Goal: Task Accomplishment & Management: Manage account settings

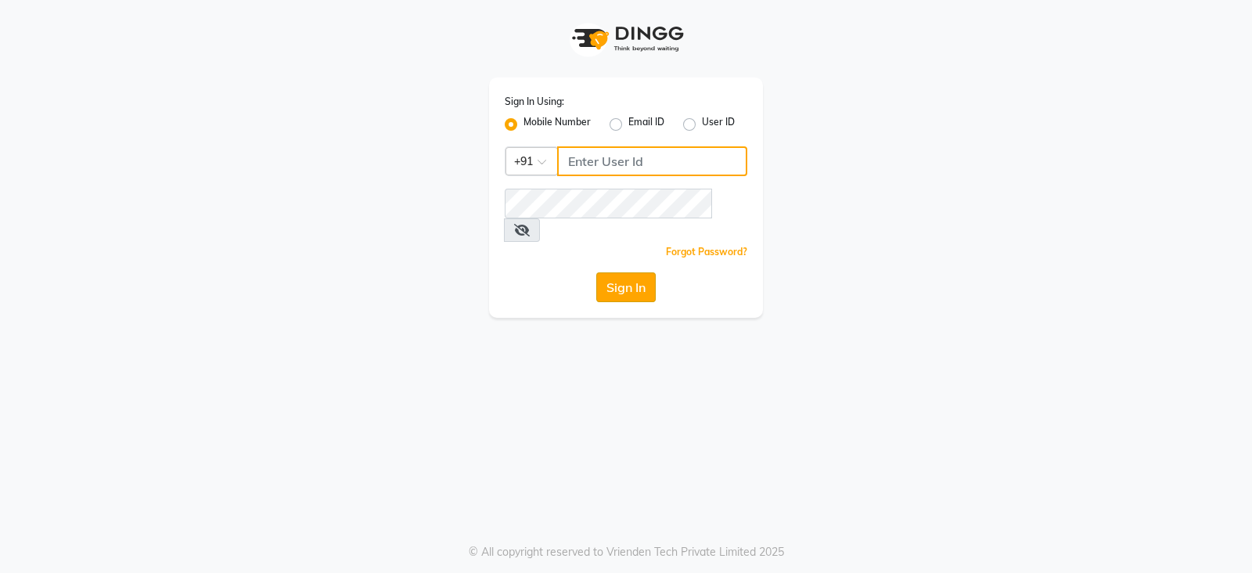
type input "8421447058"
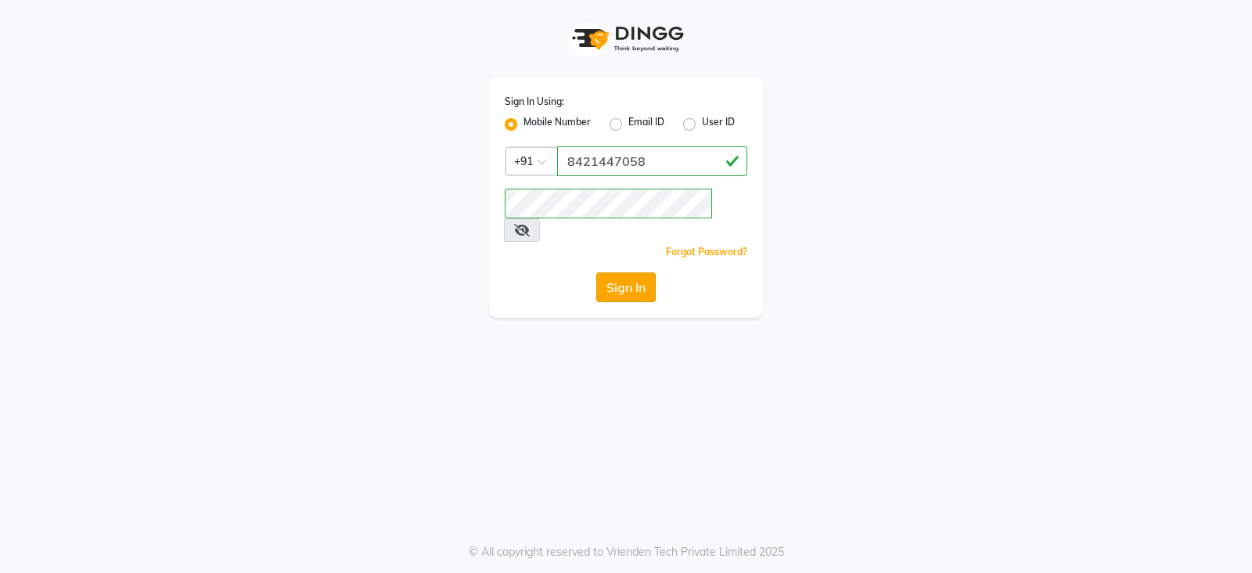
click at [605, 272] on button "Sign In" at bounding box center [625, 287] width 59 height 30
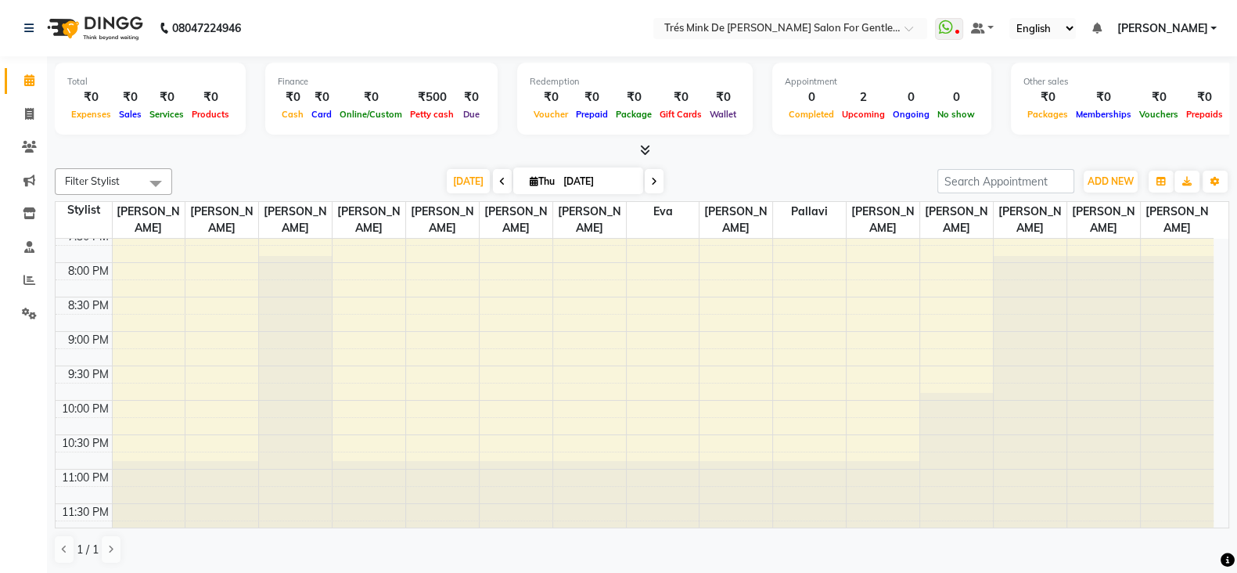
click at [433, 37] on nav "08047224946 Select Location × Trés Mink De [PERSON_NAME] Salon For Gentlemen, […" at bounding box center [618, 28] width 1237 height 56
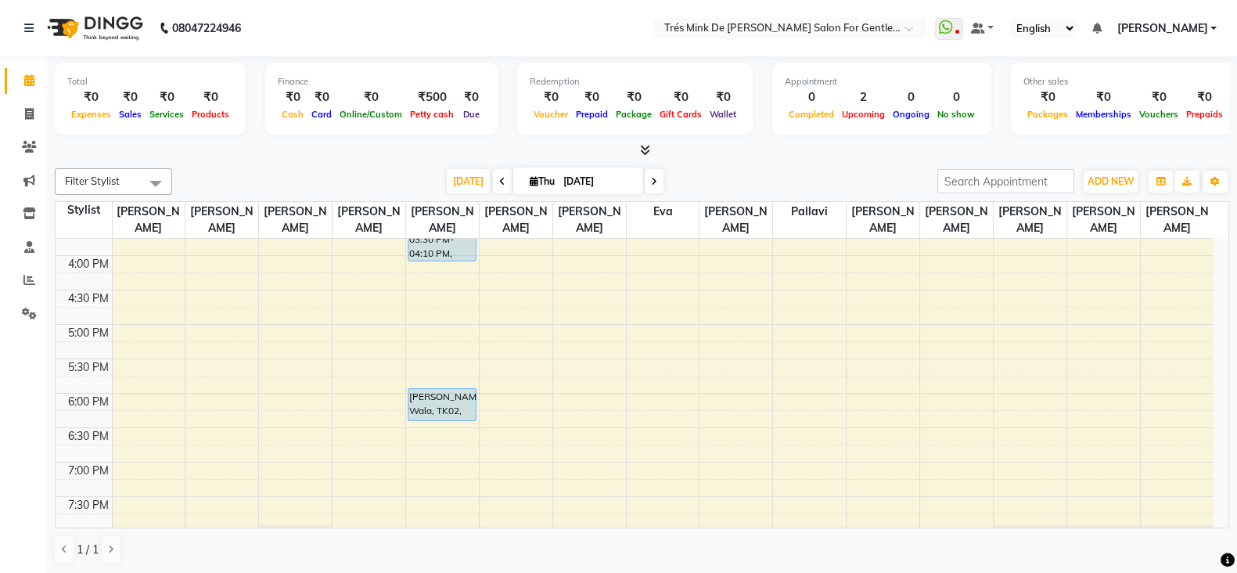
scroll to position [684, 0]
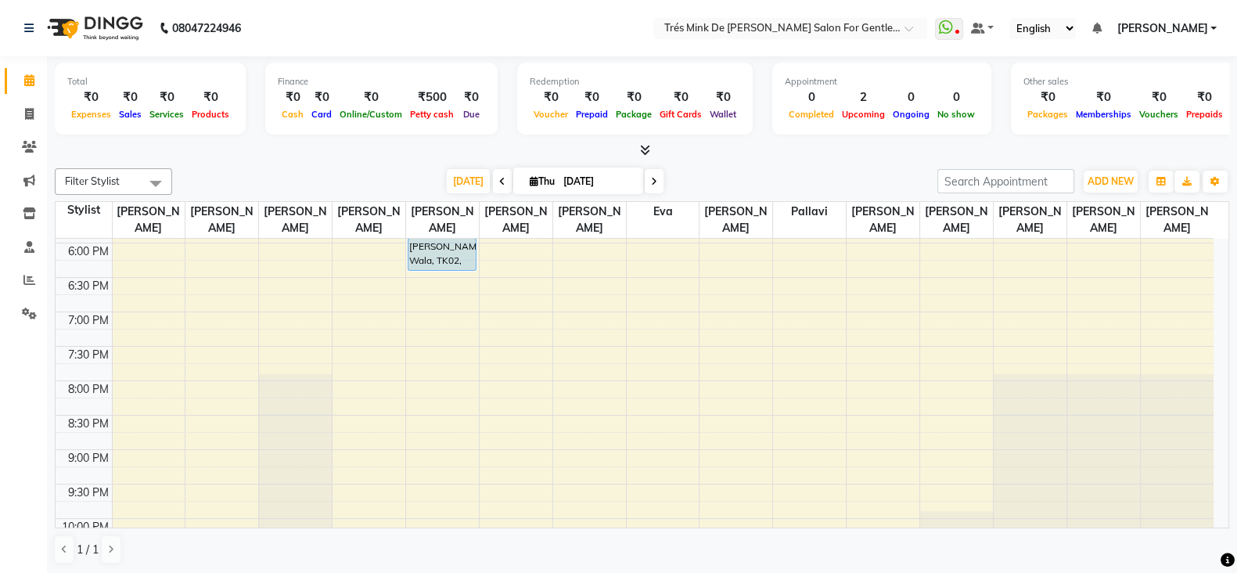
click at [555, 20] on nav "08047224946 Select Location × Trés Mink De Shailesh Mistry Salon For Gentlemen,…" at bounding box center [618, 28] width 1237 height 56
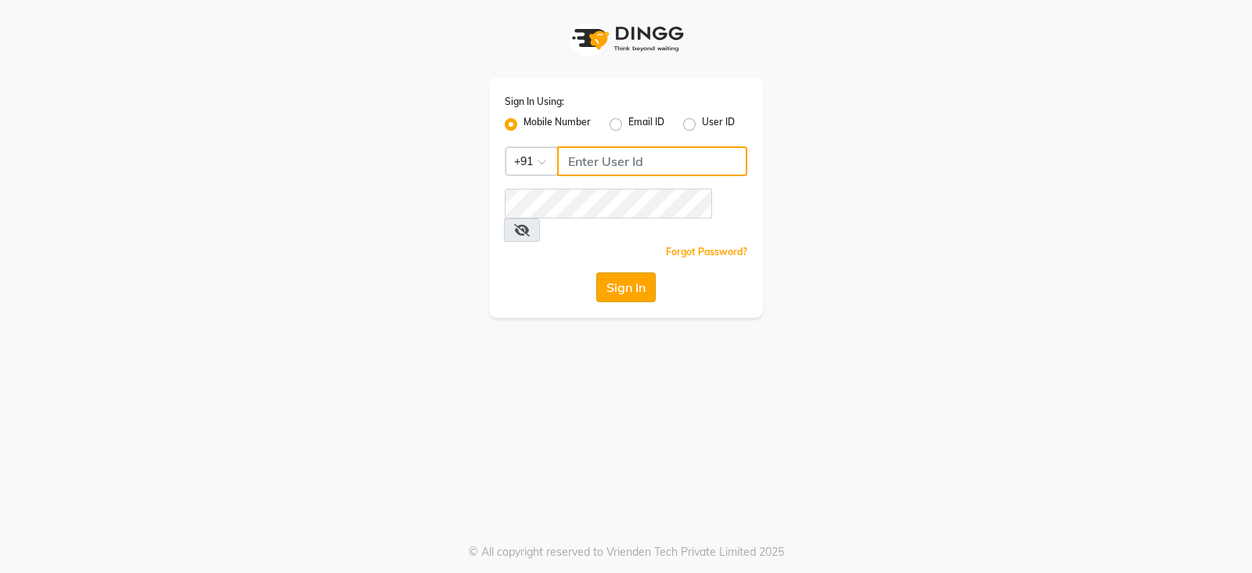
type input "8421447058"
click at [628, 272] on button "Sign In" at bounding box center [625, 287] width 59 height 30
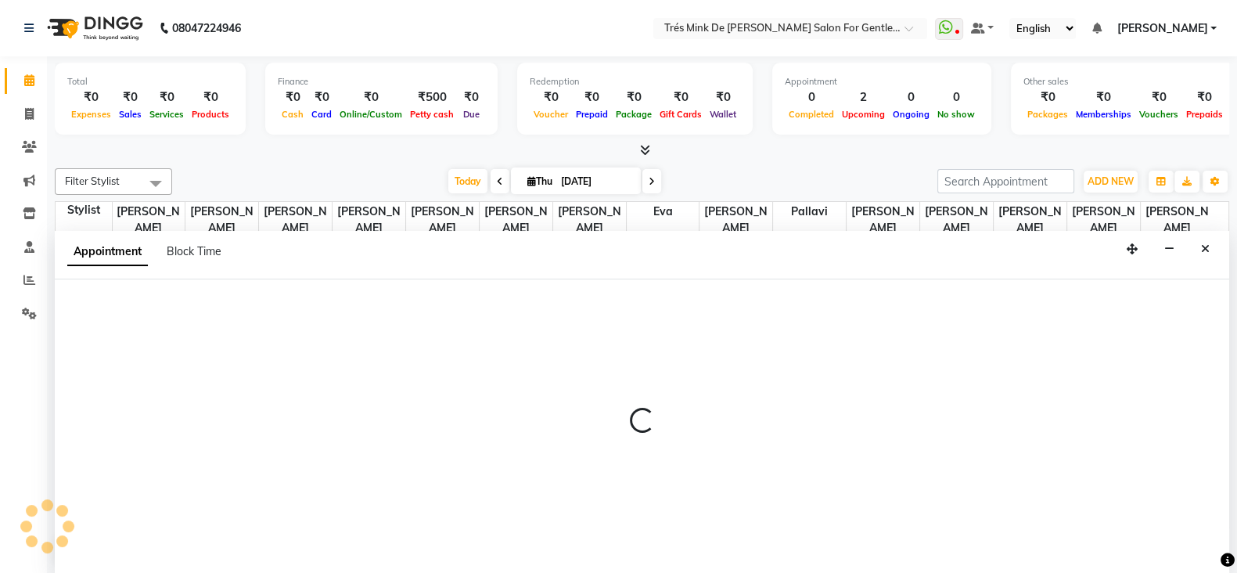
scroll to position [1, 0]
select select "18143"
select select "600"
select select "tentative"
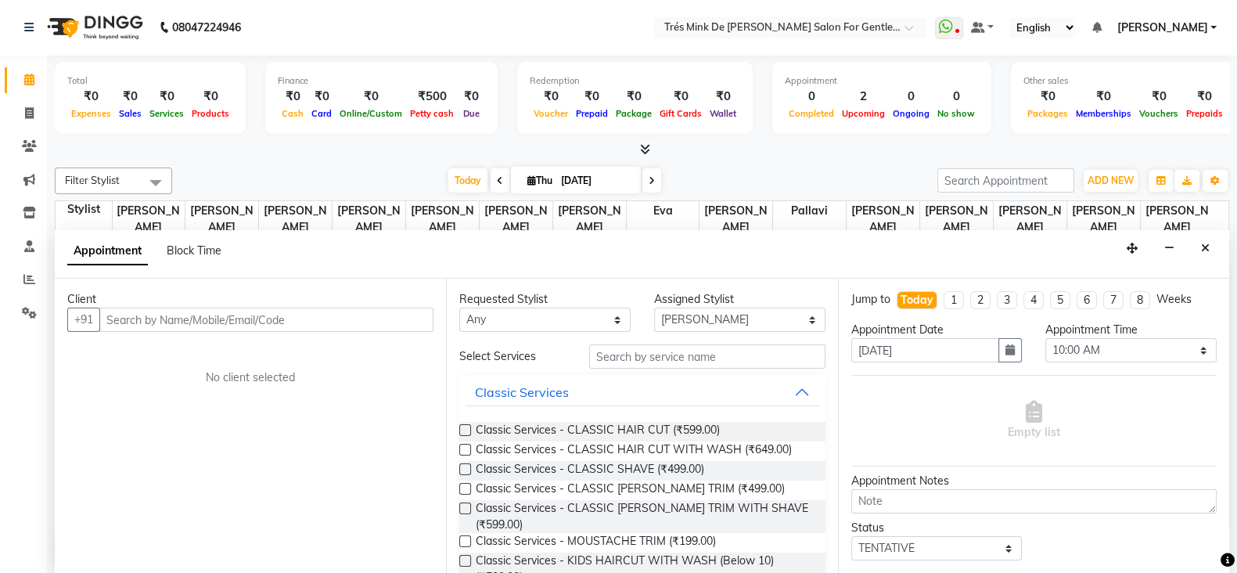
click at [301, 318] on input "text" at bounding box center [266, 319] width 334 height 24
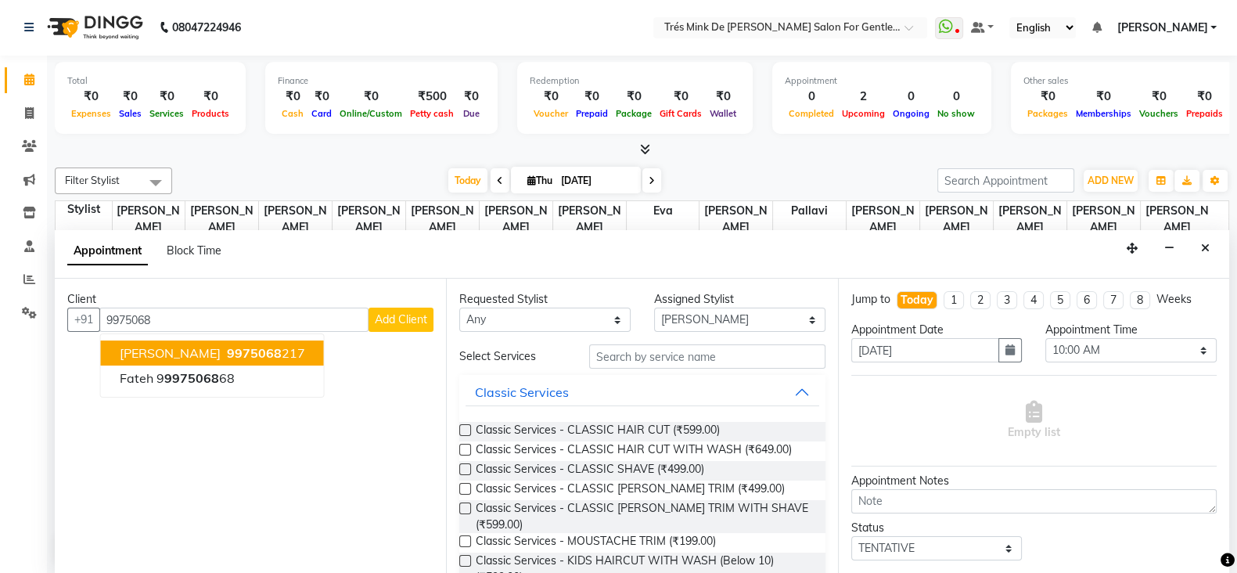
click at [258, 351] on ngb-highlight "9975068 217" at bounding box center [264, 353] width 81 height 16
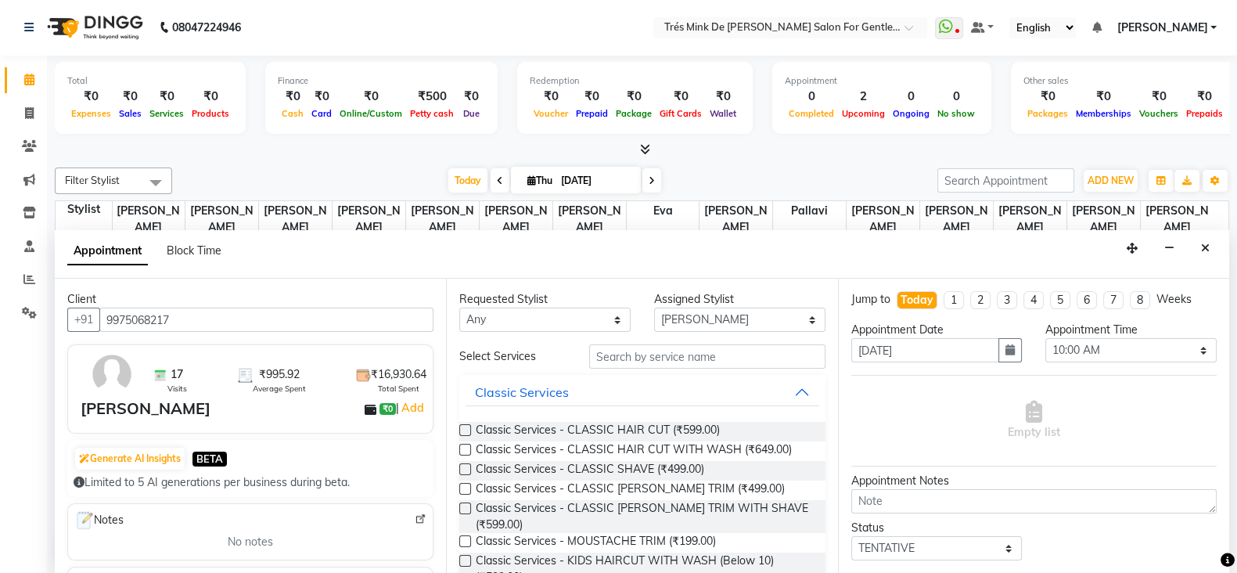
type input "9975068217"
click at [460, 424] on label at bounding box center [465, 430] width 12 height 12
click at [460, 426] on input "checkbox" at bounding box center [464, 431] width 10 height 10
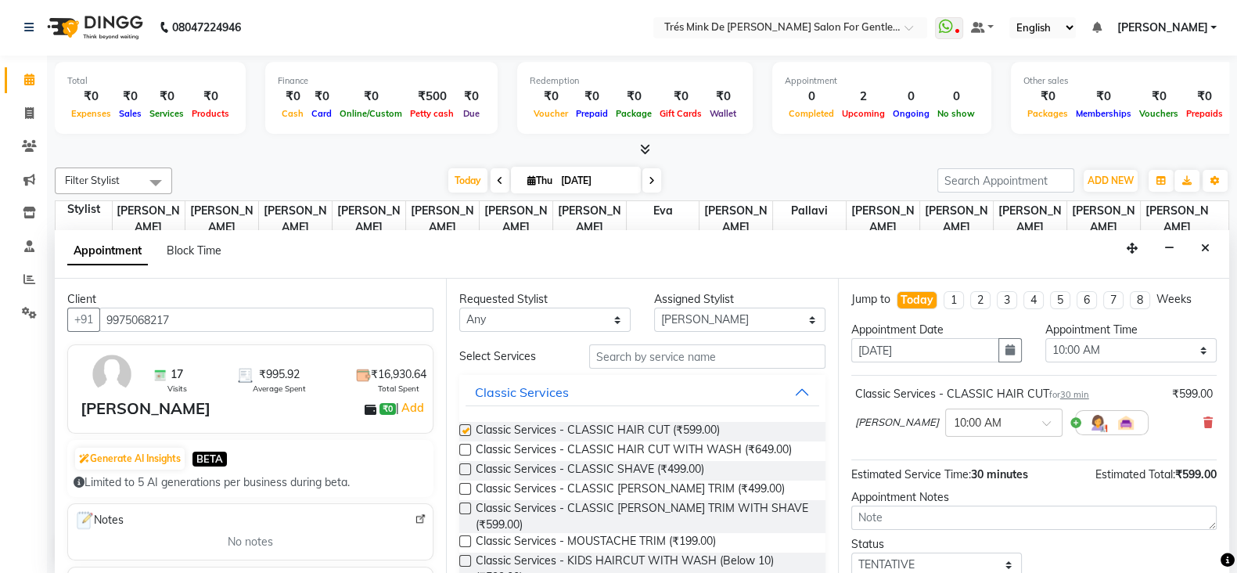
checkbox input "false"
click at [960, 506] on textarea at bounding box center [1033, 517] width 365 height 24
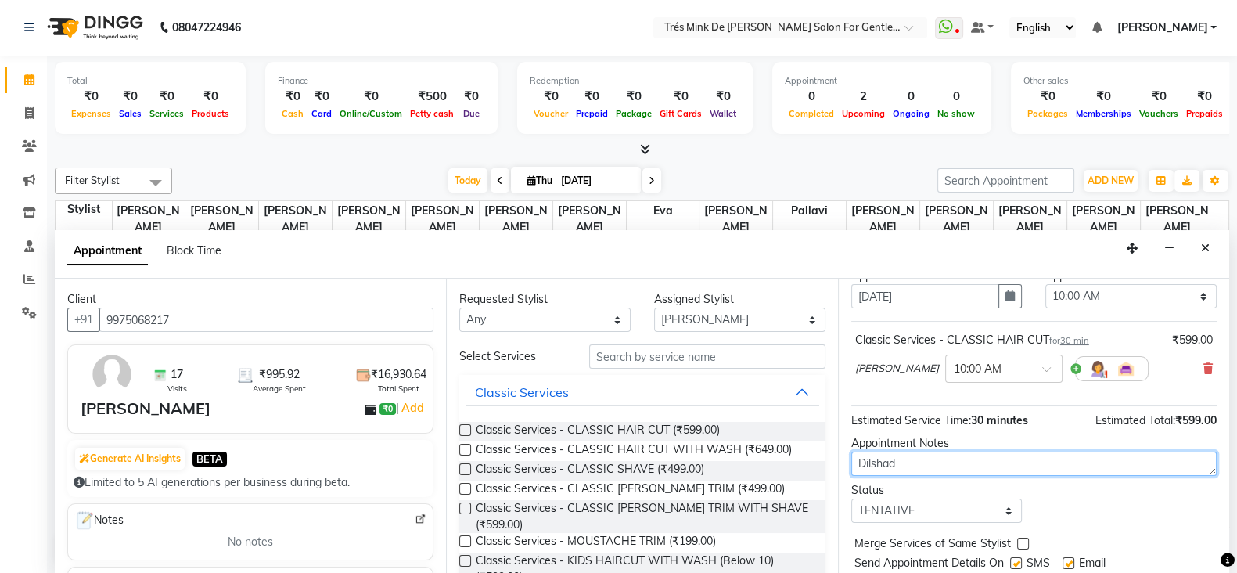
scroll to position [100, 0]
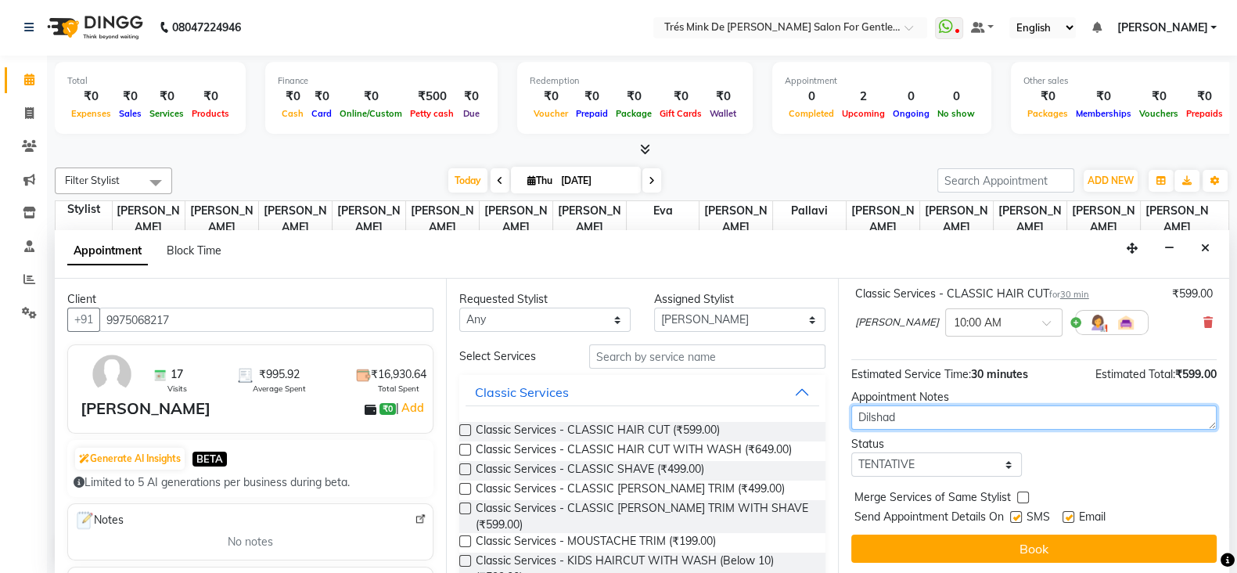
type textarea "Dilshad"
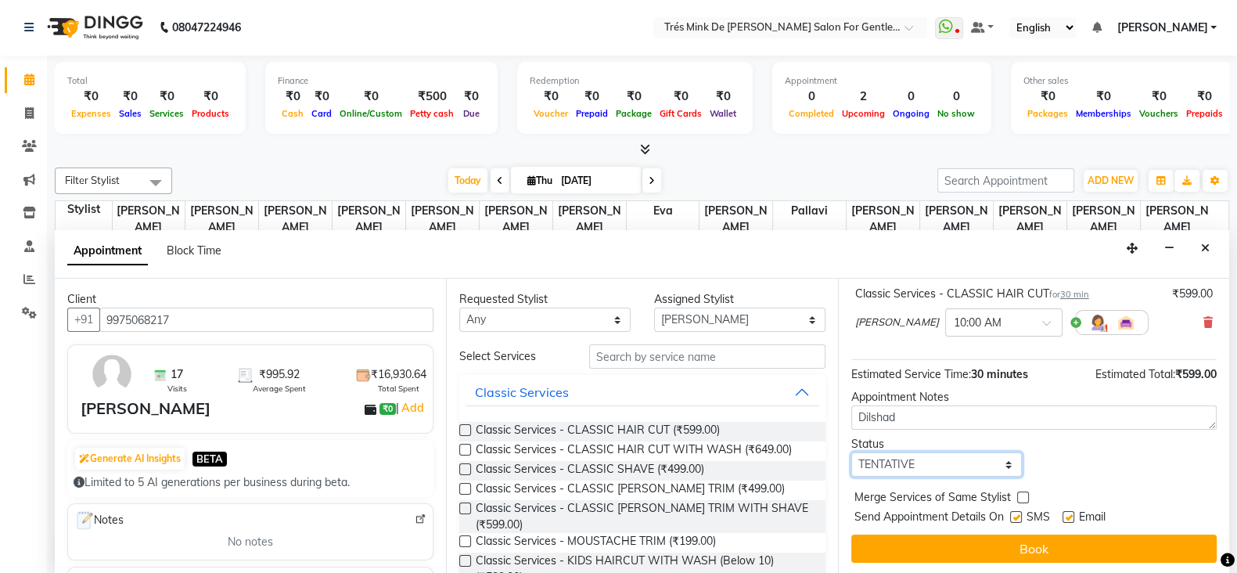
click at [942, 458] on select "Select TENTATIVE CONFIRM CHECK-IN UPCOMING" at bounding box center [936, 464] width 171 height 24
select select "confirm booking"
click at [851, 452] on select "Select TENTATIVE CONFIRM CHECK-IN UPCOMING" at bounding box center [936, 464] width 171 height 24
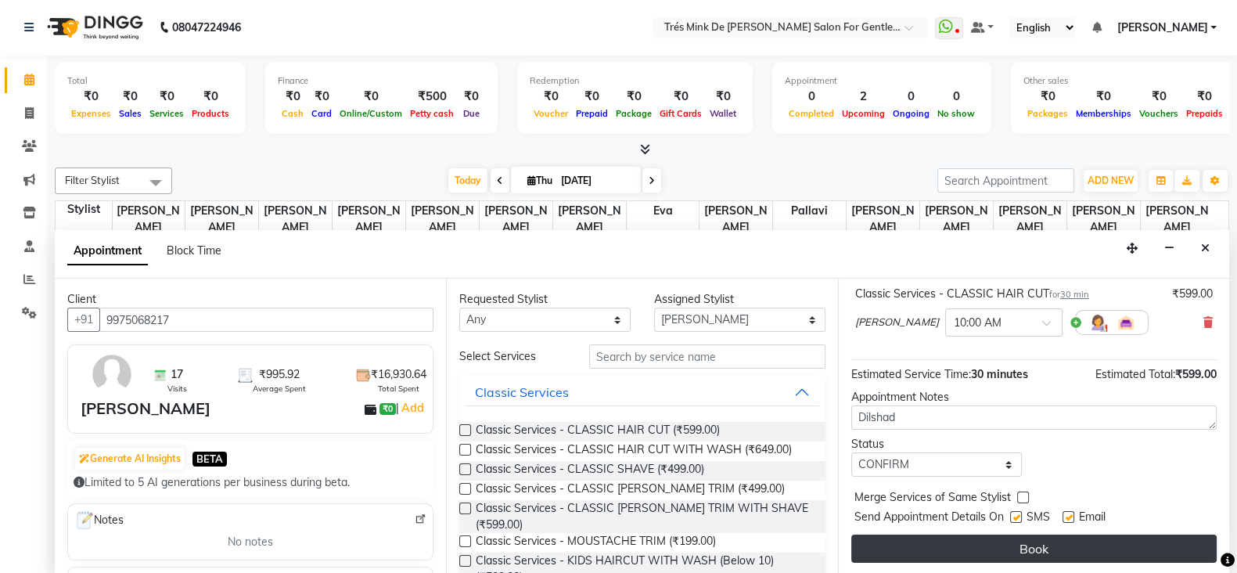
click at [933, 536] on button "Book" at bounding box center [1033, 548] width 365 height 28
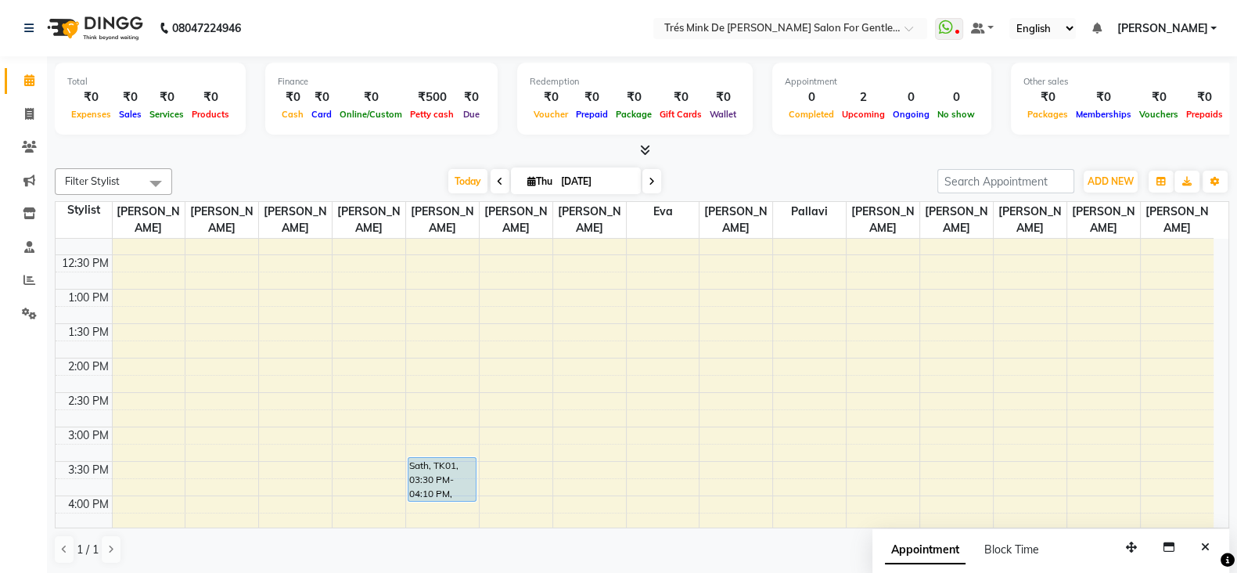
scroll to position [489, 0]
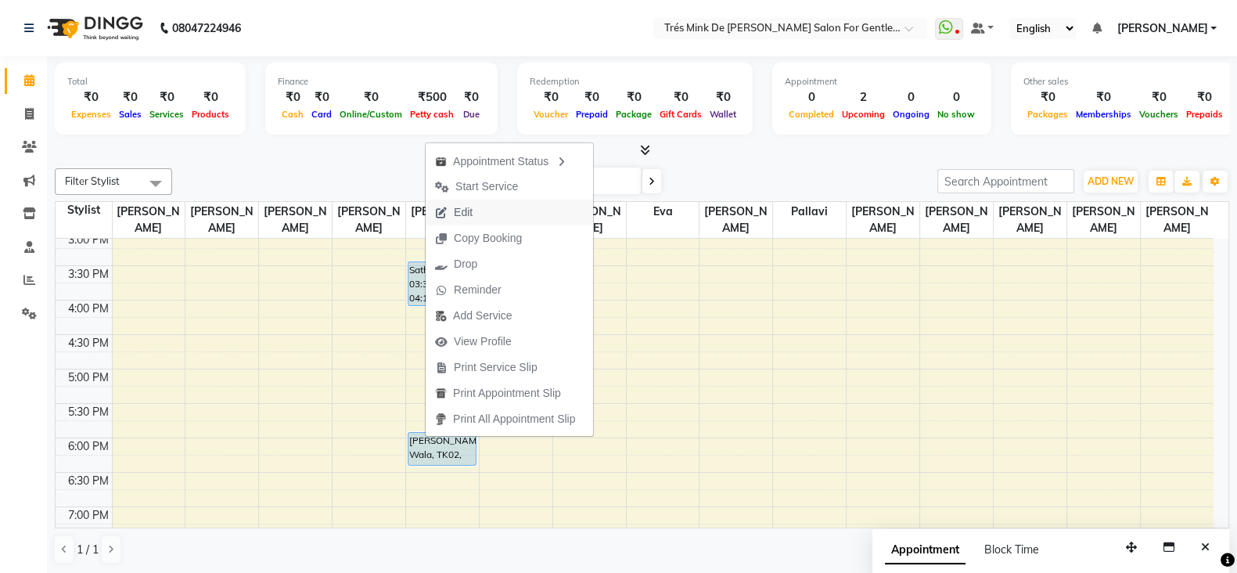
click at [460, 219] on span "Edit" at bounding box center [463, 212] width 19 height 16
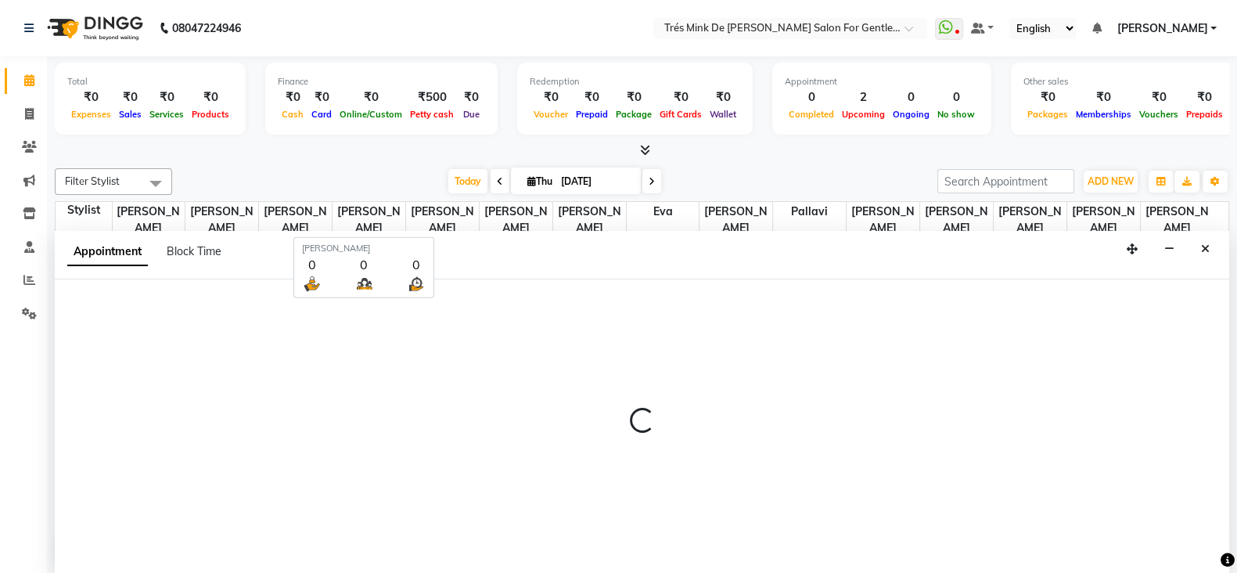
scroll to position [1, 0]
select select "tentative"
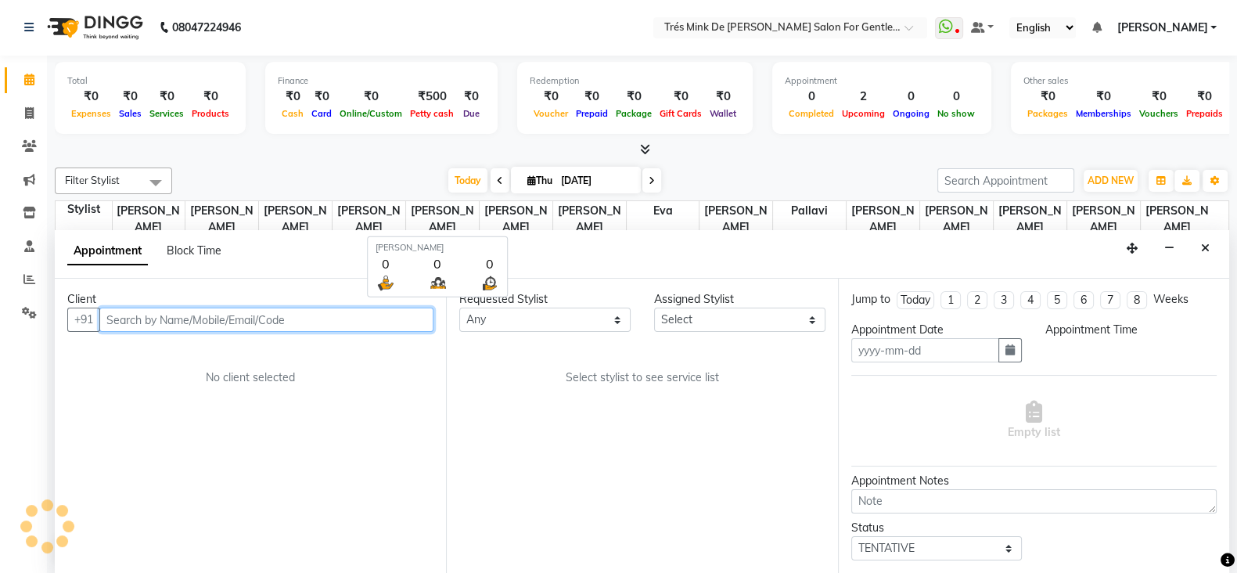
type input "[DATE]"
type textarea "Aanand 3/9/25"
select select "upcoming"
select select "930"
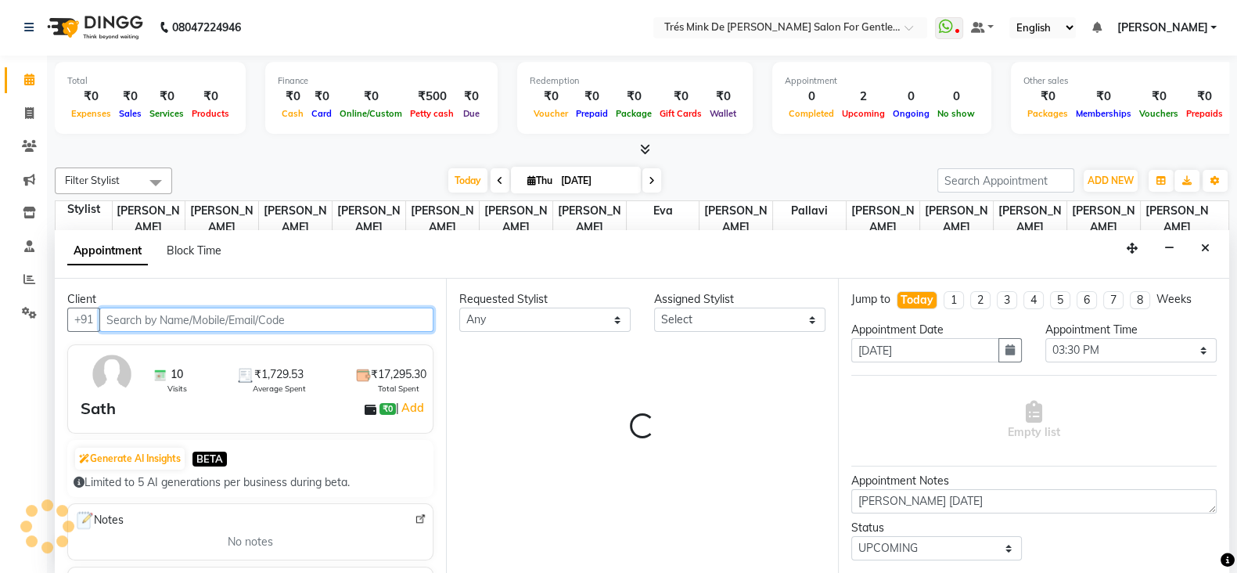
scroll to position [137, 0]
select select "37745"
select select "1507"
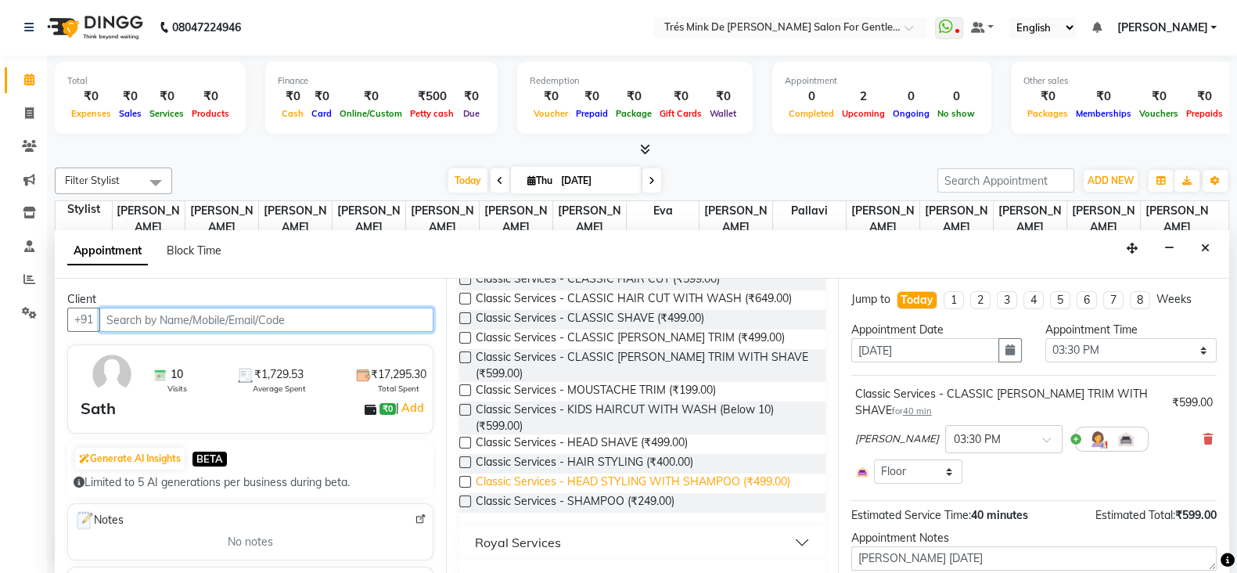
scroll to position [195, 0]
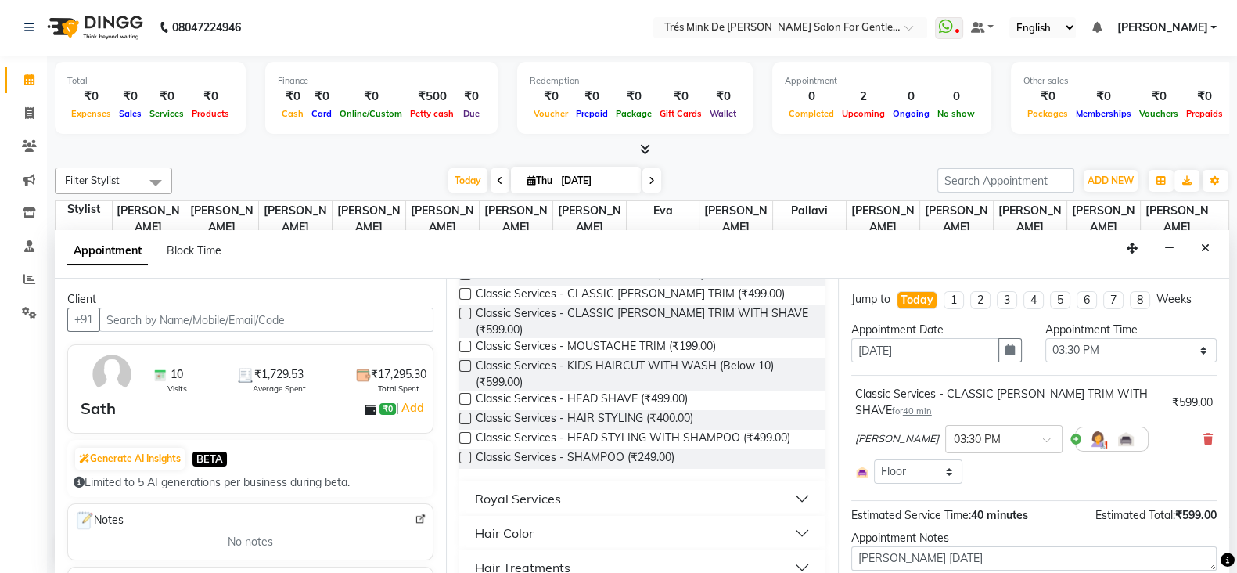
click at [544, 525] on button "Hair Color" at bounding box center [642, 533] width 353 height 28
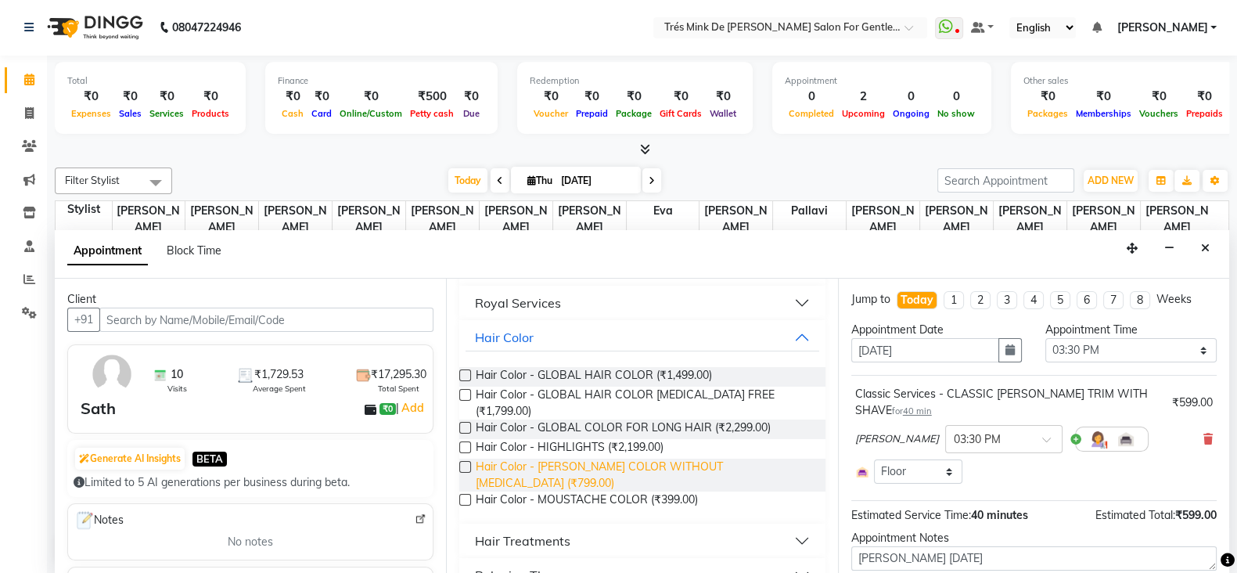
click at [620, 467] on span "Hair Color - BEARD COLOR WITHOUT AMMONIA (₹799.00)" at bounding box center [644, 474] width 336 height 33
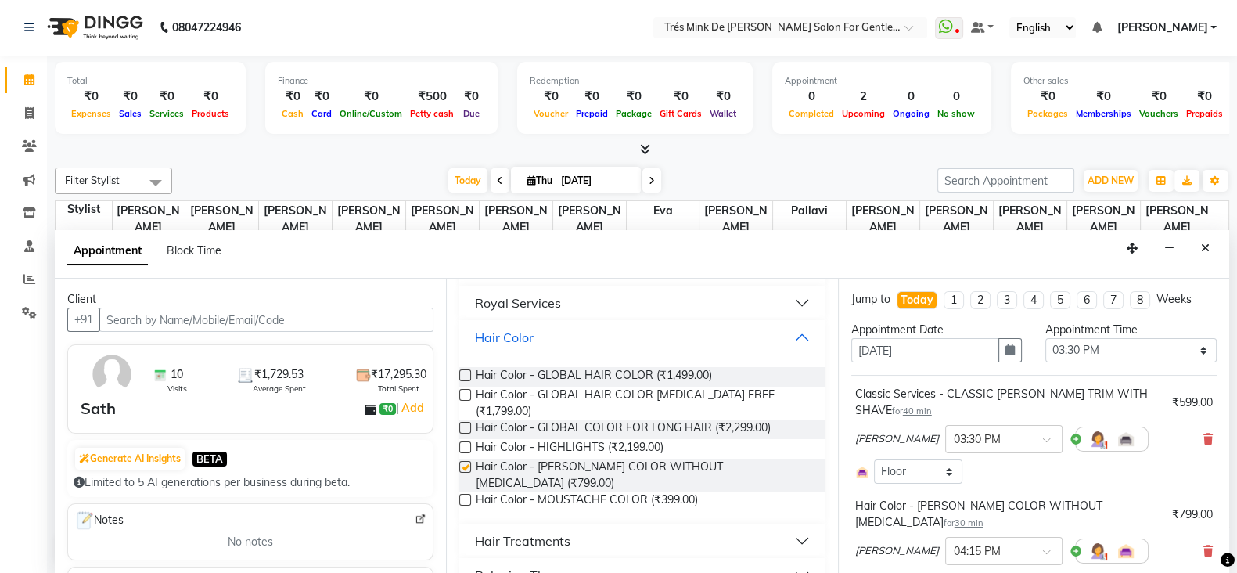
checkbox input "false"
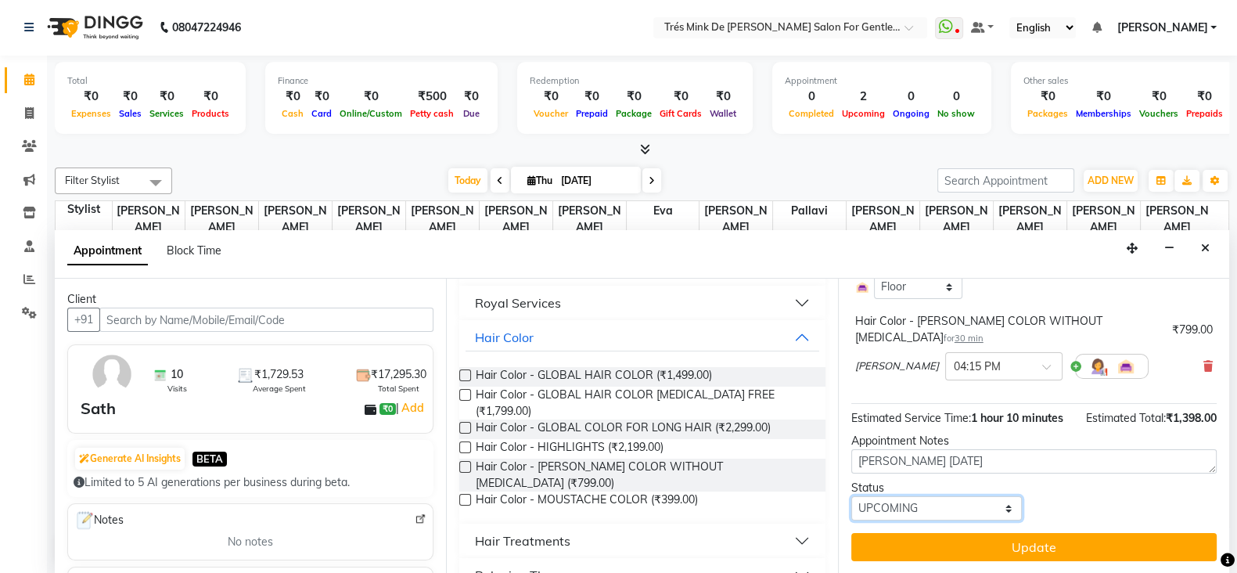
click at [923, 519] on select "Select TENTATIVE CONFIRM CHECK-IN UPCOMING" at bounding box center [936, 508] width 171 height 24
select select "confirm booking"
click at [851, 499] on select "Select TENTATIVE CONFIRM CHECK-IN UPCOMING" at bounding box center [936, 508] width 171 height 24
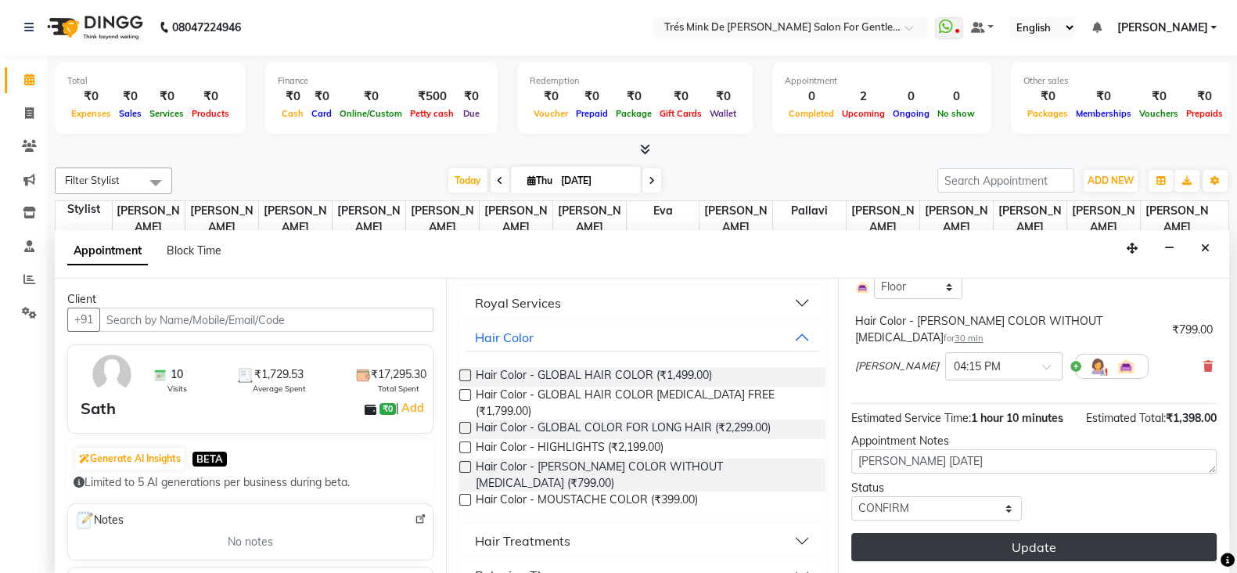
click at [886, 549] on button "Update" at bounding box center [1033, 547] width 365 height 28
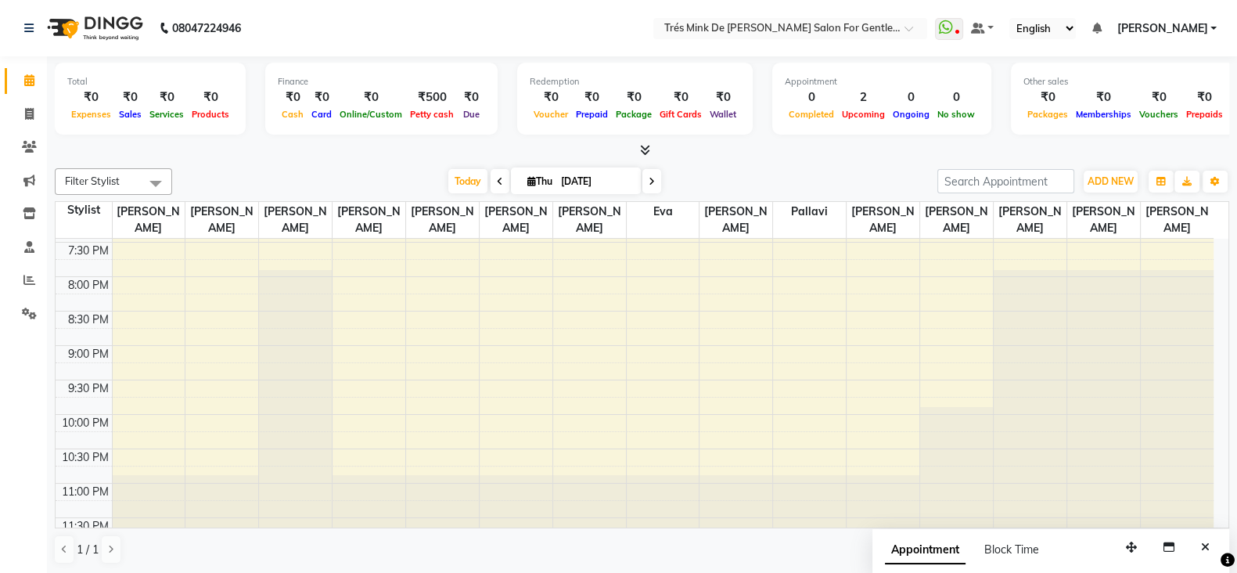
scroll to position [802, 0]
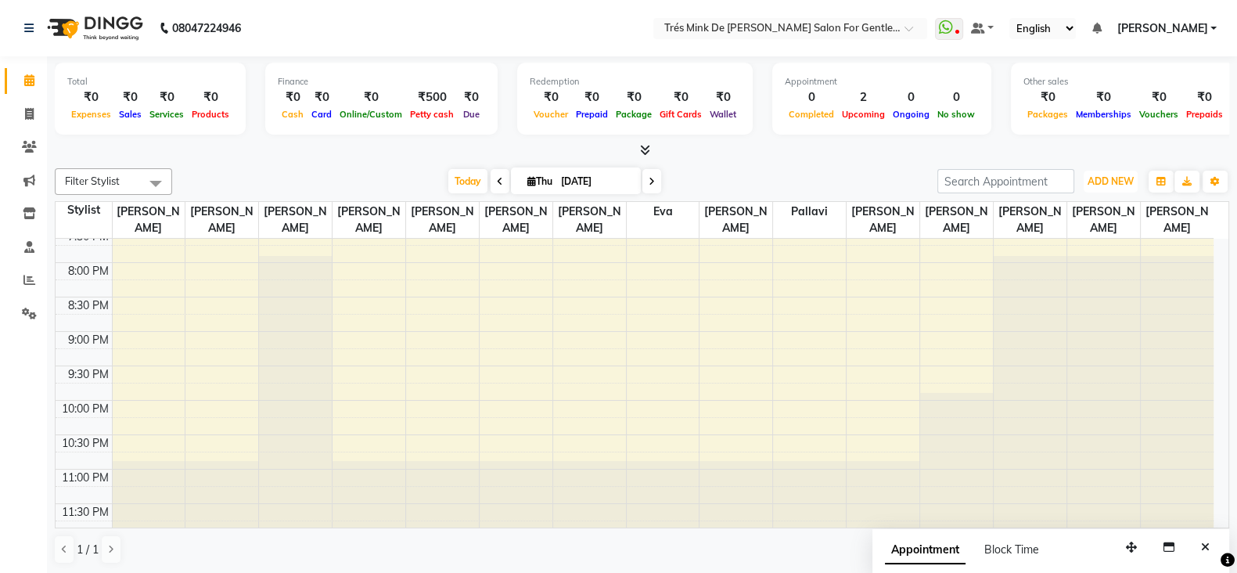
drag, startPoint x: 1101, startPoint y: 180, endPoint x: 1091, endPoint y: 235, distance: 56.5
click at [1101, 181] on span "ADD NEW" at bounding box center [1111, 181] width 46 height 12
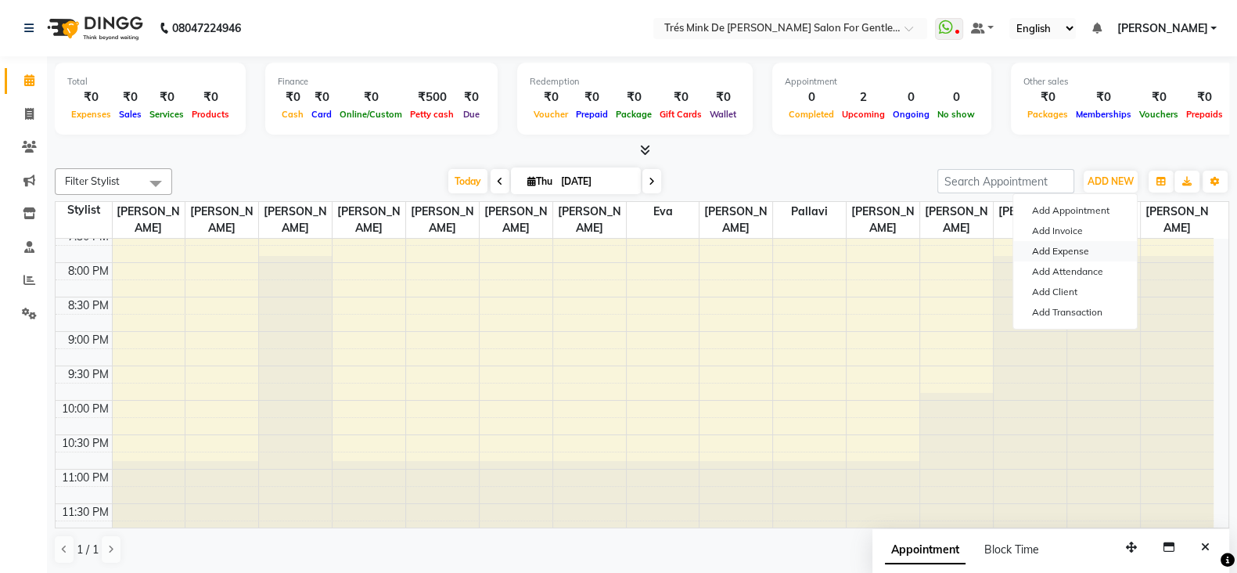
click at [1060, 245] on link "Add Expense" at bounding box center [1075, 251] width 124 height 20
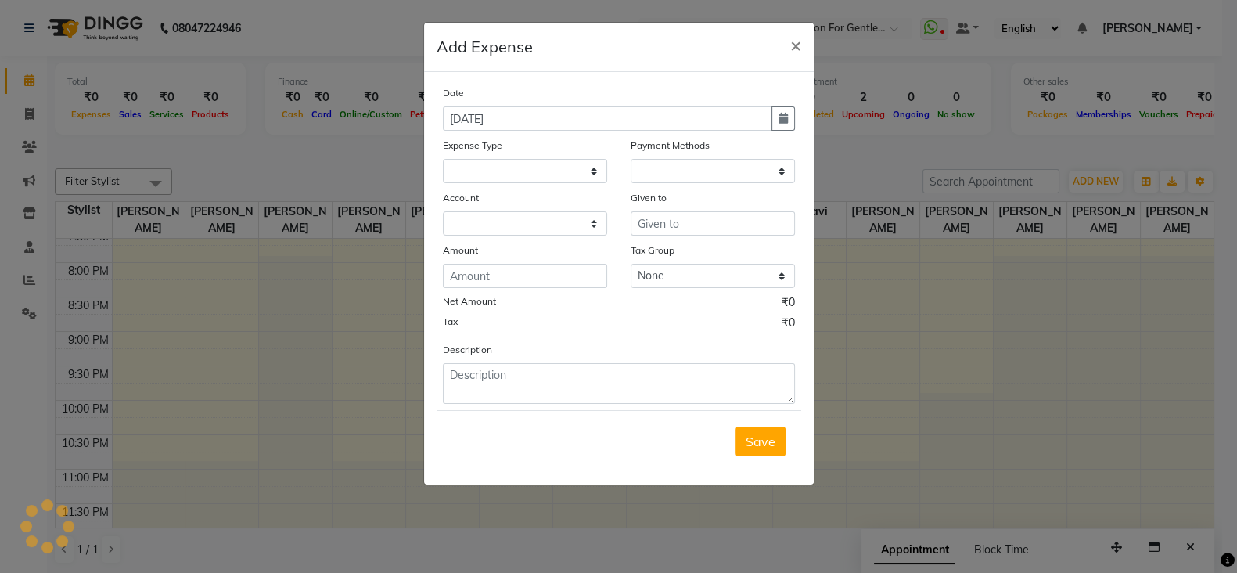
select select
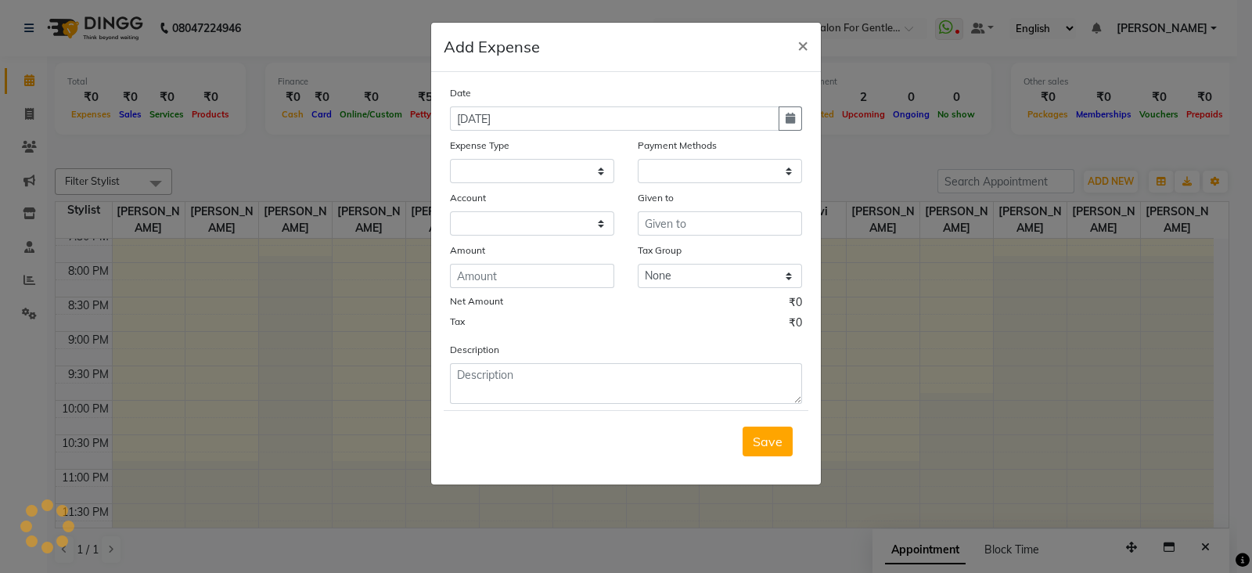
select select "1"
select select "1898"
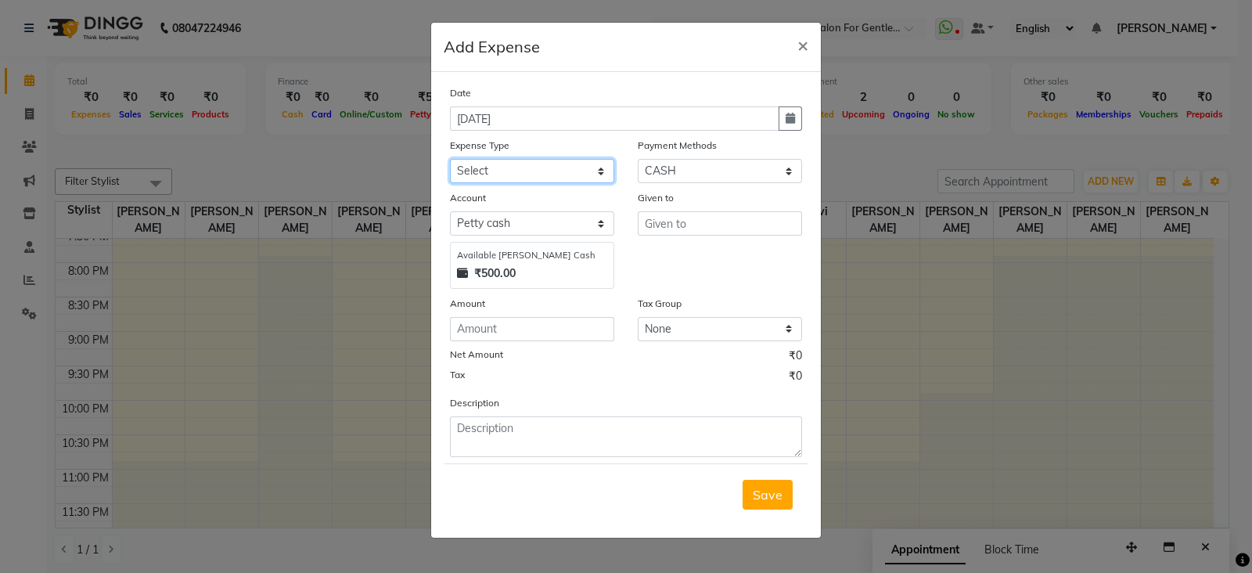
click at [462, 168] on select "Select Advance Salary Bank charges Car maintenance Cash transfer to bank Cash t…" at bounding box center [532, 171] width 164 height 24
select select "10"
click at [450, 160] on select "Select Advance Salary Bank charges Car maintenance Cash transfer to bank Cash t…" at bounding box center [532, 171] width 164 height 24
click at [667, 231] on input "text" at bounding box center [720, 223] width 164 height 24
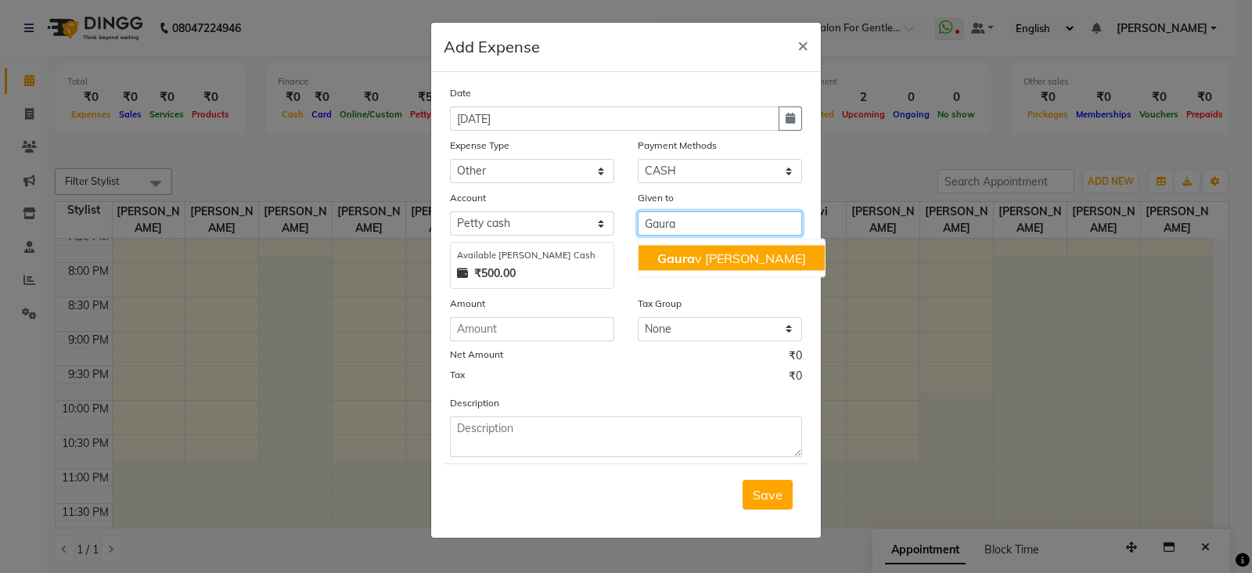
click at [677, 264] on span "Gaura" at bounding box center [676, 258] width 38 height 16
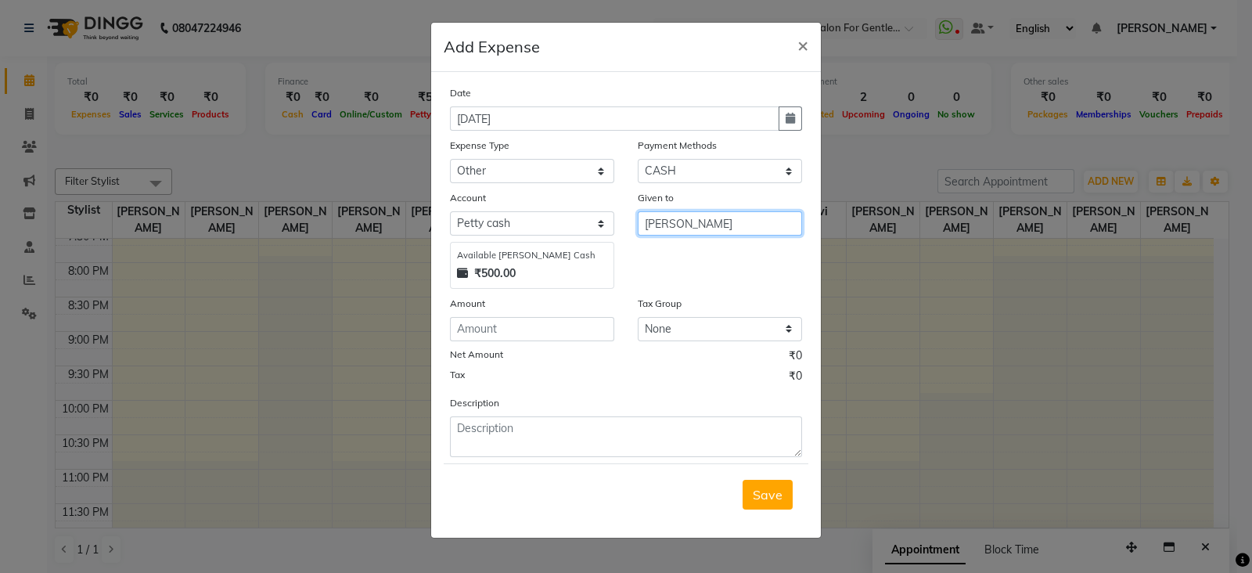
type input "[PERSON_NAME]"
click at [492, 333] on input "number" at bounding box center [532, 329] width 164 height 24
type input "100"
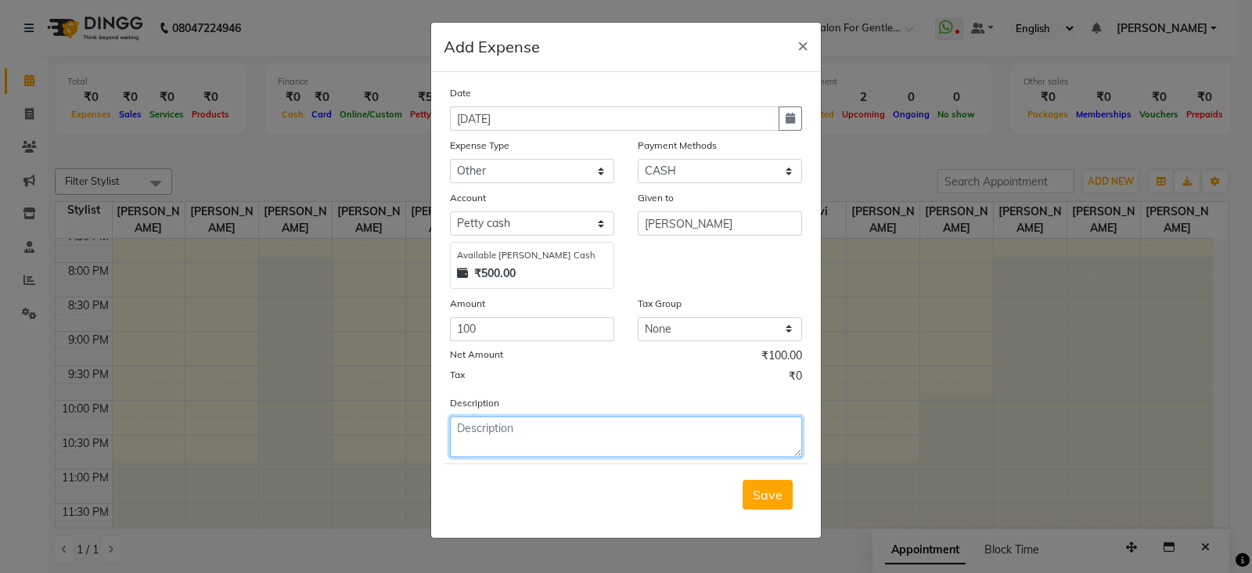
click at [546, 436] on textarea at bounding box center [626, 436] width 352 height 41
click at [523, 434] on textarea "Sweets for pija" at bounding box center [626, 436] width 352 height 41
type textarea "Sweets for puja"
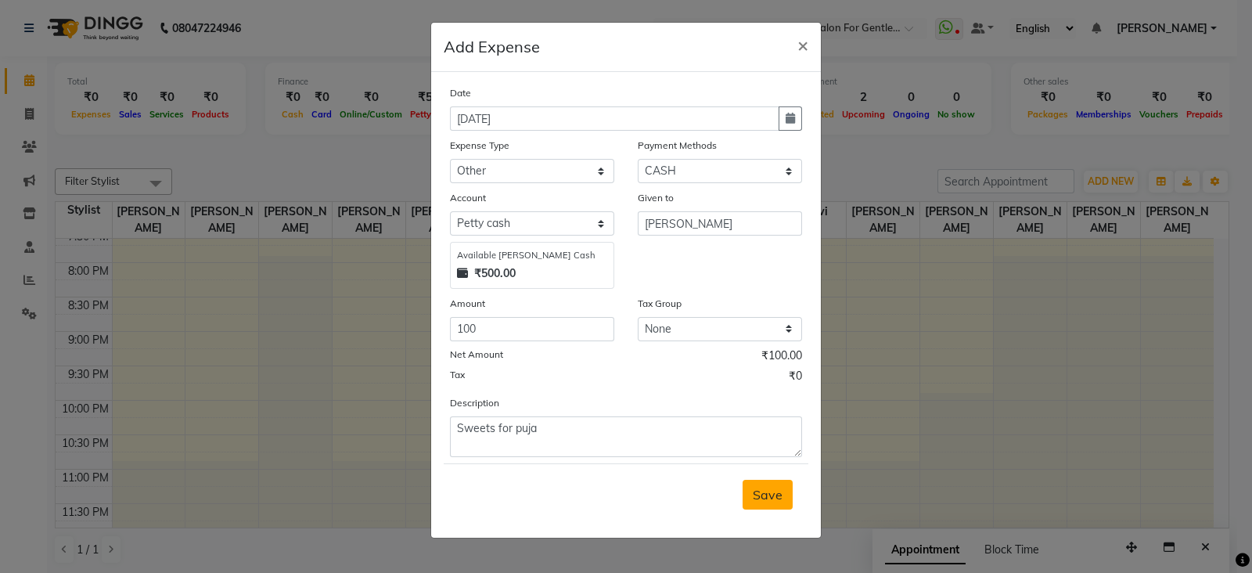
click at [755, 498] on span "Save" at bounding box center [768, 495] width 30 height 16
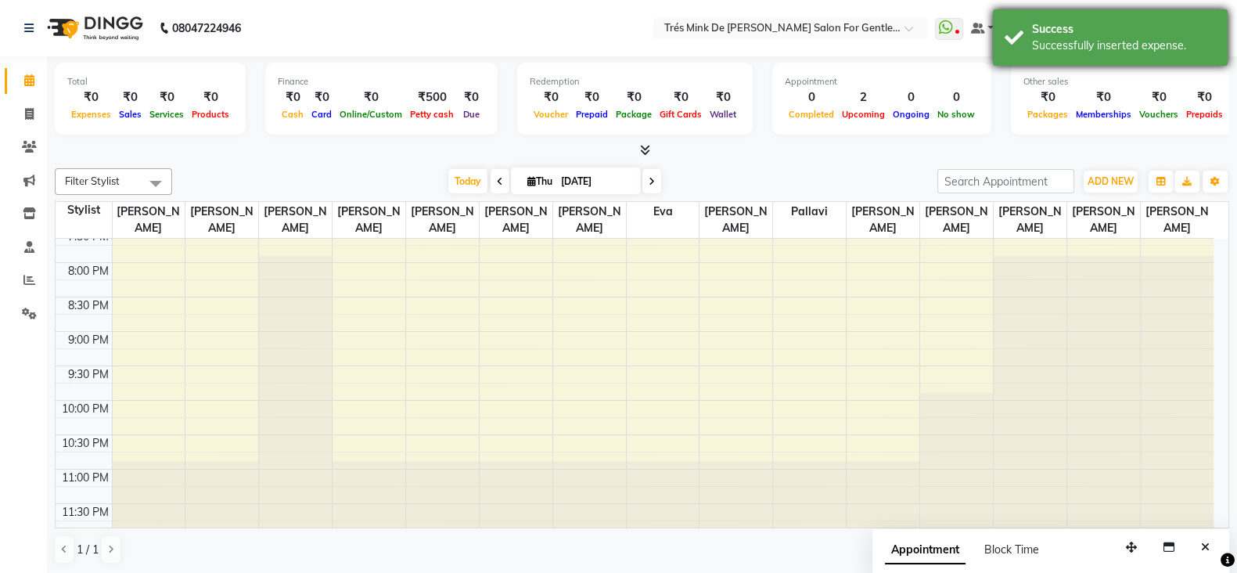
click at [1077, 27] on div "Success" at bounding box center [1124, 29] width 184 height 16
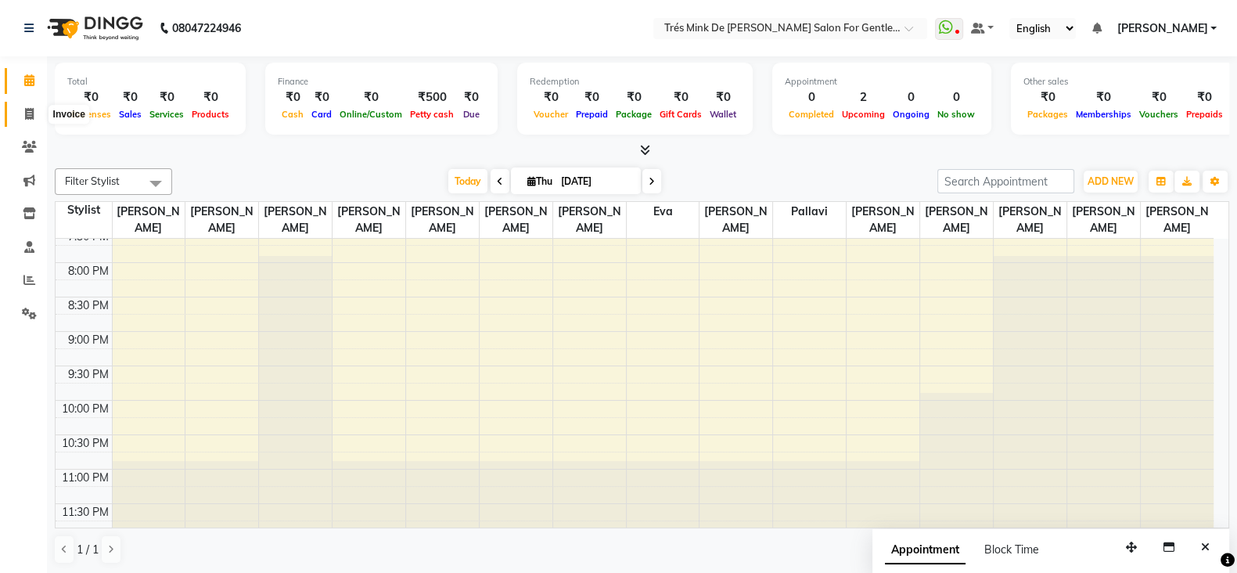
click at [31, 118] on icon at bounding box center [29, 114] width 9 height 12
select select "service"
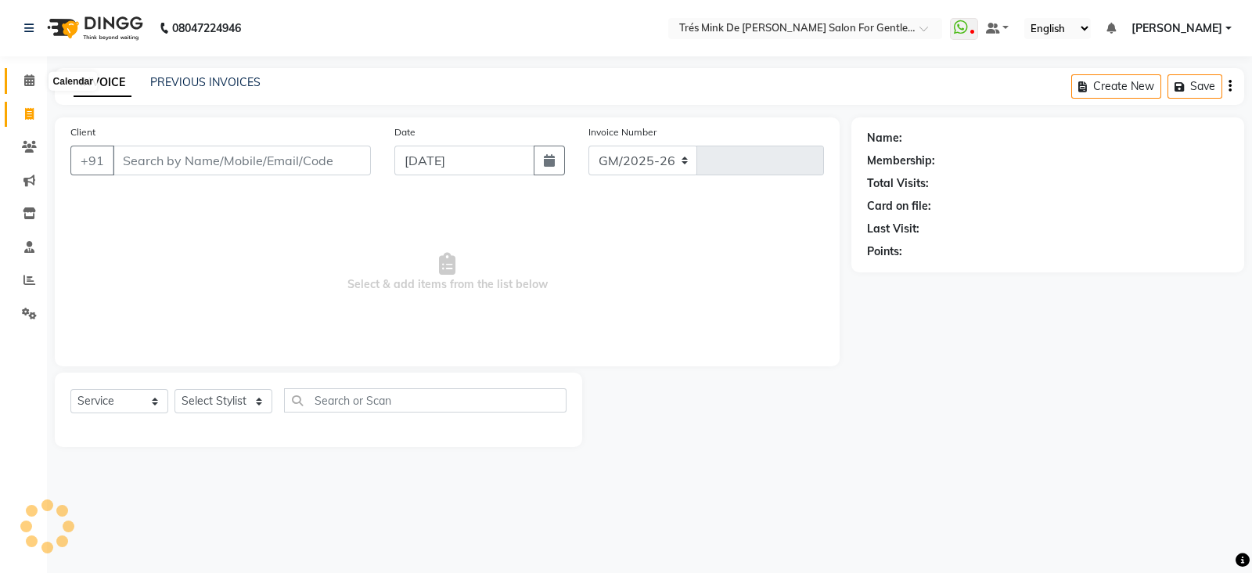
select select "4236"
type input "1643"
click at [27, 81] on icon at bounding box center [29, 80] width 10 height 12
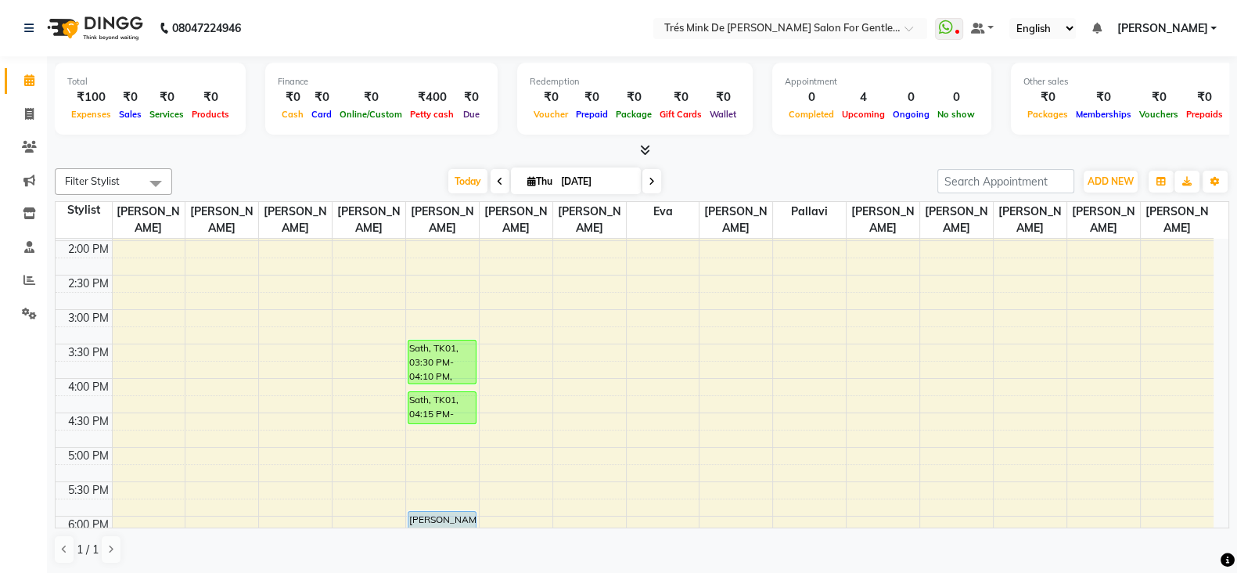
scroll to position [117, 0]
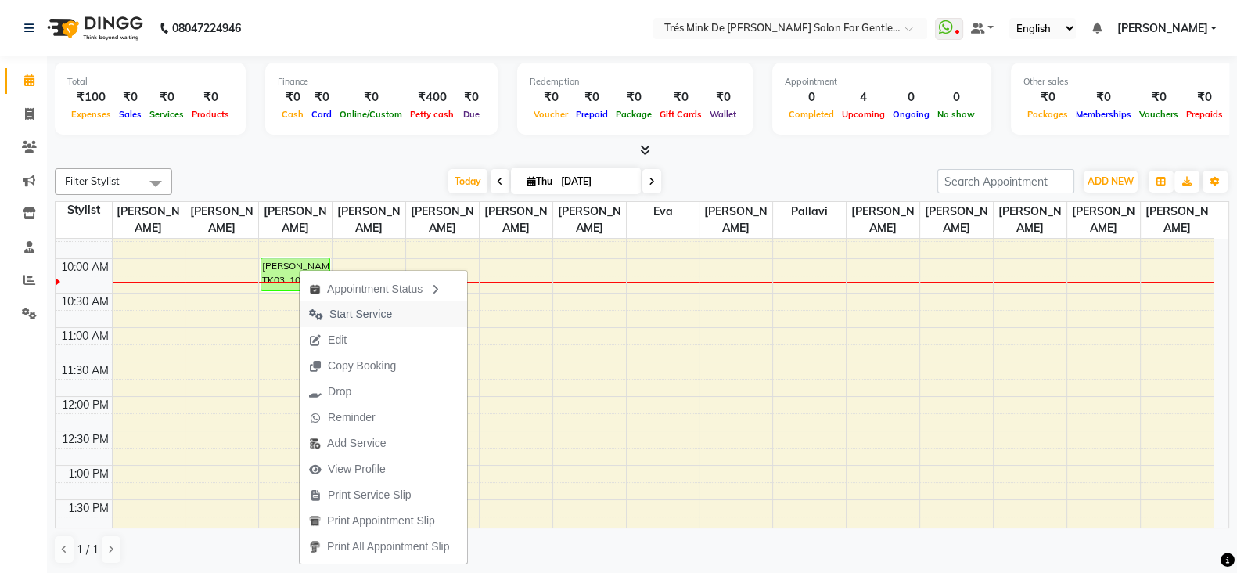
click at [349, 315] on span "Start Service" at bounding box center [360, 314] width 63 height 16
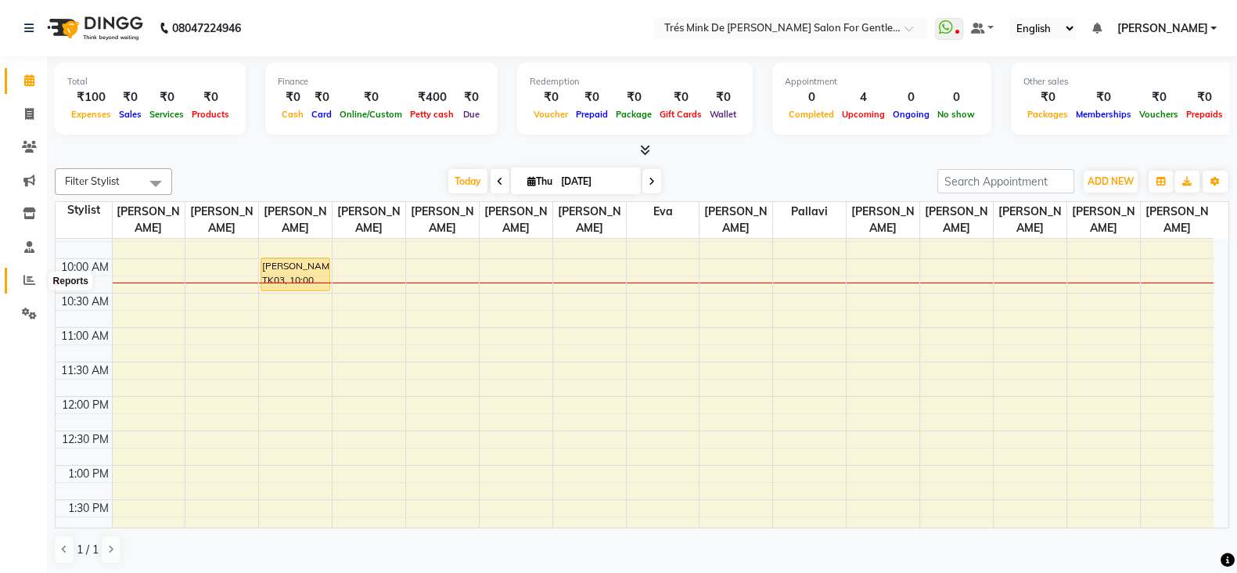
click at [23, 282] on icon at bounding box center [29, 280] width 12 height 12
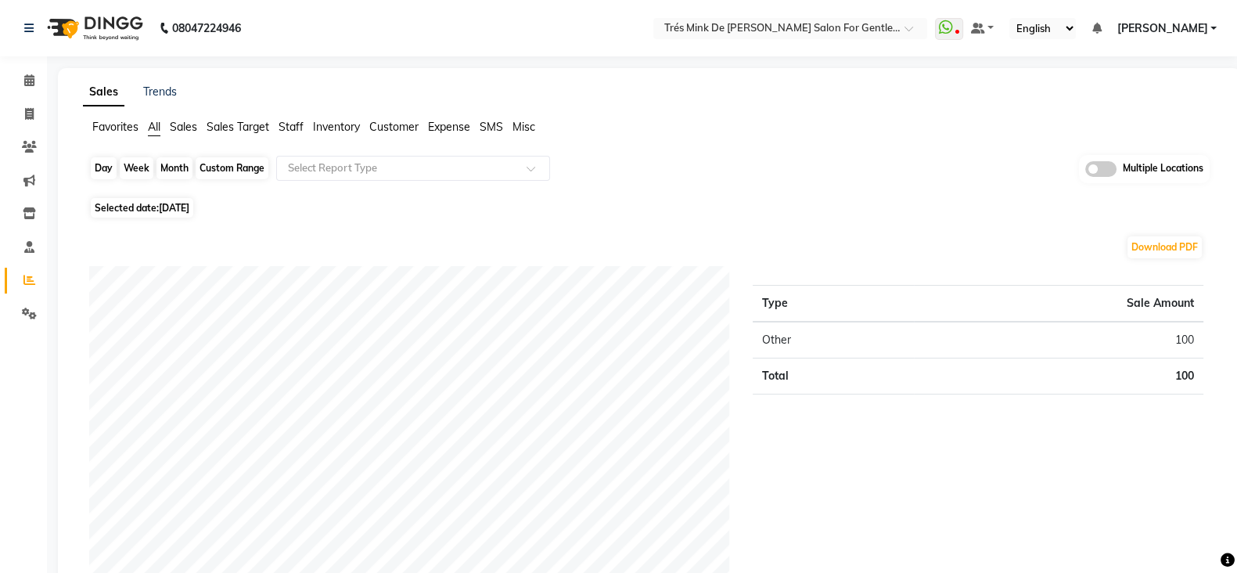
click at [105, 166] on div "Day" at bounding box center [104, 168] width 26 height 22
select select "9"
select select "2025"
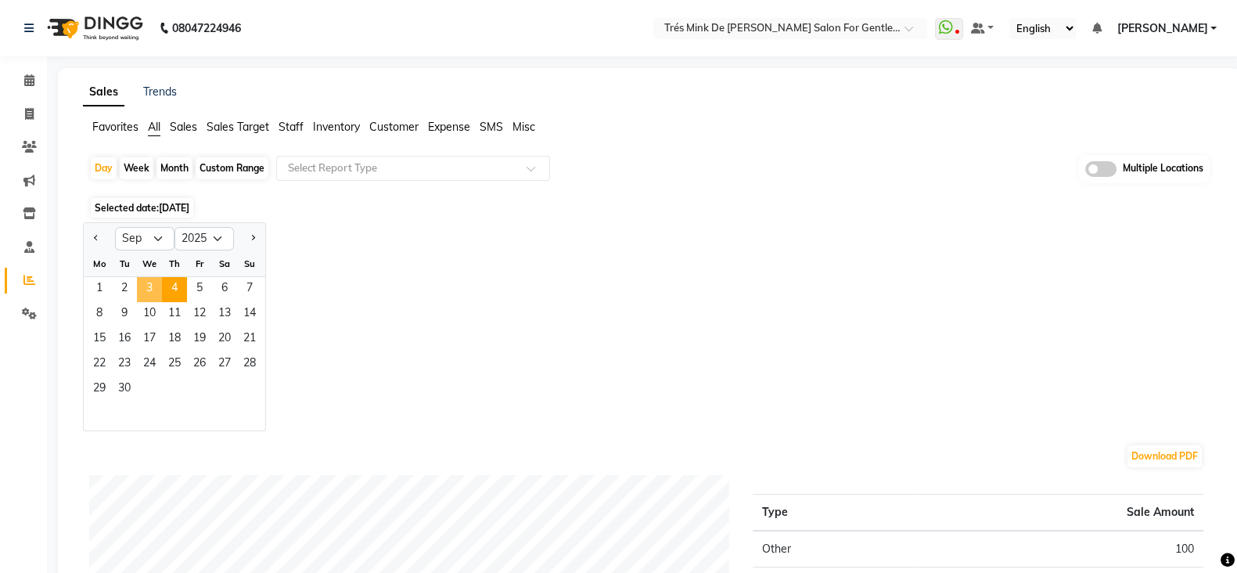
click at [149, 286] on span "3" at bounding box center [149, 289] width 25 height 25
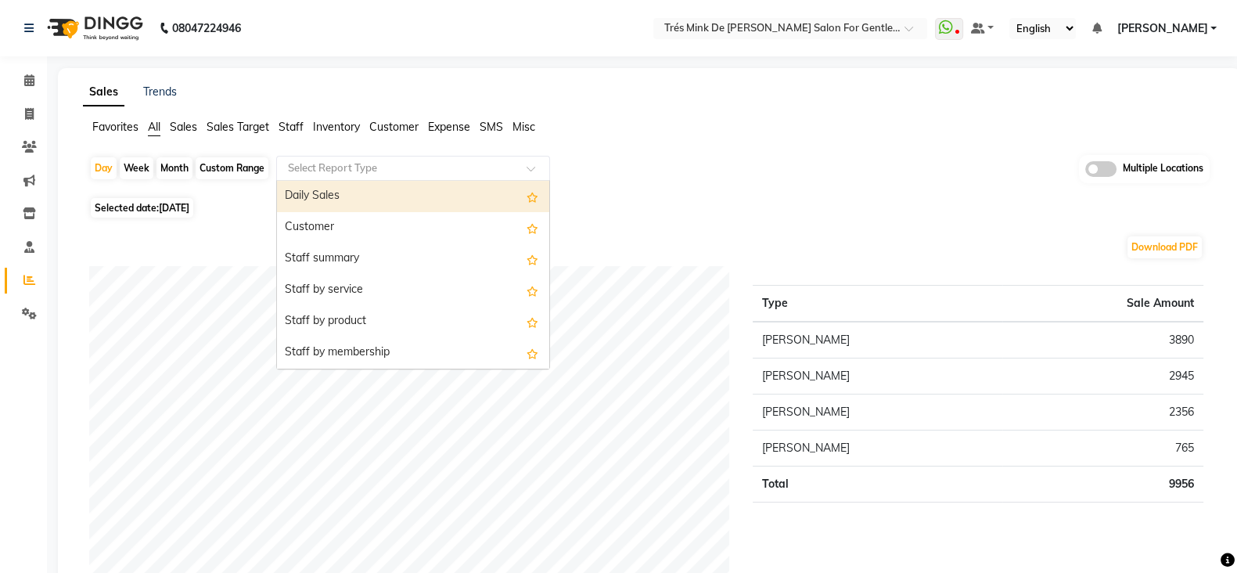
click at [435, 163] on input "text" at bounding box center [397, 168] width 225 height 16
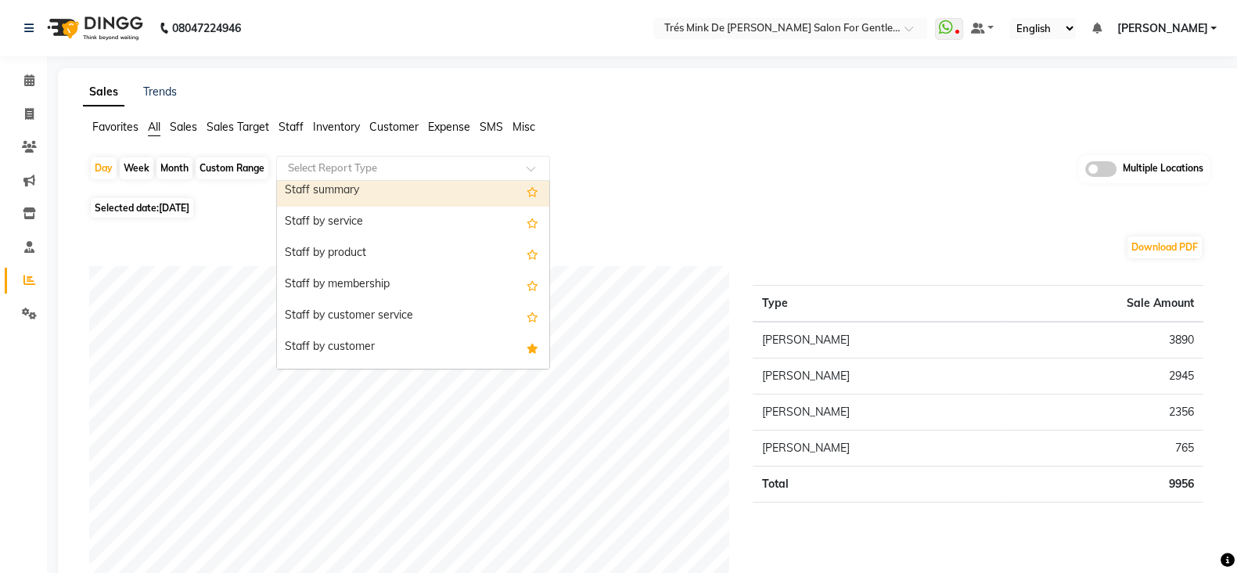
scroll to position [97, 0]
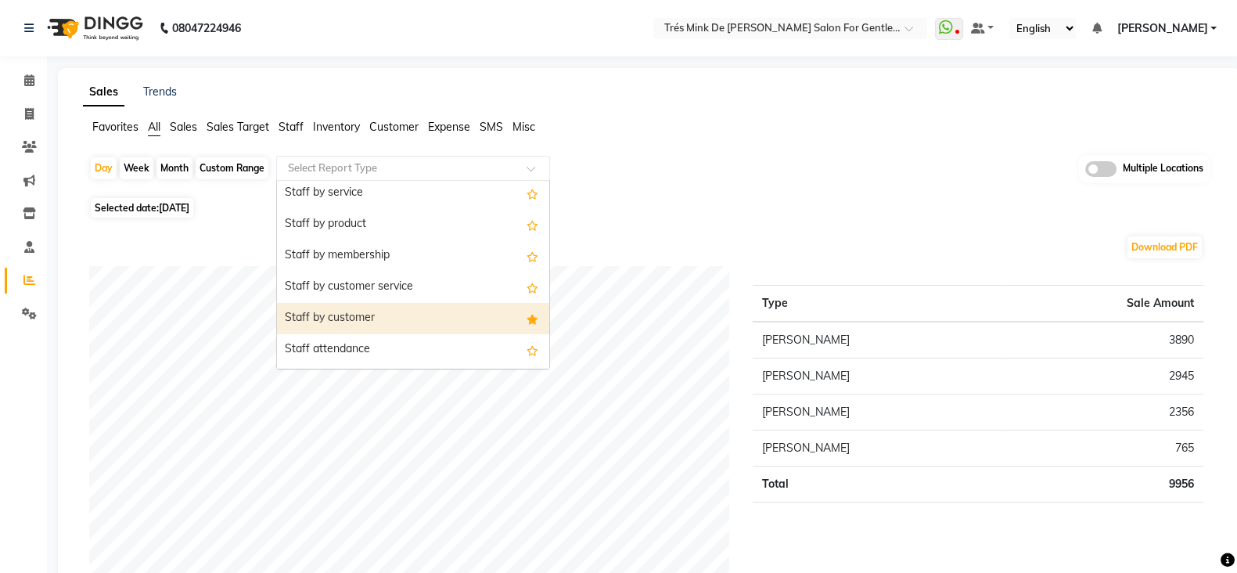
click at [458, 308] on div "Staff by customer" at bounding box center [413, 318] width 272 height 31
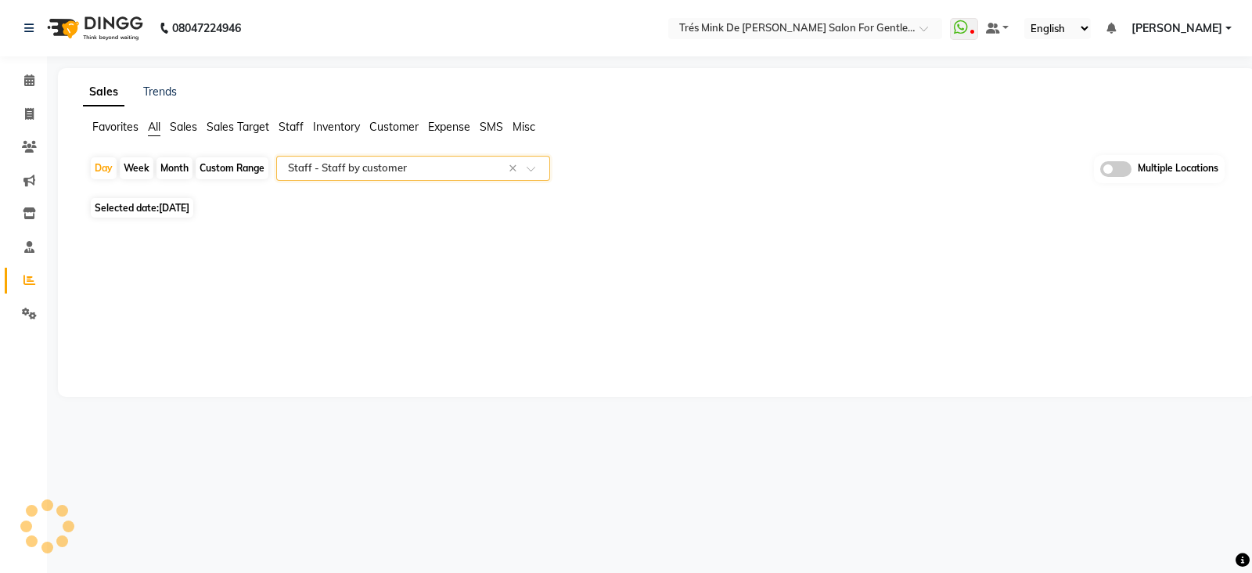
select select "filtered_report"
select select "pdf"
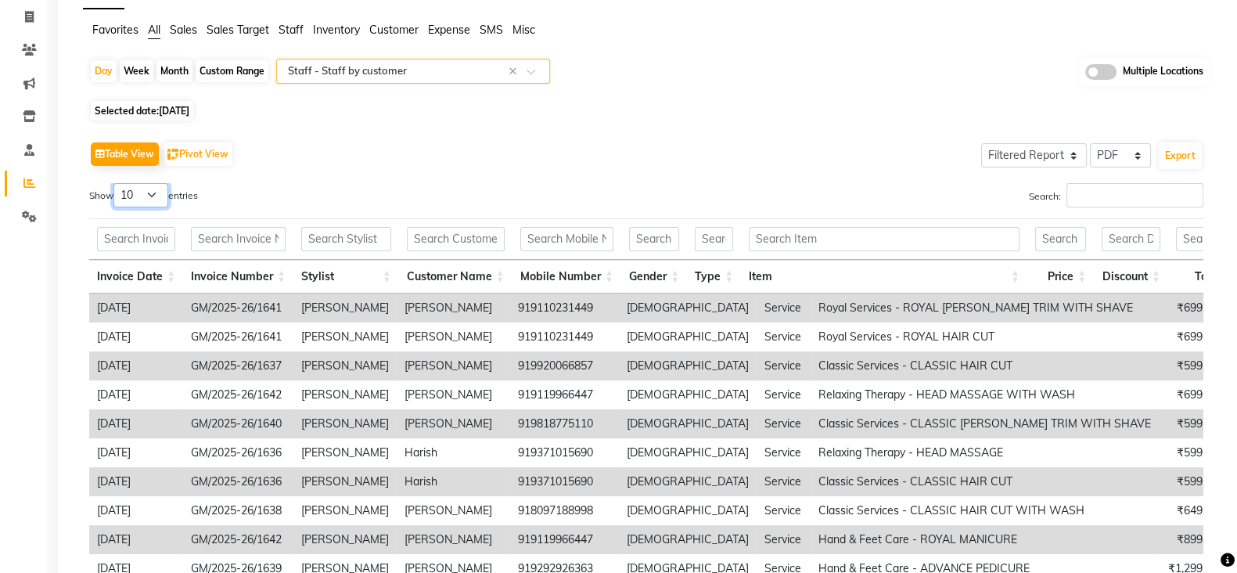
click at [153, 201] on select "10 25 50 100" at bounding box center [140, 195] width 55 height 24
select select "100"
click at [116, 183] on select "10 25 50 100" at bounding box center [140, 195] width 55 height 24
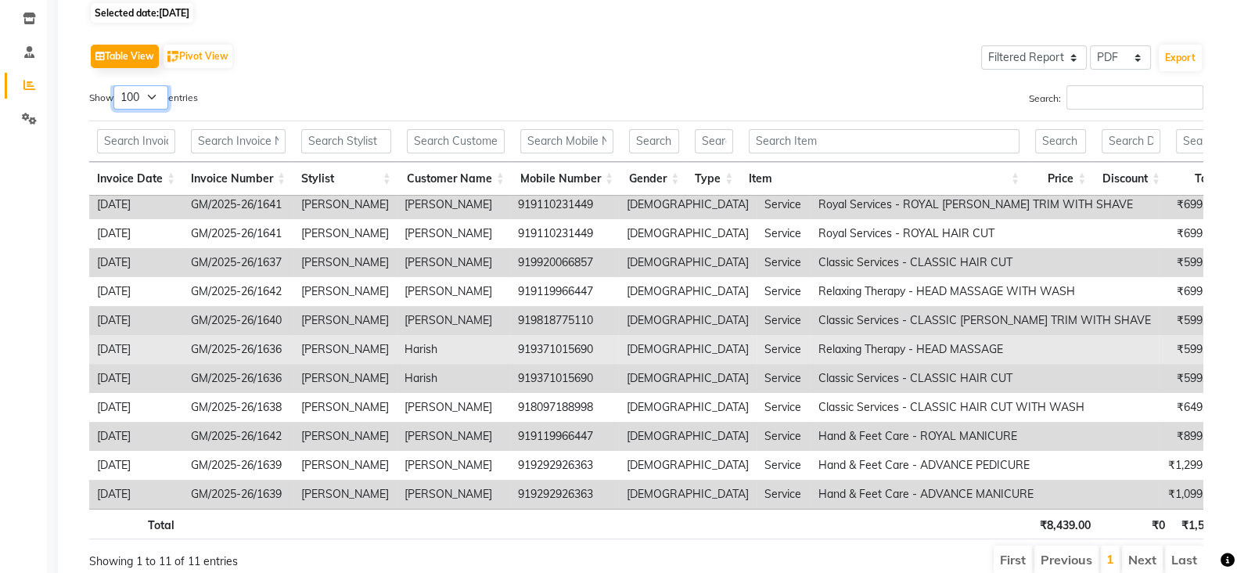
scroll to position [20, 0]
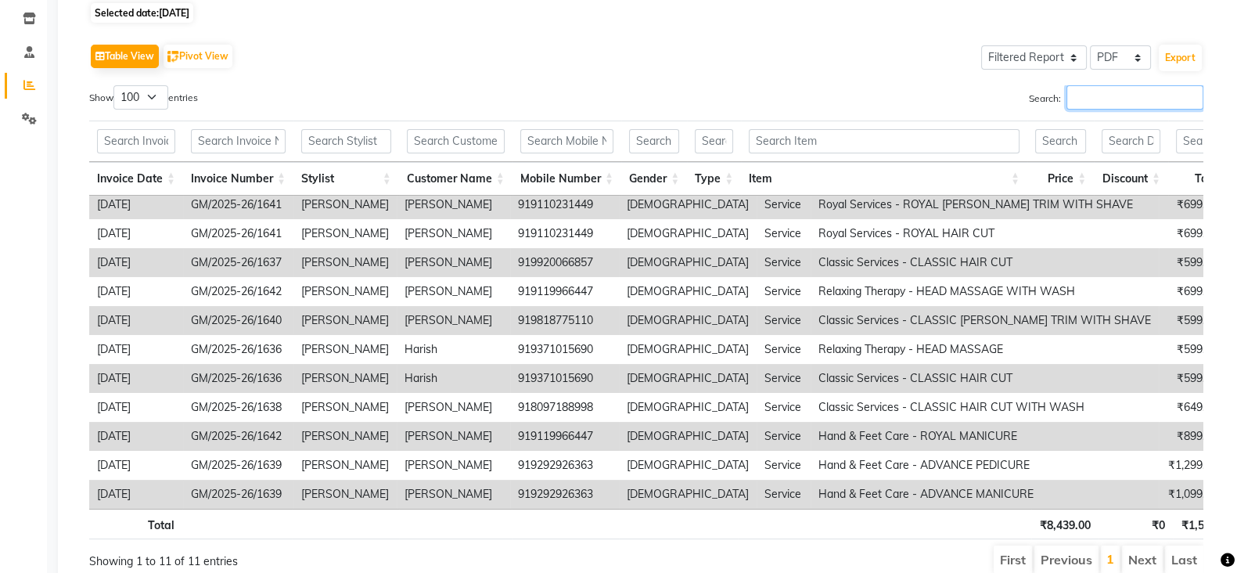
click at [1131, 98] on input "Search:" at bounding box center [1134, 97] width 137 height 24
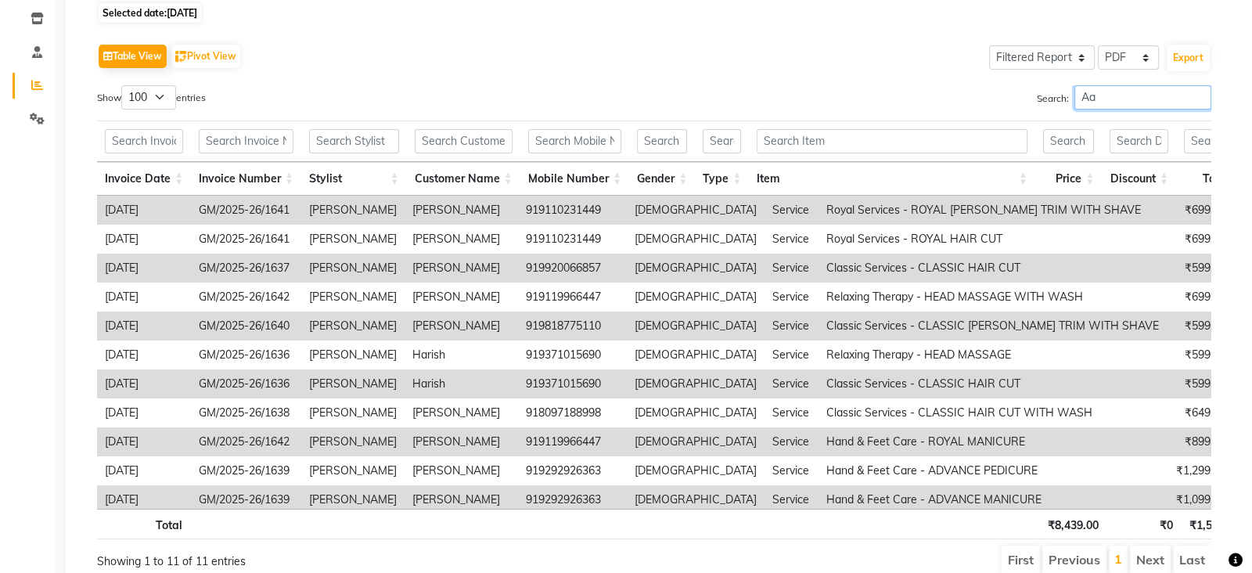
scroll to position [51, 0]
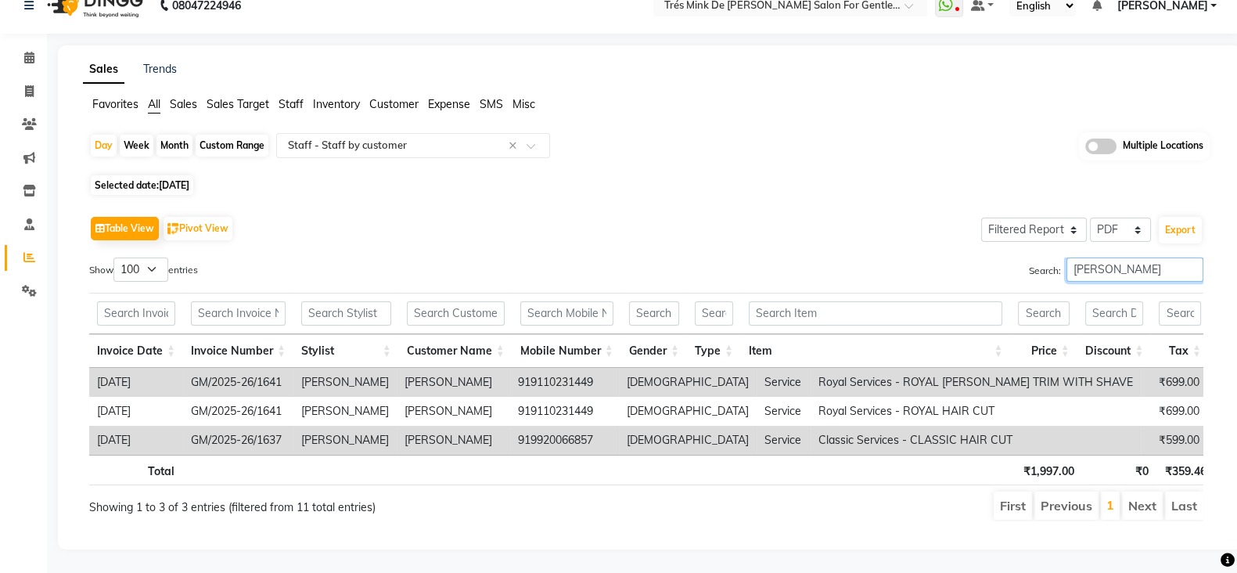
click at [1091, 257] on input "Aanand" at bounding box center [1134, 269] width 137 height 24
type input "Aanand"
click at [1185, 217] on button "Export" at bounding box center [1180, 230] width 43 height 27
select select "sans-serif"
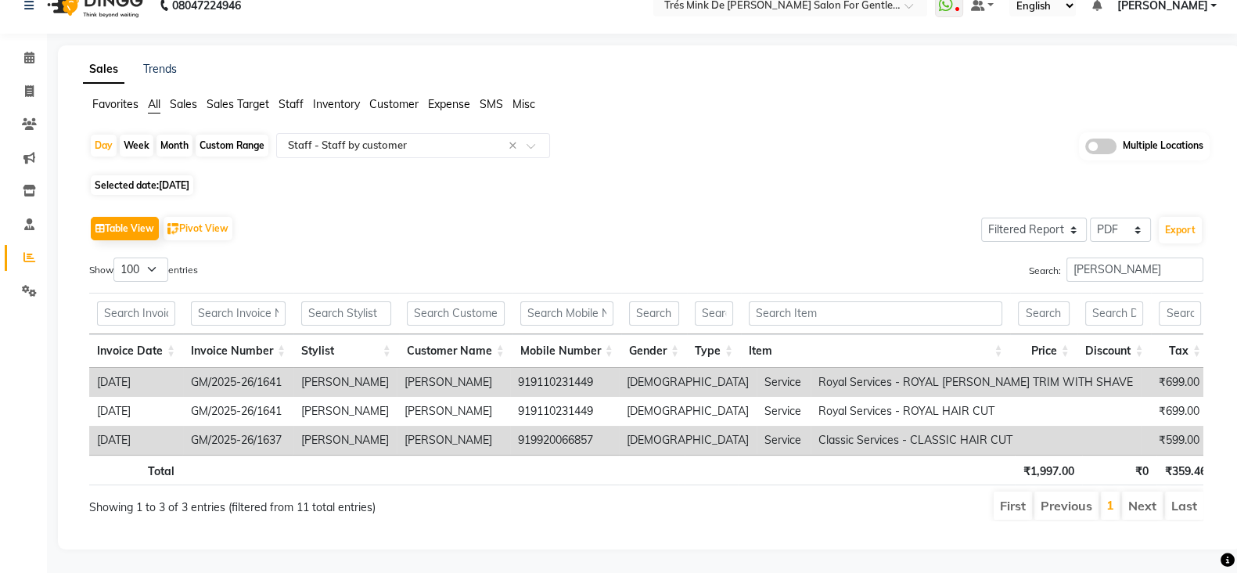
select select "10px"
select select "template_1"
select select "A4"
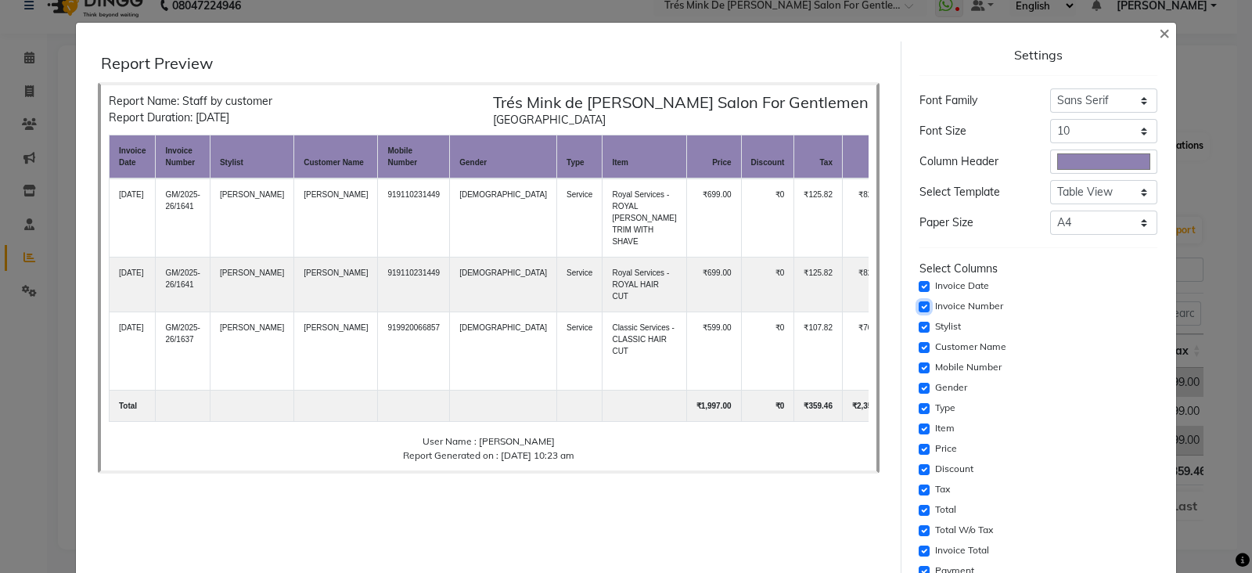
click at [919, 306] on input "checkbox" at bounding box center [924, 306] width 11 height 11
checkbox input "false"
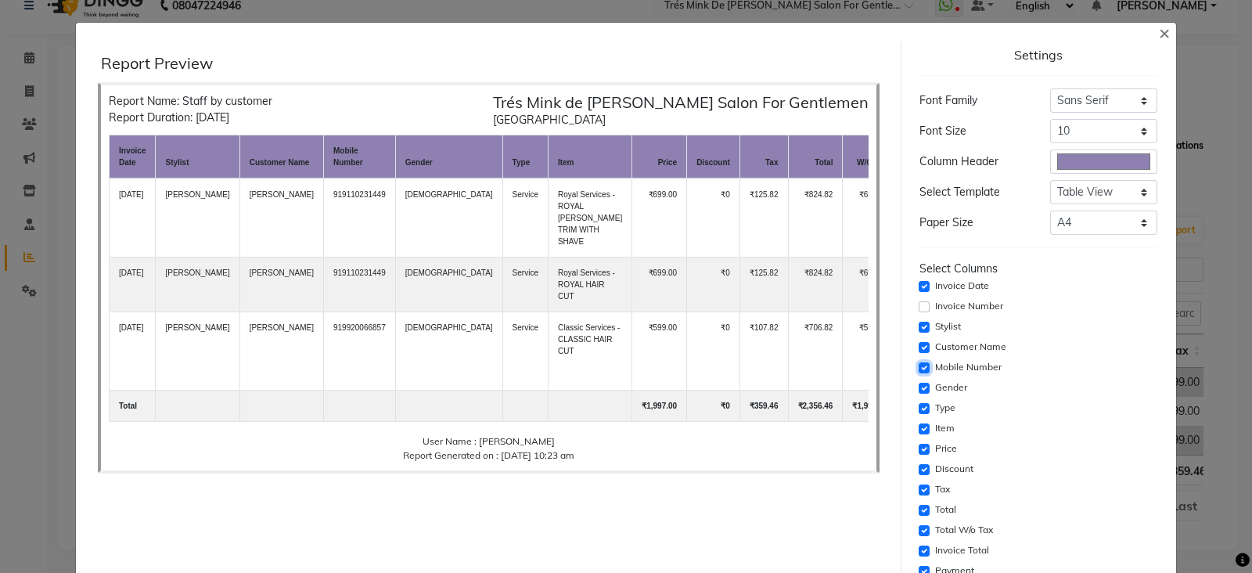
click at [919, 364] on input "checkbox" at bounding box center [924, 367] width 11 height 11
checkbox input "false"
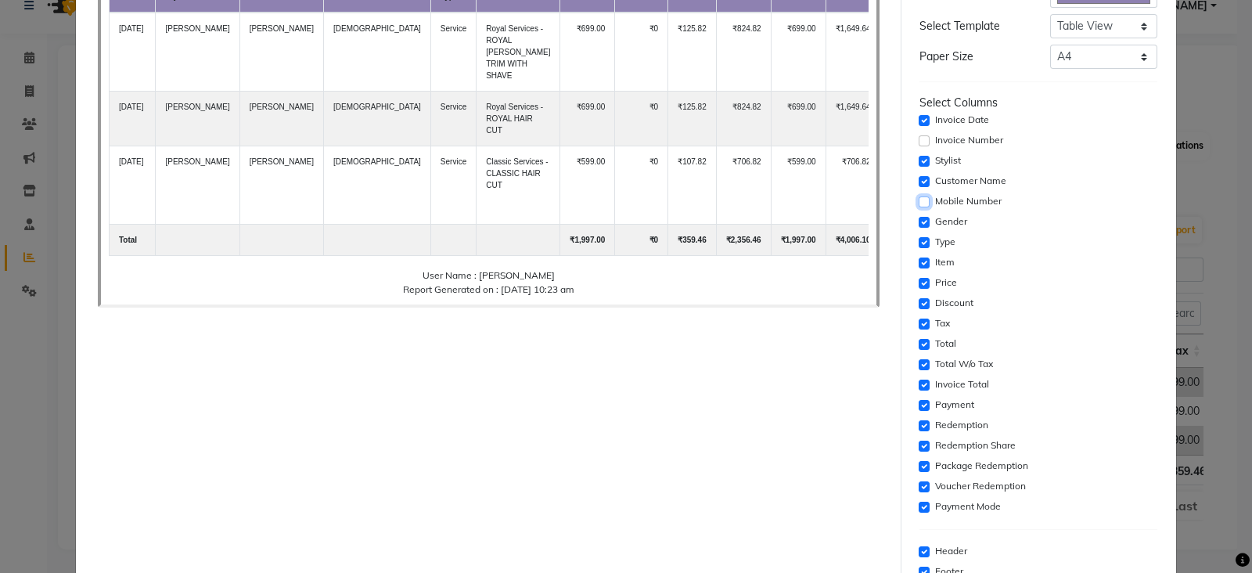
scroll to position [195, 0]
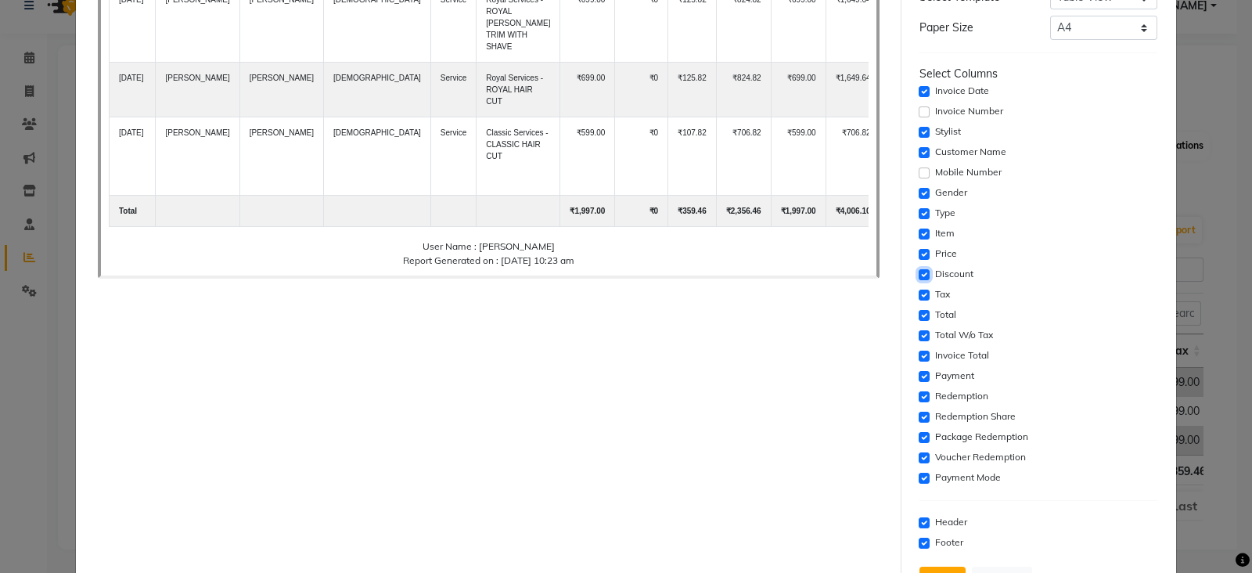
click at [919, 275] on input "checkbox" at bounding box center [924, 274] width 11 height 11
checkbox input "false"
click at [919, 289] on input "checkbox" at bounding box center [924, 294] width 11 height 11
checkbox input "false"
click at [919, 315] on input "checkbox" at bounding box center [924, 315] width 11 height 11
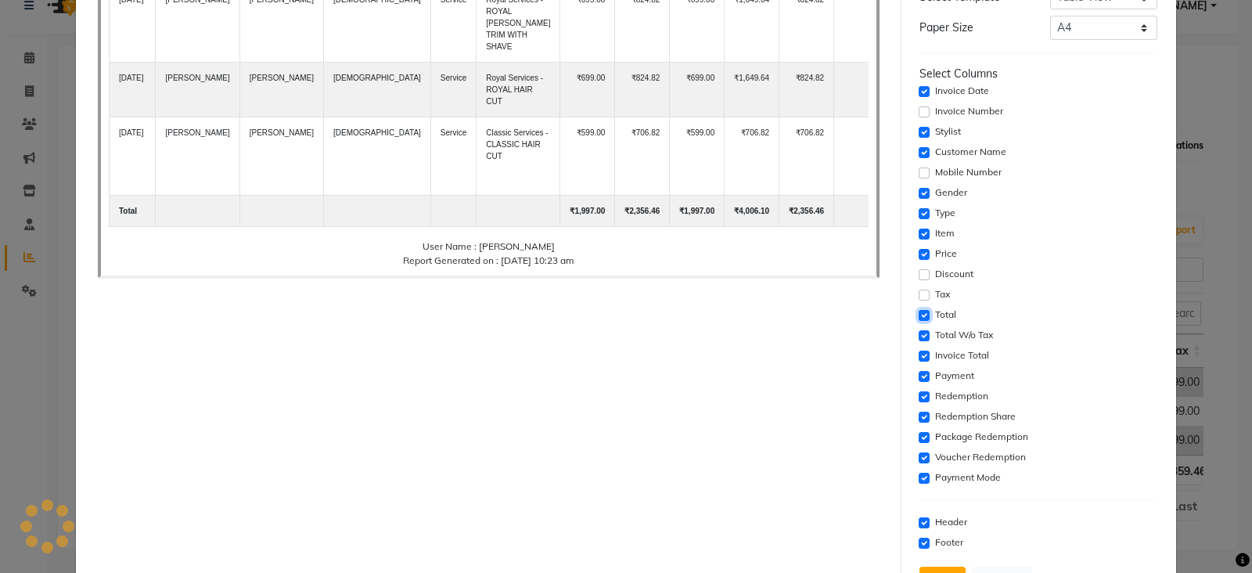
checkbox input "false"
click at [919, 333] on input "checkbox" at bounding box center [924, 335] width 11 height 11
checkbox input "false"
click at [919, 356] on input "checkbox" at bounding box center [924, 356] width 11 height 11
checkbox input "false"
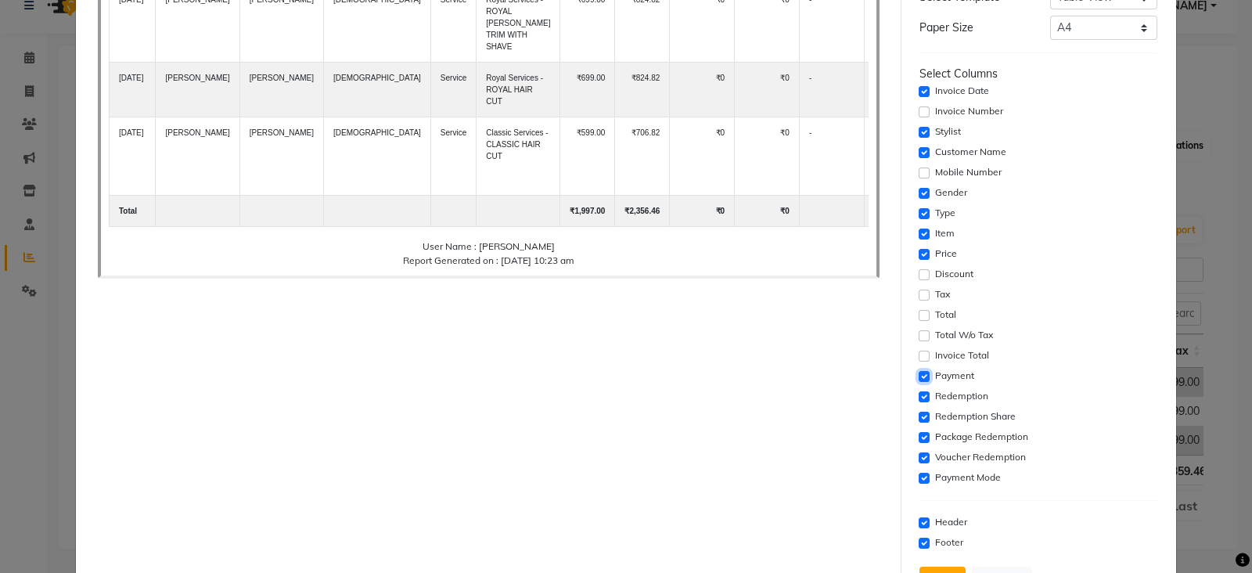
click at [919, 374] on input "checkbox" at bounding box center [924, 376] width 11 height 11
checkbox input "false"
click at [919, 394] on input "checkbox" at bounding box center [924, 396] width 11 height 11
checkbox input "false"
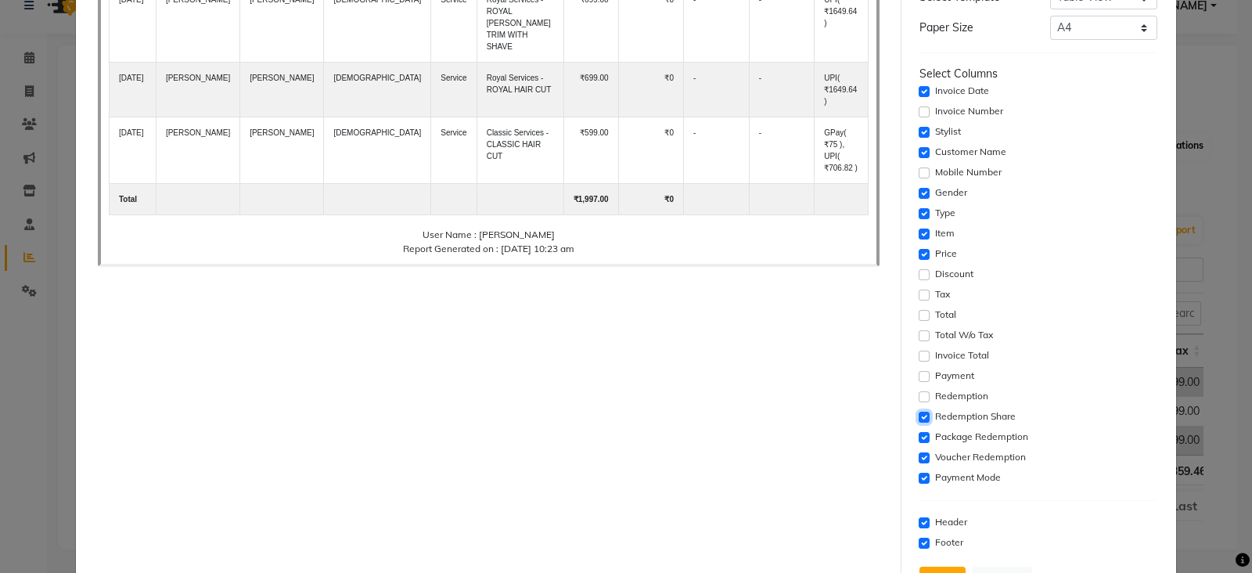
click at [919, 416] on input "checkbox" at bounding box center [924, 417] width 11 height 11
checkbox input "false"
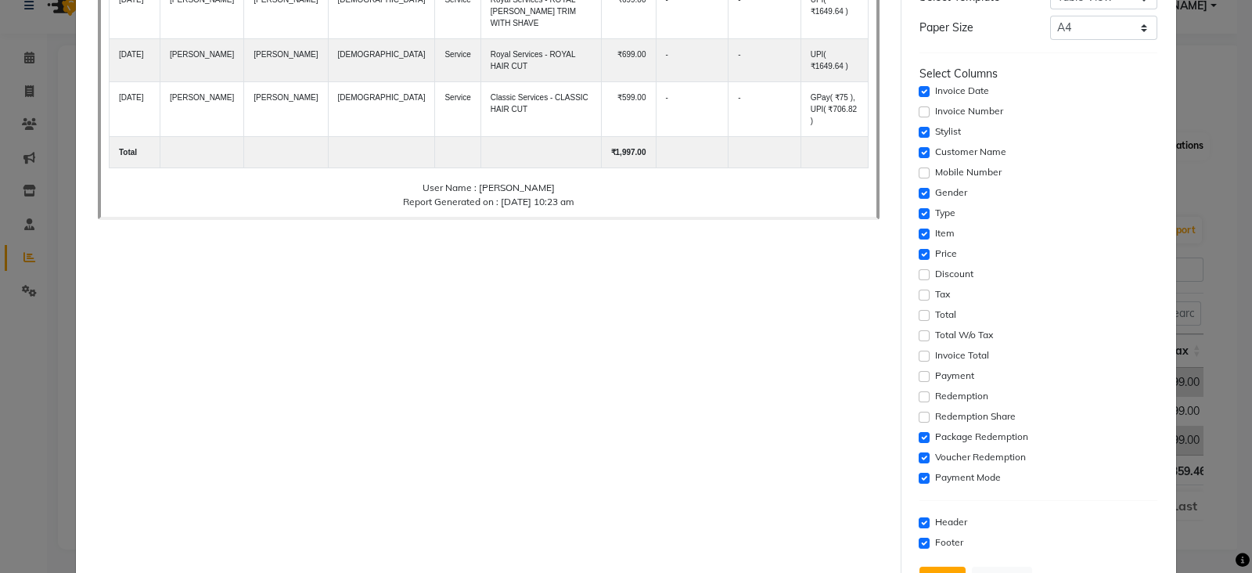
click at [919, 441] on div "Package Redemption" at bounding box center [1038, 437] width 238 height 19
click at [919, 455] on input "checkbox" at bounding box center [924, 457] width 11 height 11
checkbox input "false"
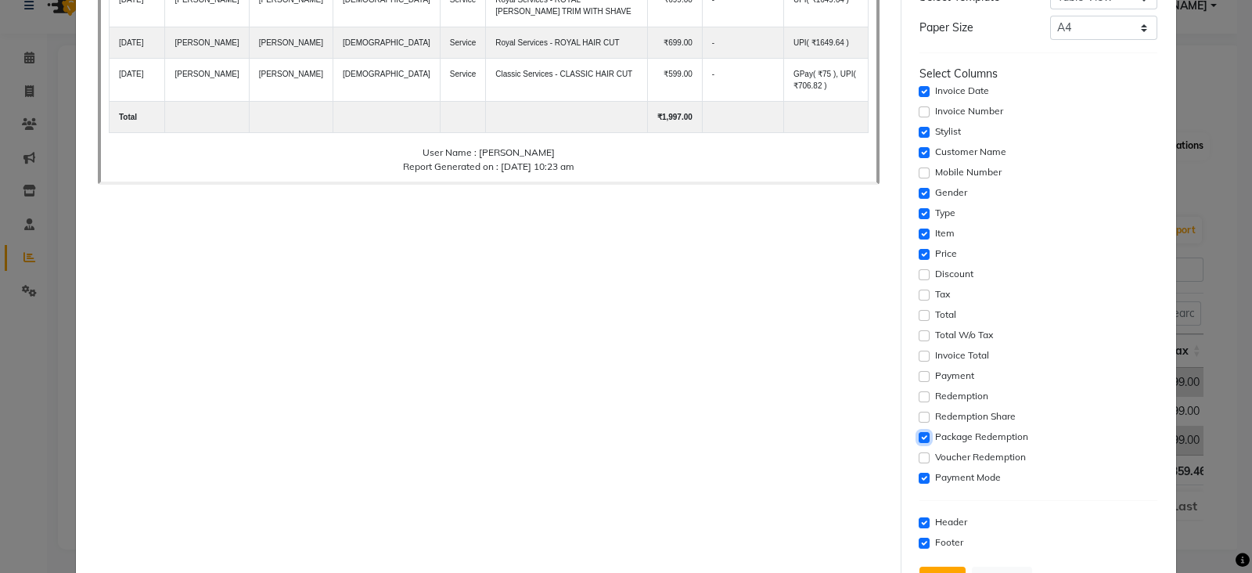
click at [919, 435] on input "checkbox" at bounding box center [924, 437] width 11 height 11
checkbox input "false"
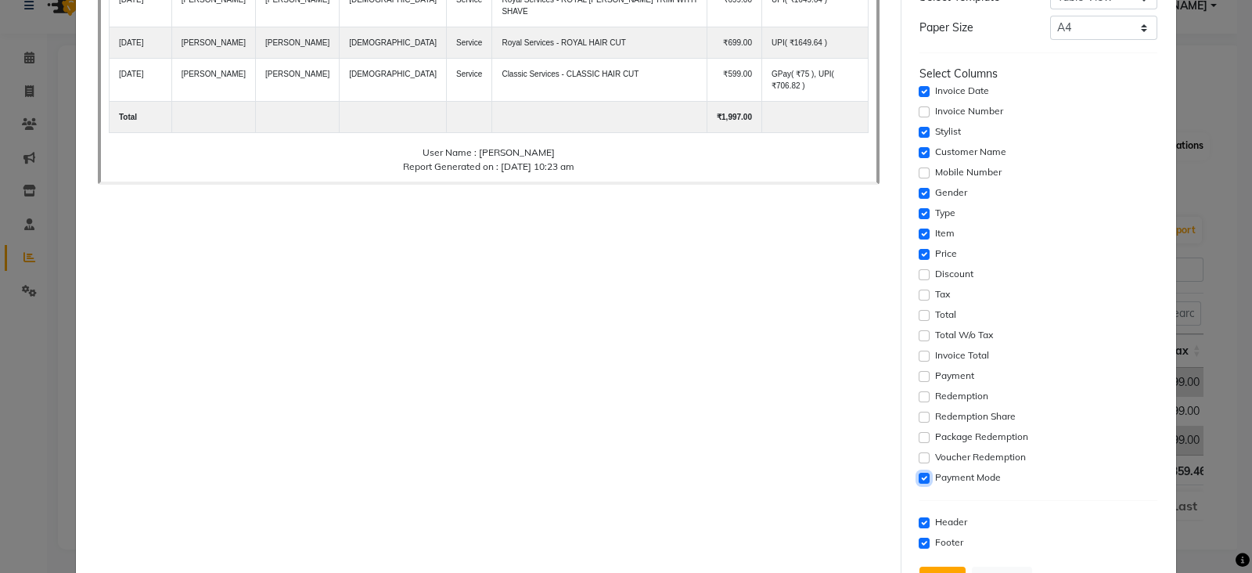
click at [919, 473] on input "checkbox" at bounding box center [924, 478] width 11 height 11
checkbox input "false"
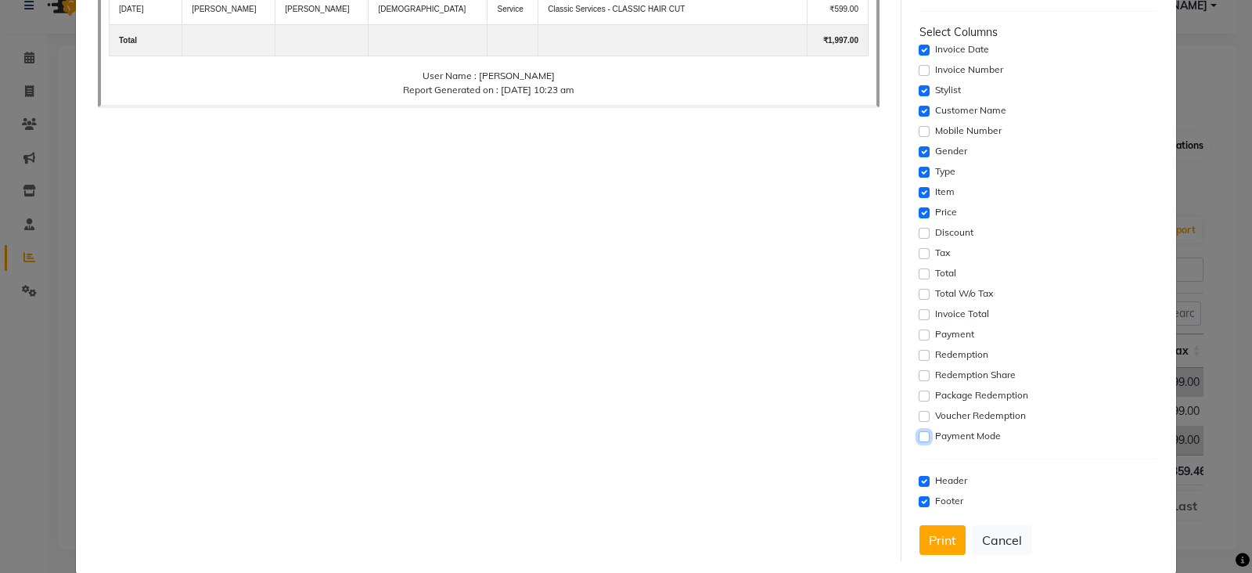
scroll to position [258, 0]
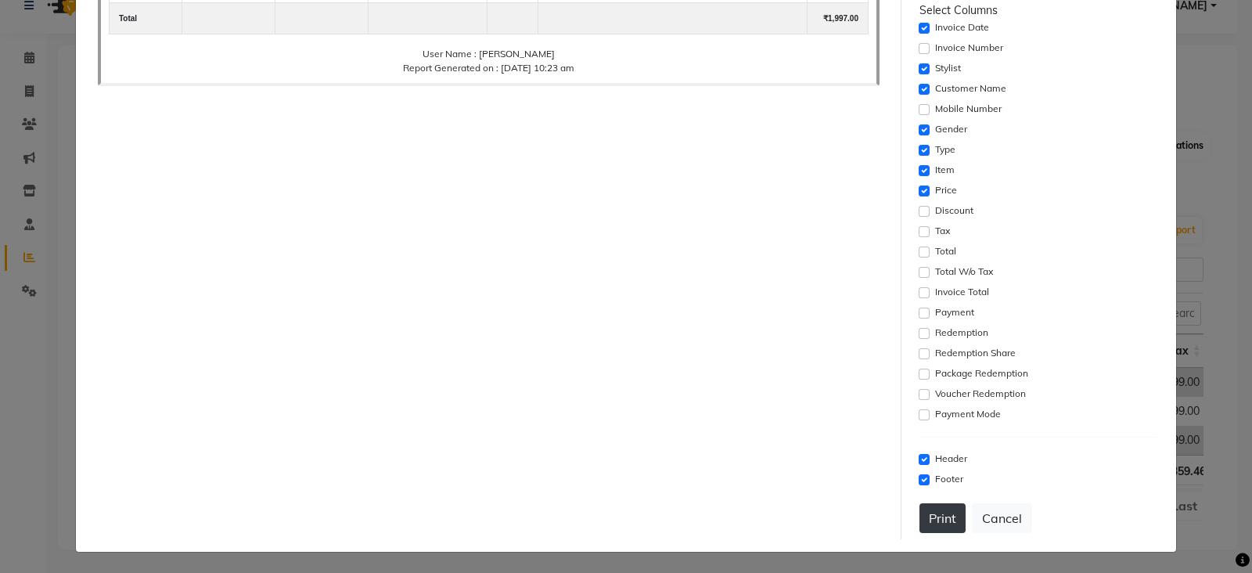
click at [927, 528] on button "Print" at bounding box center [942, 518] width 46 height 30
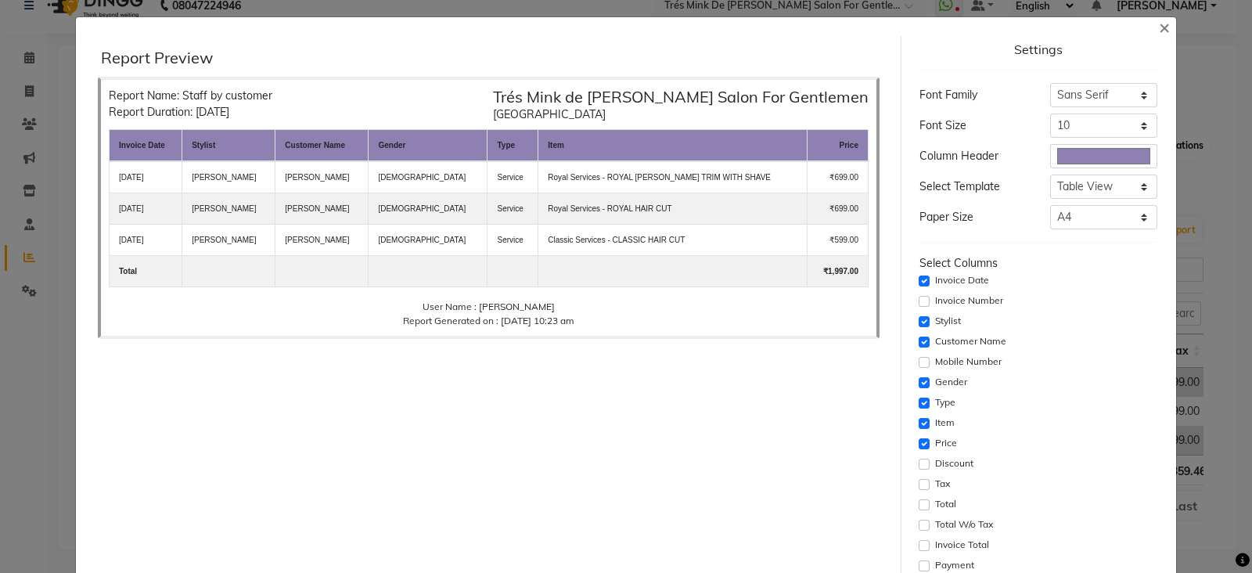
scroll to position [0, 0]
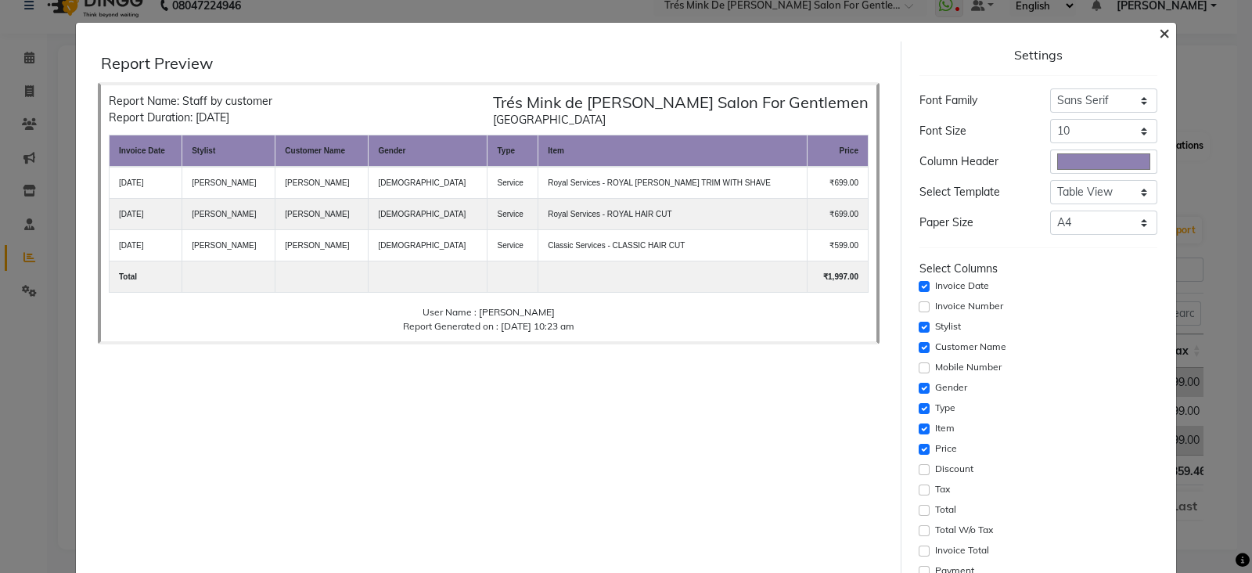
click at [1159, 38] on span "×" at bounding box center [1164, 31] width 11 height 23
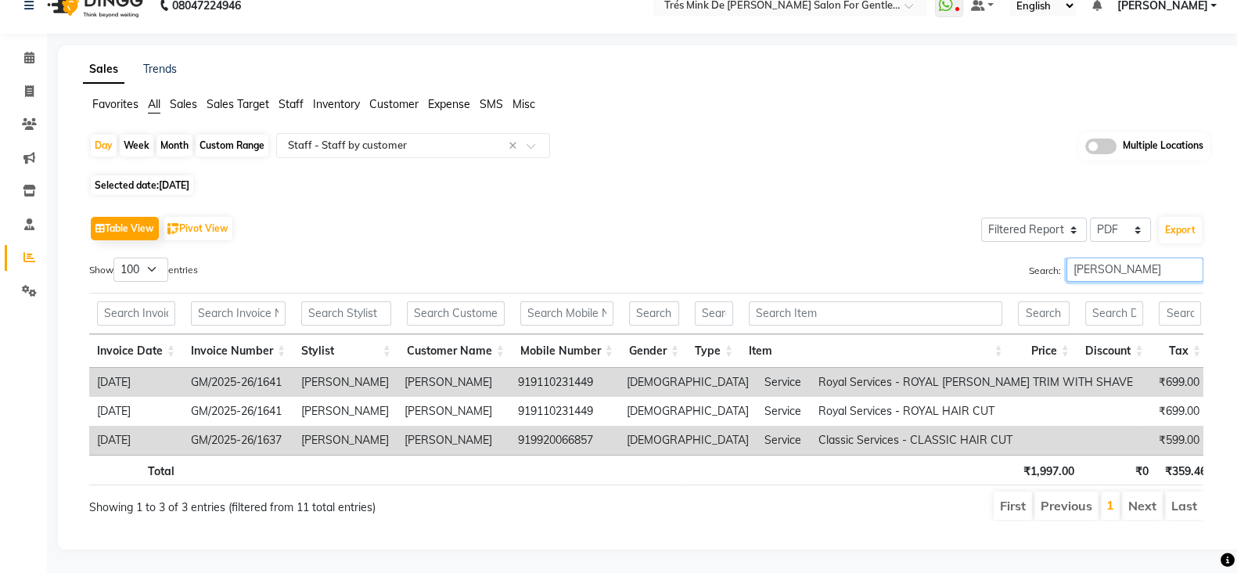
click at [1116, 257] on input "Aanand" at bounding box center [1134, 269] width 137 height 24
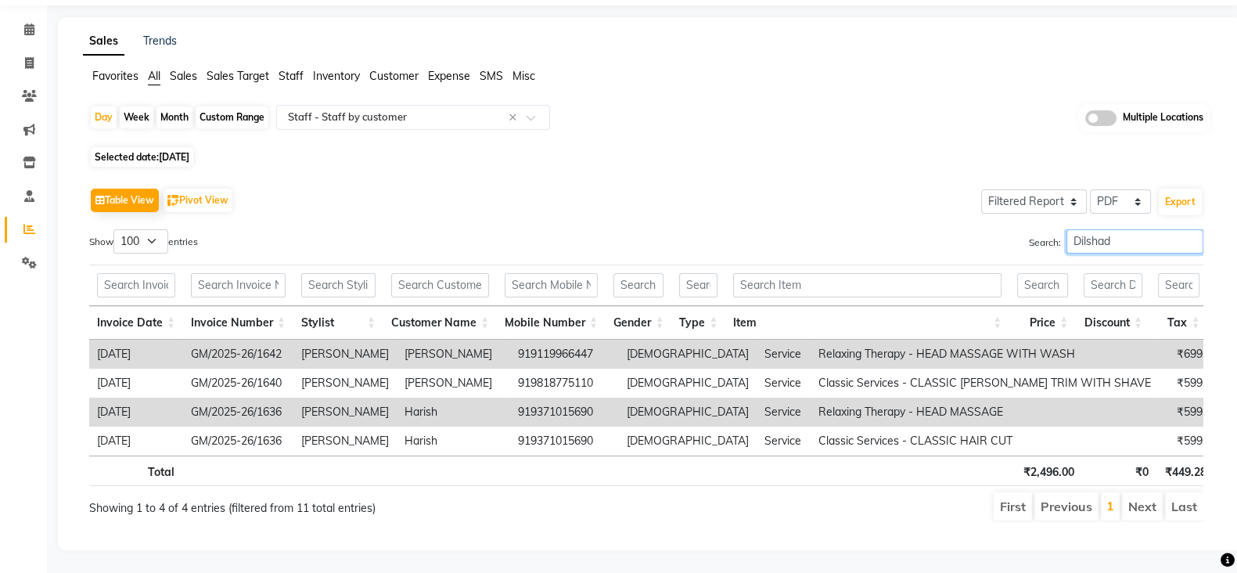
click at [1116, 251] on input "Dilshad" at bounding box center [1134, 241] width 137 height 24
type input "Dilshad"
click at [1196, 201] on button "Export" at bounding box center [1180, 202] width 43 height 27
select select "sans-serif"
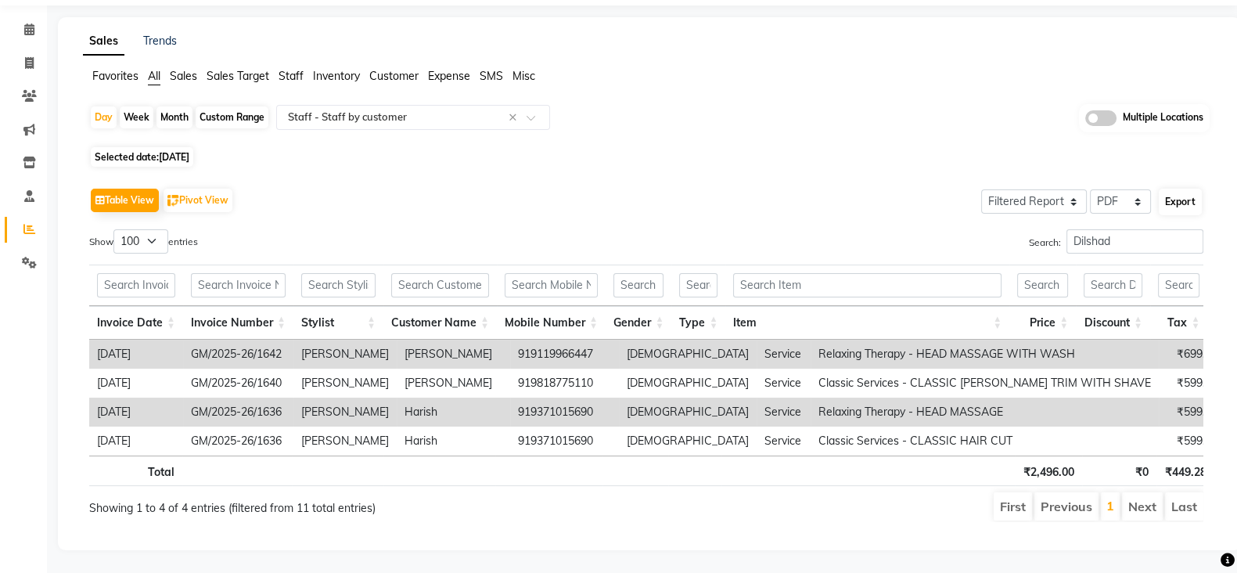
select select "10px"
select select "template_1"
select select "A4"
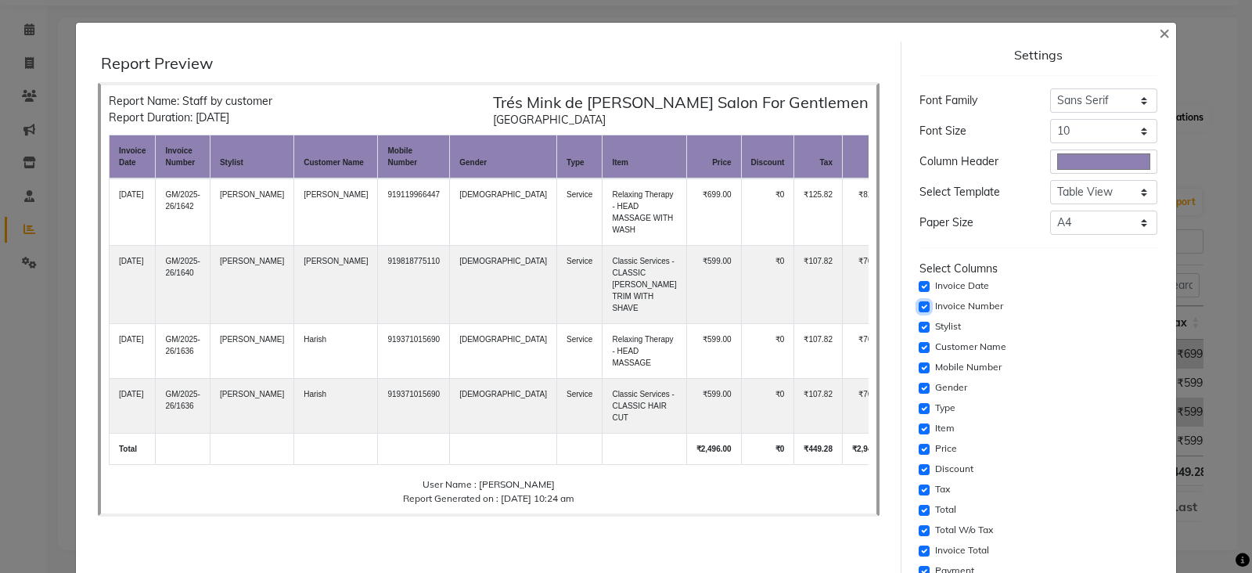
click at [919, 307] on input "checkbox" at bounding box center [924, 306] width 11 height 11
checkbox input "false"
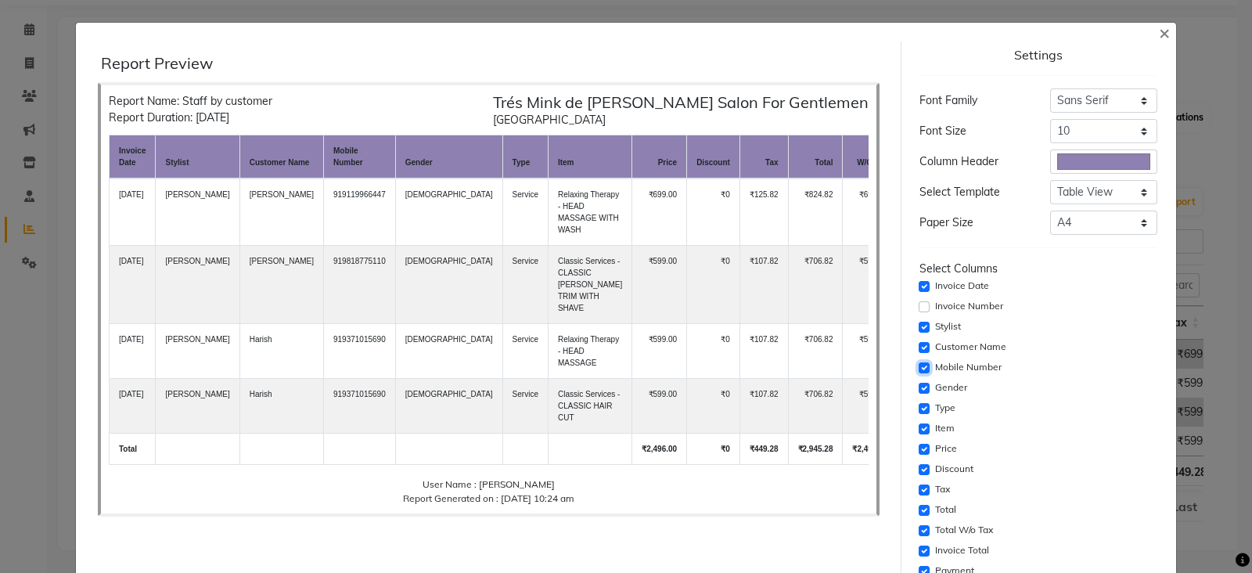
click at [919, 364] on input "checkbox" at bounding box center [924, 367] width 11 height 11
checkbox input "false"
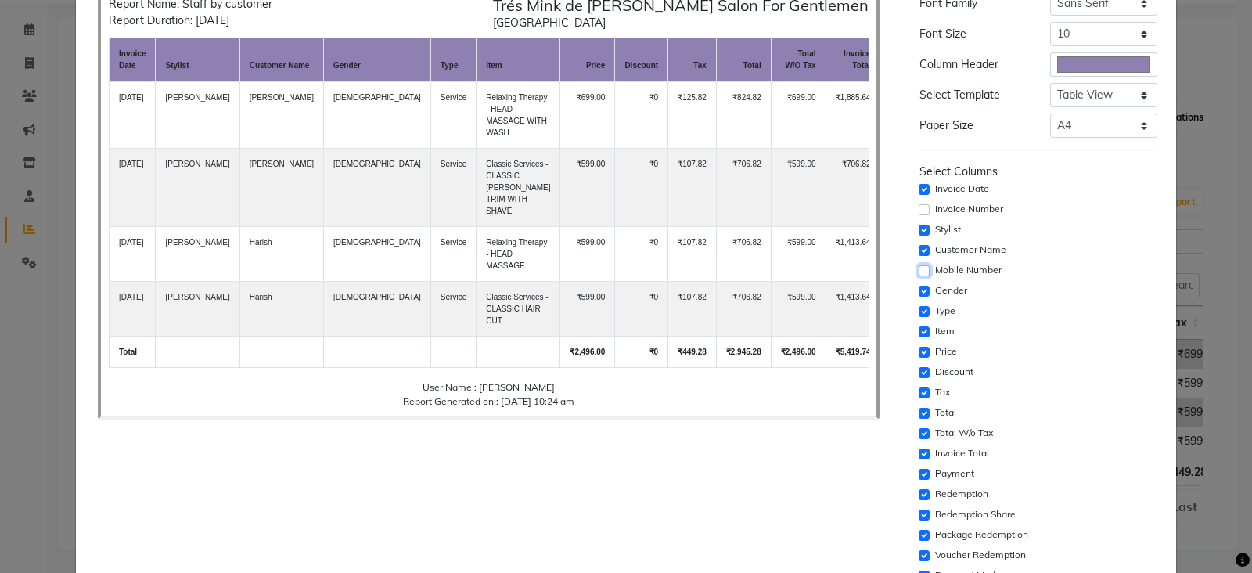
scroll to position [195, 0]
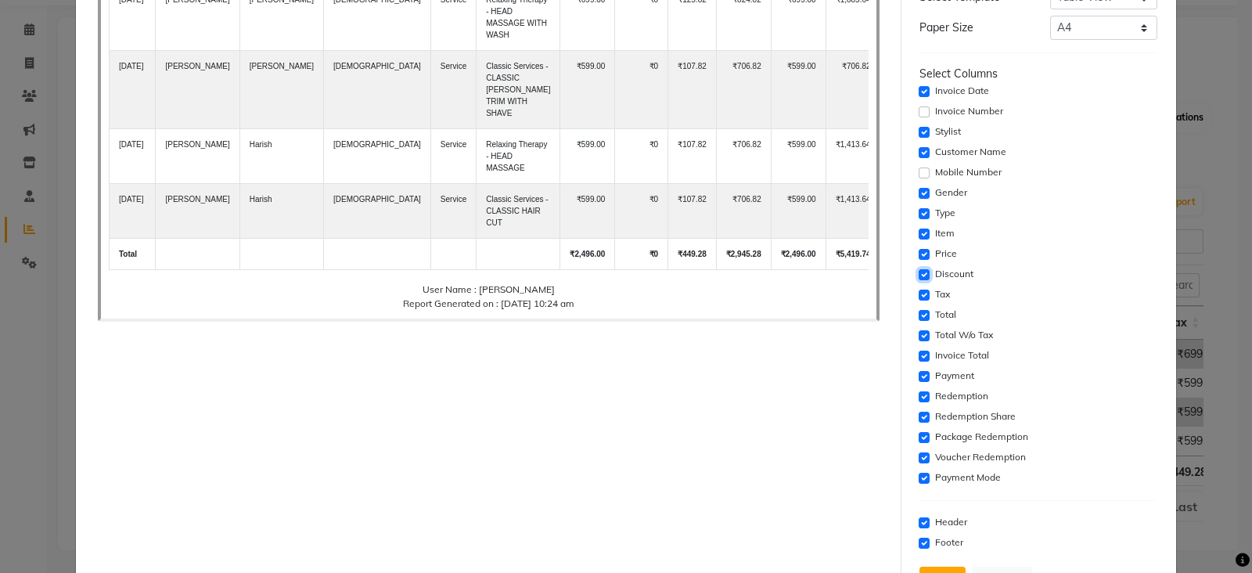
click at [919, 269] on input "checkbox" at bounding box center [924, 274] width 11 height 11
checkbox input "false"
click at [919, 295] on input "checkbox" at bounding box center [924, 294] width 11 height 11
checkbox input "false"
click at [919, 313] on input "checkbox" at bounding box center [924, 315] width 11 height 11
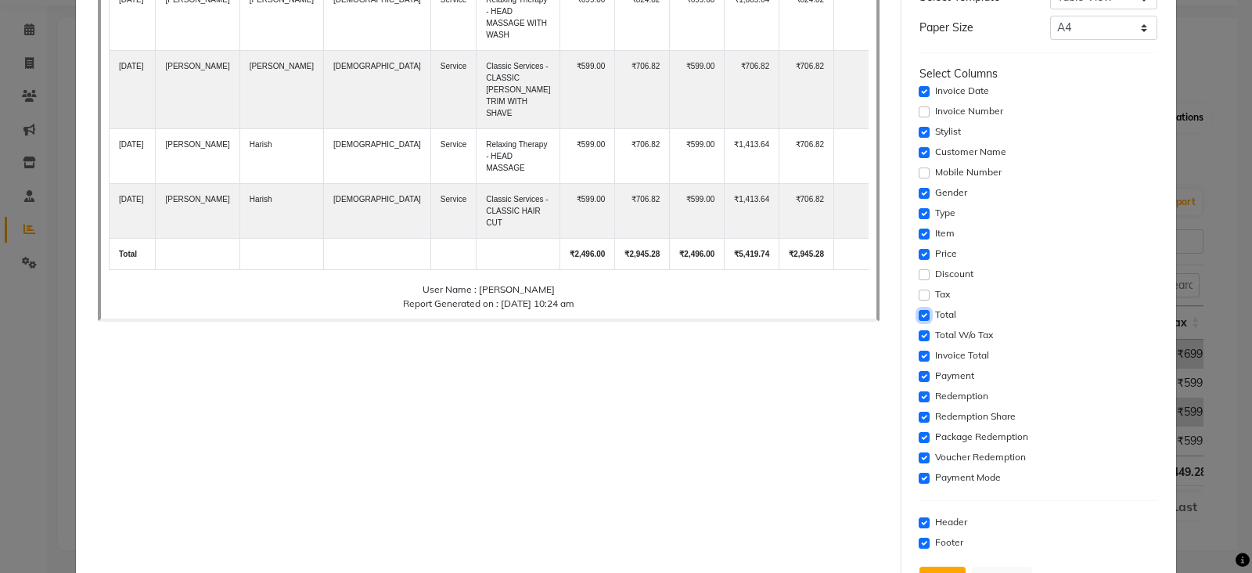
checkbox input "false"
click at [919, 337] on input "checkbox" at bounding box center [924, 335] width 11 height 11
checkbox input "false"
click at [919, 351] on input "checkbox" at bounding box center [924, 356] width 11 height 11
checkbox input "false"
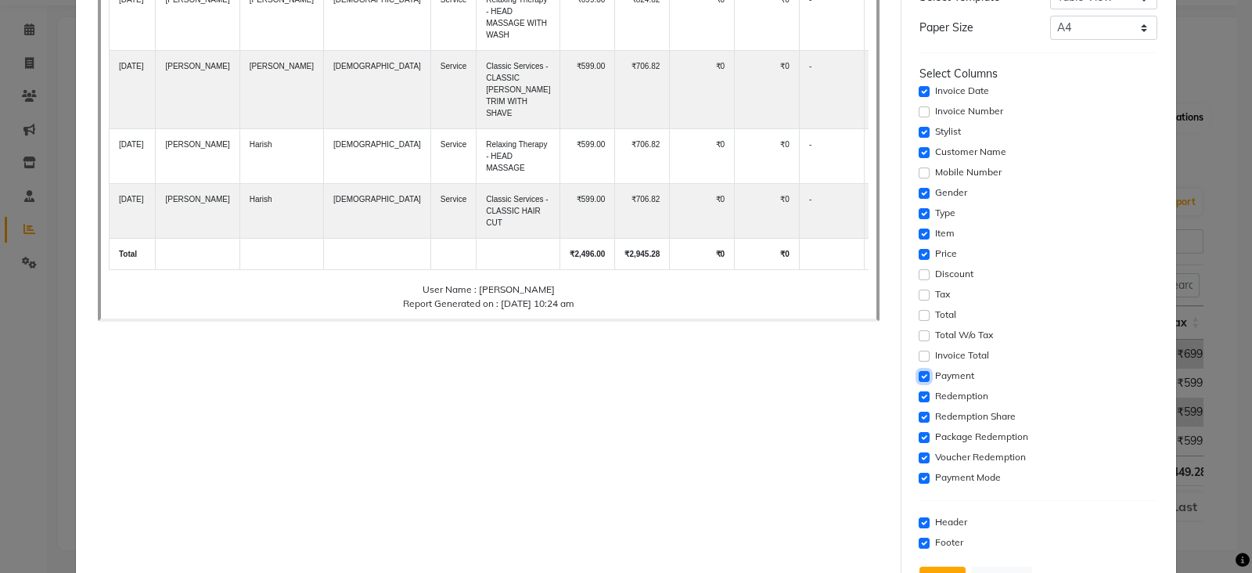
click at [919, 372] on input "checkbox" at bounding box center [924, 376] width 11 height 11
checkbox input "false"
click at [919, 392] on input "checkbox" at bounding box center [924, 396] width 11 height 11
checkbox input "false"
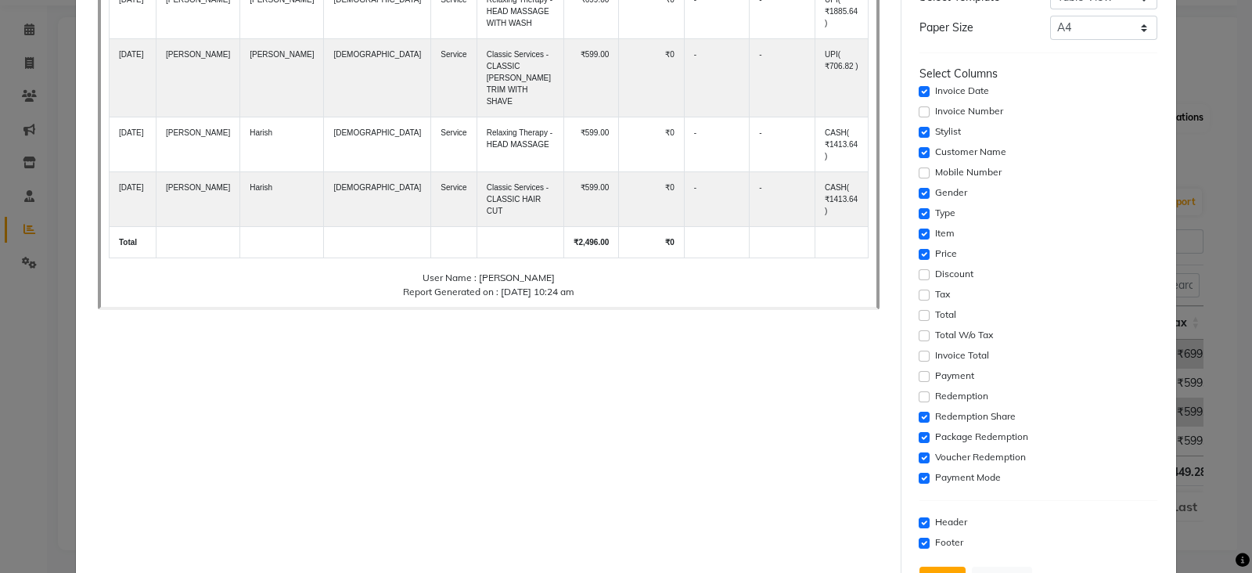
click at [913, 416] on div "Settings Font Family Select Sans Serif Monospace Serif Font Size Select 8 9 10 …" at bounding box center [1038, 225] width 250 height 756
click at [919, 432] on input "checkbox" at bounding box center [924, 437] width 11 height 11
checkbox input "false"
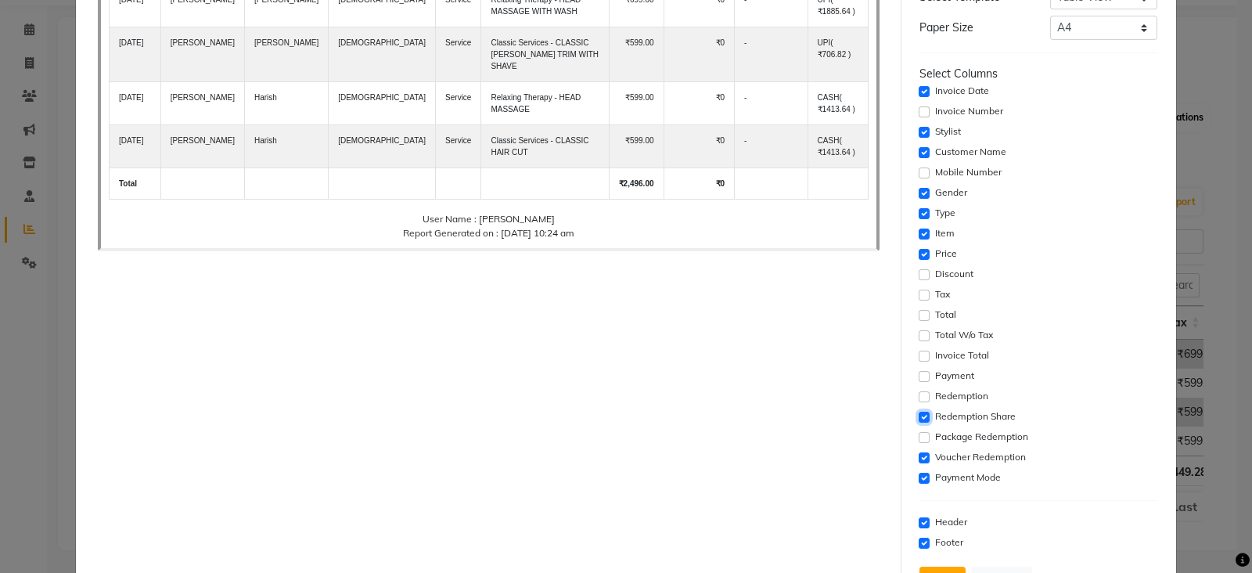
click at [919, 417] on input "checkbox" at bounding box center [924, 417] width 11 height 11
checkbox input "false"
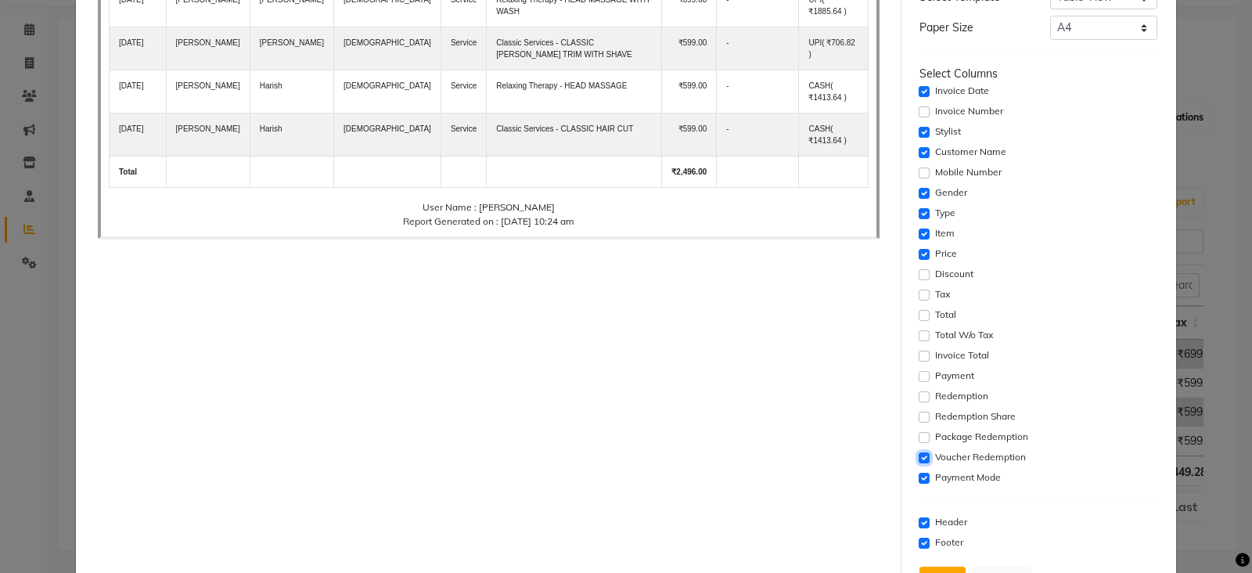
click at [919, 452] on input "checkbox" at bounding box center [924, 457] width 11 height 11
checkbox input "false"
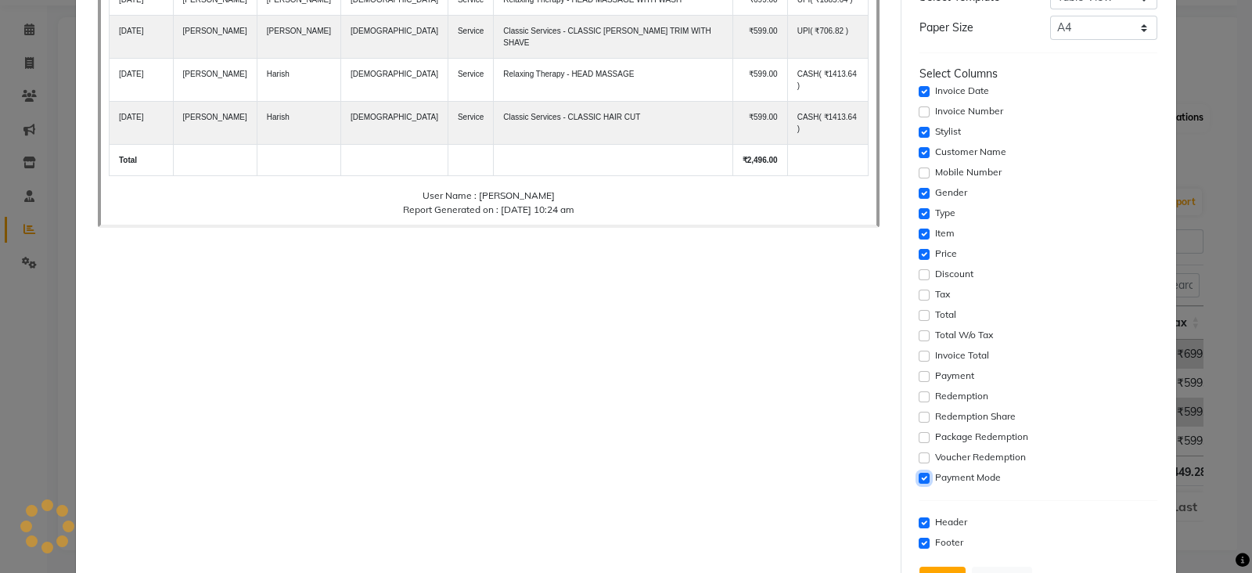
click at [919, 473] on input "checkbox" at bounding box center [924, 478] width 11 height 11
checkbox input "false"
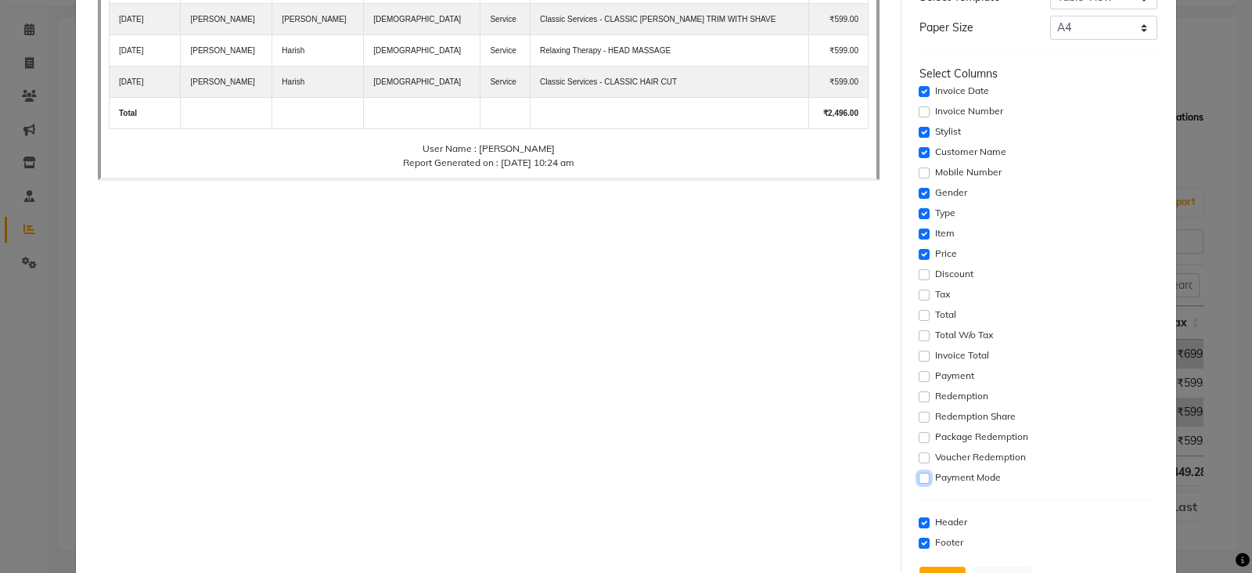
scroll to position [258, 0]
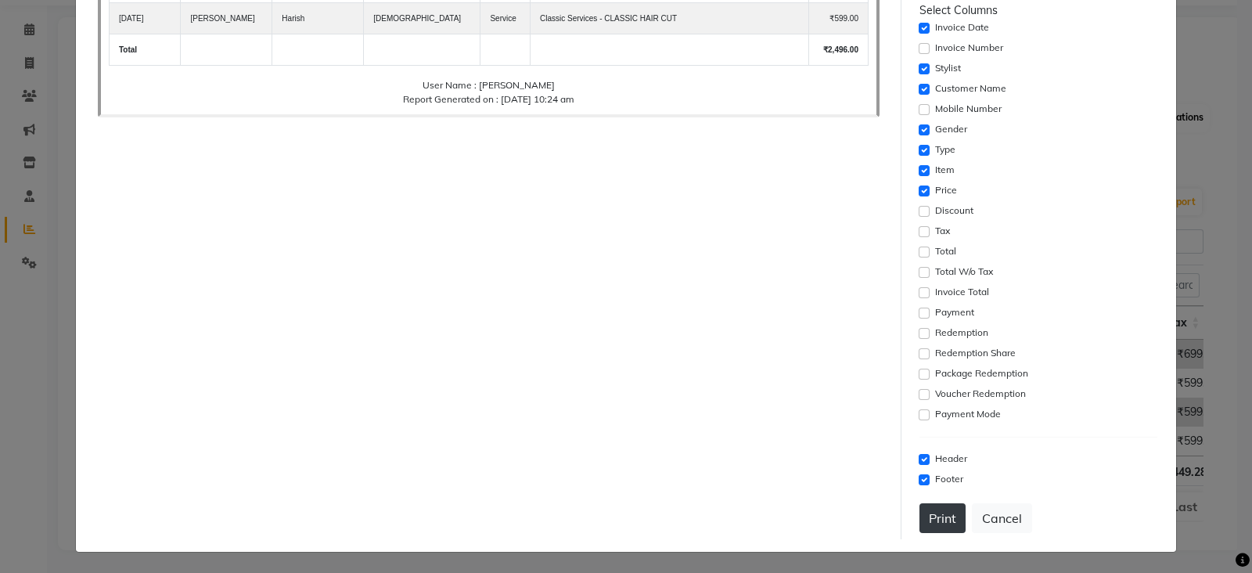
click at [920, 517] on button "Print" at bounding box center [942, 518] width 46 height 30
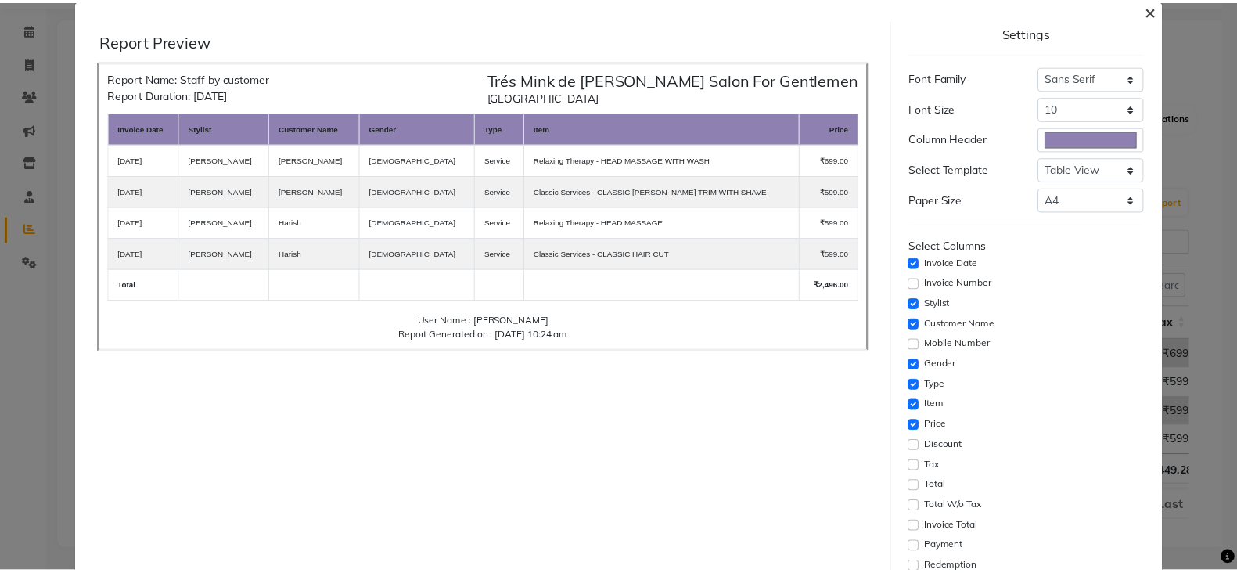
scroll to position [0, 0]
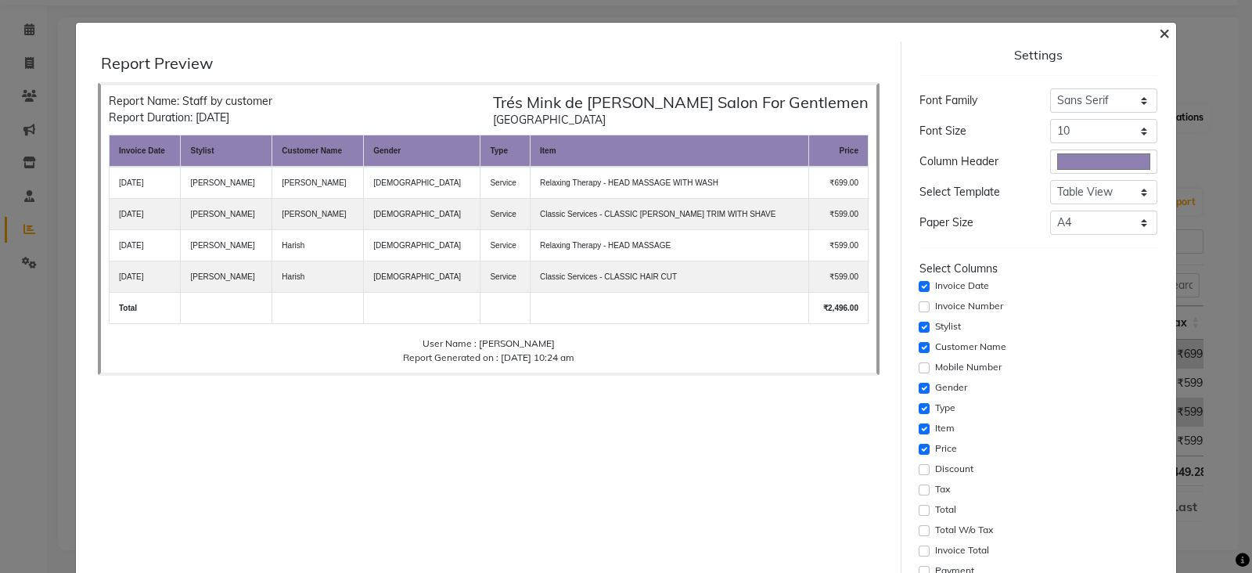
click at [1159, 37] on span "×" at bounding box center [1164, 31] width 11 height 23
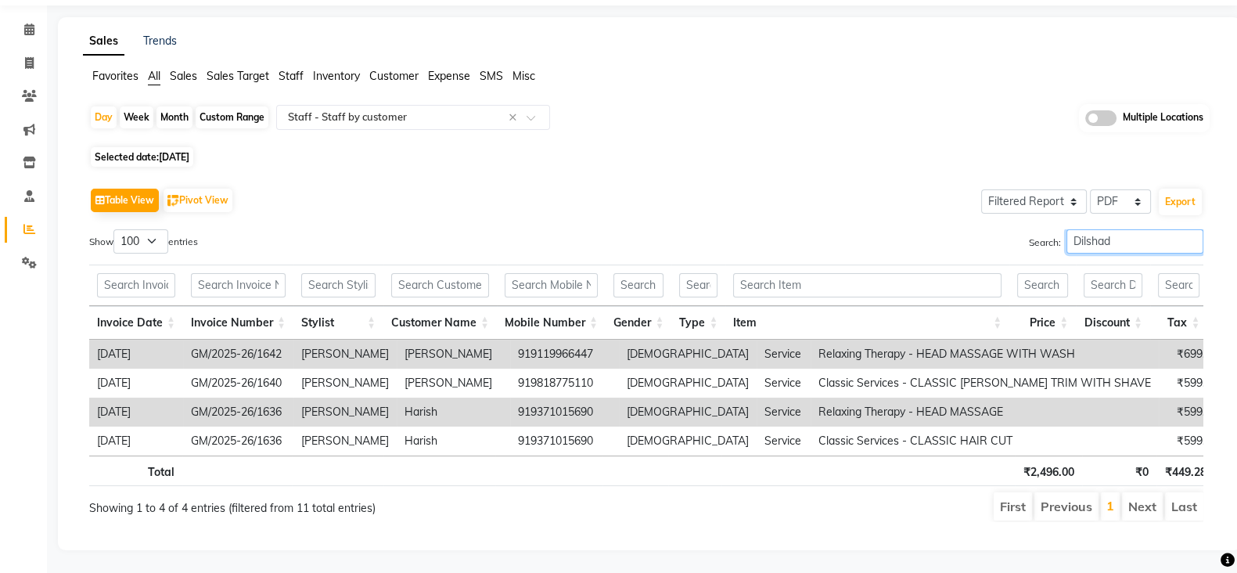
click at [1111, 241] on input "Dilshad" at bounding box center [1134, 241] width 137 height 24
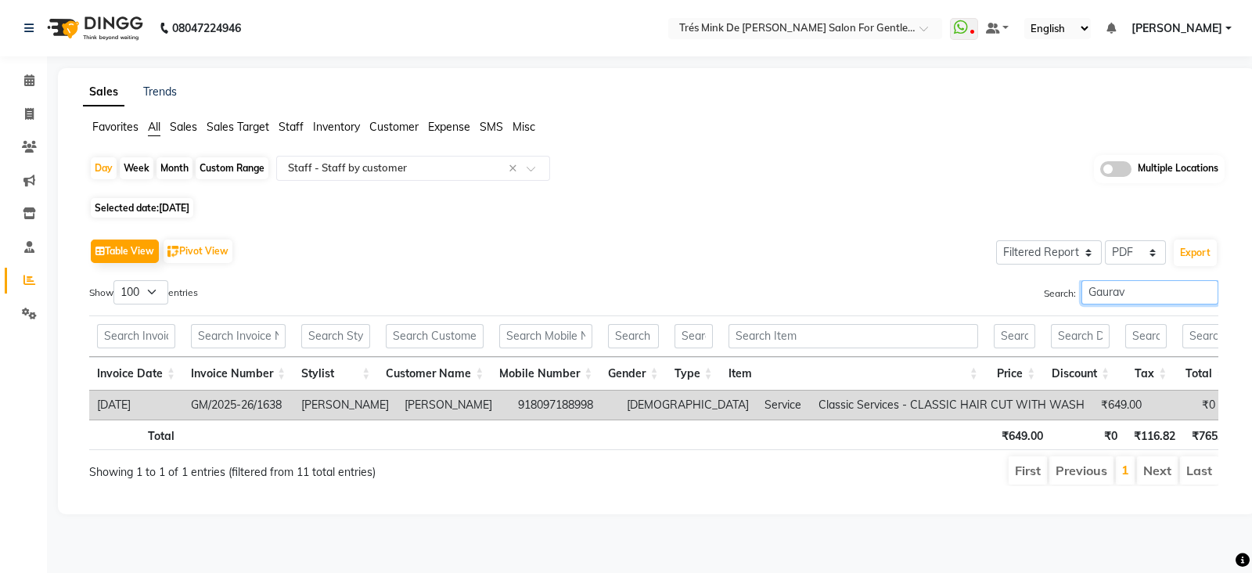
click at [1088, 302] on input "Gaurav" at bounding box center [1149, 292] width 137 height 24
type input "Gaurav"
click at [1200, 248] on button "Export" at bounding box center [1195, 252] width 43 height 27
select select "sans-serif"
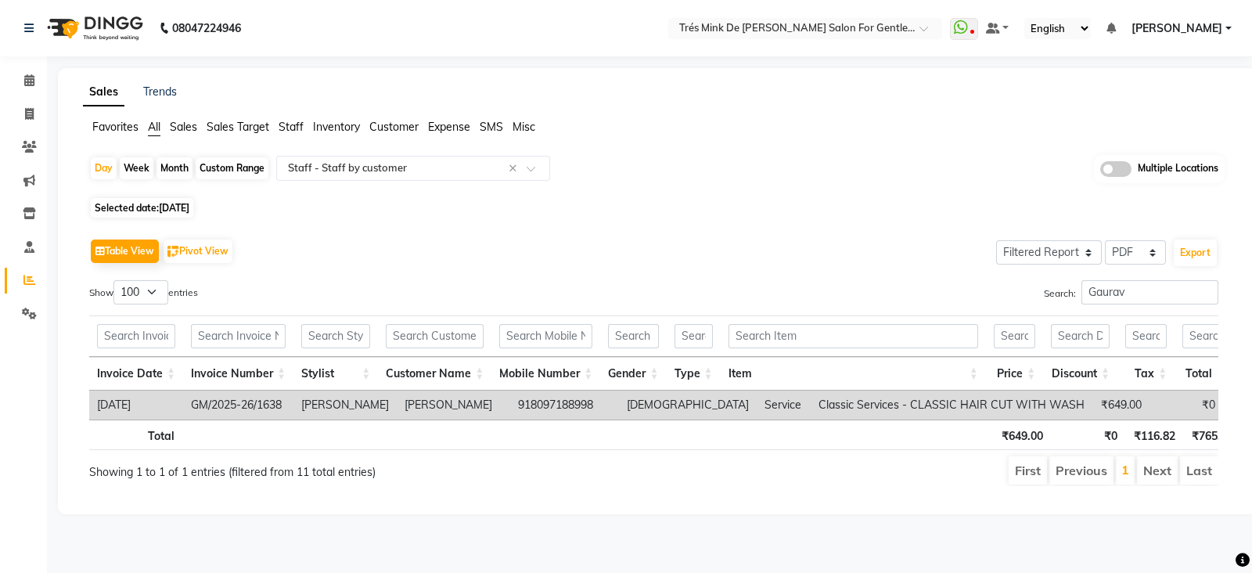
select select "10px"
select select "template_1"
select select "A4"
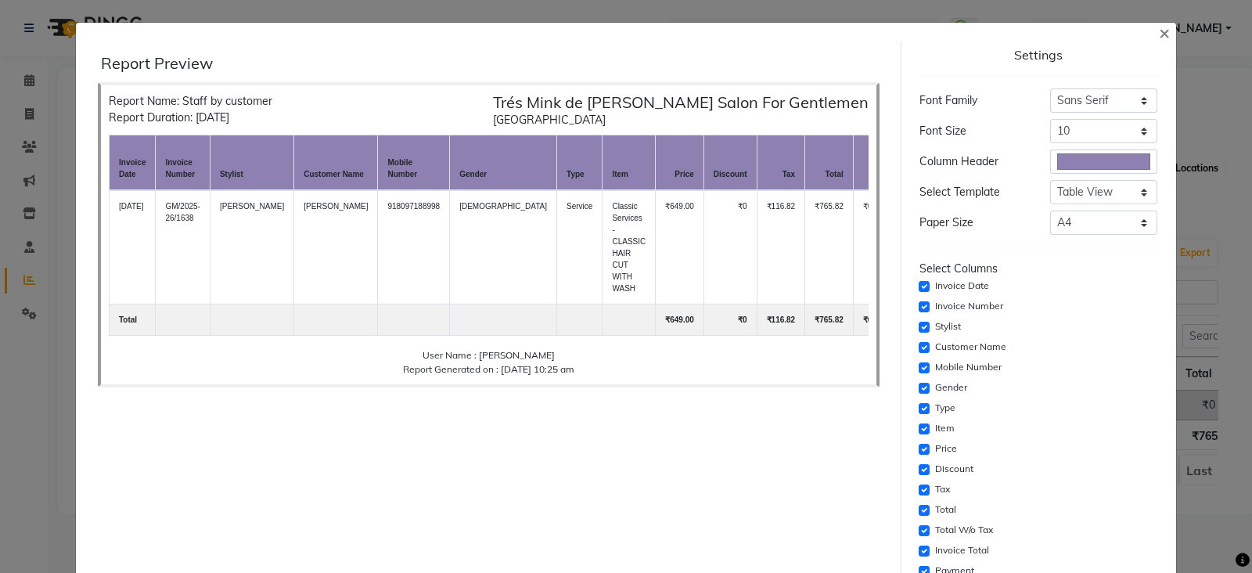
click at [919, 308] on div "Invoice Number" at bounding box center [1038, 306] width 238 height 19
click at [919, 304] on input "checkbox" at bounding box center [924, 306] width 11 height 11
checkbox input "false"
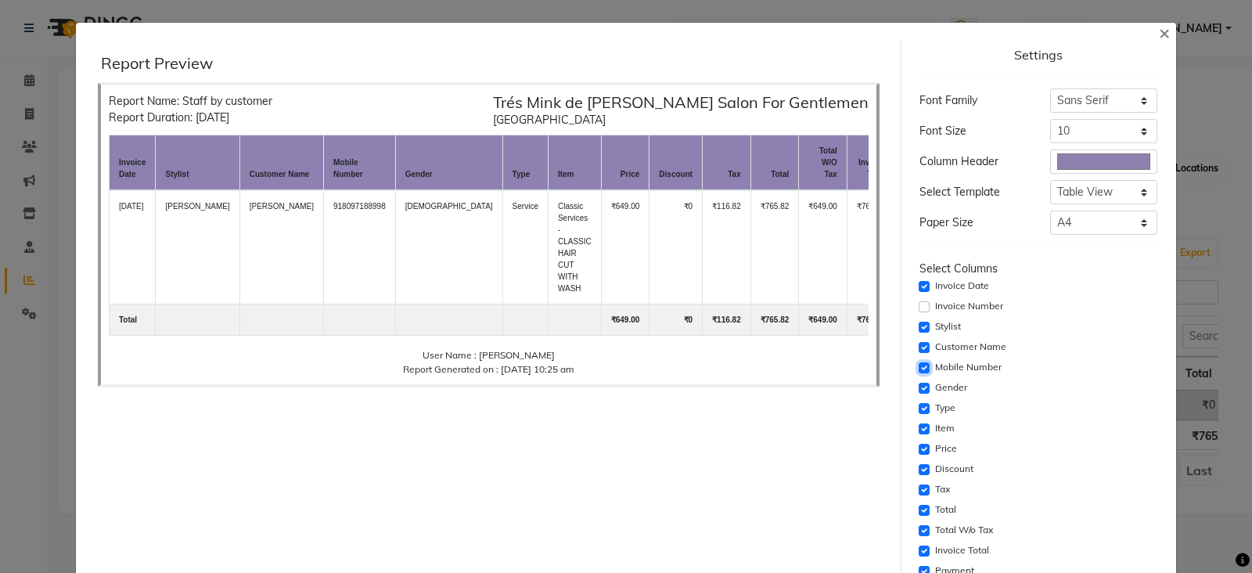
click at [919, 362] on input "checkbox" at bounding box center [924, 367] width 11 height 11
checkbox input "false"
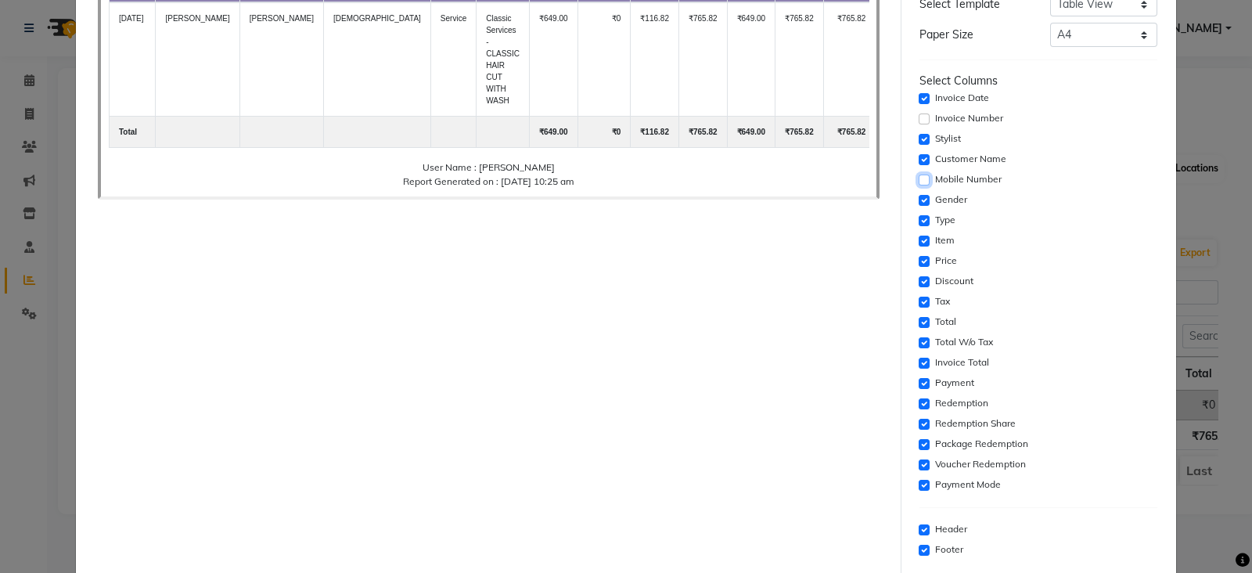
scroll to position [195, 0]
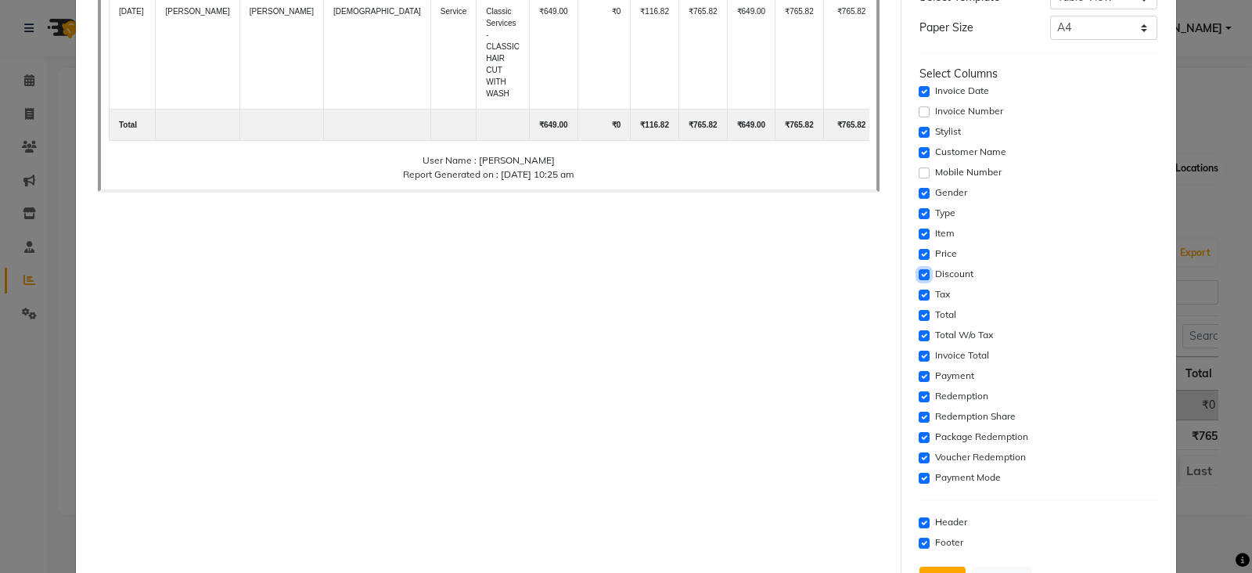
click at [919, 269] on input "checkbox" at bounding box center [924, 274] width 11 height 11
checkbox input "false"
click at [919, 294] on input "checkbox" at bounding box center [924, 294] width 11 height 11
checkbox input "false"
click at [919, 315] on input "checkbox" at bounding box center [924, 315] width 11 height 11
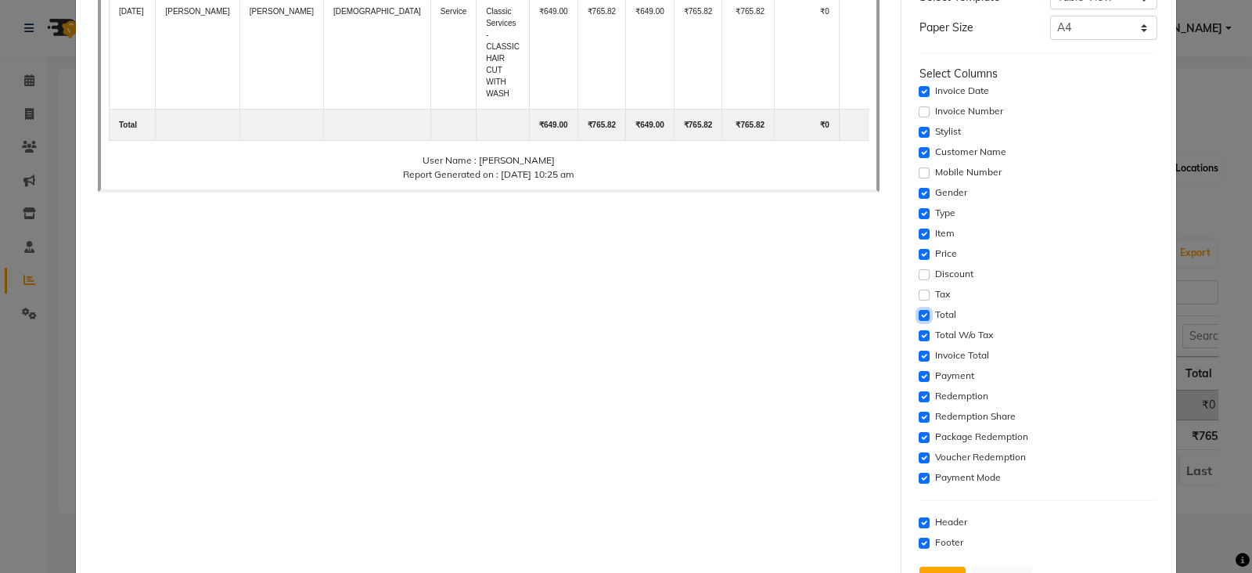
checkbox input "false"
click at [919, 330] on input "checkbox" at bounding box center [924, 335] width 11 height 11
checkbox input "false"
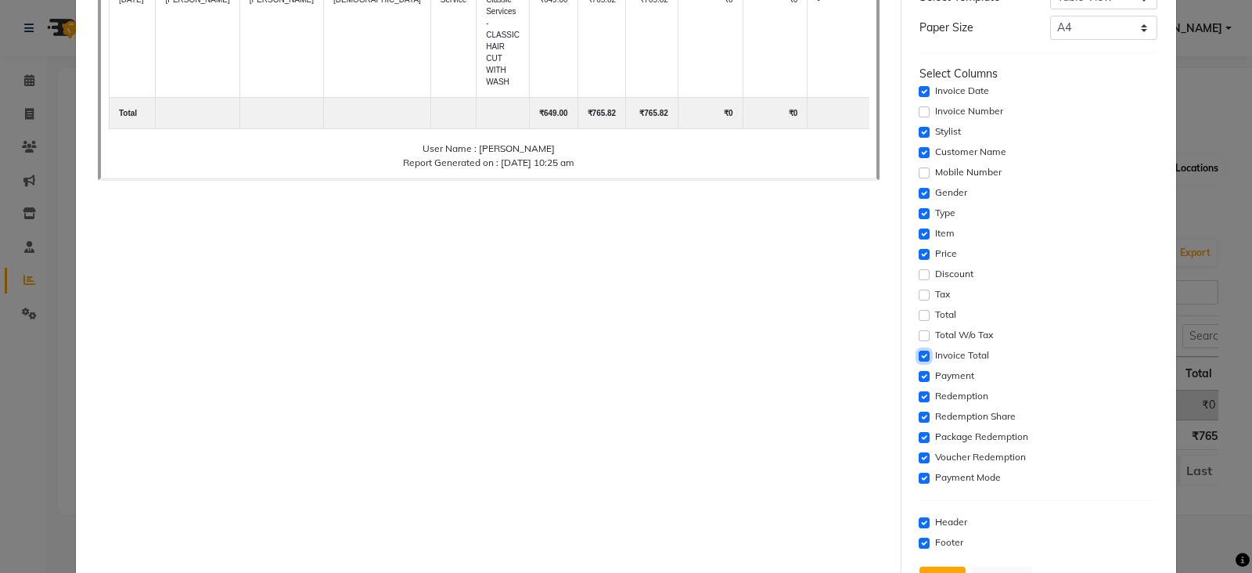
click at [919, 351] on input "checkbox" at bounding box center [924, 356] width 11 height 11
checkbox input "false"
click at [919, 373] on input "checkbox" at bounding box center [924, 376] width 11 height 11
checkbox input "false"
click at [919, 396] on input "checkbox" at bounding box center [924, 396] width 11 height 11
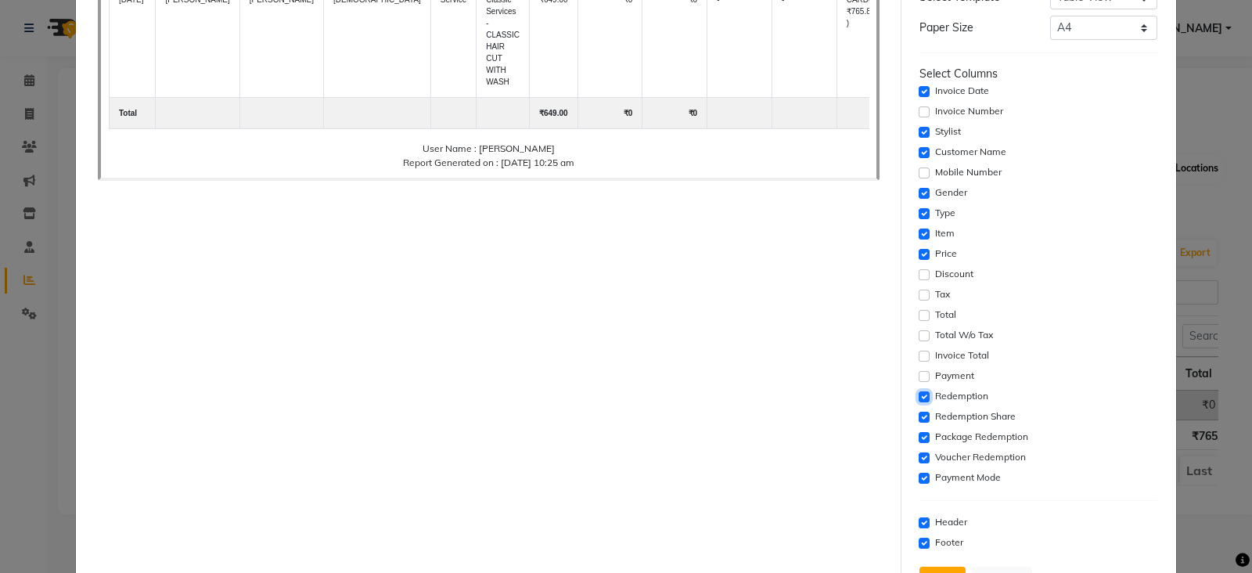
checkbox input "false"
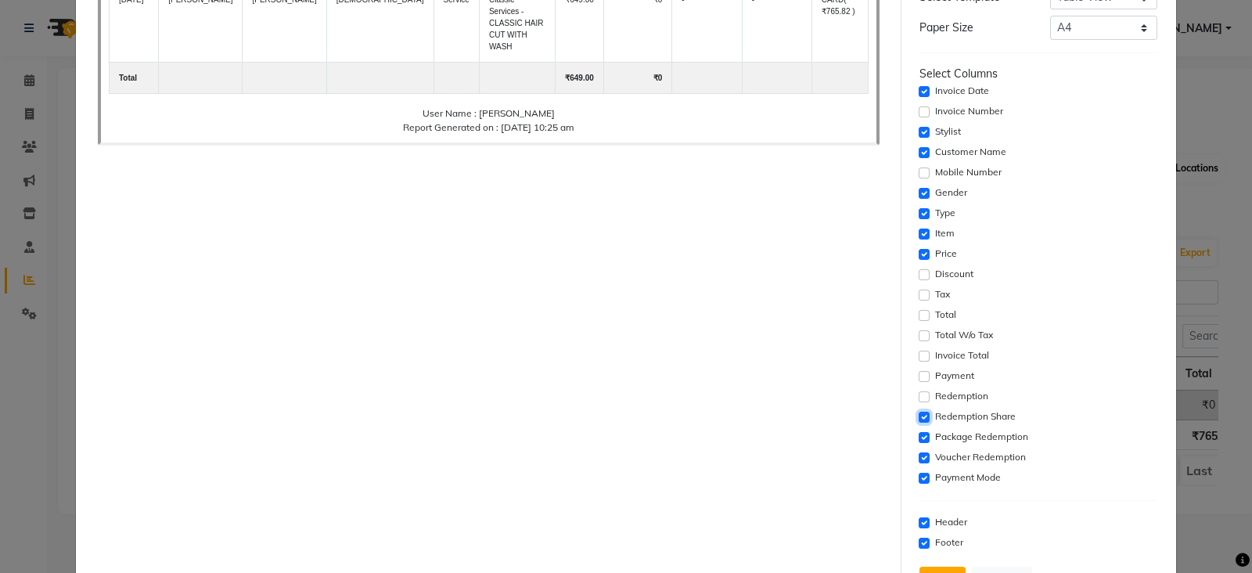
click at [919, 413] on input "checkbox" at bounding box center [924, 417] width 11 height 11
checkbox input "false"
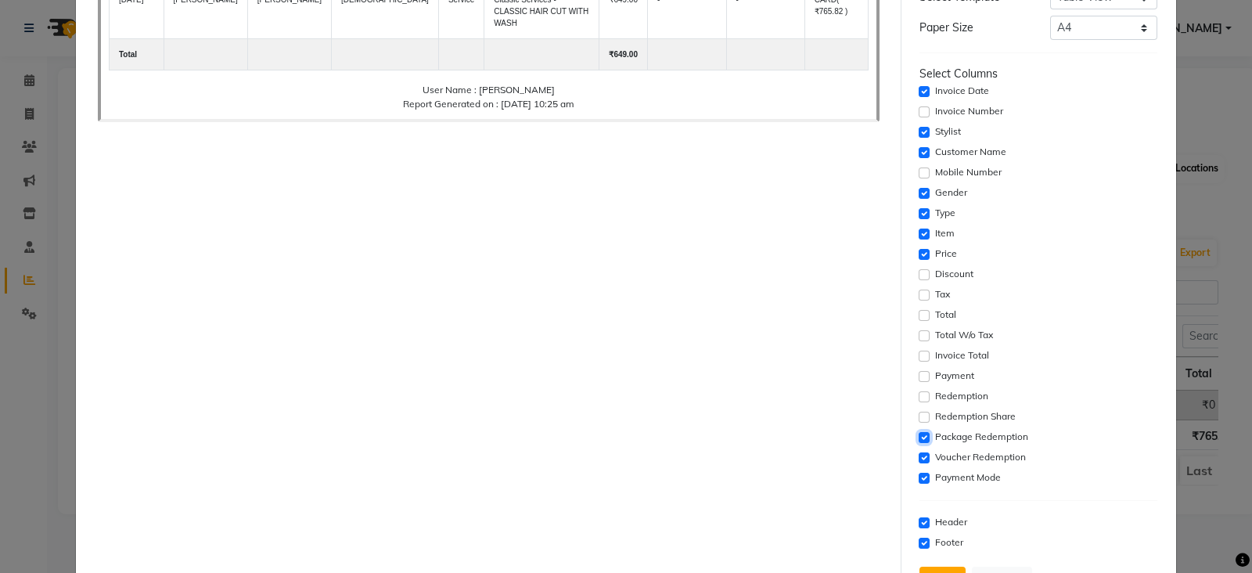
click at [919, 433] on input "checkbox" at bounding box center [924, 437] width 11 height 11
checkbox input "false"
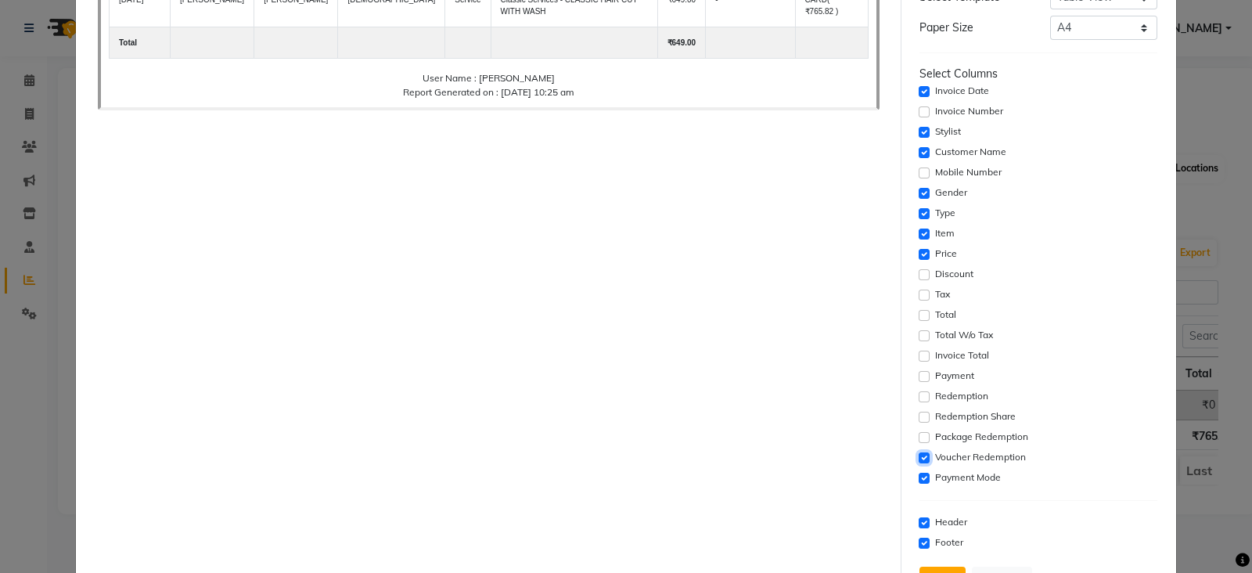
drag, startPoint x: 910, startPoint y: 453, endPoint x: 912, endPoint y: 481, distance: 28.3
click at [919, 453] on input "checkbox" at bounding box center [924, 457] width 11 height 11
checkbox input "false"
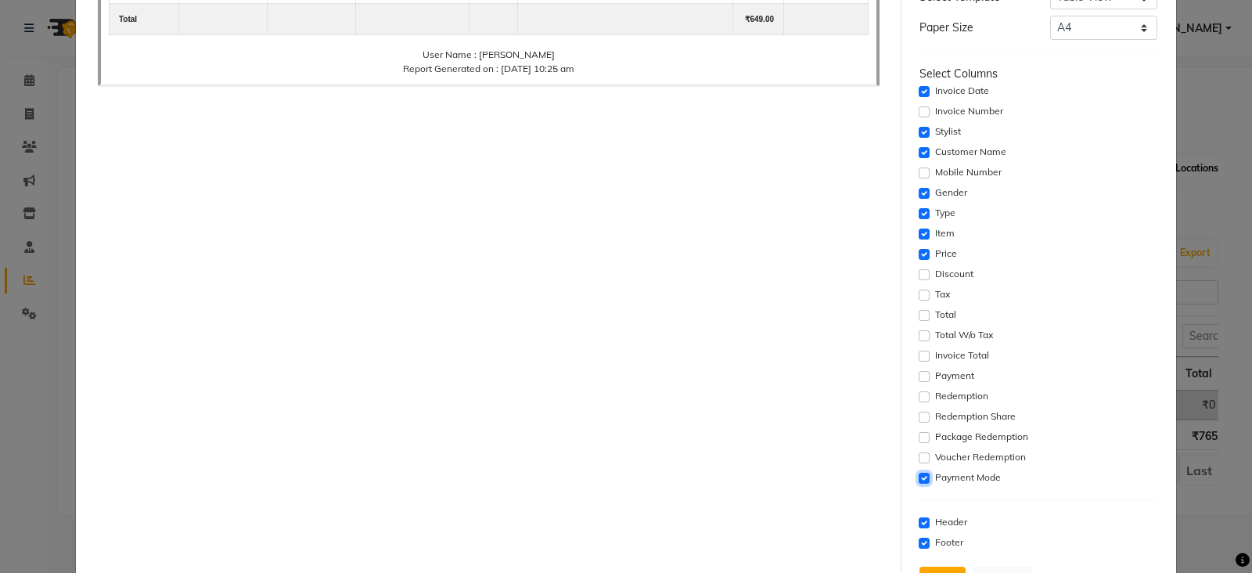
click at [919, 478] on input "checkbox" at bounding box center [924, 478] width 11 height 11
checkbox input "false"
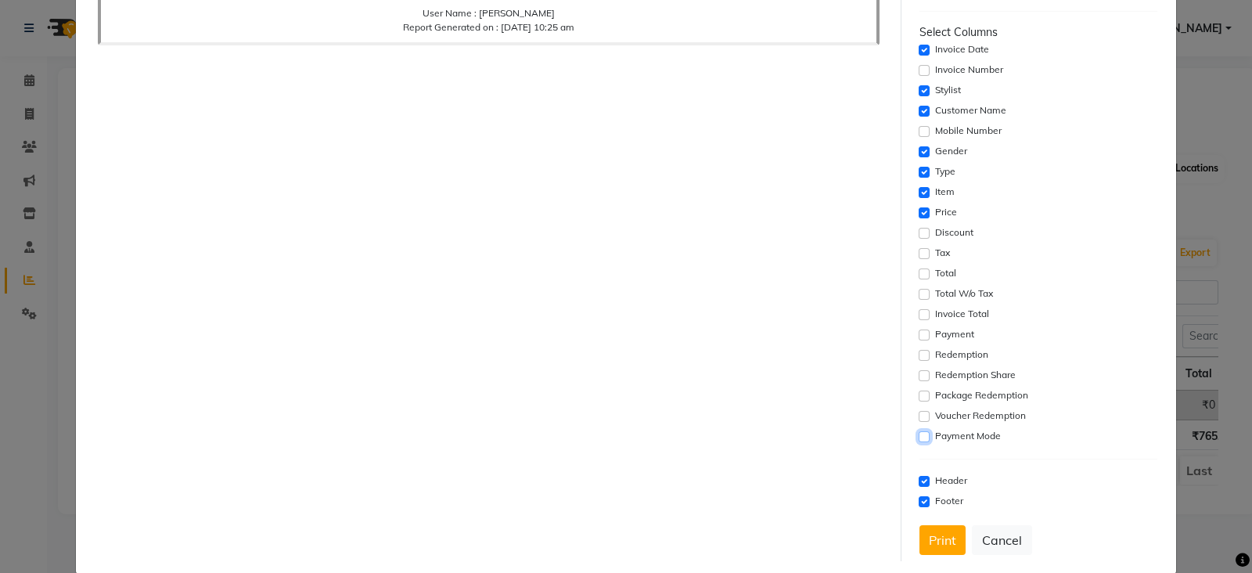
scroll to position [258, 0]
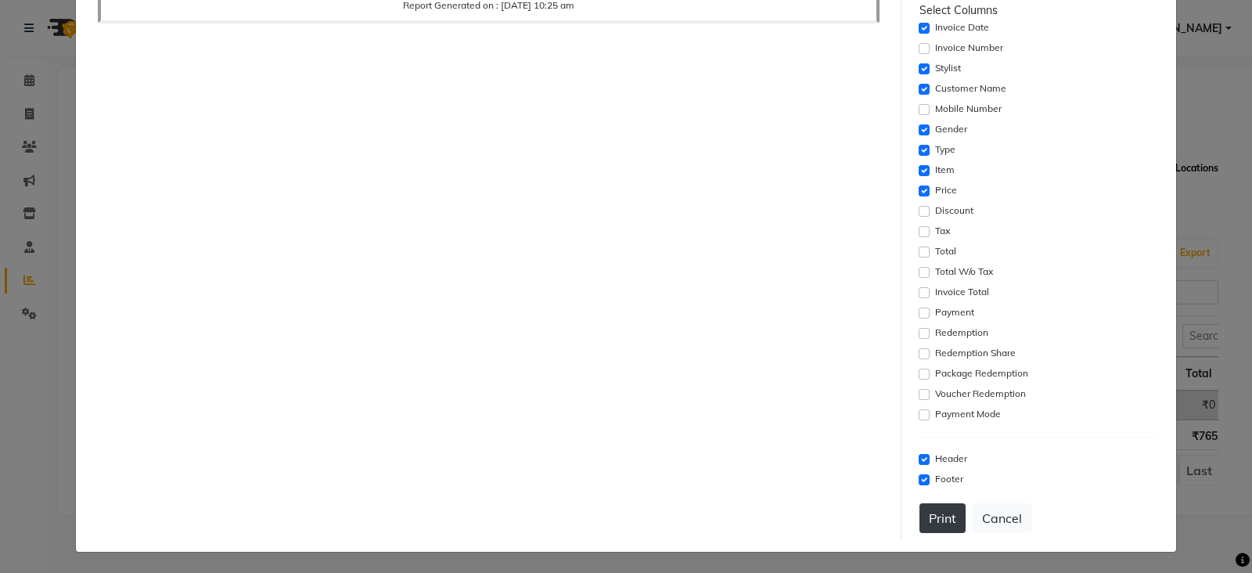
click at [940, 522] on button "Print" at bounding box center [942, 518] width 46 height 30
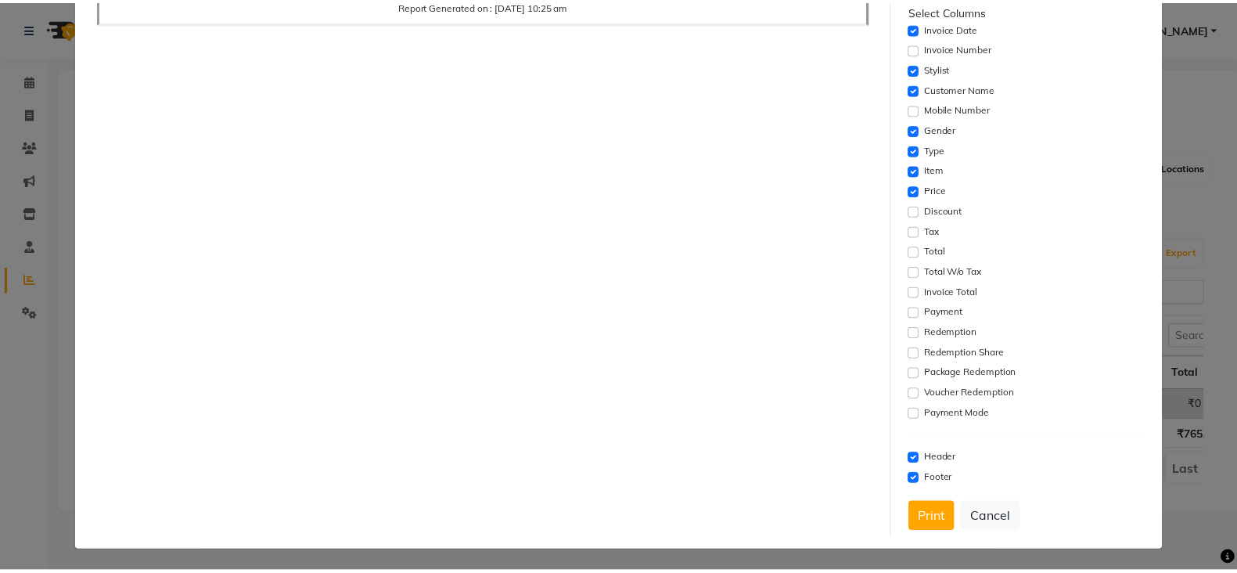
scroll to position [0, 0]
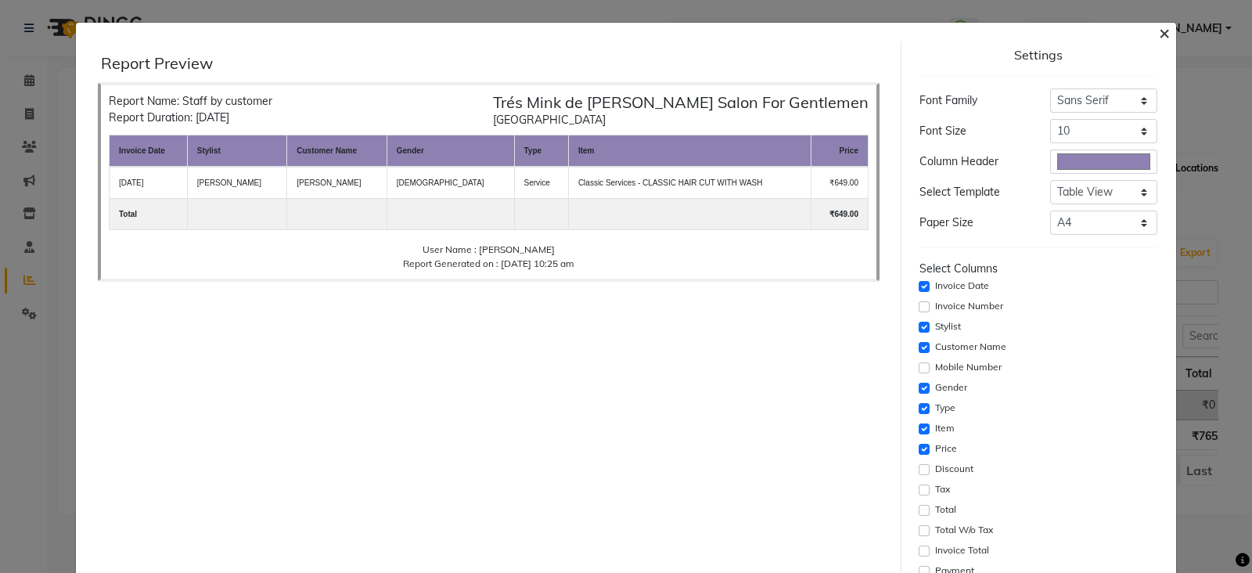
click at [1159, 26] on span "×" at bounding box center [1164, 31] width 11 height 23
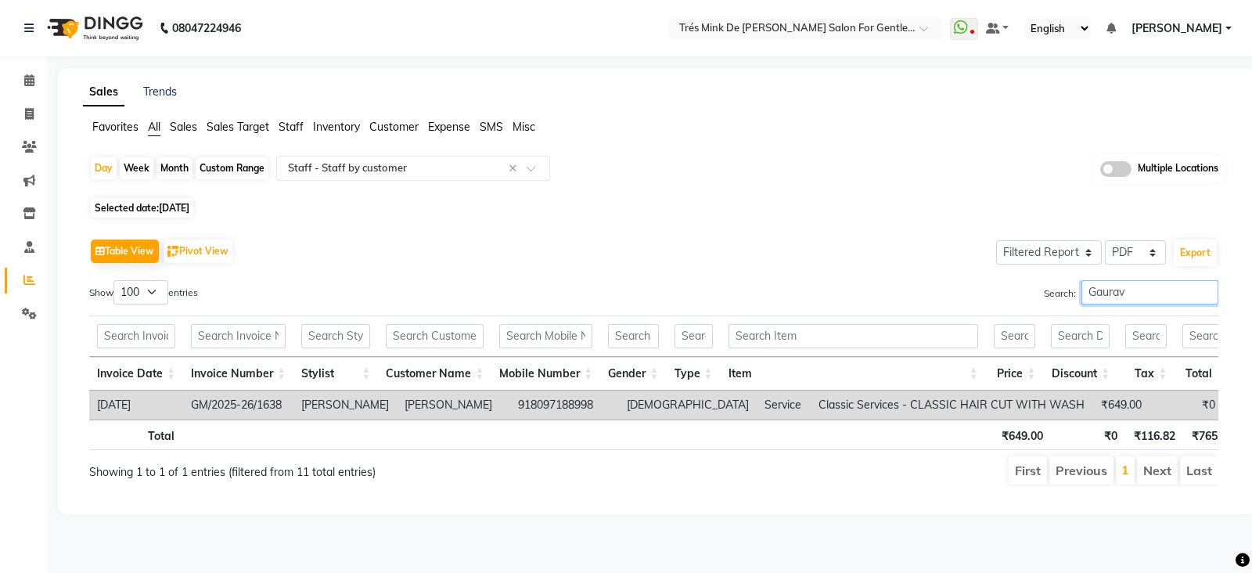
click at [1107, 291] on input "Gaurav" at bounding box center [1149, 292] width 137 height 24
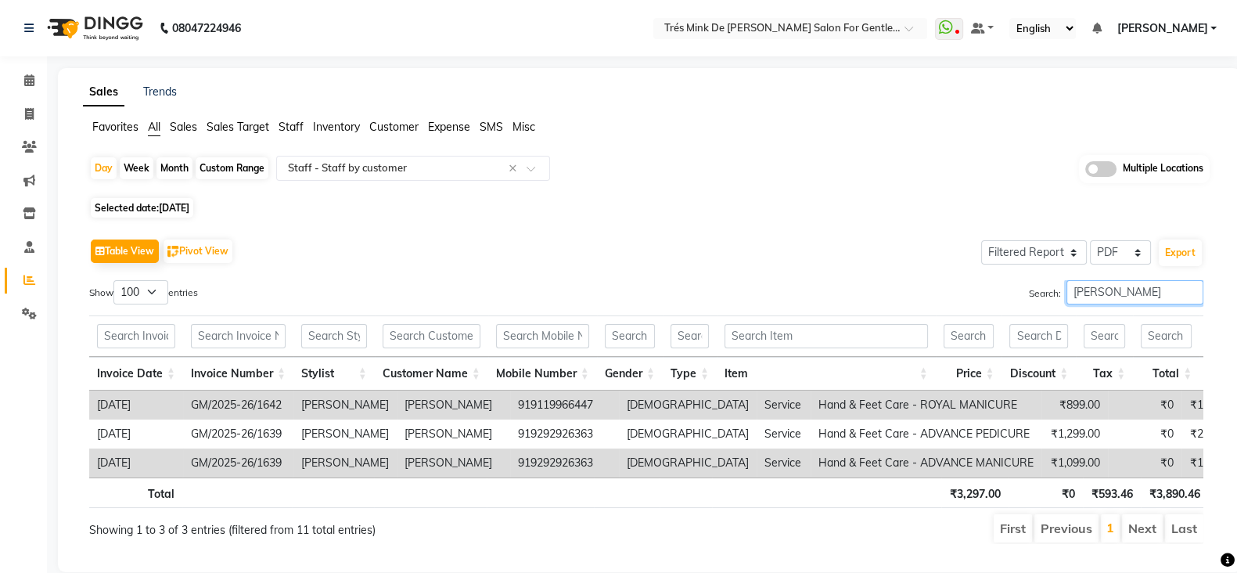
click at [1106, 292] on input "Payal" at bounding box center [1134, 292] width 137 height 24
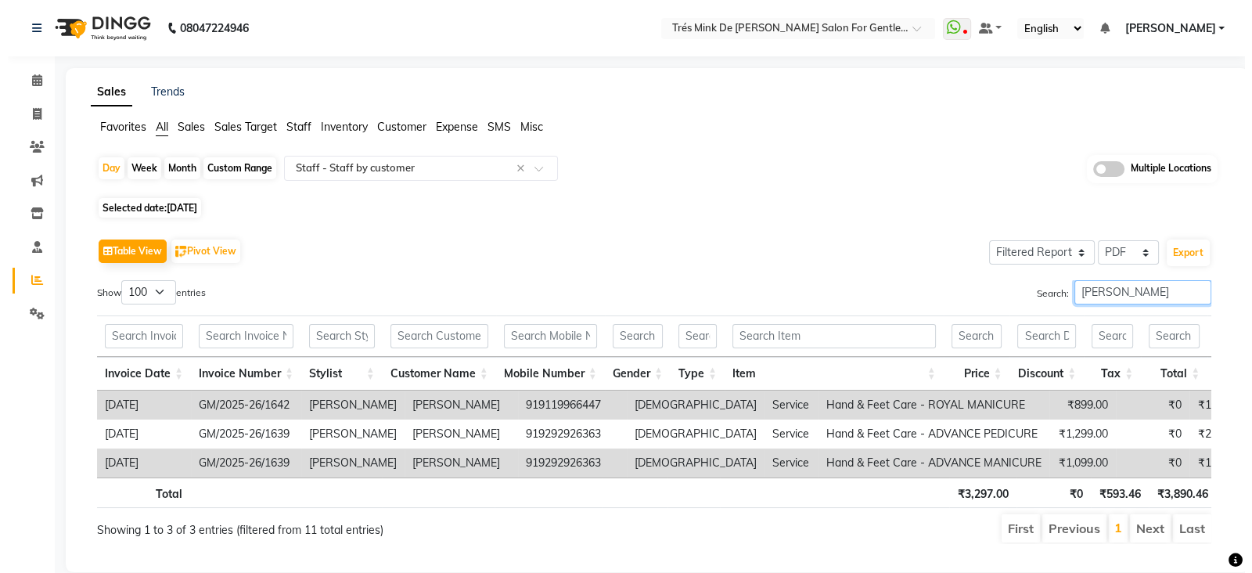
scroll to position [51, 0]
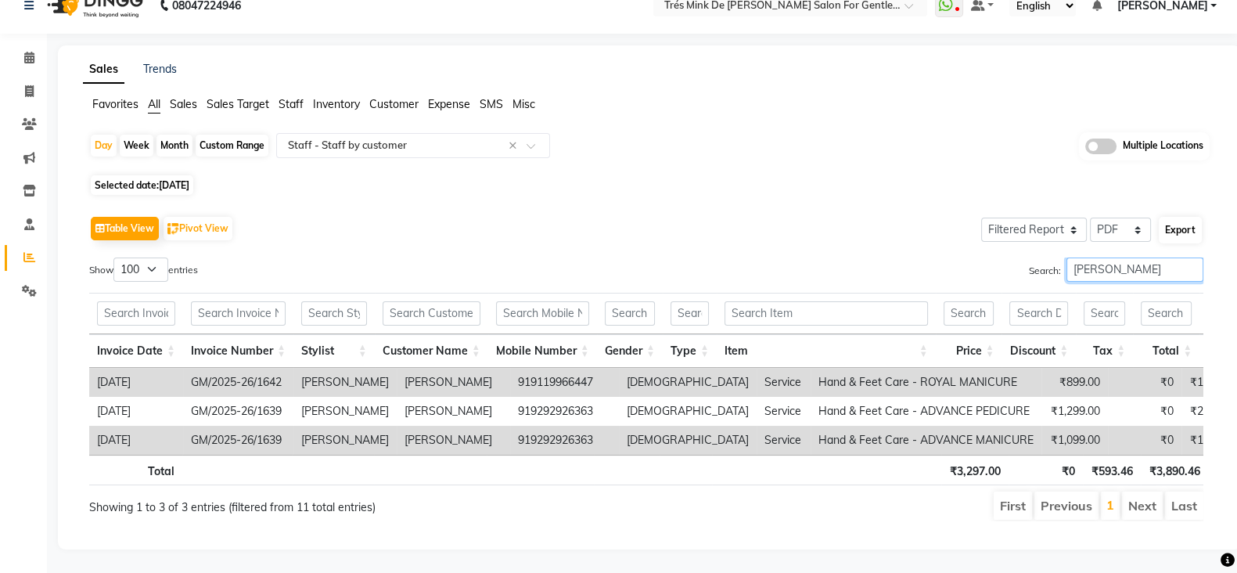
type input "Payal"
click at [1191, 217] on button "Export" at bounding box center [1180, 230] width 43 height 27
select select "sans-serif"
select select "10px"
select select "template_1"
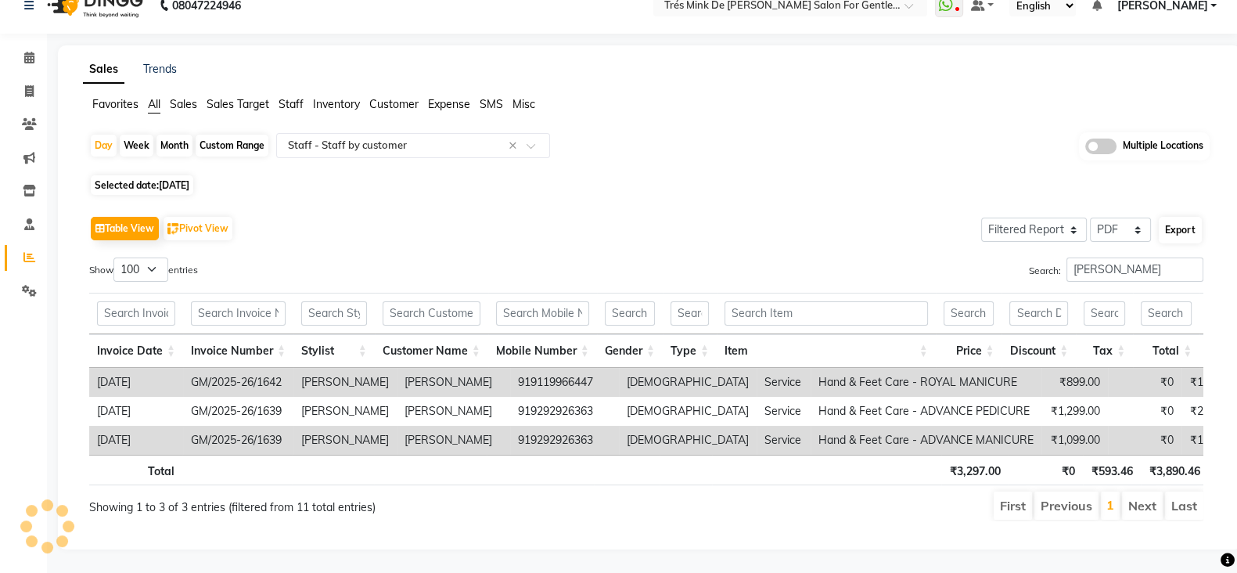
select select "A4"
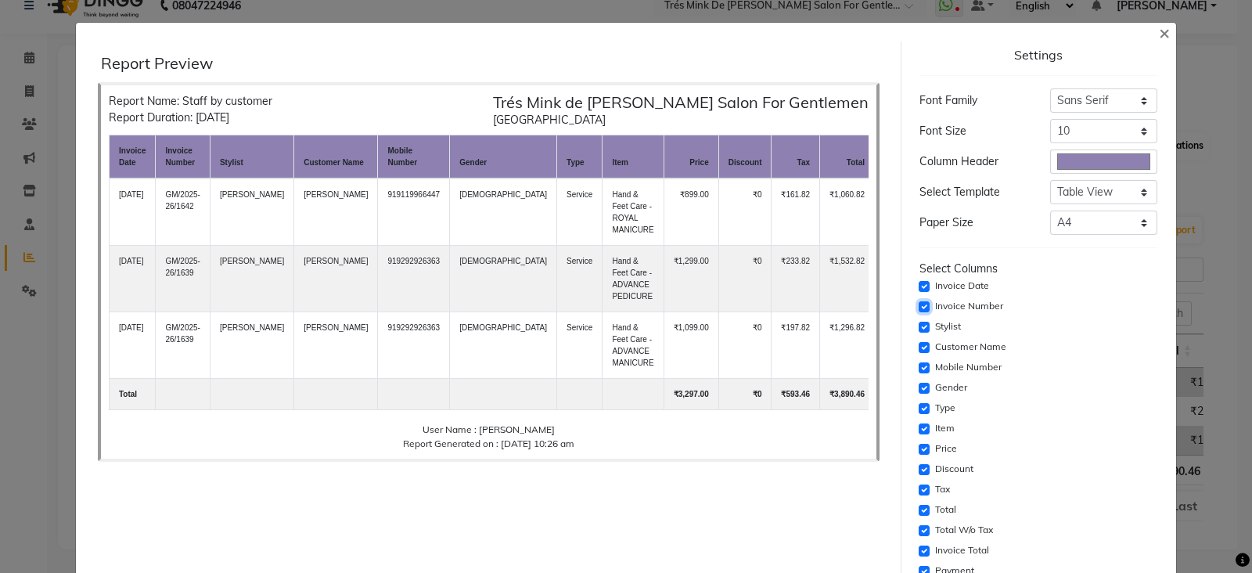
click at [919, 310] on input "checkbox" at bounding box center [924, 306] width 11 height 11
checkbox input "false"
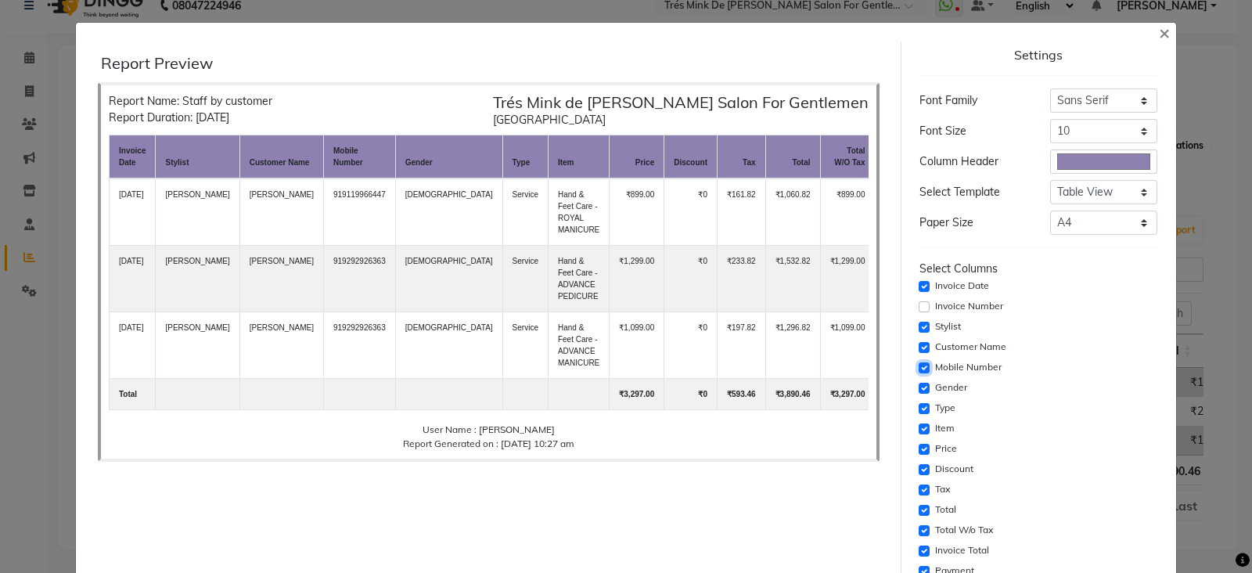
click at [919, 370] on input "checkbox" at bounding box center [924, 367] width 11 height 11
checkbox input "false"
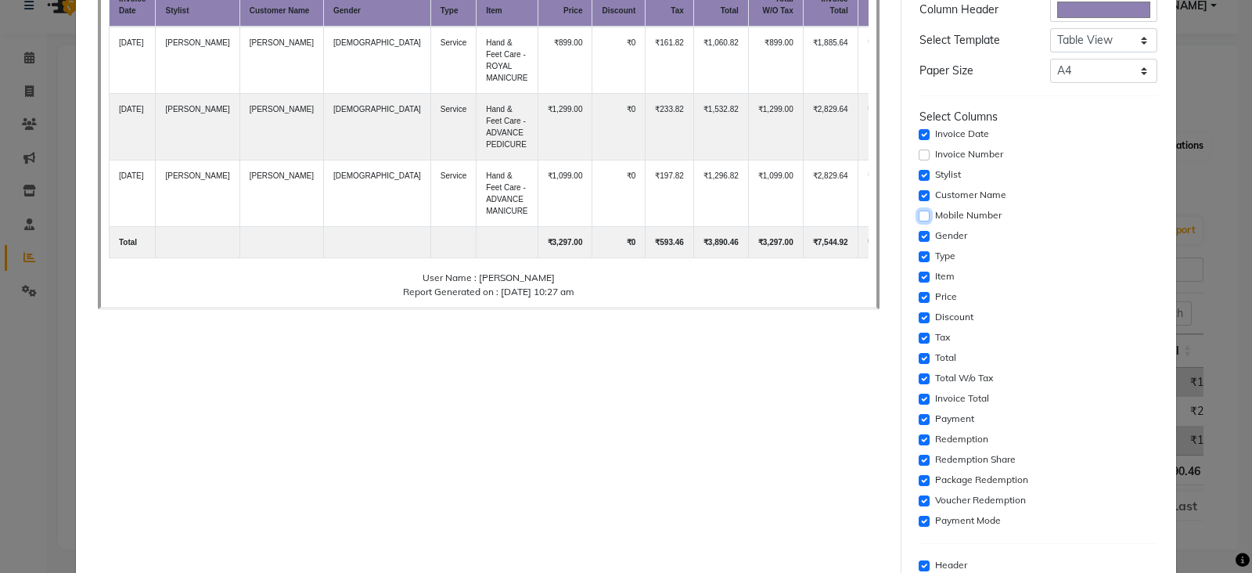
scroll to position [195, 0]
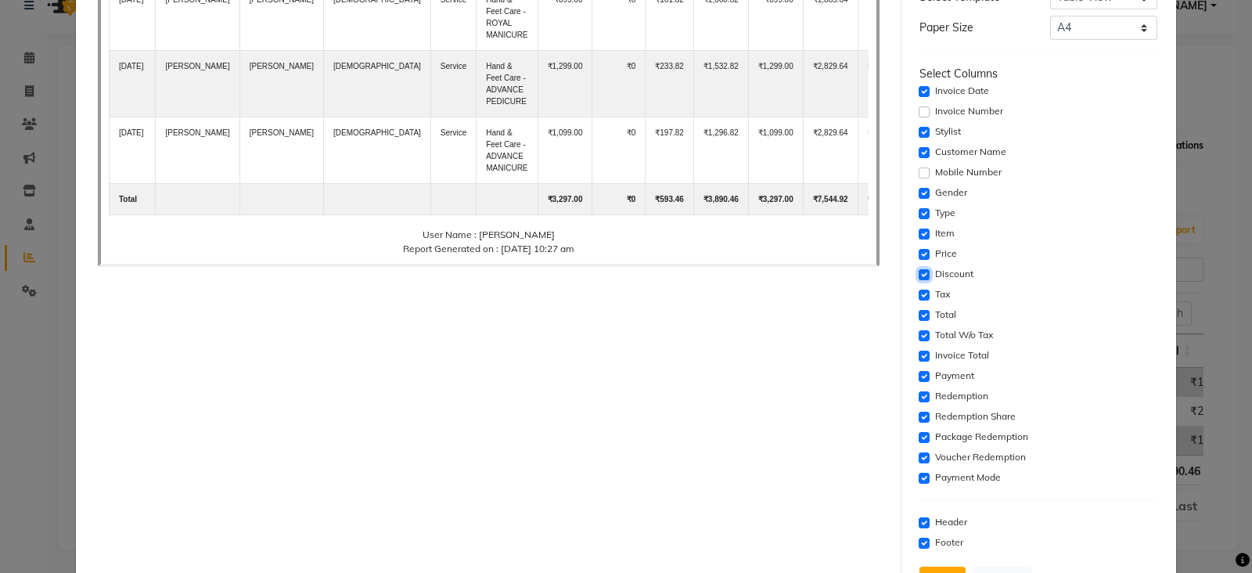
click at [919, 271] on input "checkbox" at bounding box center [924, 274] width 11 height 11
checkbox input "false"
click at [919, 295] on input "checkbox" at bounding box center [924, 294] width 11 height 11
checkbox input "false"
click at [919, 313] on input "checkbox" at bounding box center [924, 315] width 11 height 11
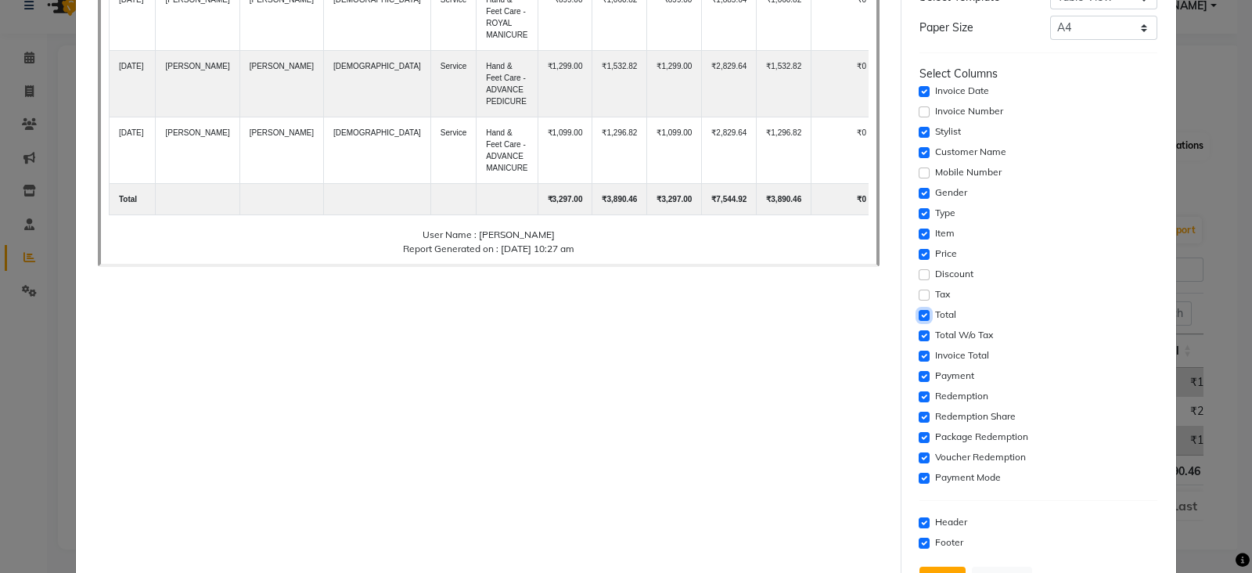
checkbox input "false"
click at [919, 334] on input "checkbox" at bounding box center [924, 335] width 11 height 11
checkbox input "false"
click at [919, 351] on input "checkbox" at bounding box center [924, 356] width 11 height 11
checkbox input "false"
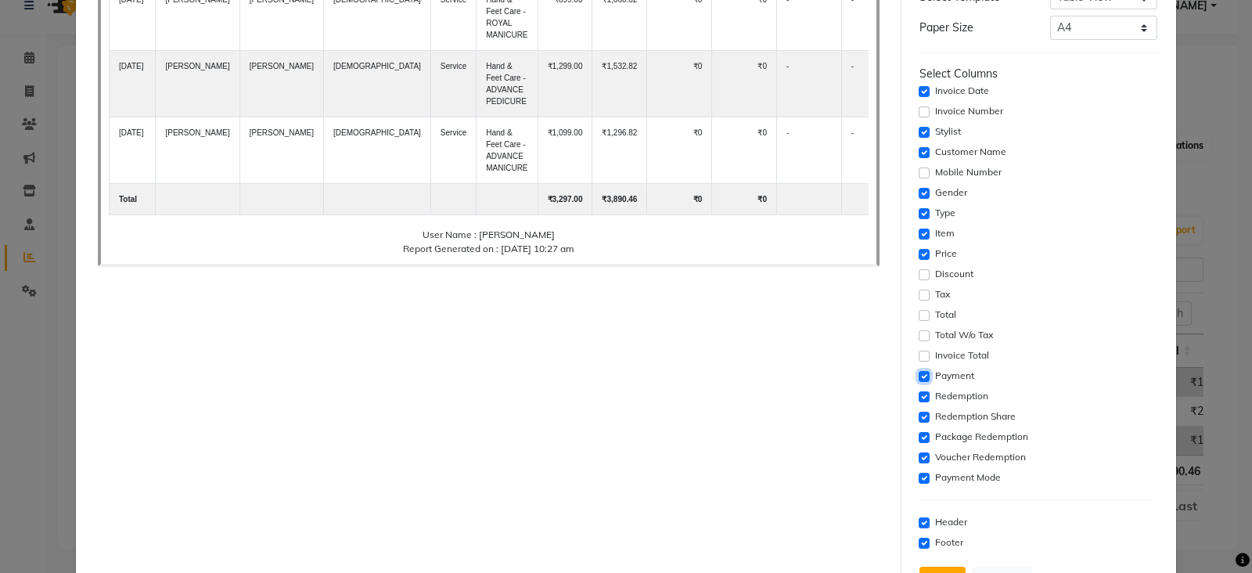
click at [919, 373] on input "checkbox" at bounding box center [924, 376] width 11 height 11
checkbox input "false"
click at [919, 399] on input "checkbox" at bounding box center [924, 396] width 11 height 11
checkbox input "false"
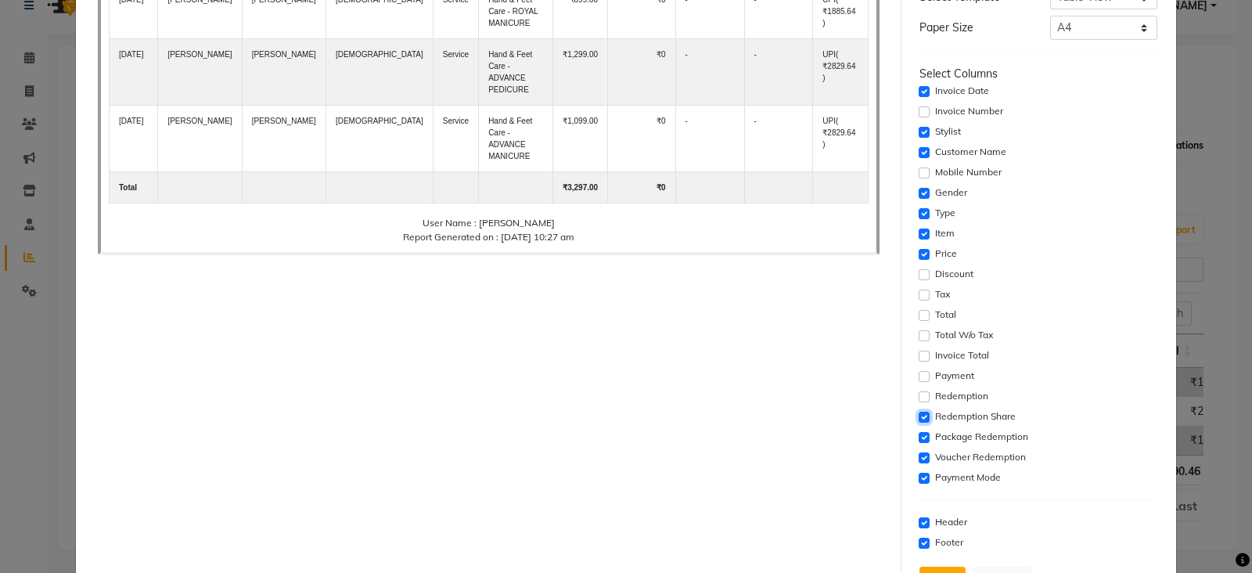
click at [919, 419] on input "checkbox" at bounding box center [924, 417] width 11 height 11
checkbox input "false"
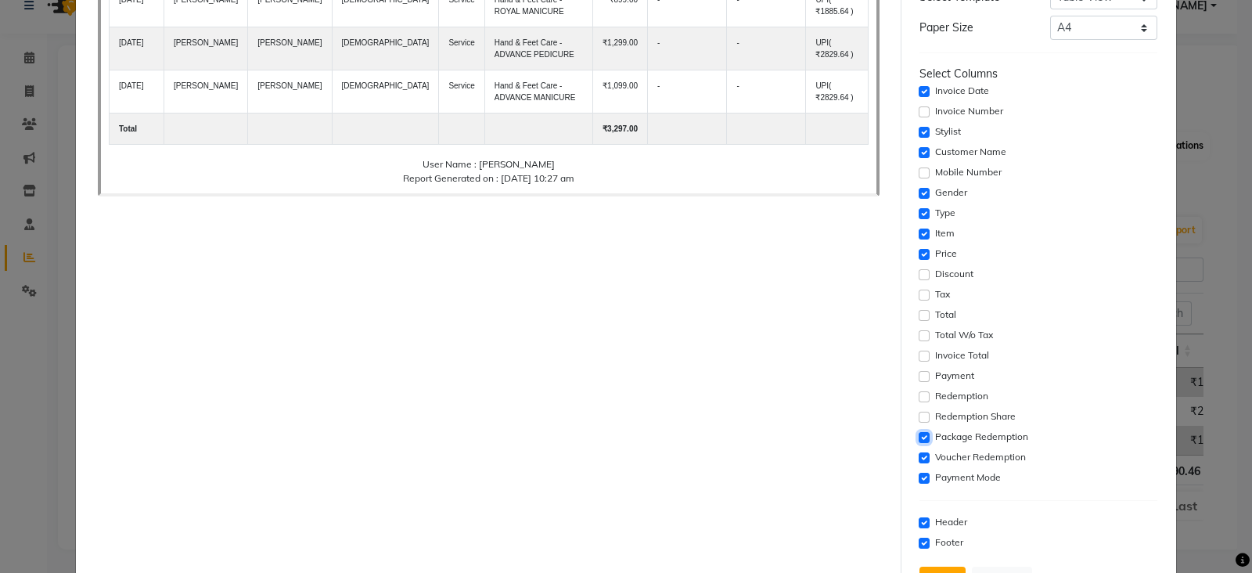
click at [919, 434] on input "checkbox" at bounding box center [924, 437] width 11 height 11
checkbox input "false"
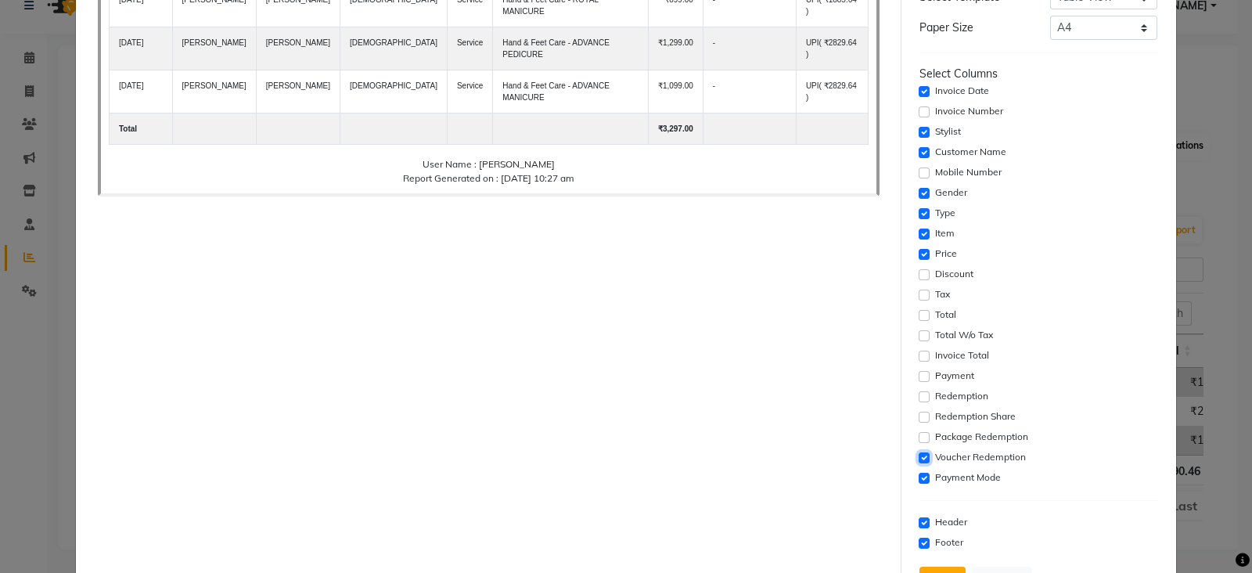
click at [919, 457] on input "checkbox" at bounding box center [924, 457] width 11 height 11
checkbox input "false"
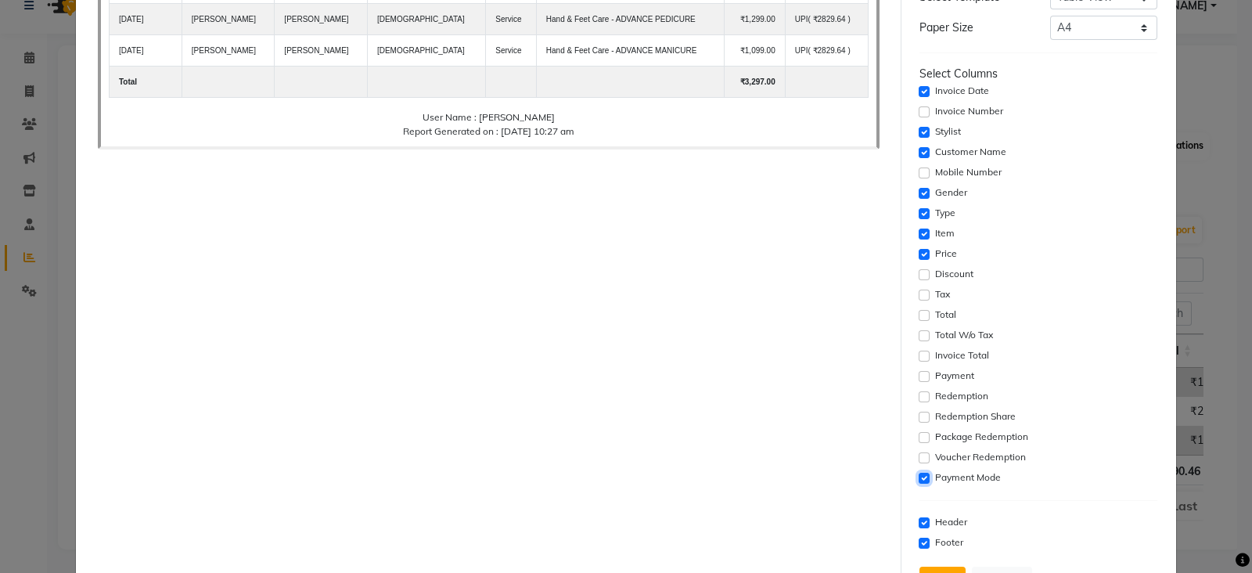
click at [919, 473] on input "checkbox" at bounding box center [924, 478] width 11 height 11
checkbox input "false"
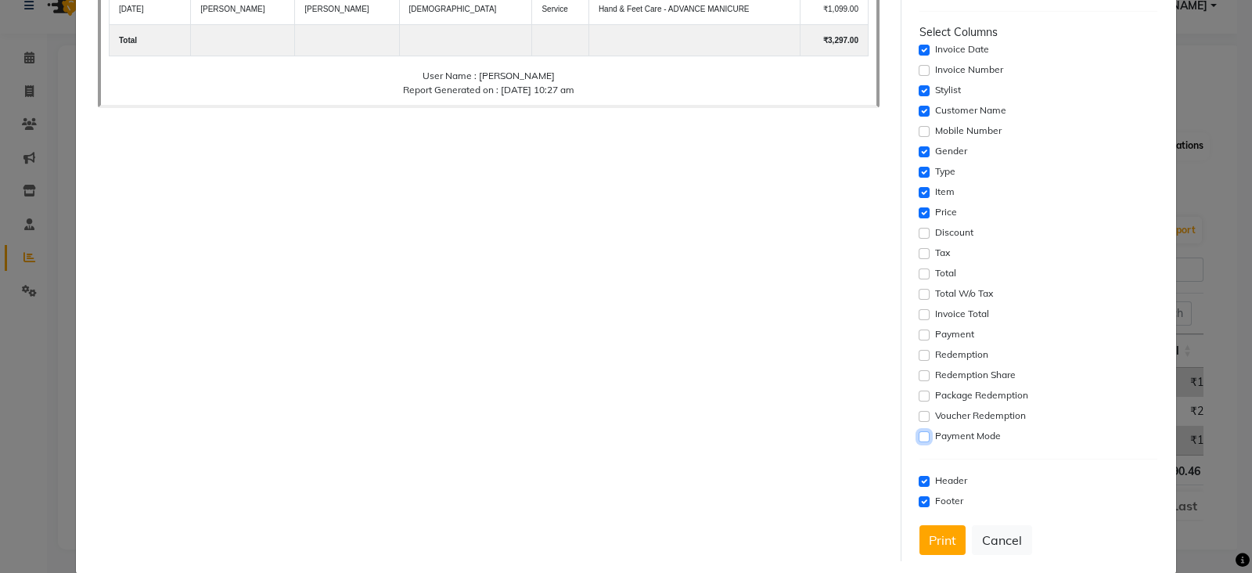
scroll to position [258, 0]
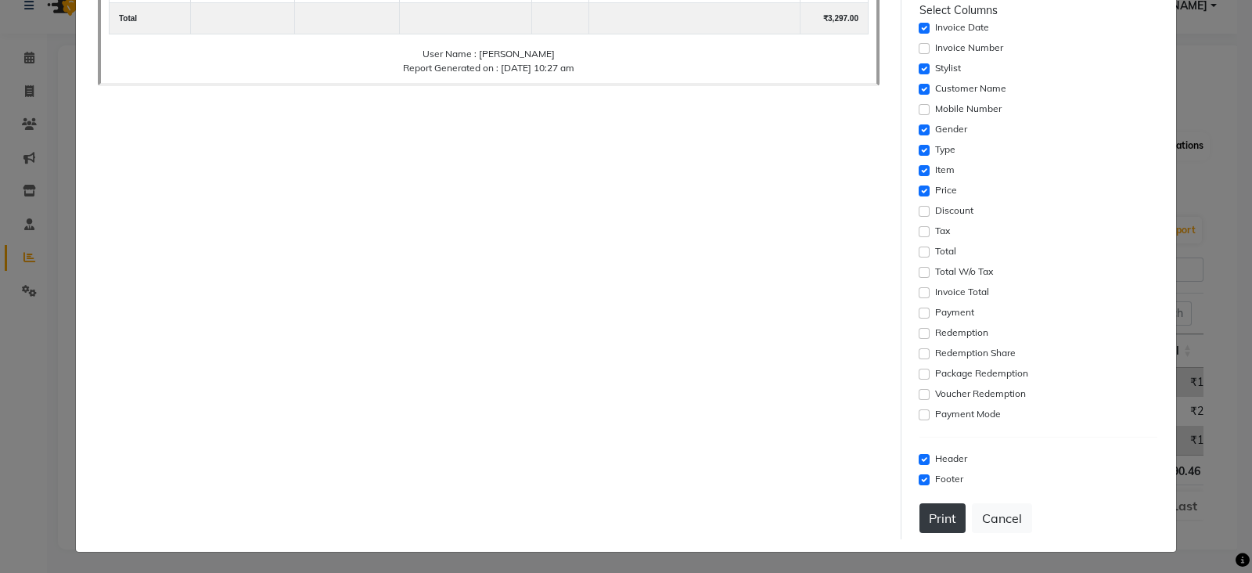
click at [933, 518] on button "Print" at bounding box center [942, 518] width 46 height 30
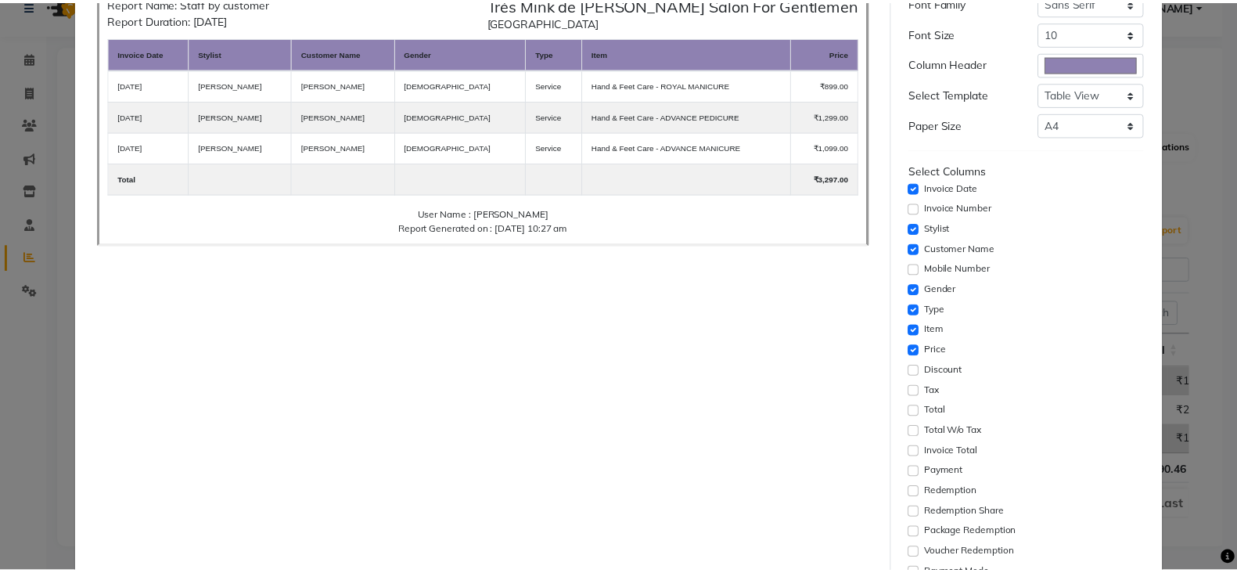
scroll to position [0, 0]
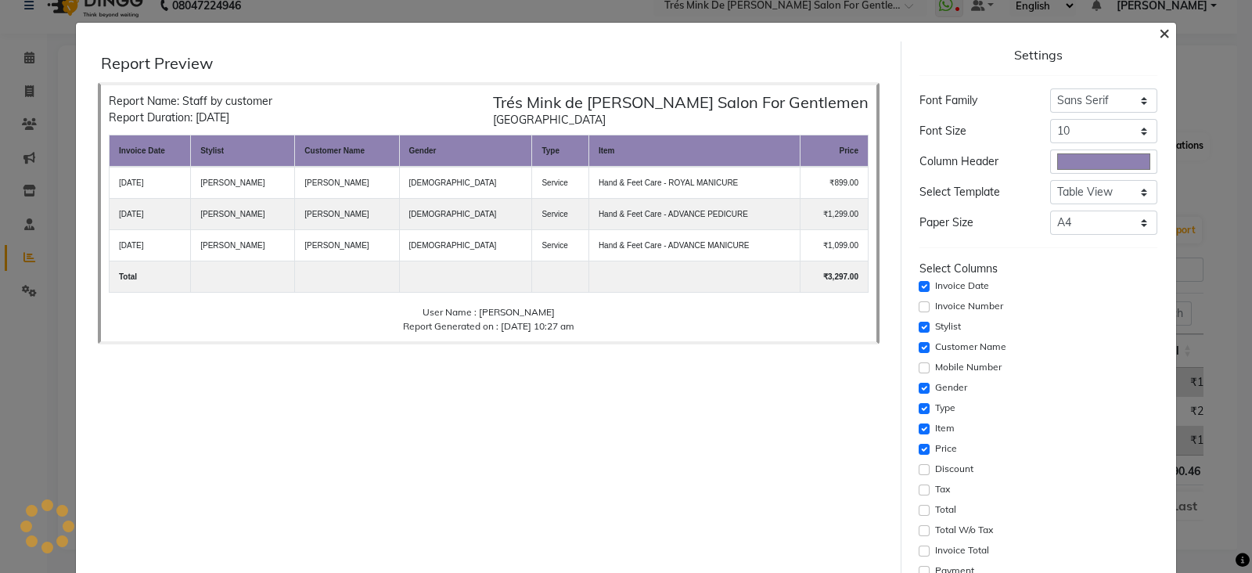
click at [1159, 29] on span "×" at bounding box center [1164, 31] width 11 height 23
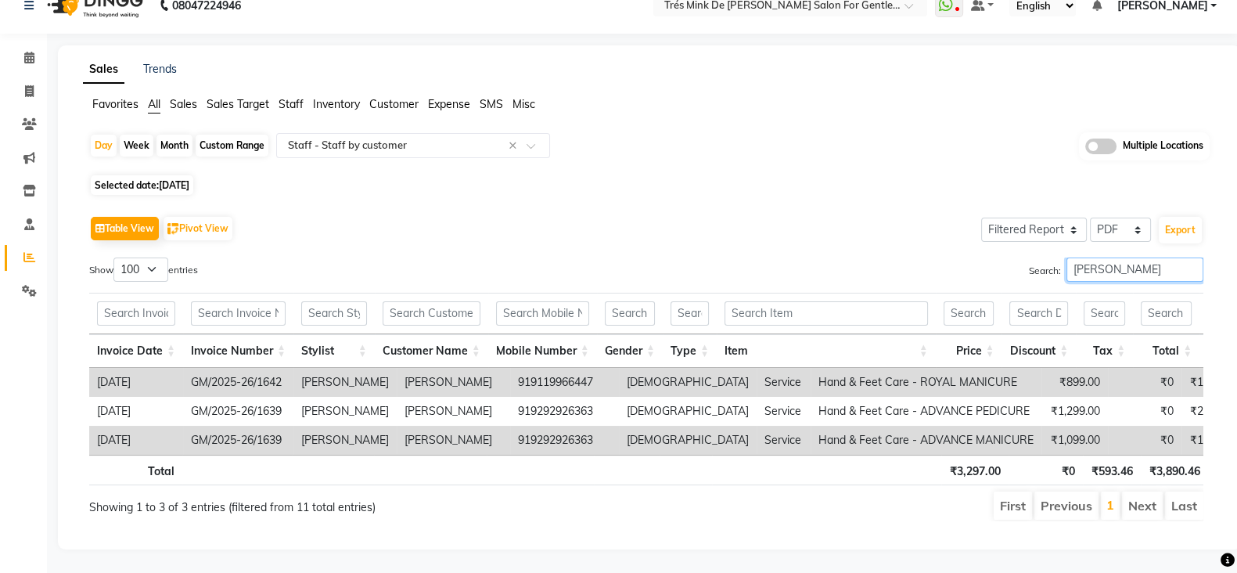
click at [1106, 257] on input "Payal" at bounding box center [1134, 269] width 137 height 24
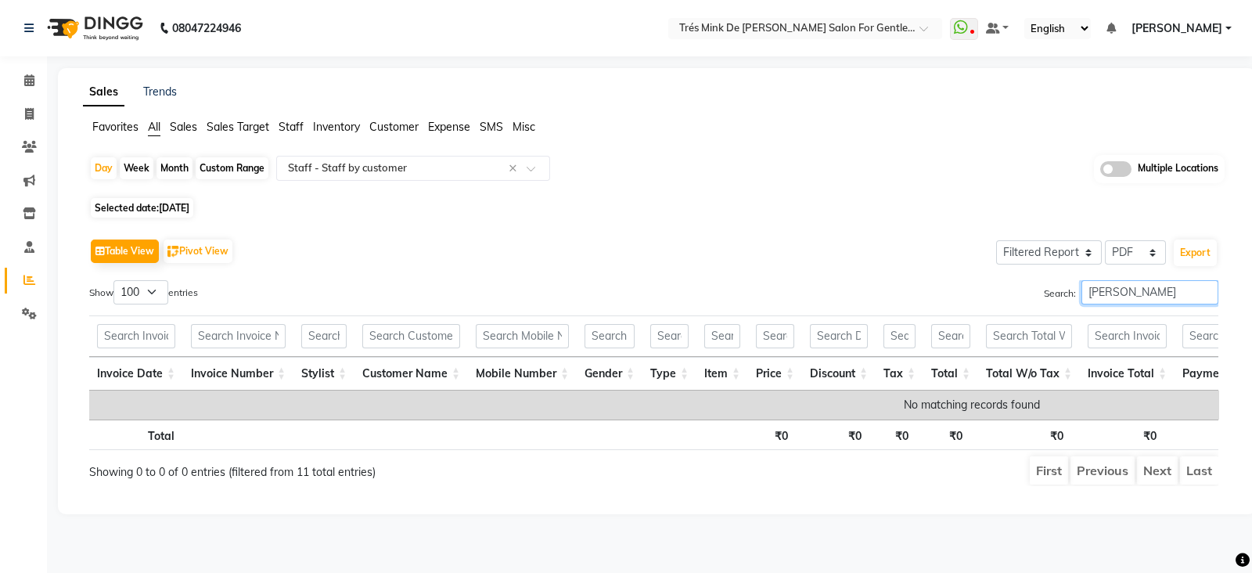
click at [1123, 290] on input "Simran" at bounding box center [1149, 292] width 137 height 24
type input "Simran"
click at [25, 82] on icon at bounding box center [29, 80] width 10 height 12
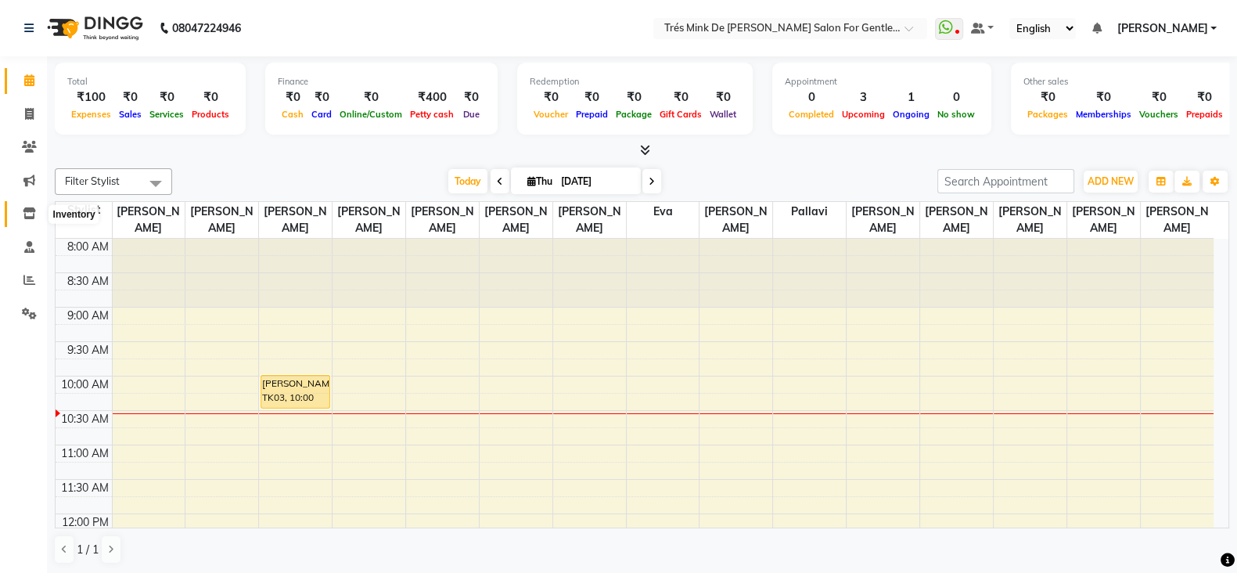
click at [31, 209] on icon at bounding box center [29, 213] width 13 height 12
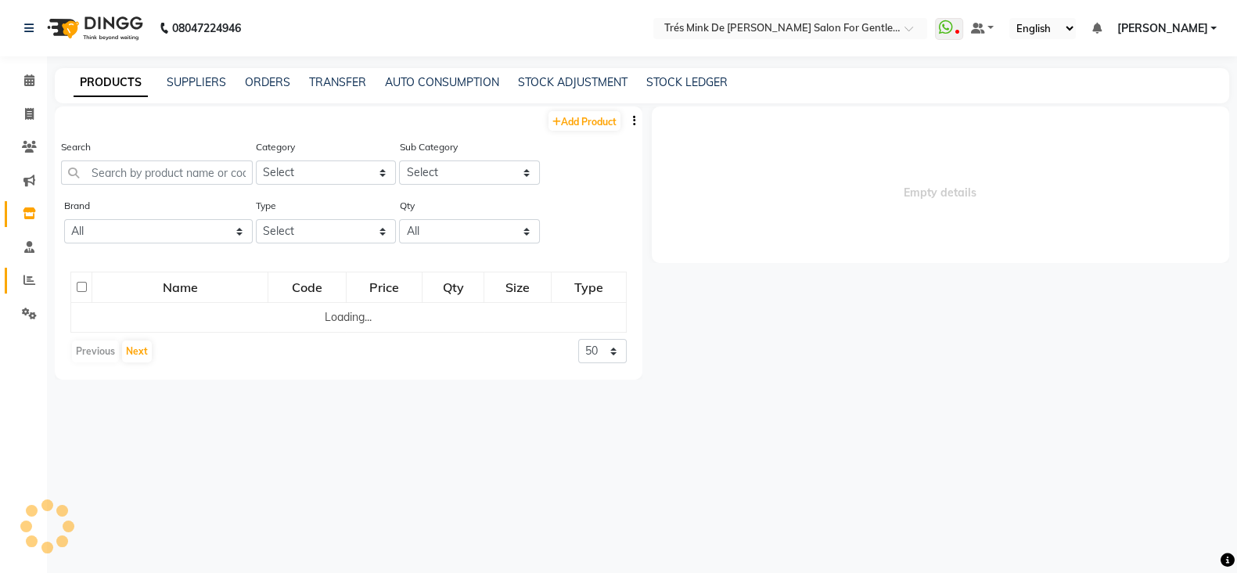
select select
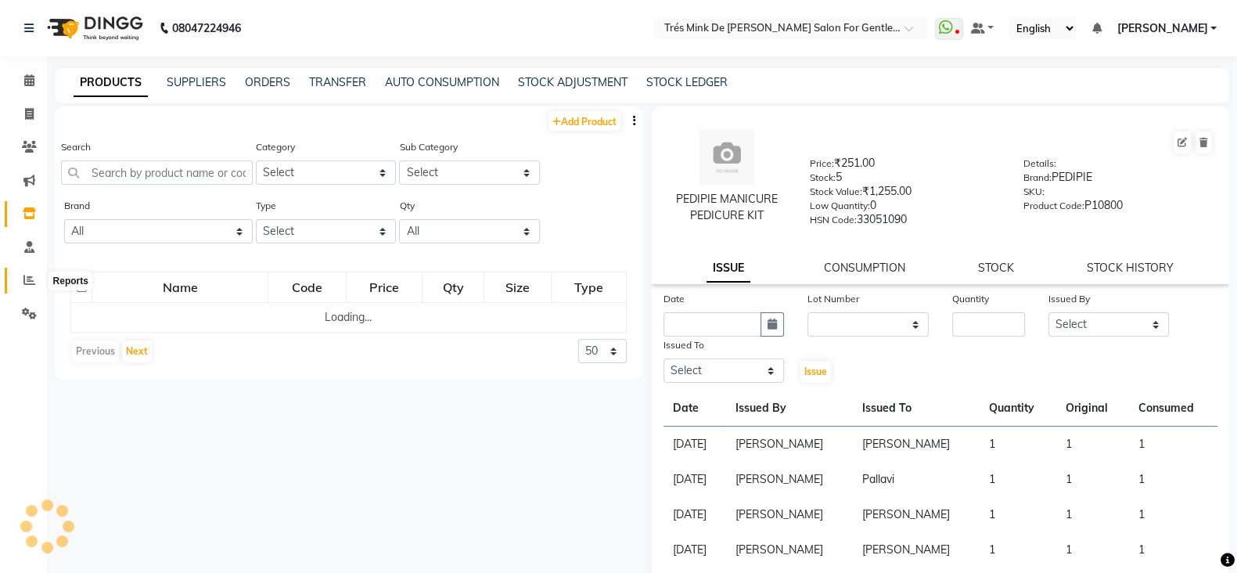
click at [31, 285] on icon at bounding box center [29, 280] width 12 height 12
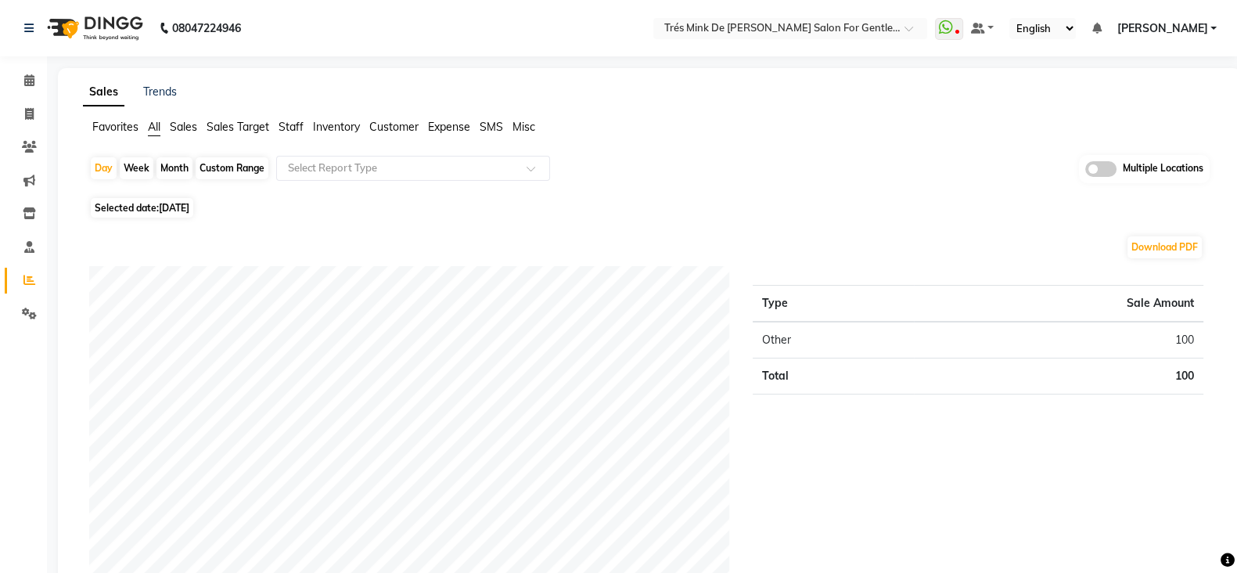
click at [182, 169] on div "Month" at bounding box center [174, 168] width 36 height 22
select select "9"
select select "2025"
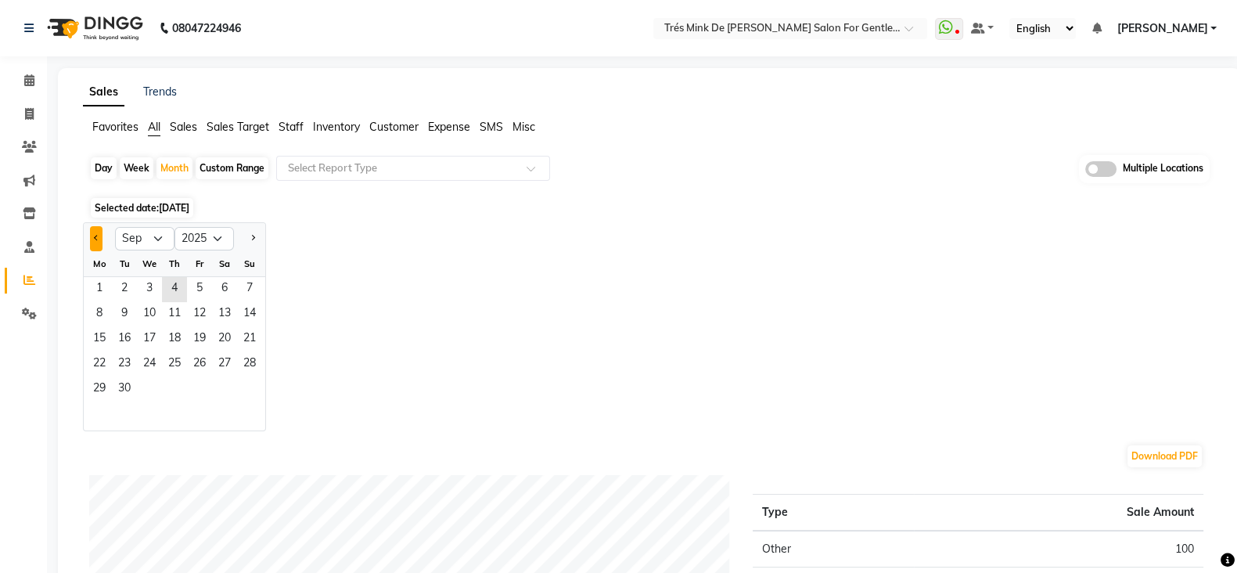
click at [102, 240] on button "Previous month" at bounding box center [96, 238] width 13 height 25
select select "7"
drag, startPoint x: 128, startPoint y: 283, endPoint x: 268, endPoint y: 214, distance: 157.1
click at [128, 283] on span "1" at bounding box center [124, 289] width 25 height 25
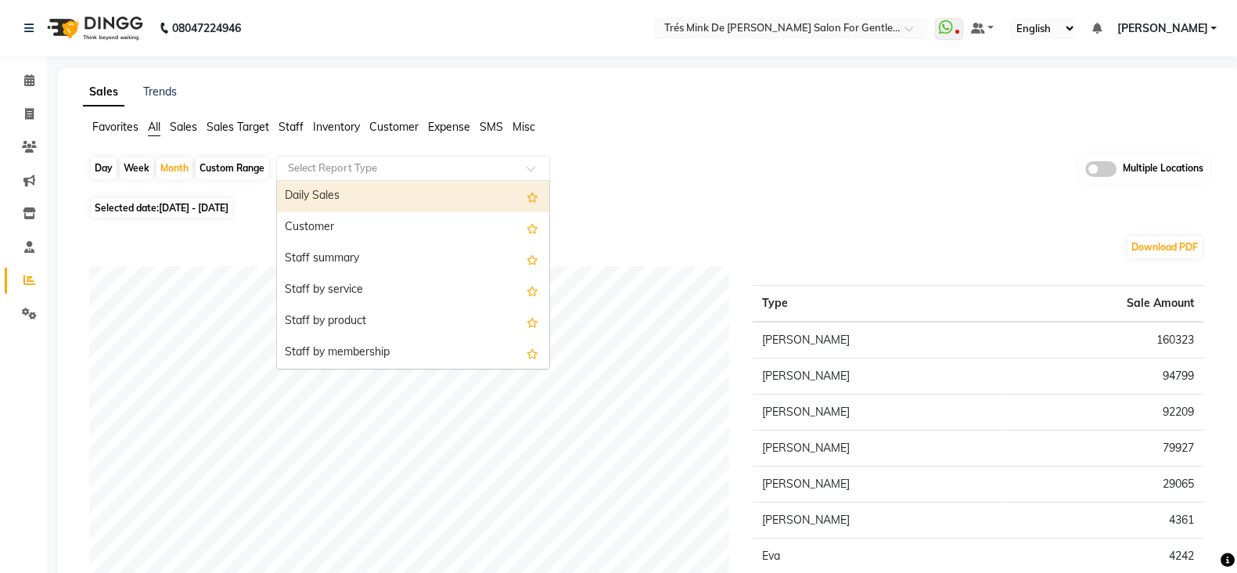
click at [313, 172] on input "text" at bounding box center [397, 168] width 225 height 16
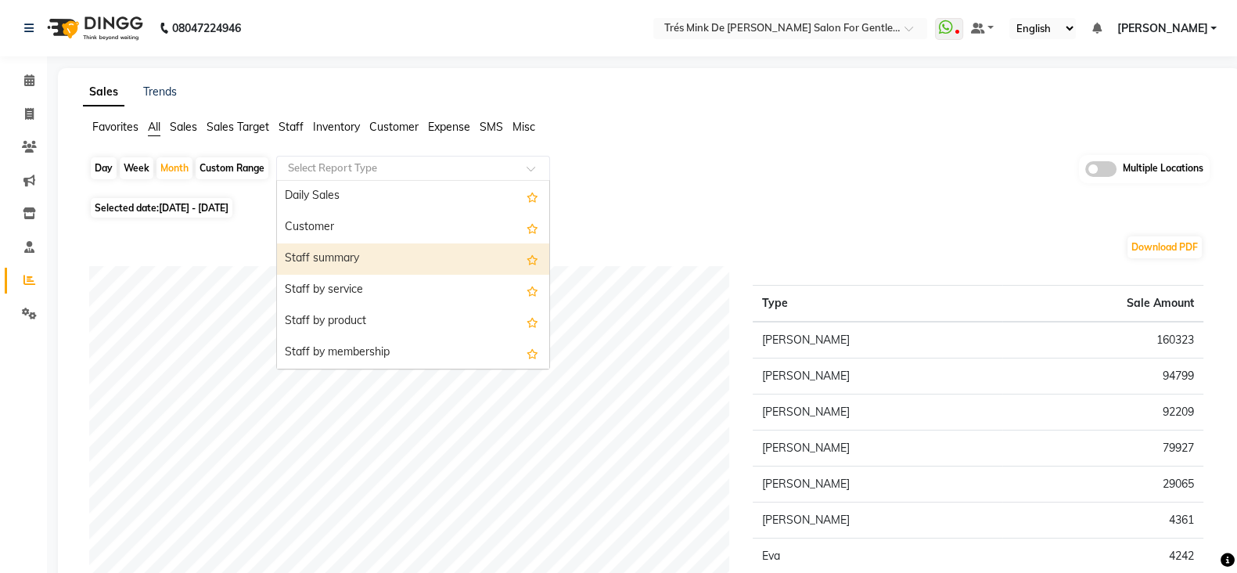
scroll to position [97, 0]
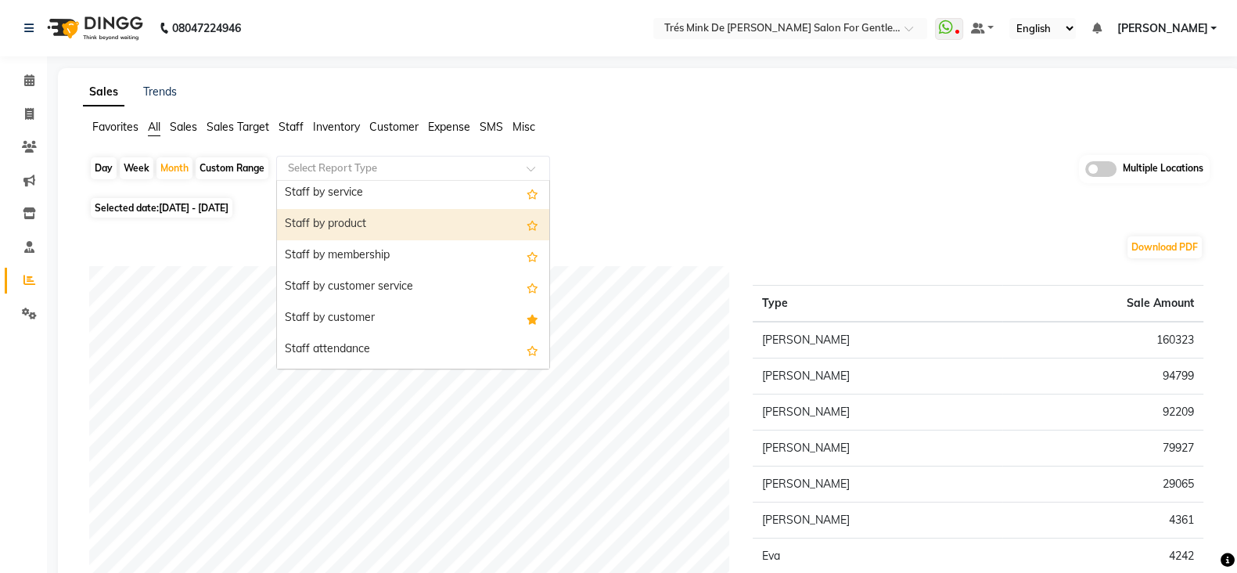
click at [376, 221] on div "Staff by product" at bounding box center [413, 224] width 272 height 31
select select "filtered_report"
select select "pdf"
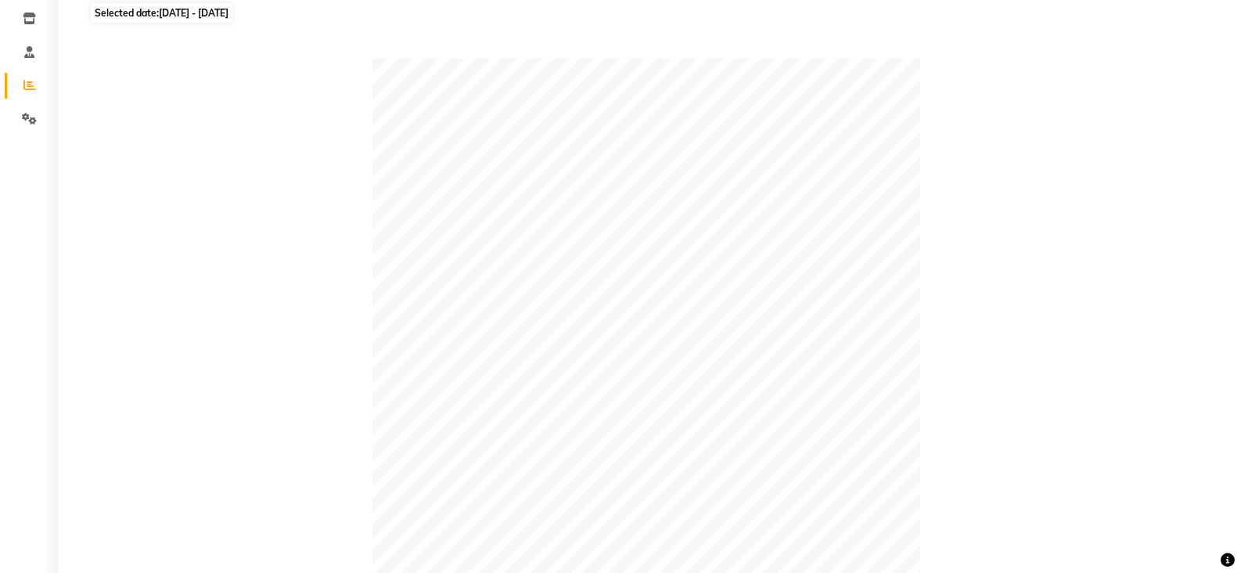
scroll to position [587, 0]
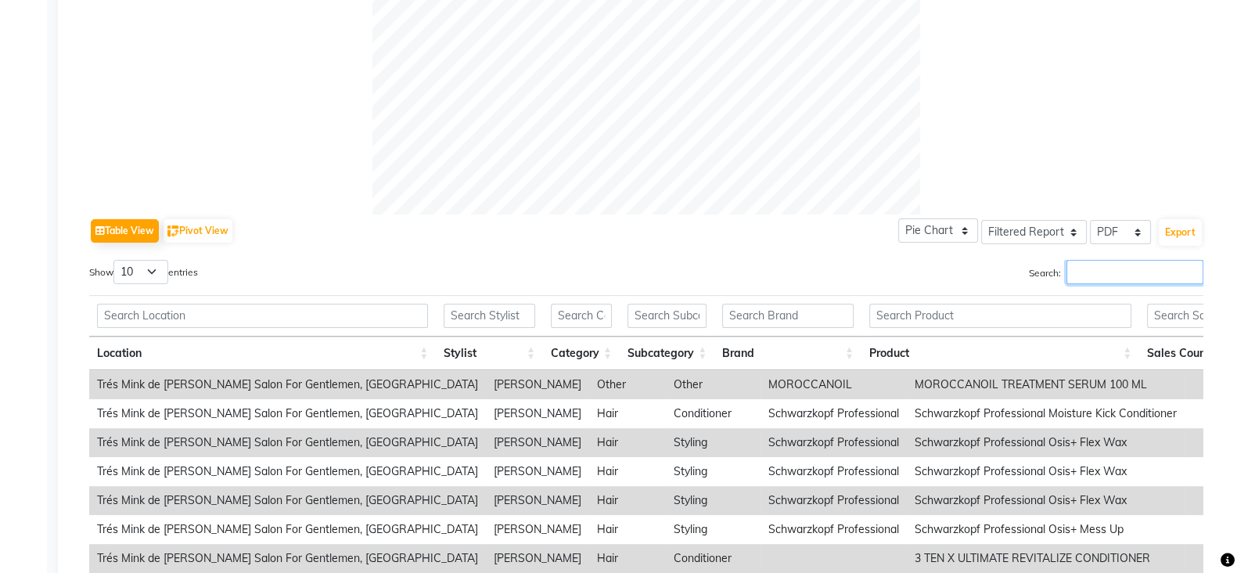
click at [1107, 264] on input "Search:" at bounding box center [1134, 272] width 137 height 24
paste input "Simran"
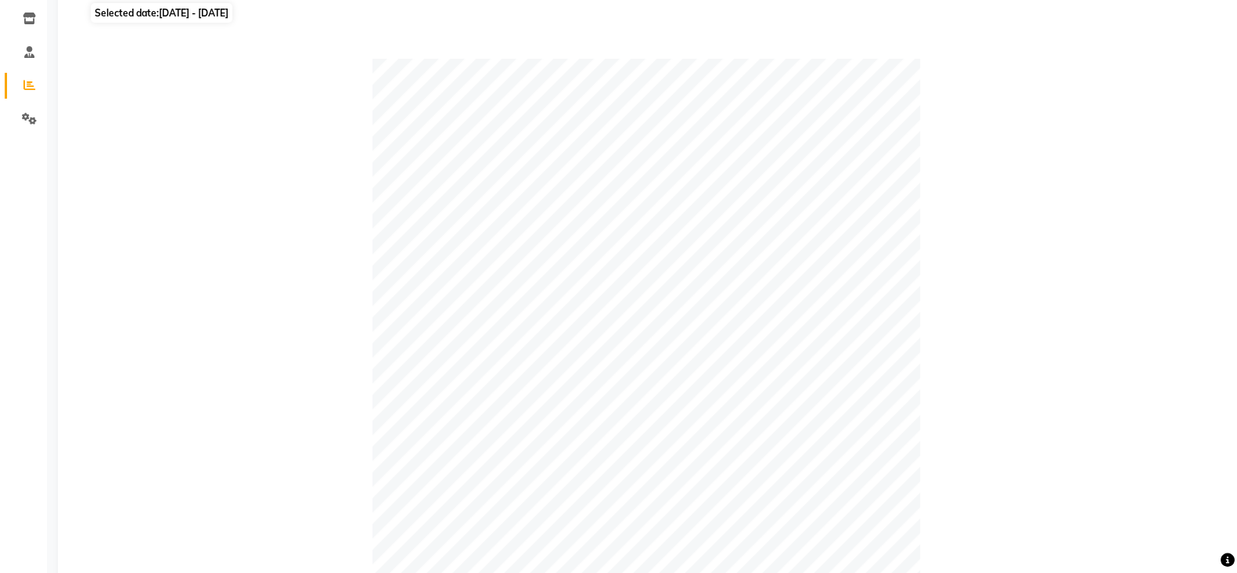
scroll to position [0, 0]
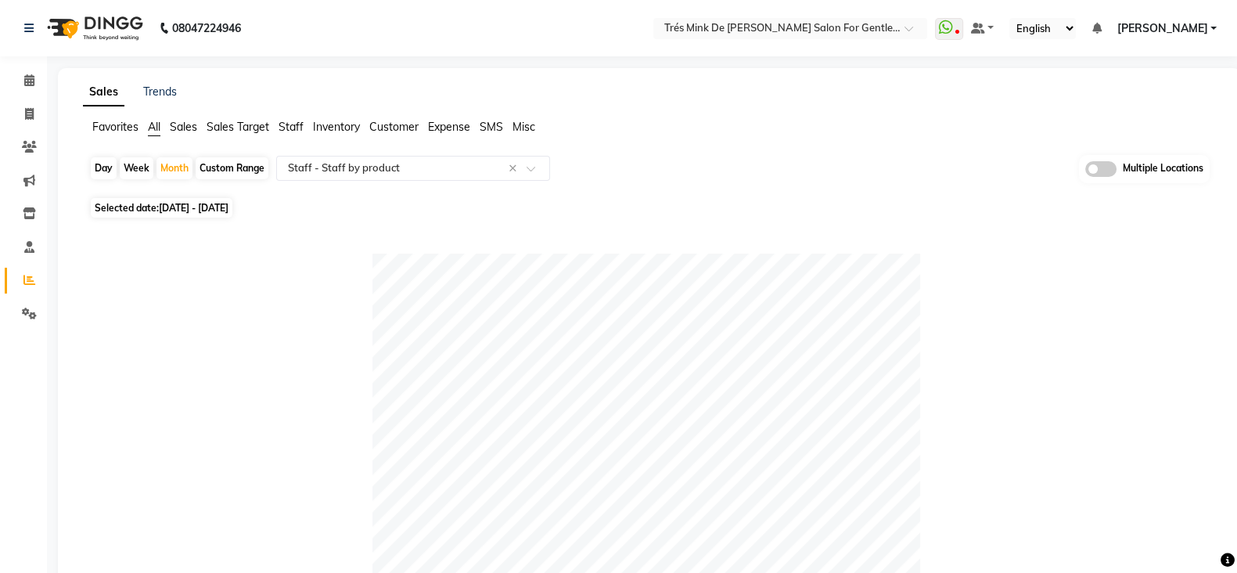
type input "Simran"
drag, startPoint x: 92, startPoint y: 167, endPoint x: 166, endPoint y: 178, distance: 75.1
click at [92, 166] on div "Day" at bounding box center [104, 168] width 26 height 22
select select "7"
select select "2025"
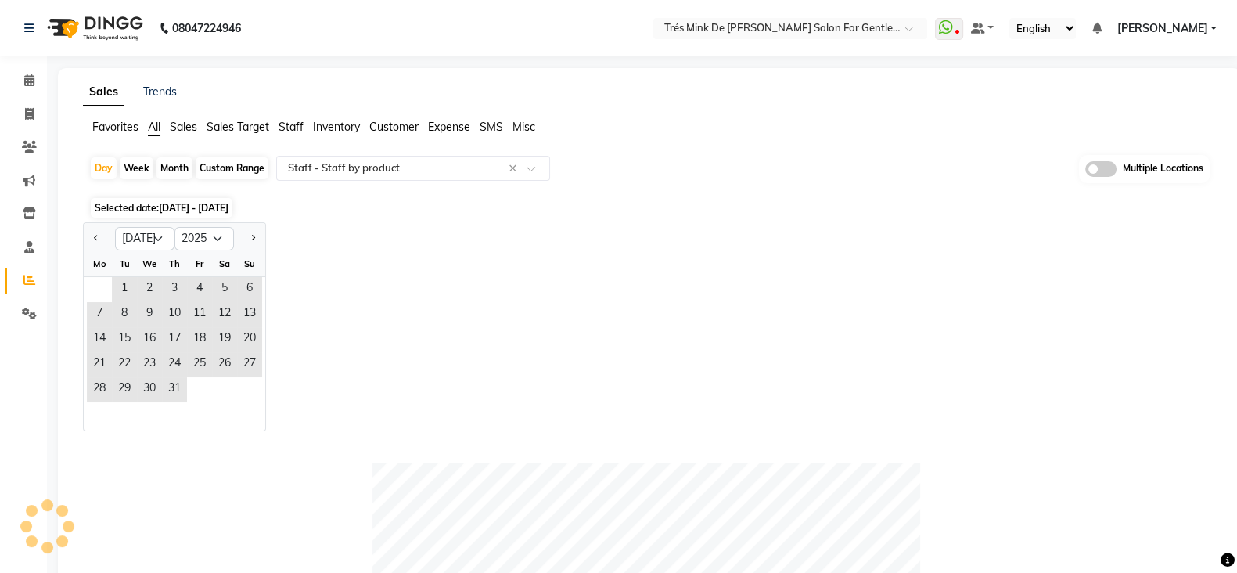
click at [164, 178] on div "Month" at bounding box center [174, 168] width 36 height 22
select select "7"
select select "2025"
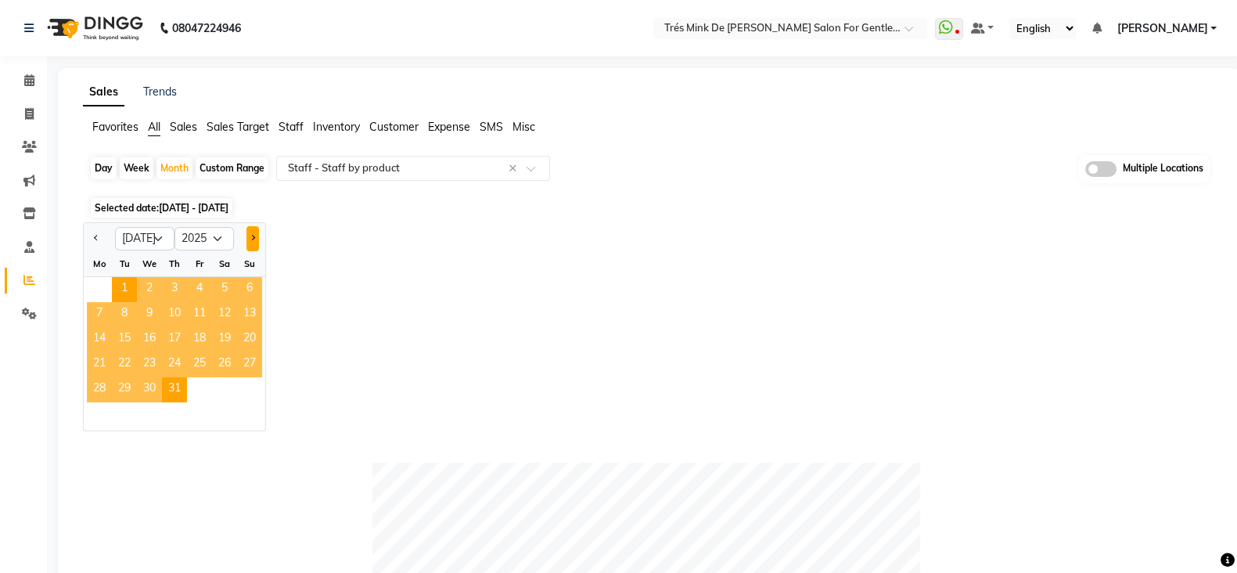
click at [257, 246] on button "Next month" at bounding box center [252, 238] width 13 height 25
select select "8"
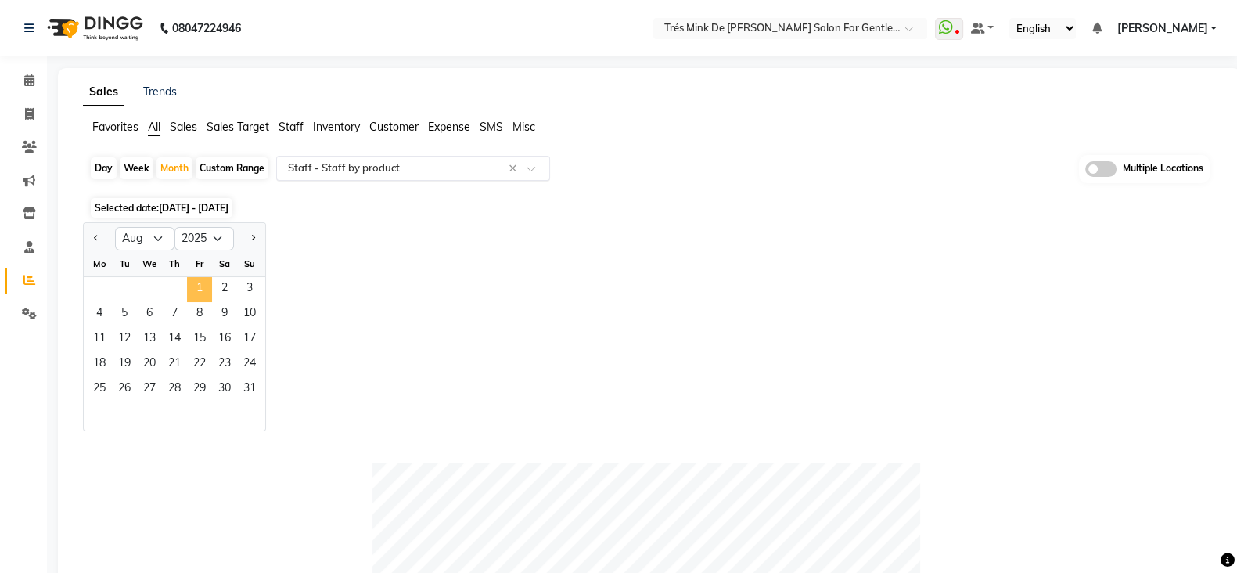
drag, startPoint x: 195, startPoint y: 282, endPoint x: 528, endPoint y: 155, distance: 356.9
click at [196, 282] on span "1" at bounding box center [199, 289] width 25 height 25
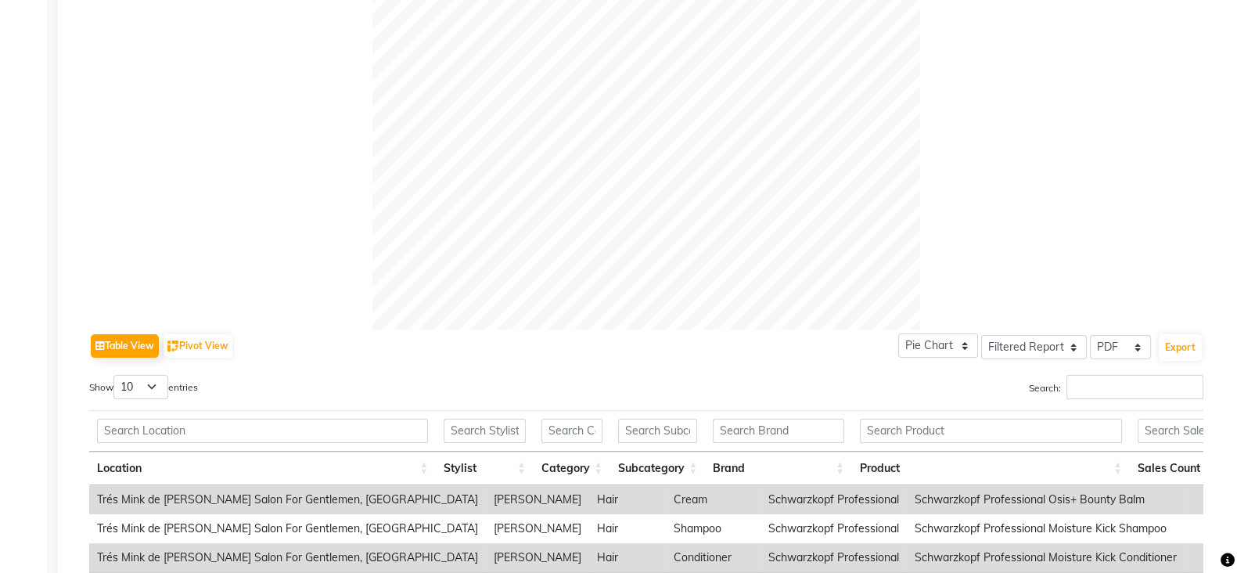
scroll to position [489, 0]
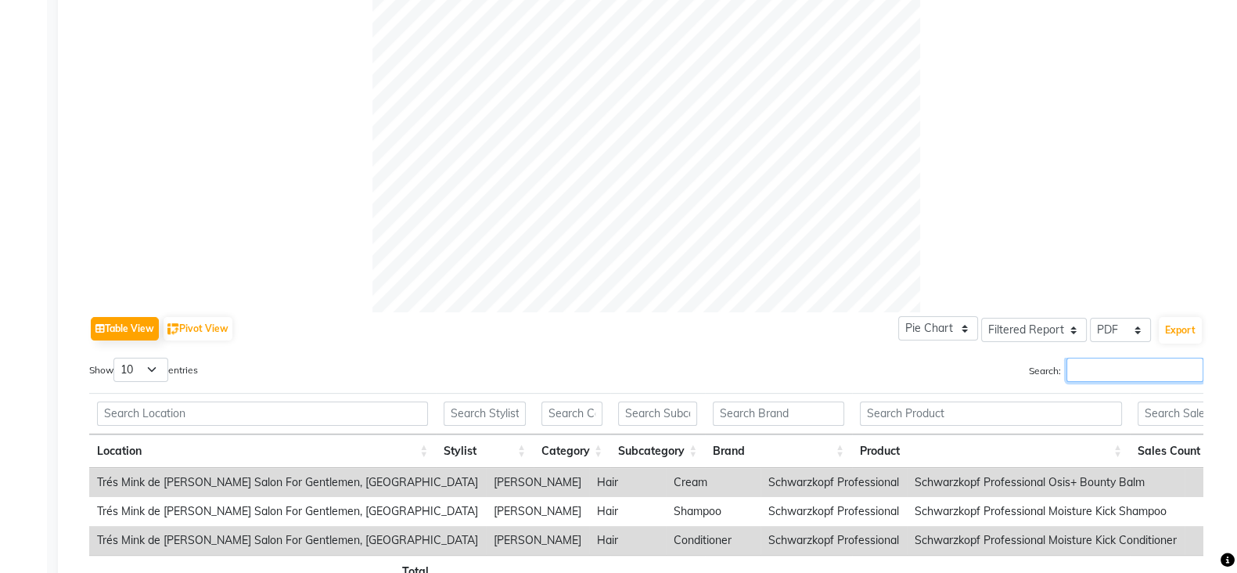
click at [1095, 367] on input "Search:" at bounding box center [1134, 370] width 137 height 24
paste input "Simran"
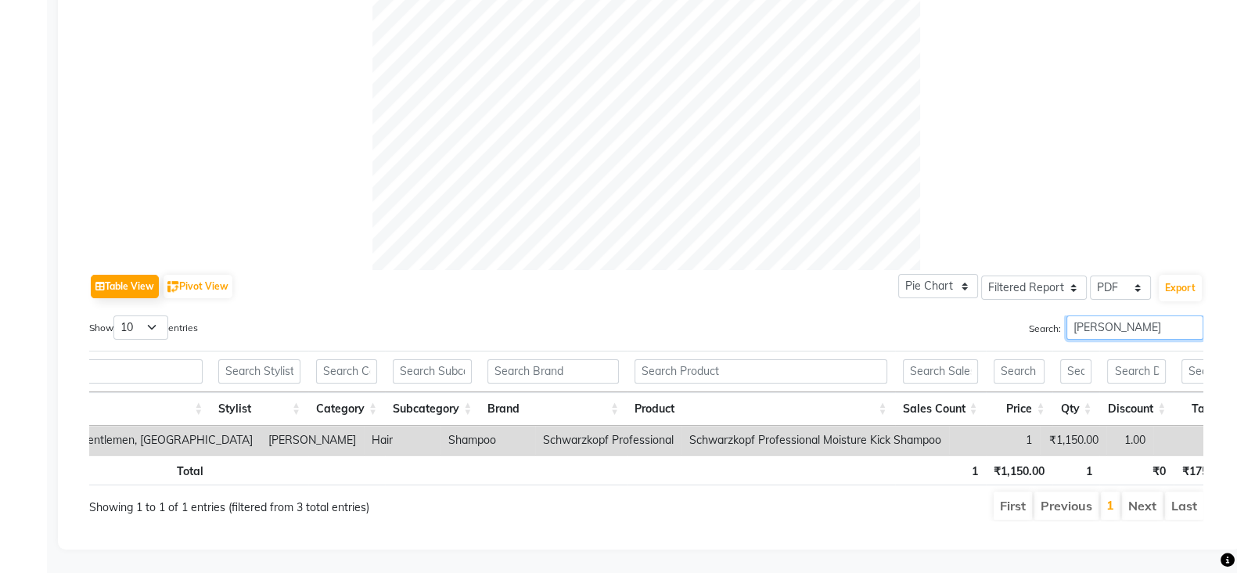
scroll to position [0, 0]
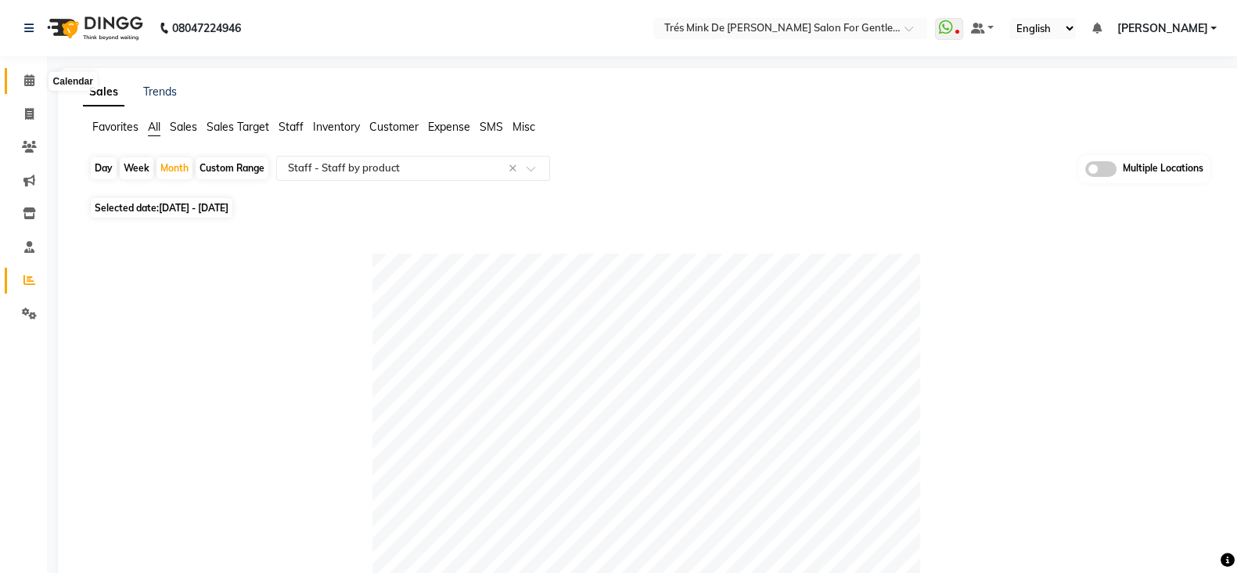
type input "Simran"
click at [31, 73] on span at bounding box center [29, 81] width 27 height 18
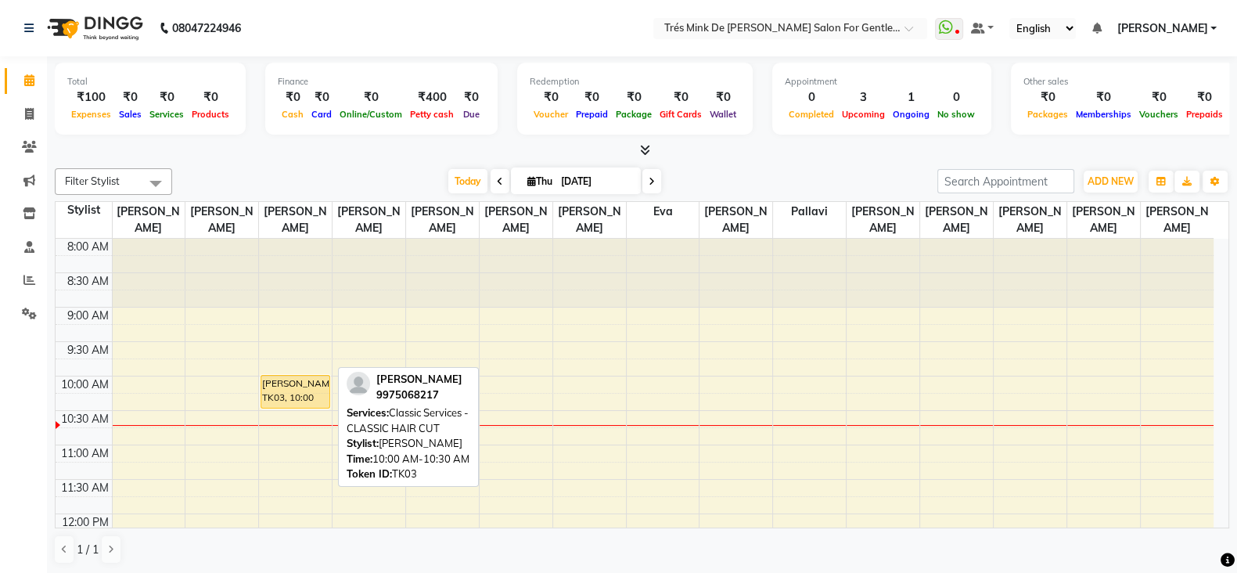
click at [305, 395] on div "[PERSON_NAME], TK03, 10:00 AM-10:30 AM, Classic Services - CLASSIC HAIR CUT" at bounding box center [295, 392] width 68 height 32
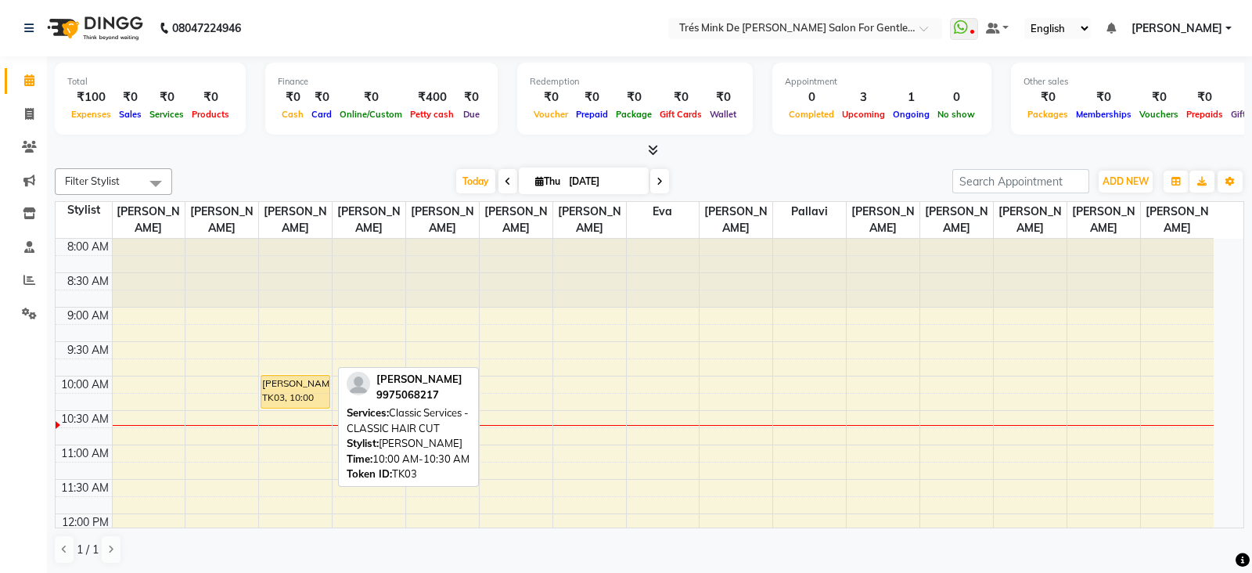
select select "1"
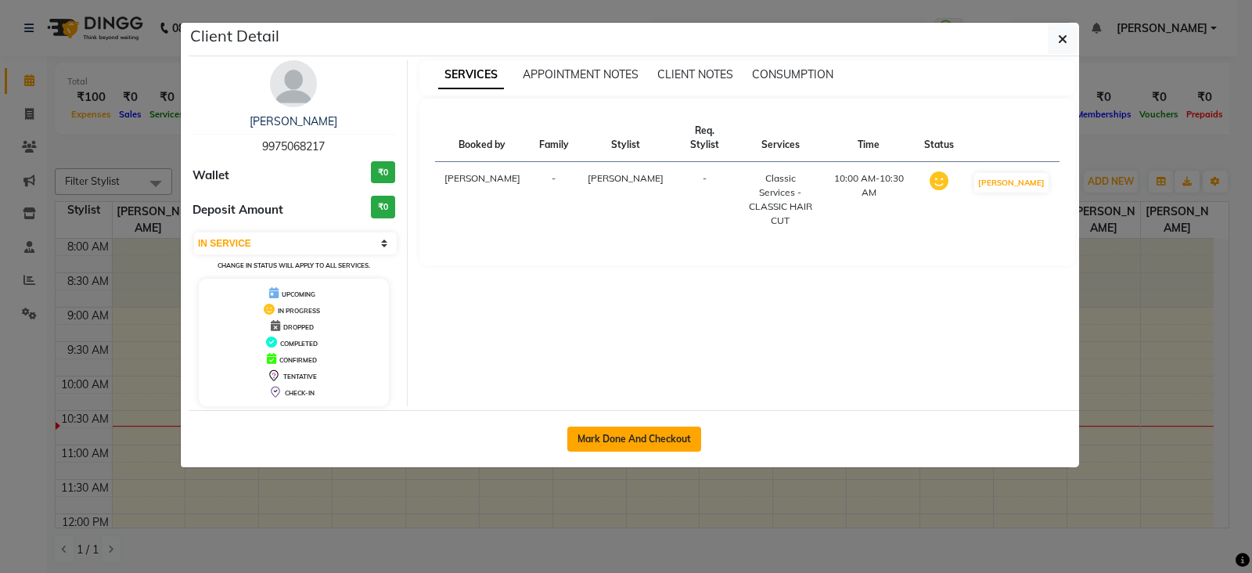
click at [614, 440] on button "Mark Done And Checkout" at bounding box center [634, 438] width 134 height 25
select select "service"
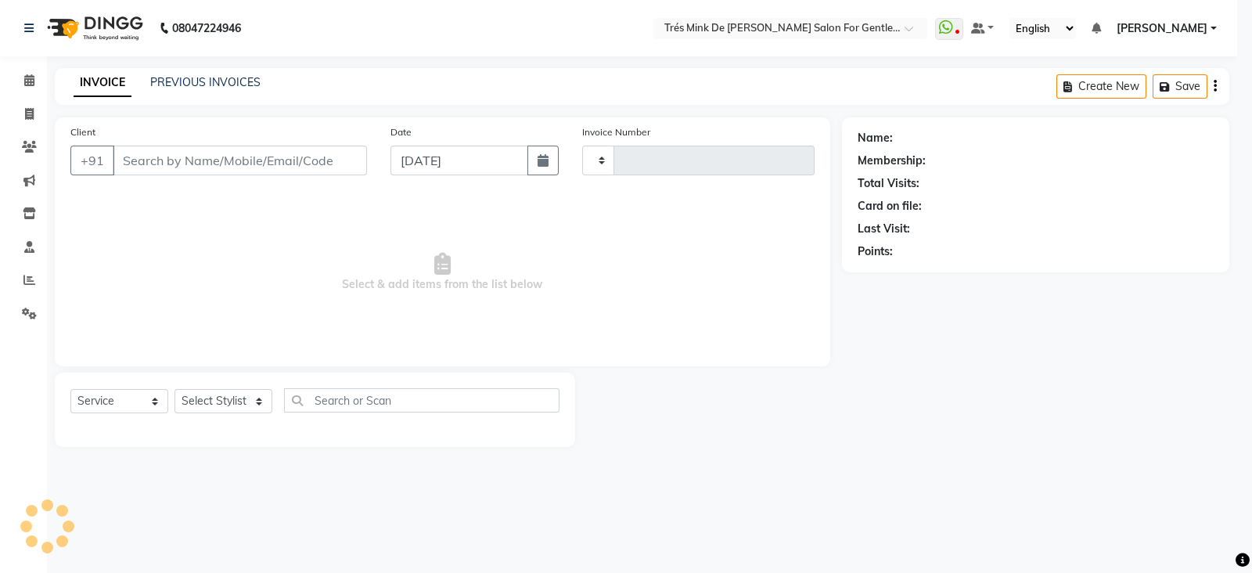
type input "1643"
select select "4236"
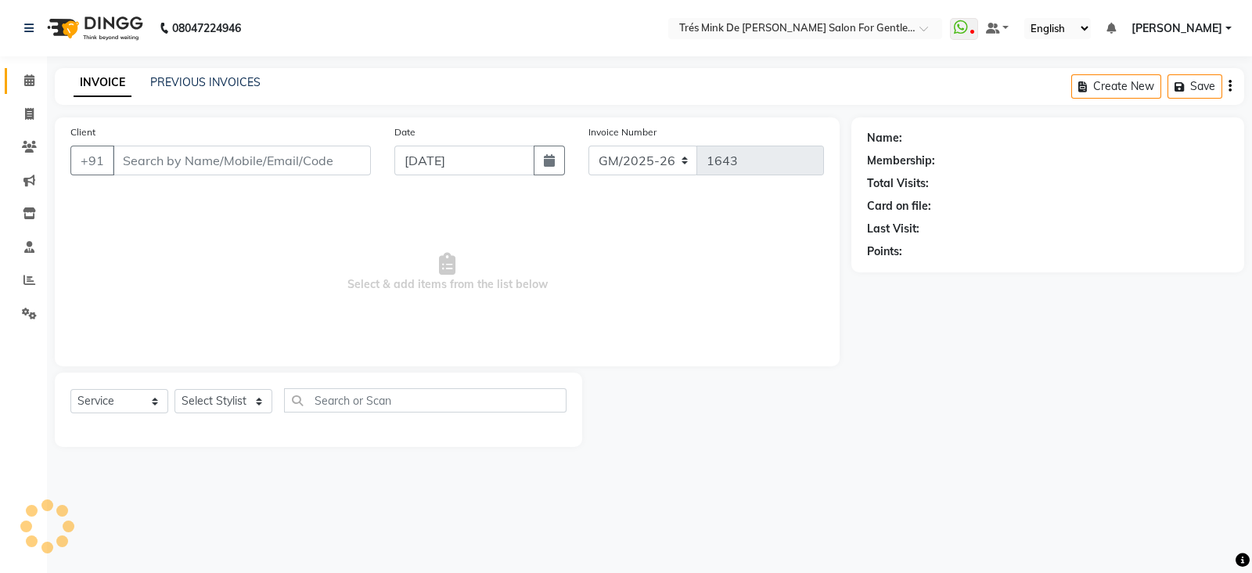
type input "9975068217"
select select "18143"
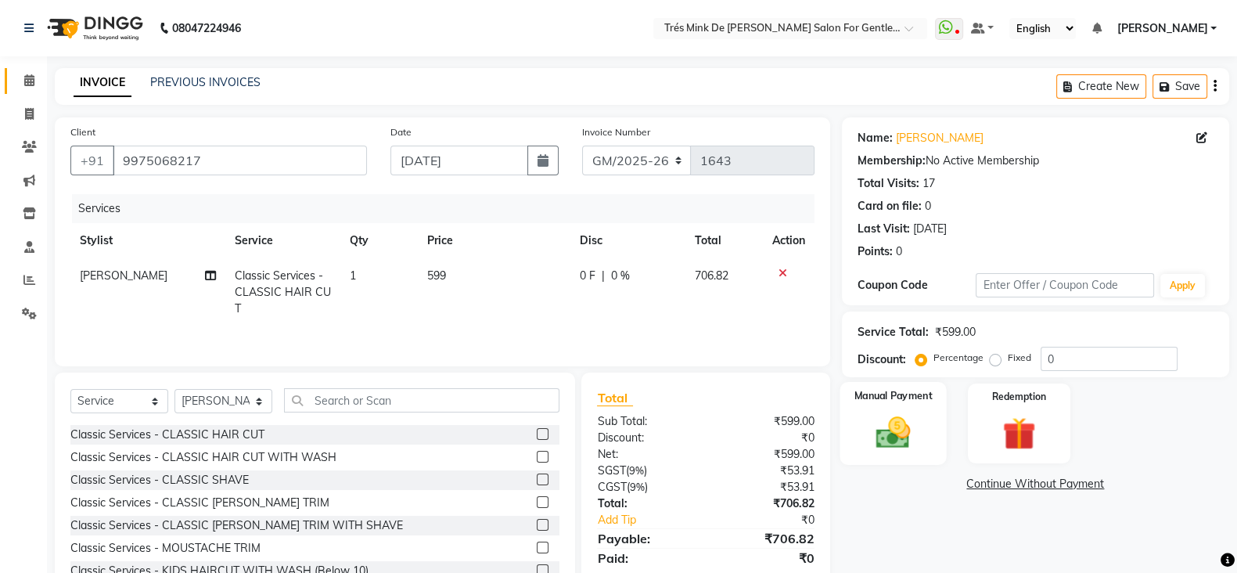
scroll to position [58, 0]
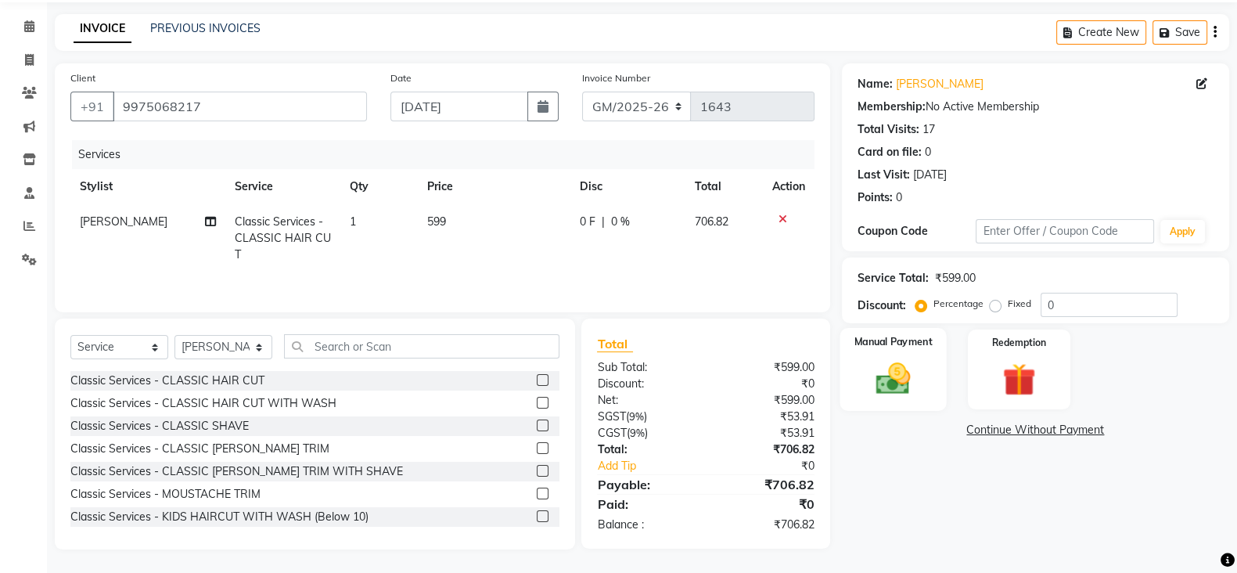
click at [898, 393] on img at bounding box center [893, 377] width 56 height 39
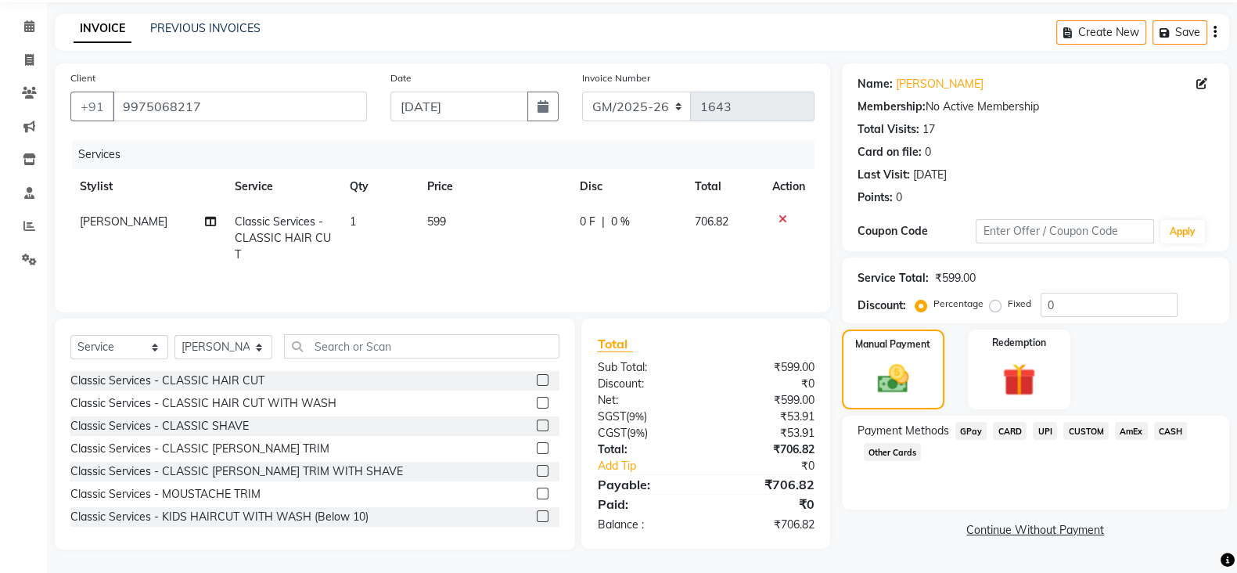
click at [1156, 424] on span "CASH" at bounding box center [1171, 431] width 34 height 18
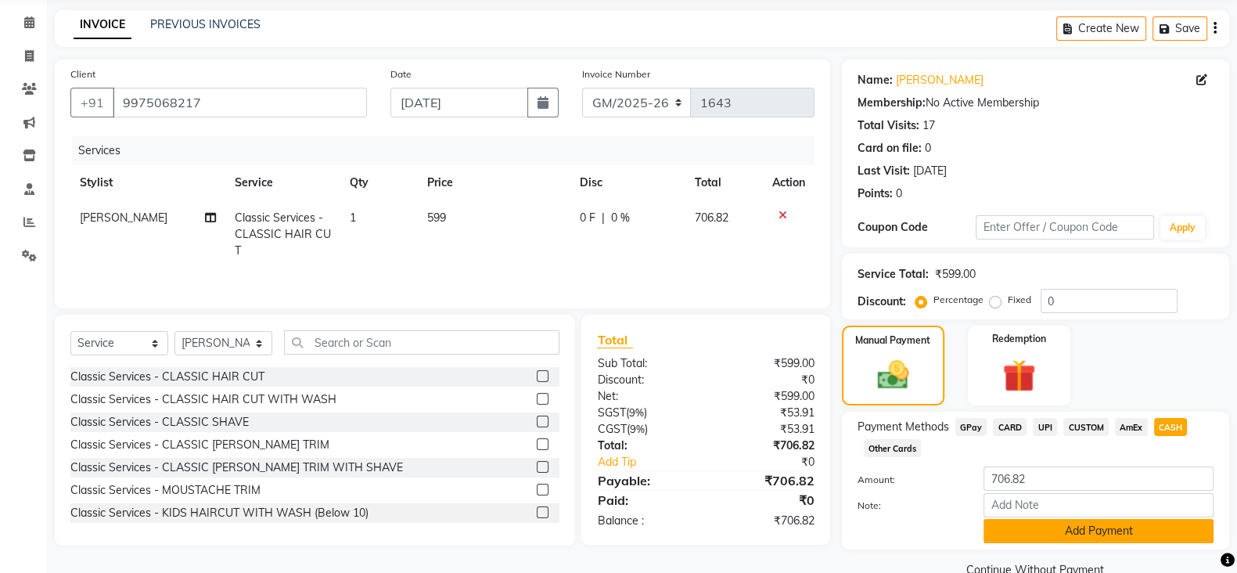
click at [1033, 531] on button "Add Payment" at bounding box center [1098, 531] width 230 height 24
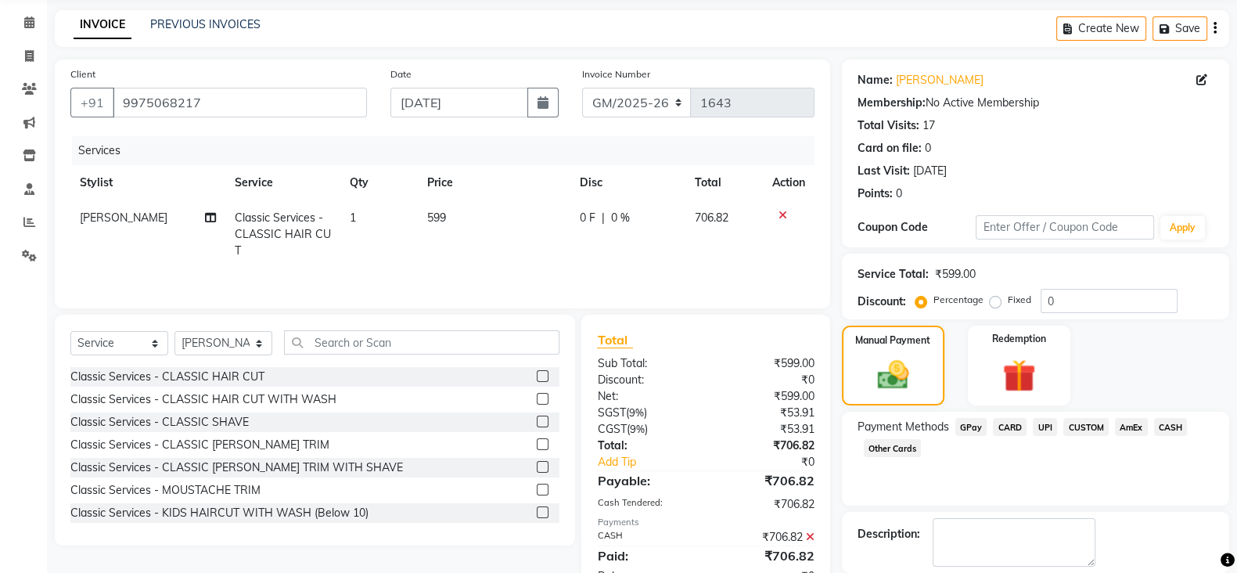
scroll to position [134, 0]
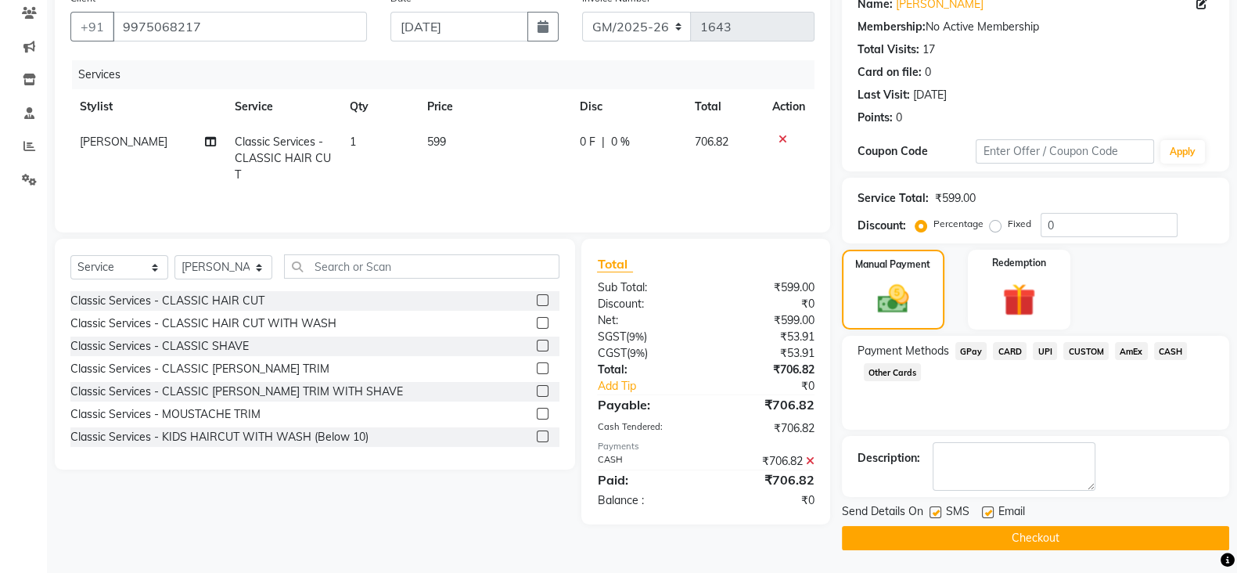
click at [941, 534] on button "Checkout" at bounding box center [1035, 538] width 387 height 24
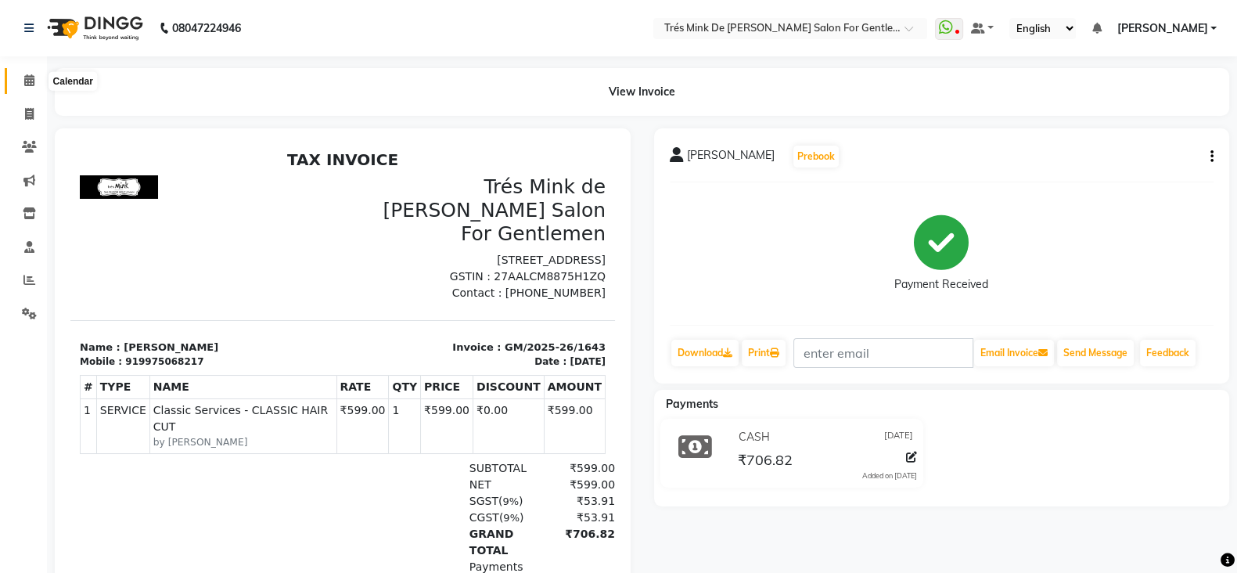
click at [27, 77] on icon at bounding box center [29, 80] width 10 height 12
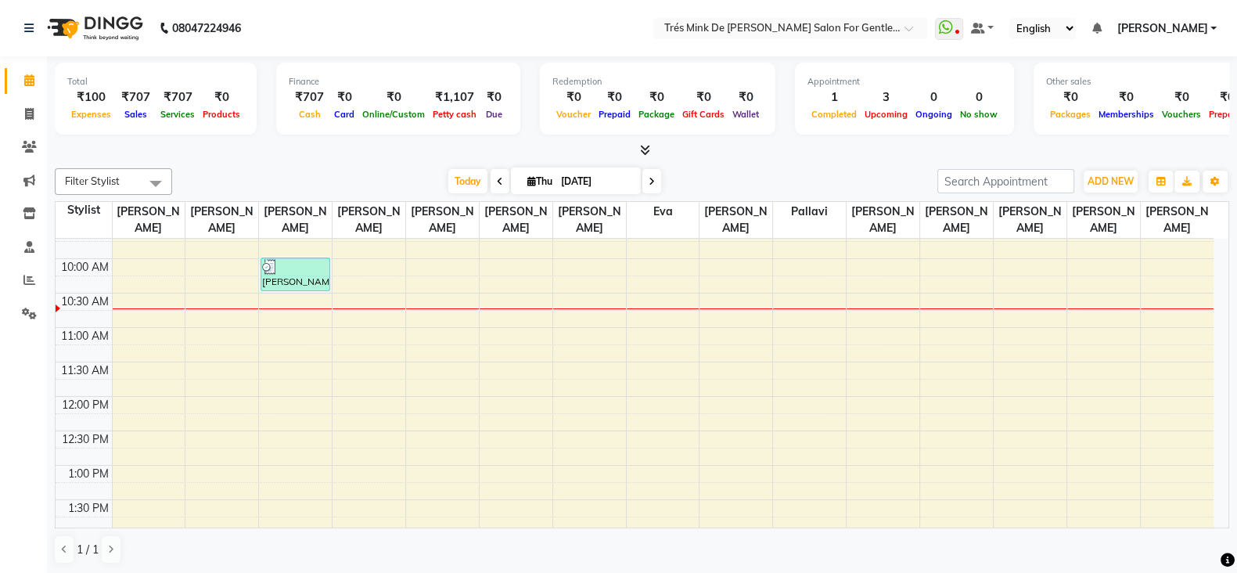
scroll to position [20, 0]
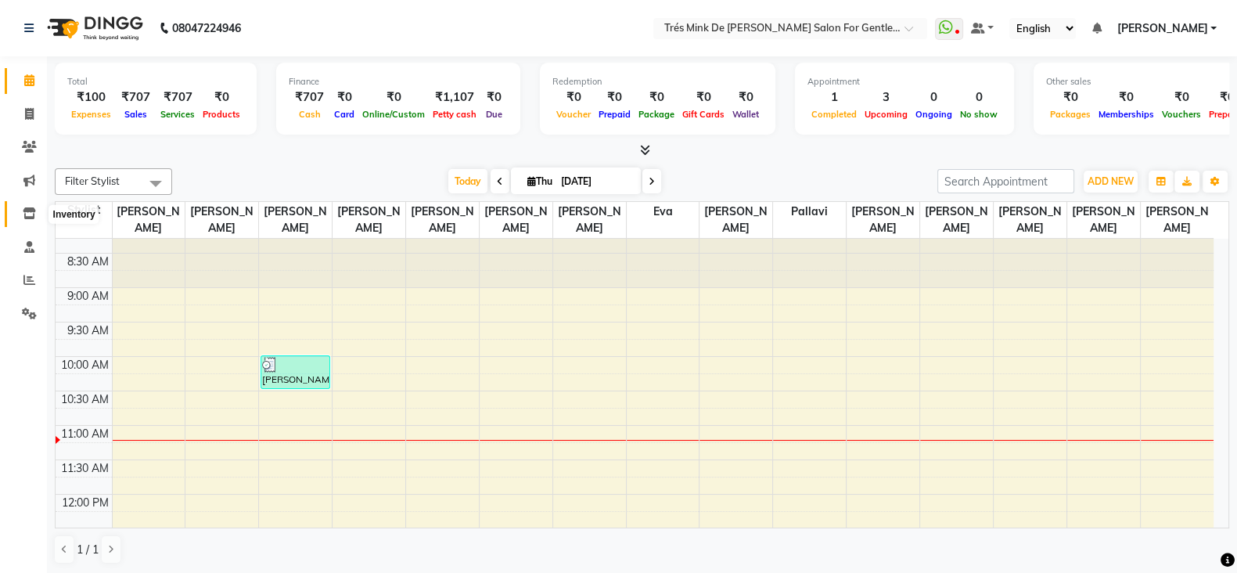
click at [31, 213] on icon at bounding box center [29, 213] width 13 height 12
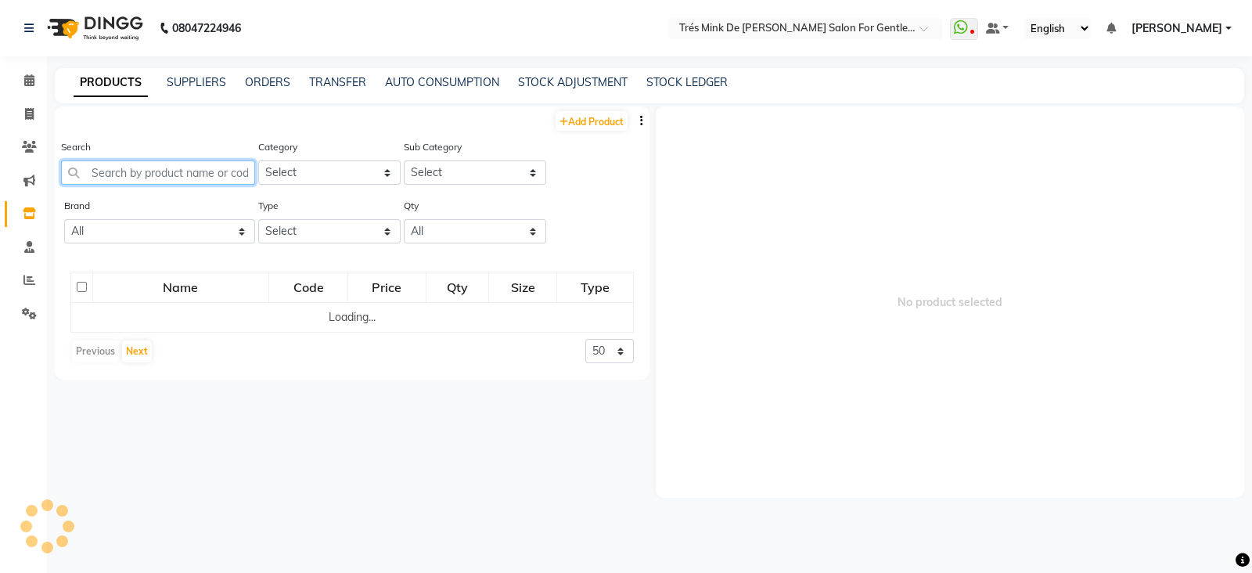
click at [124, 182] on input "text" at bounding box center [158, 172] width 194 height 24
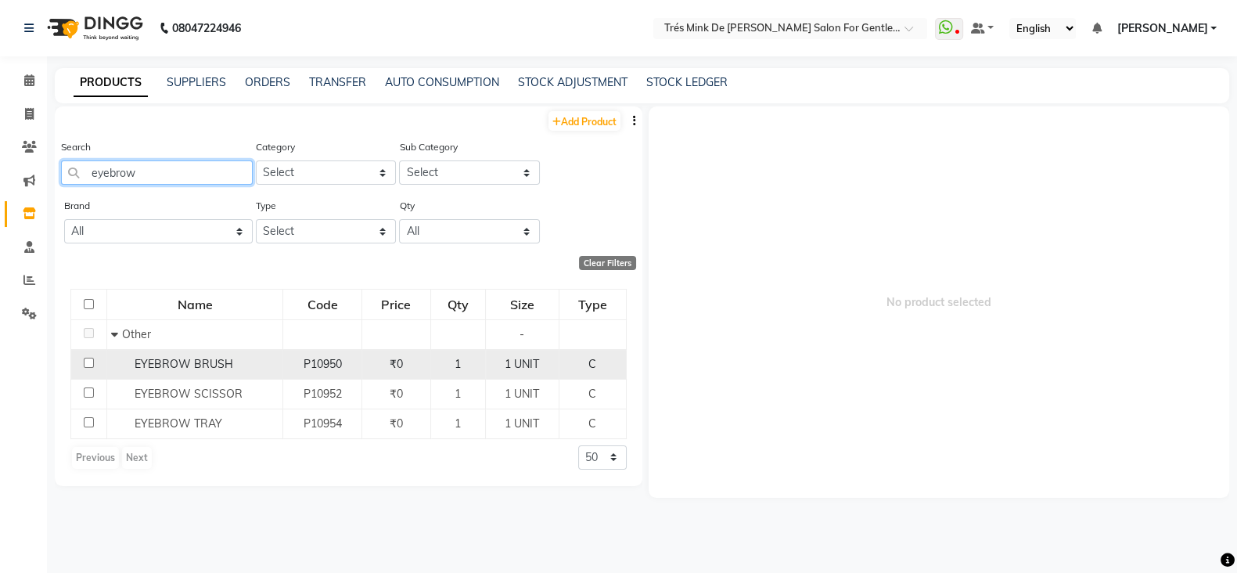
type input "eyebrow"
click at [233, 373] on td "EYEBROW BRUSH" at bounding box center [194, 364] width 176 height 30
click at [183, 361] on span "EYEBROW BRUSH" at bounding box center [184, 364] width 99 height 14
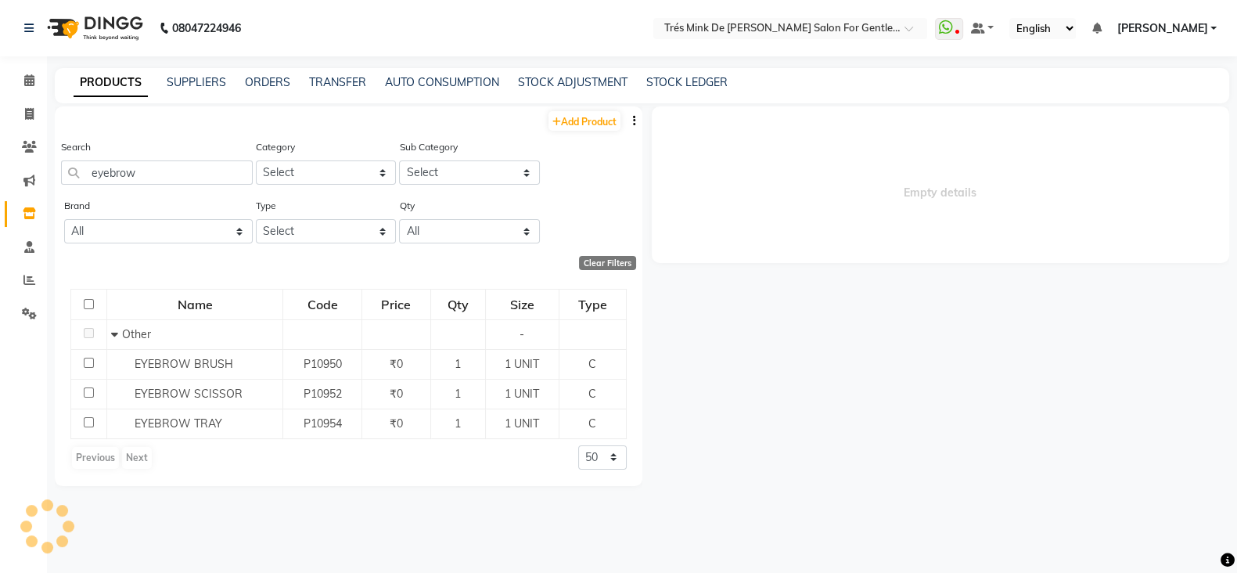
select select
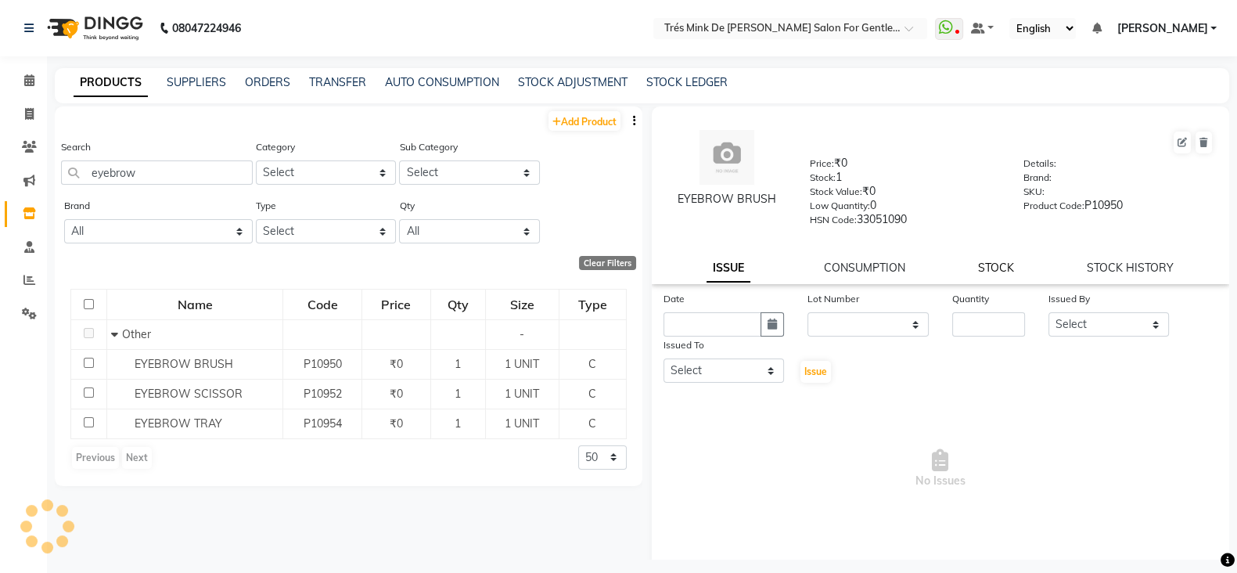
click at [994, 273] on link "STOCK" at bounding box center [996, 268] width 36 height 14
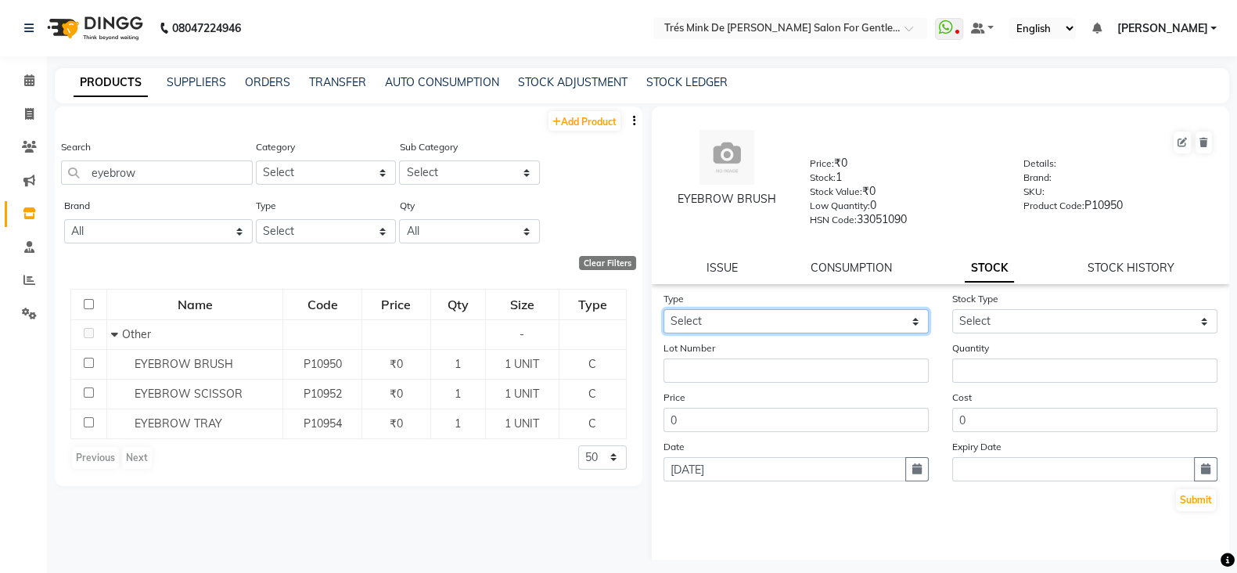
click at [799, 327] on select "Select In Out" at bounding box center [795, 321] width 265 height 24
select select "in"
click at [663, 315] on select "Select In Out" at bounding box center [795, 321] width 265 height 24
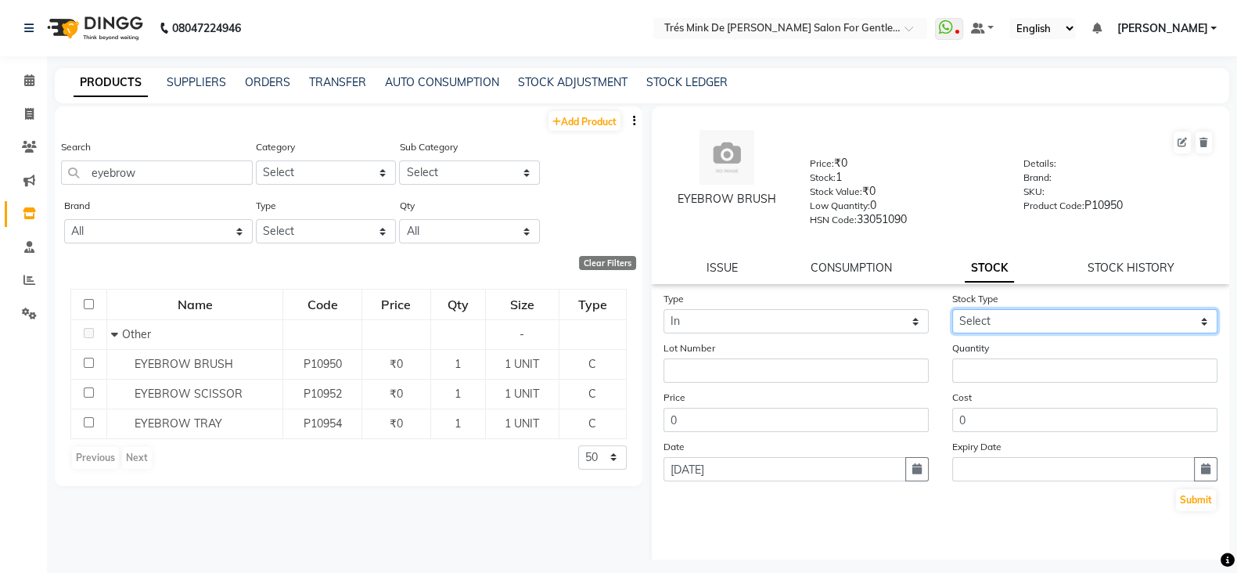
click at [986, 320] on select "Select New Stock Adjustment Return Other" at bounding box center [1084, 321] width 265 height 24
select select "new stock"
click at [952, 315] on select "Select New Stock Adjustment Return Other" at bounding box center [1084, 321] width 265 height 24
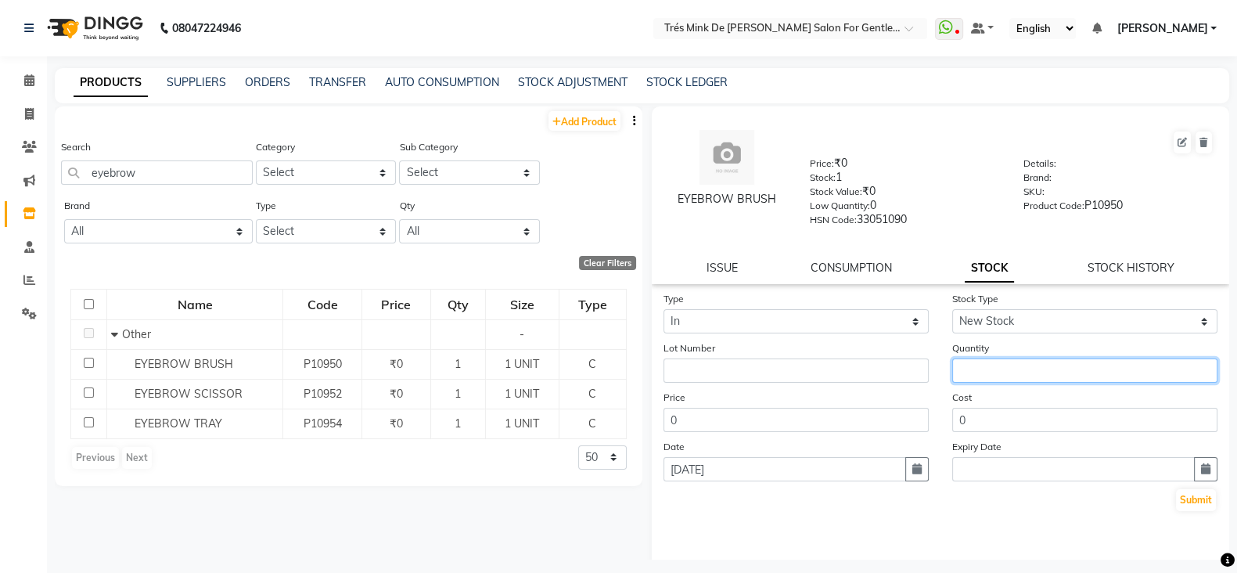
click at [986, 369] on input "number" at bounding box center [1084, 370] width 265 height 24
type input "1"
click at [908, 481] on button "button" at bounding box center [916, 469] width 23 height 24
select select "9"
select select "2025"
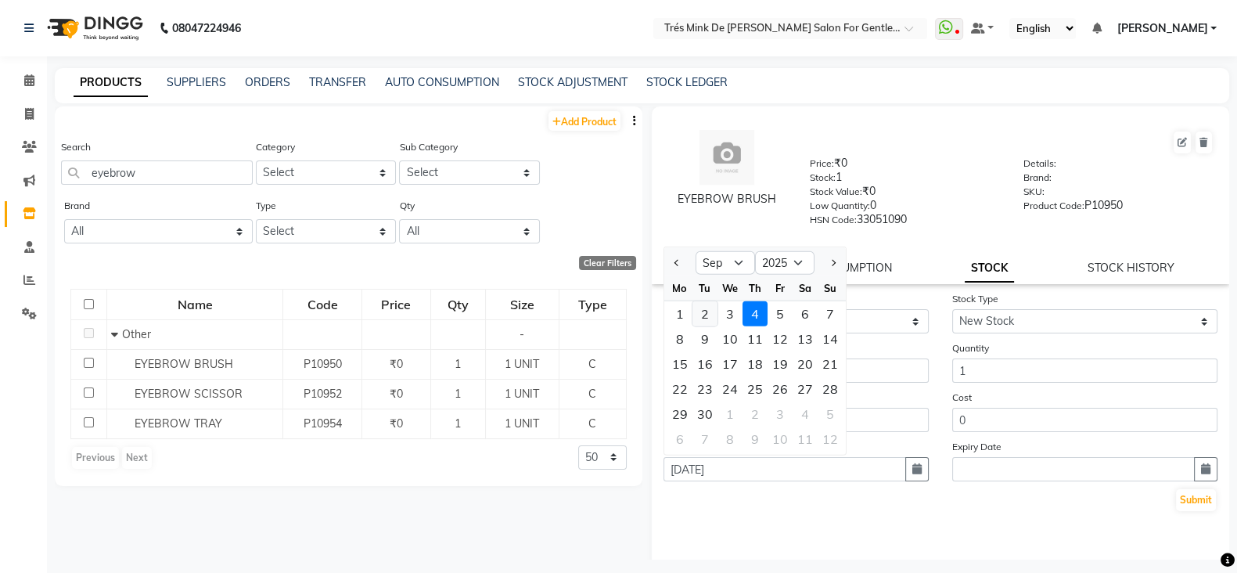
click at [702, 322] on div "2" at bounding box center [704, 313] width 25 height 25
type input "02-09-2025"
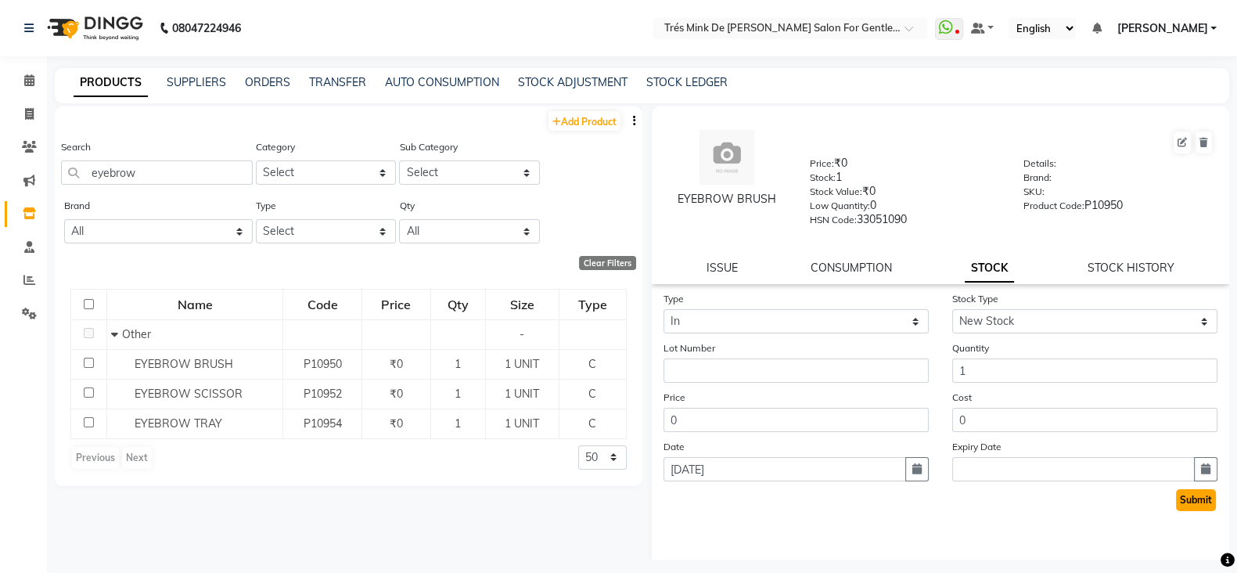
click at [1178, 510] on button "Submit" at bounding box center [1196, 500] width 40 height 22
click at [176, 176] on input "eyebrow" at bounding box center [157, 172] width 192 height 24
type input "e"
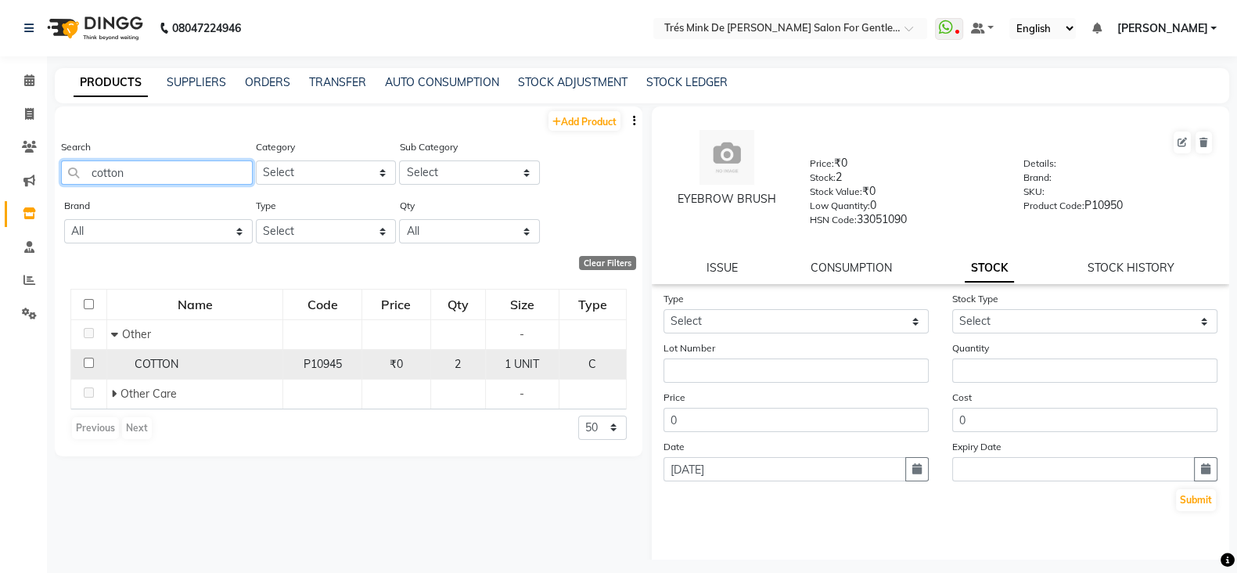
type input "cotton"
click at [222, 366] on div "COTTON" at bounding box center [194, 364] width 167 height 16
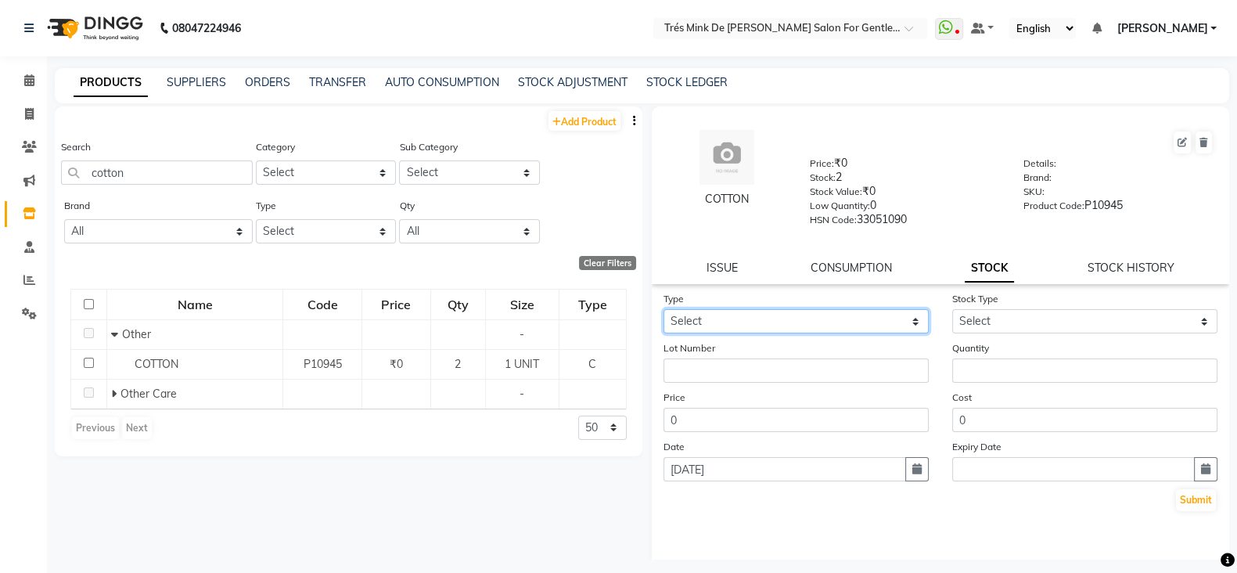
click at [843, 327] on select "Select In Out" at bounding box center [795, 321] width 265 height 24
select select "in"
click at [663, 315] on select "Select In Out" at bounding box center [795, 321] width 265 height 24
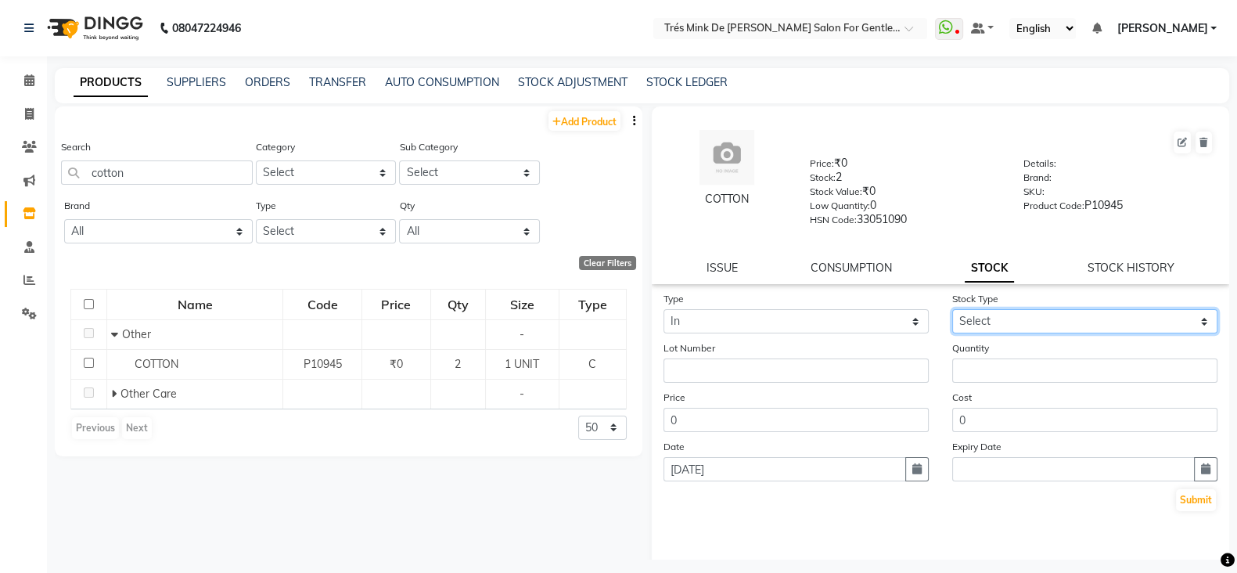
click at [1034, 315] on select "Select New Stock Adjustment Return Other" at bounding box center [1084, 321] width 265 height 24
select select "new stock"
click at [952, 315] on select "Select New Stock Adjustment Return Other" at bounding box center [1084, 321] width 265 height 24
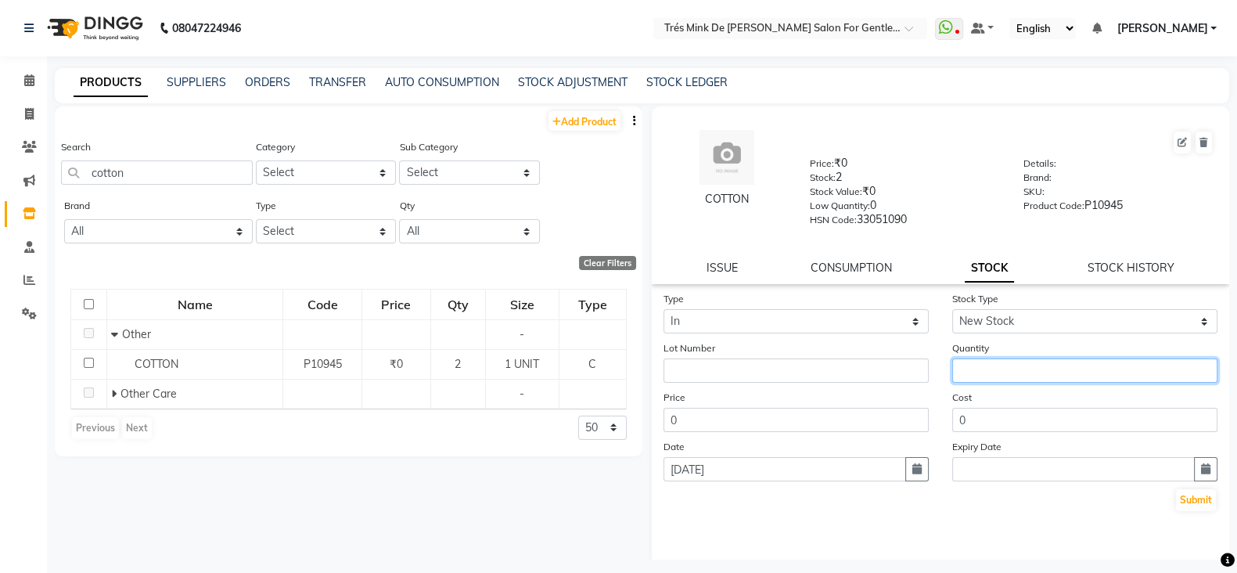
click at [988, 381] on input "number" at bounding box center [1084, 370] width 265 height 24
type input "1"
click at [916, 479] on button "button" at bounding box center [916, 469] width 23 height 24
select select "9"
select select "2025"
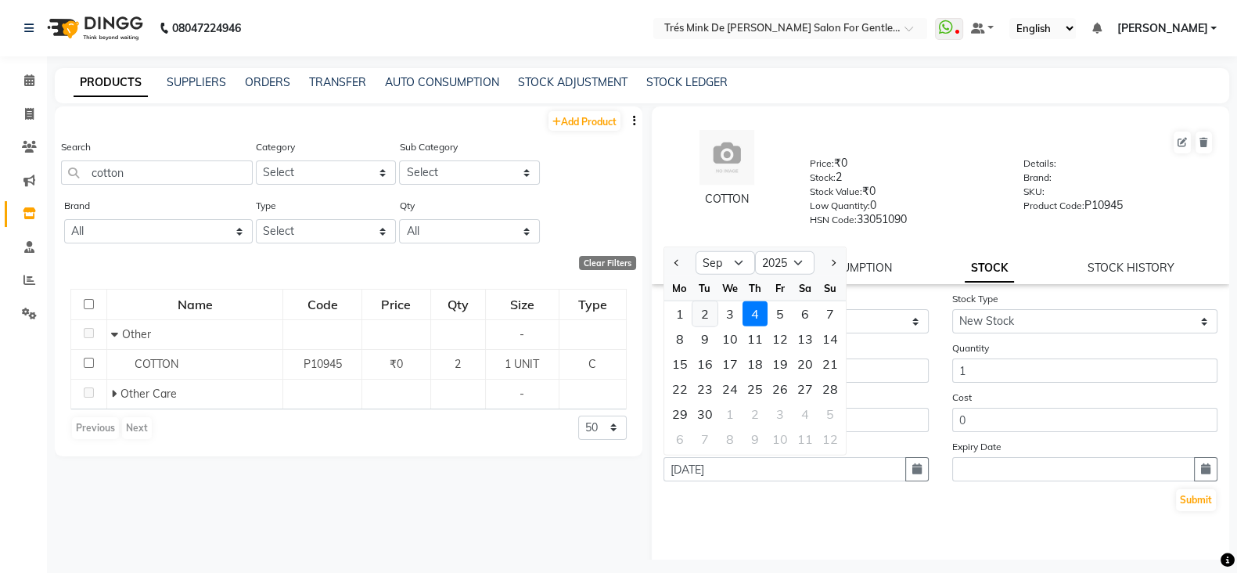
click at [701, 326] on div "2" at bounding box center [704, 313] width 25 height 25
type input "02-09-2025"
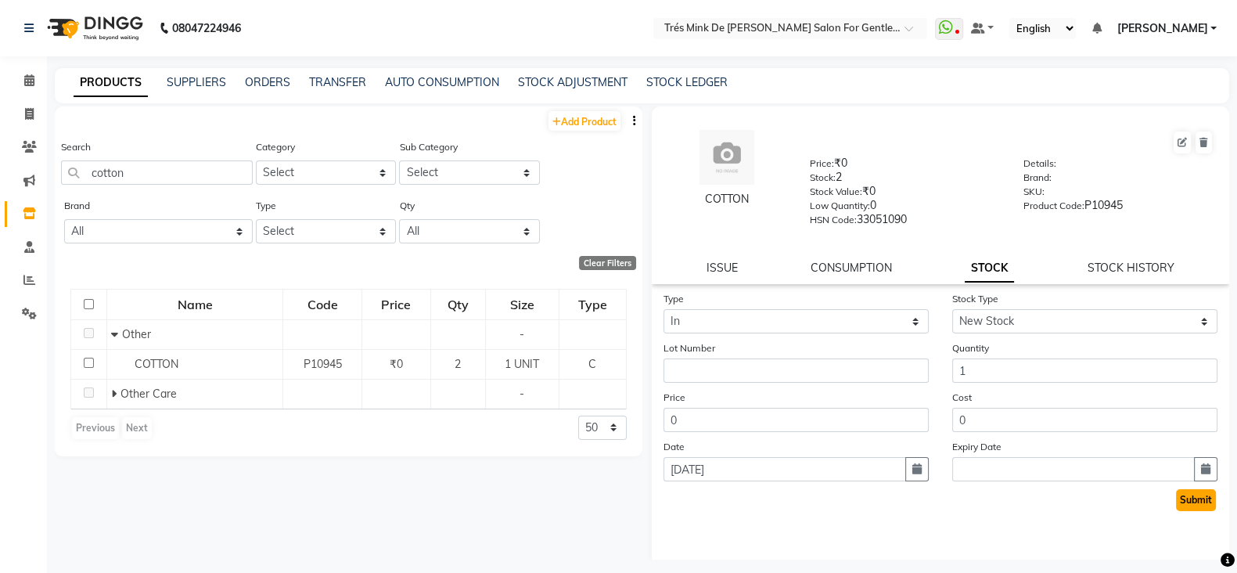
click at [1194, 506] on button "Submit" at bounding box center [1196, 500] width 40 height 22
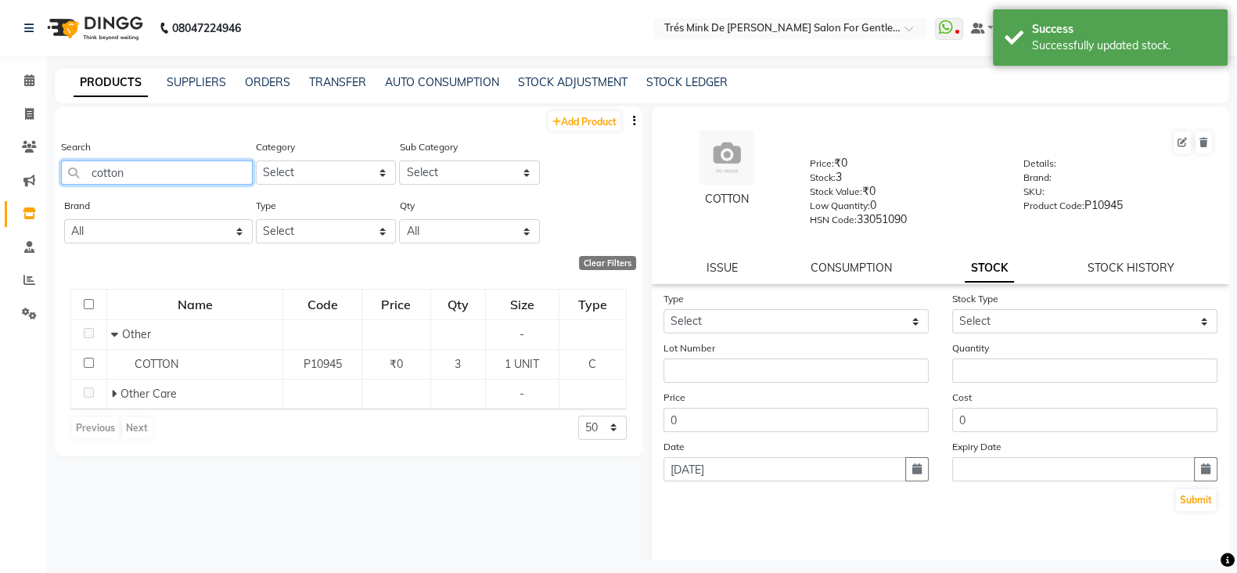
click at [153, 178] on input "cotton" at bounding box center [157, 172] width 192 height 24
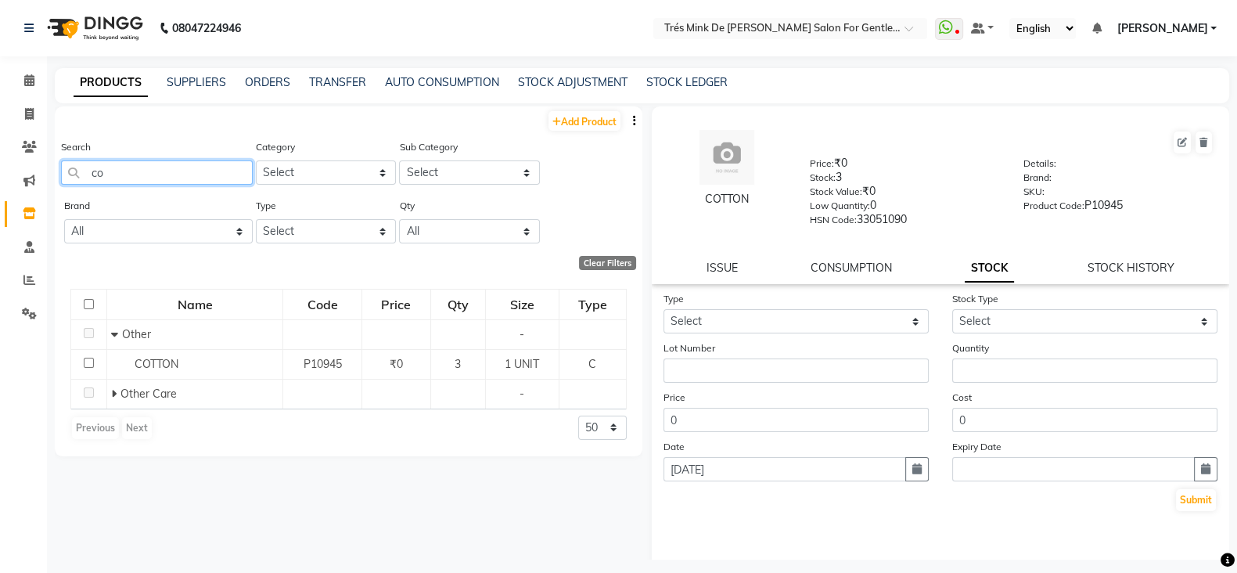
type input "c"
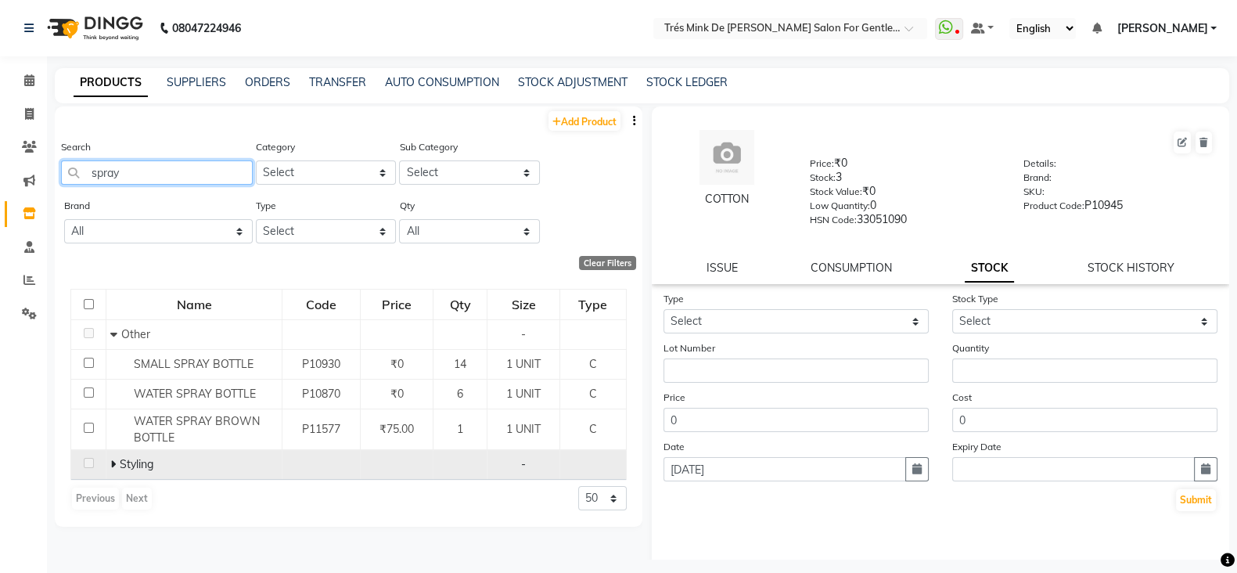
type input "spray"
click at [111, 467] on icon at bounding box center [112, 463] width 5 height 11
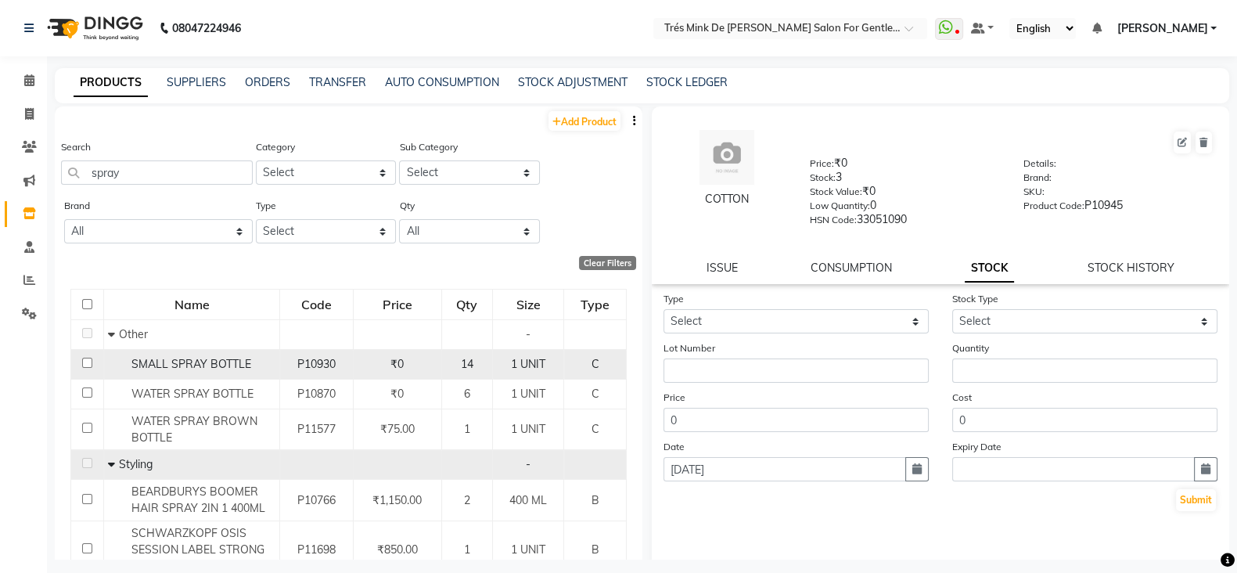
click at [225, 365] on span "SMALL SPRAY BOTTLE" at bounding box center [191, 364] width 120 height 14
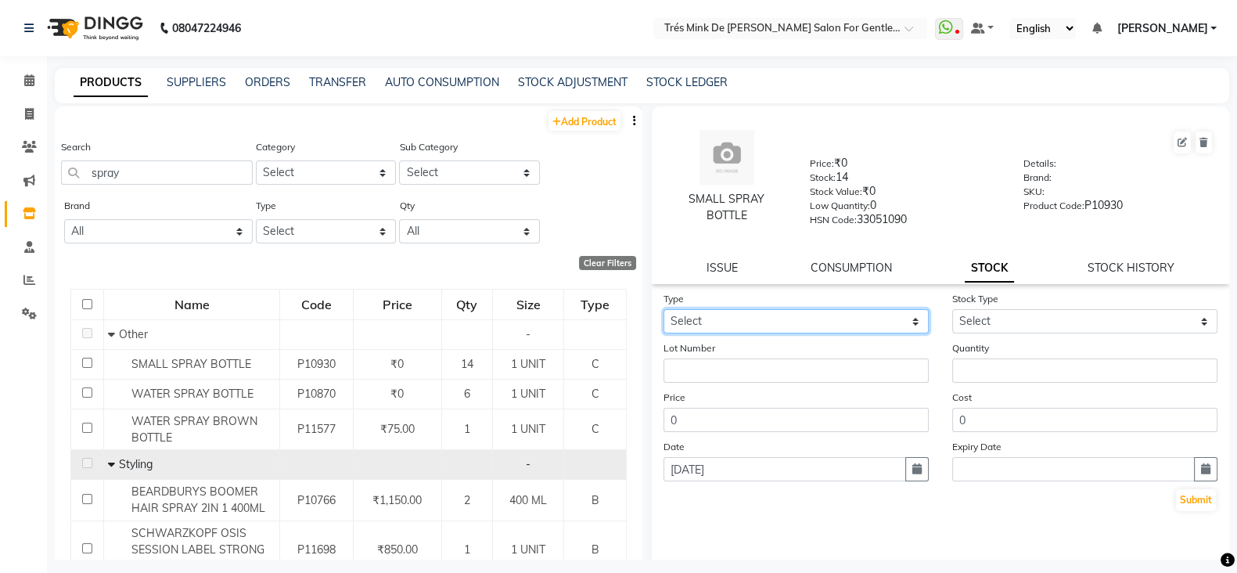
drag, startPoint x: 821, startPoint y: 322, endPoint x: 818, endPoint y: 336, distance: 13.7
click at [821, 322] on select "Select In Out" at bounding box center [795, 321] width 265 height 24
select select "in"
click at [663, 315] on select "Select In Out" at bounding box center [795, 321] width 265 height 24
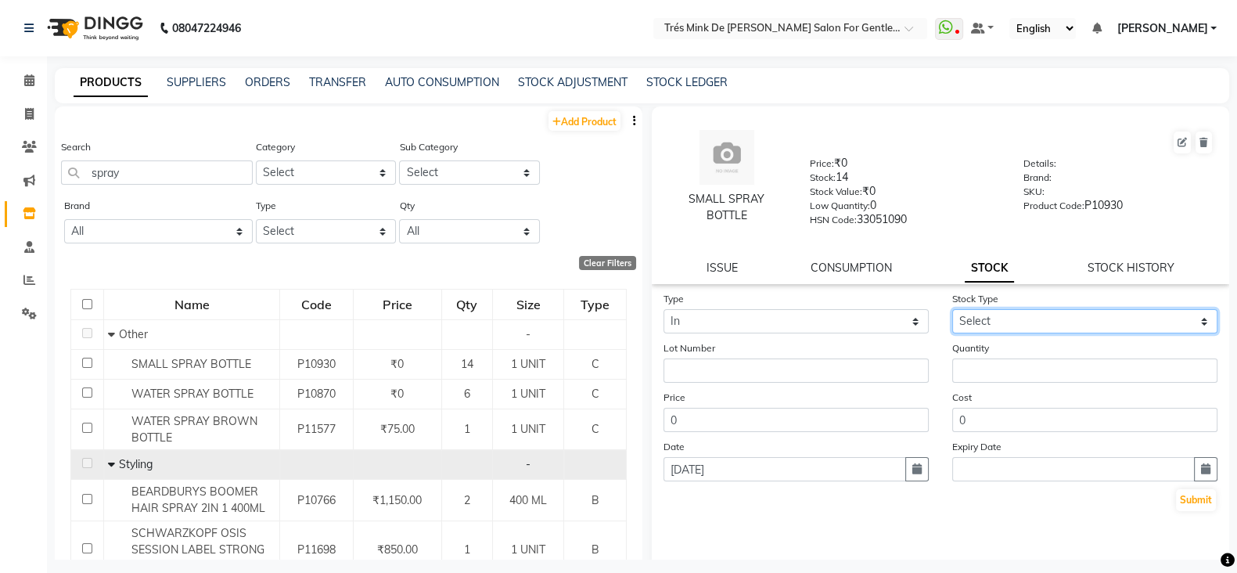
click at [998, 328] on select "Select New Stock Adjustment Return Other" at bounding box center [1084, 321] width 265 height 24
select select "new stock"
click at [952, 315] on select "Select New Stock Adjustment Return Other" at bounding box center [1084, 321] width 265 height 24
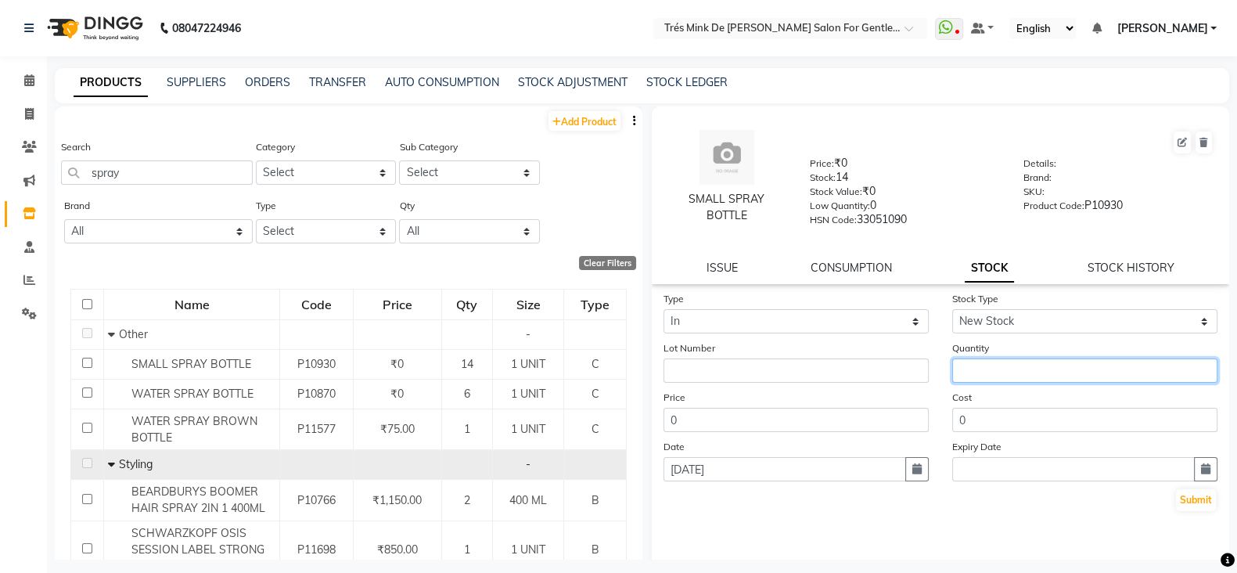
click at [994, 368] on input "number" at bounding box center [1084, 370] width 265 height 24
type input "2"
click at [905, 476] on button "button" at bounding box center [916, 469] width 23 height 24
select select "9"
select select "2025"
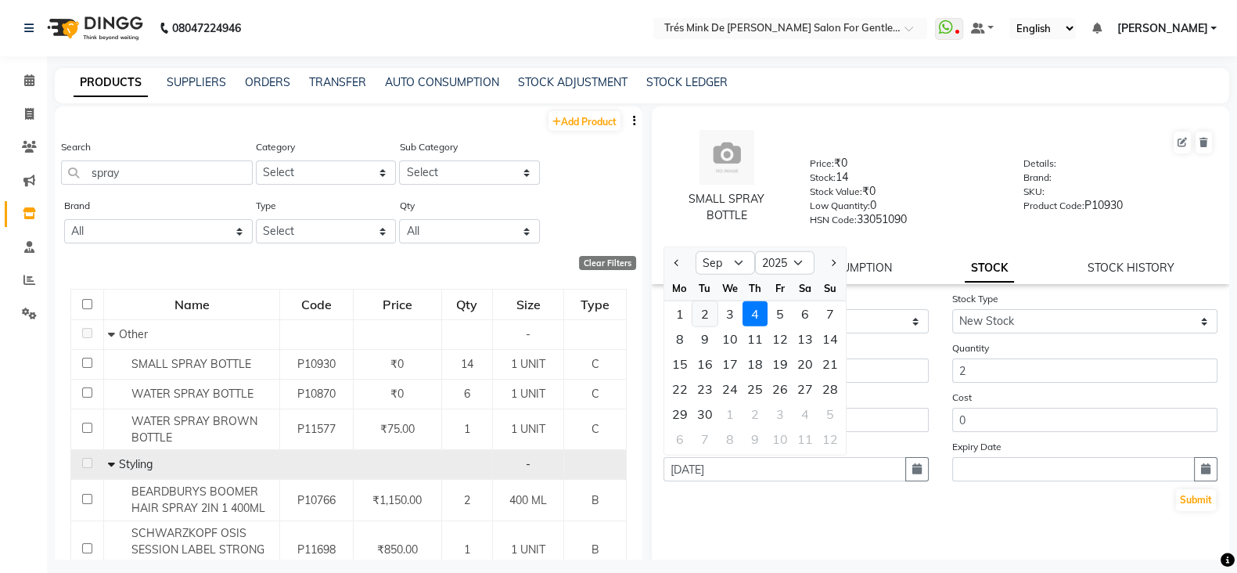
click at [713, 325] on div "2" at bounding box center [704, 313] width 25 height 25
type input "02-09-2025"
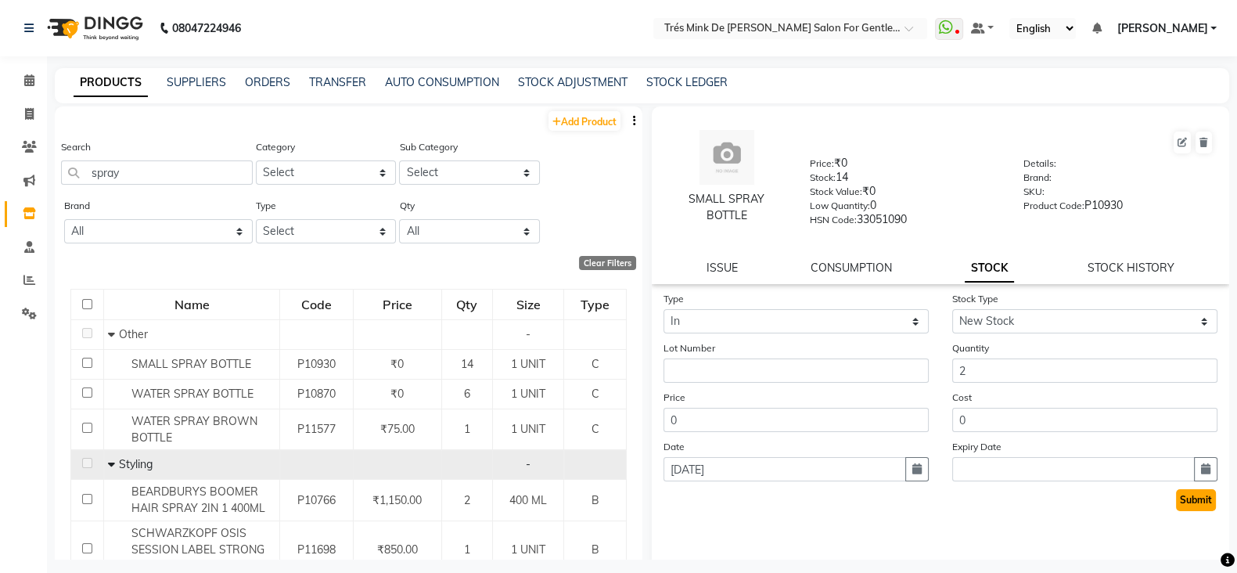
click at [1193, 511] on button "Submit" at bounding box center [1196, 500] width 40 height 22
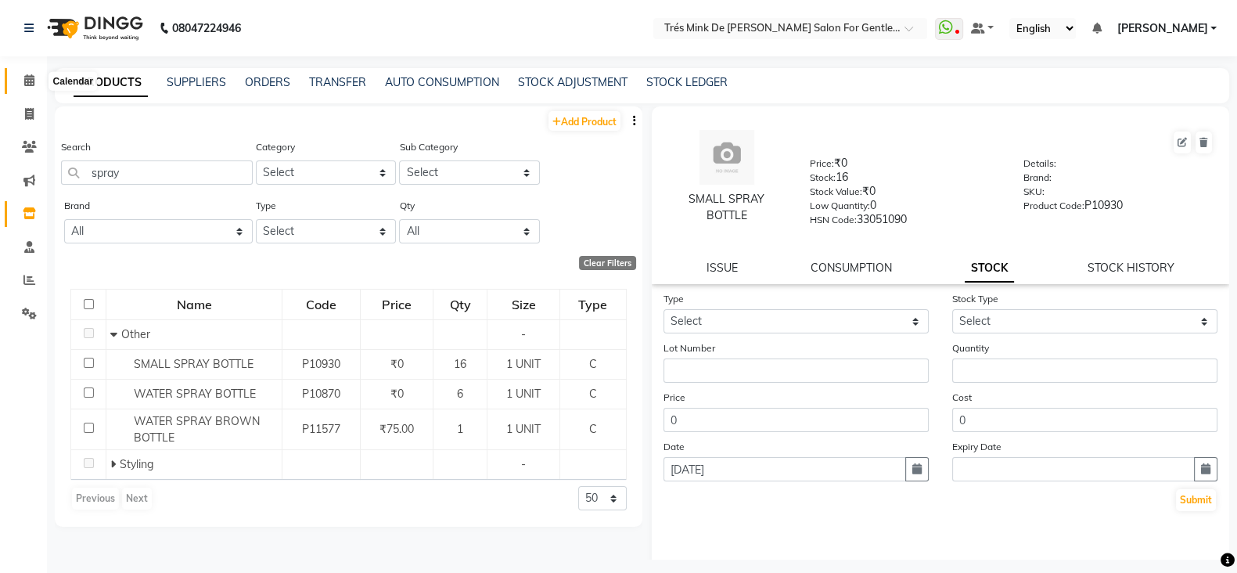
click at [29, 81] on icon at bounding box center [29, 80] width 10 height 12
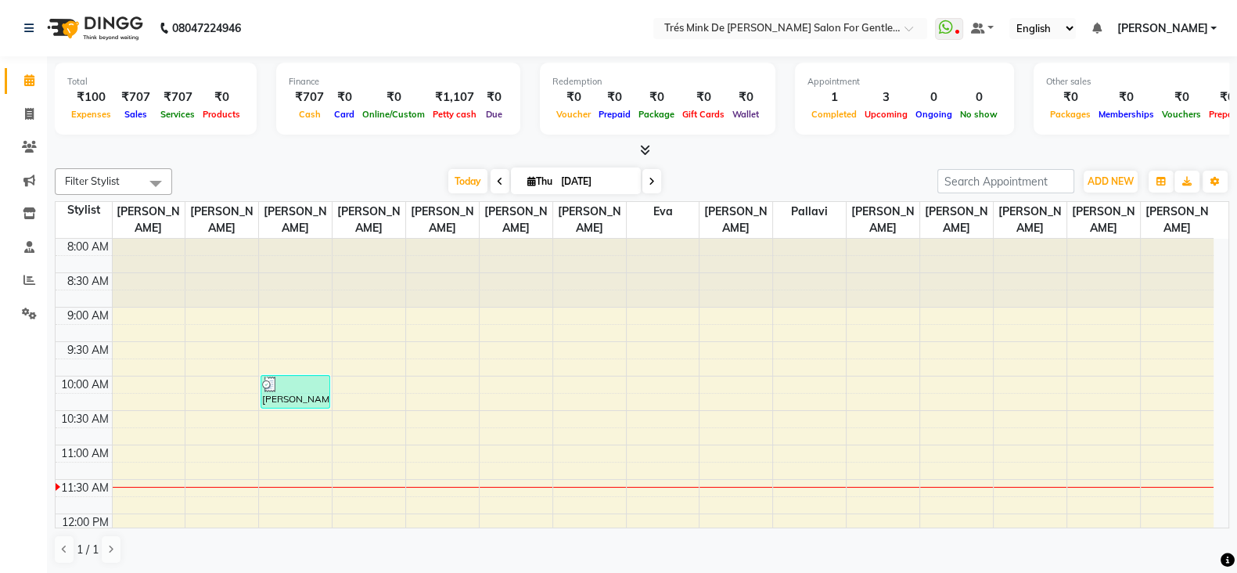
scroll to position [1, 0]
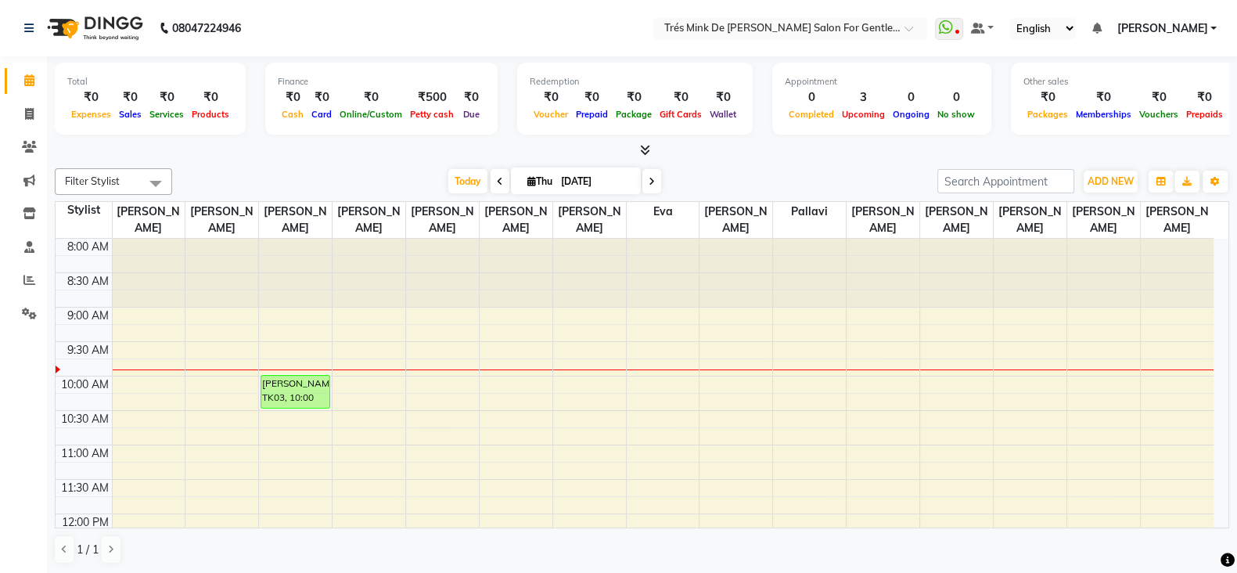
drag, startPoint x: 15, startPoint y: 565, endPoint x: 0, endPoint y: 618, distance: 55.2
drag, startPoint x: 0, startPoint y: 618, endPoint x: 406, endPoint y: 160, distance: 611.9
click at [406, 160] on div "Total ₹0 Expenses ₹0 Sales ₹0 Services ₹0 Products Finance ₹0 Cash ₹0 Card ₹0 O…" at bounding box center [642, 315] width 1190 height 518
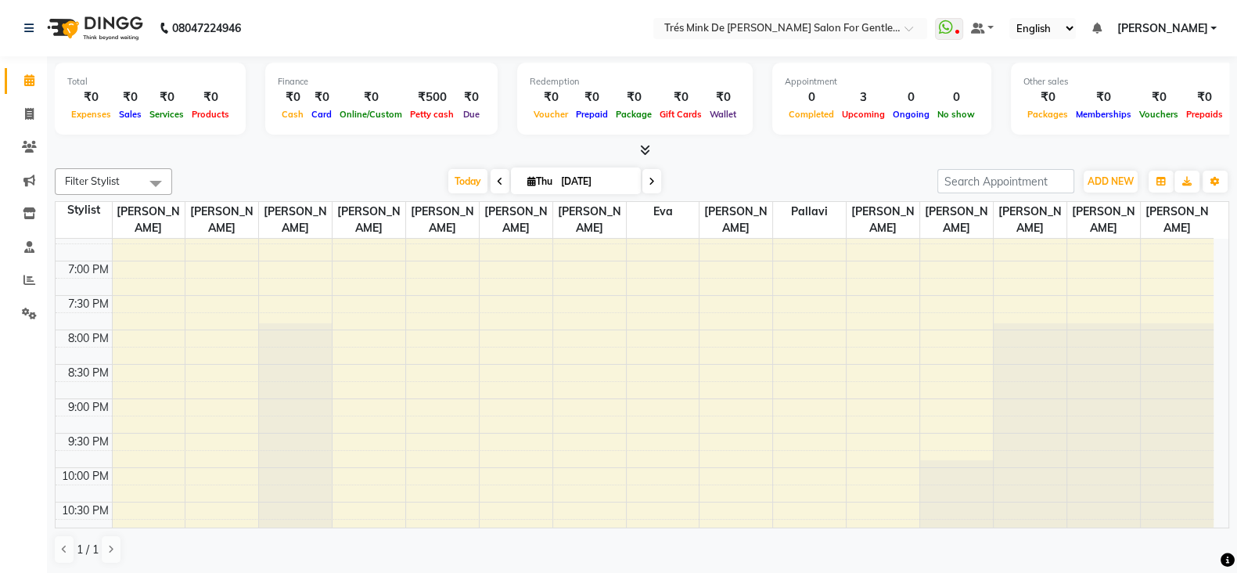
scroll to position [704, 0]
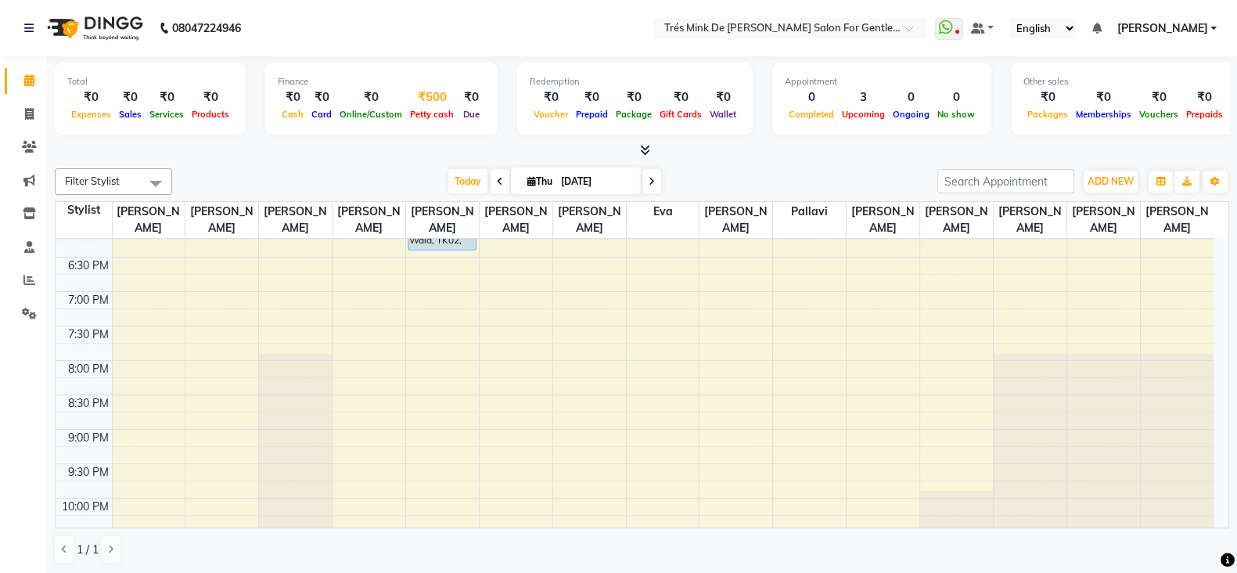
click at [415, 99] on div "₹500" at bounding box center [432, 97] width 52 height 18
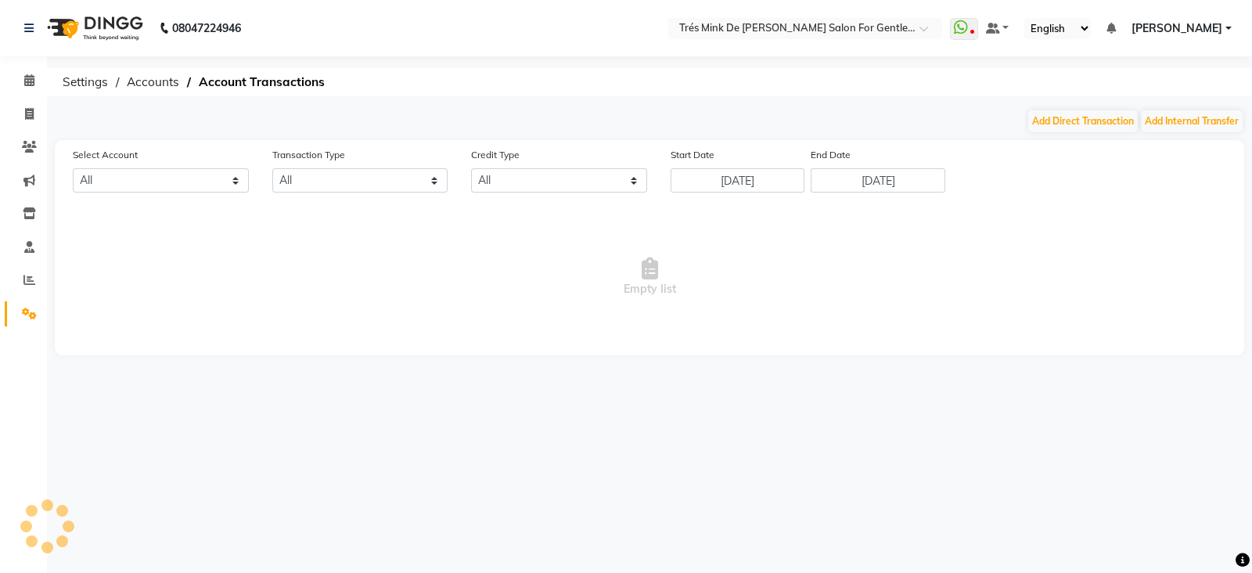
select select "1898"
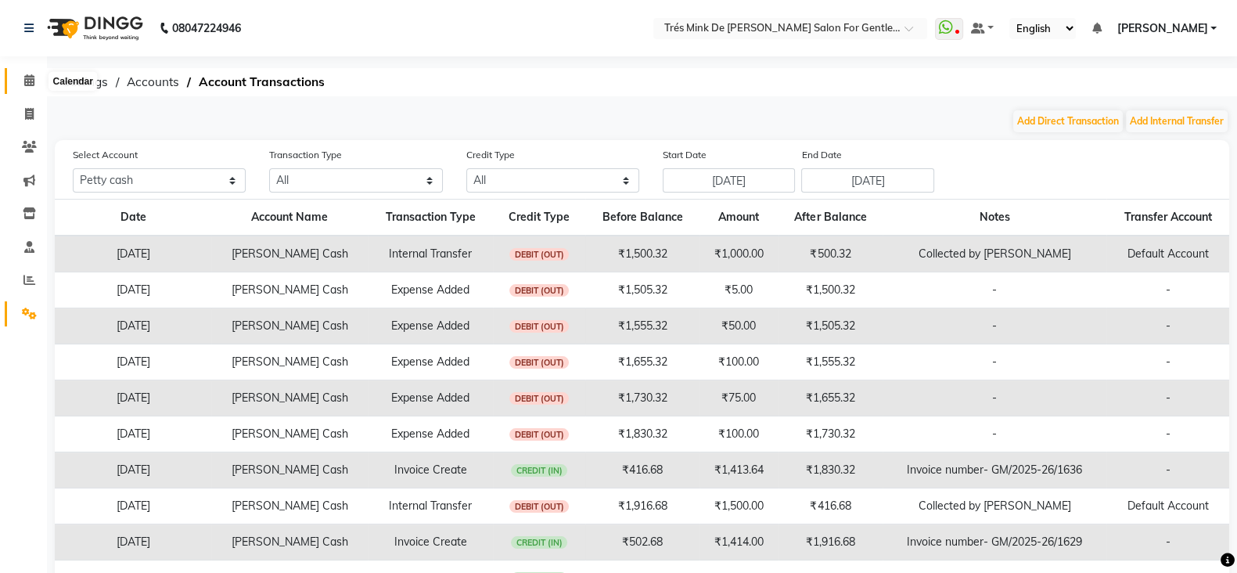
drag, startPoint x: 27, startPoint y: 77, endPoint x: 633, endPoint y: 20, distance: 608.3
click at [27, 77] on icon at bounding box center [29, 80] width 10 height 12
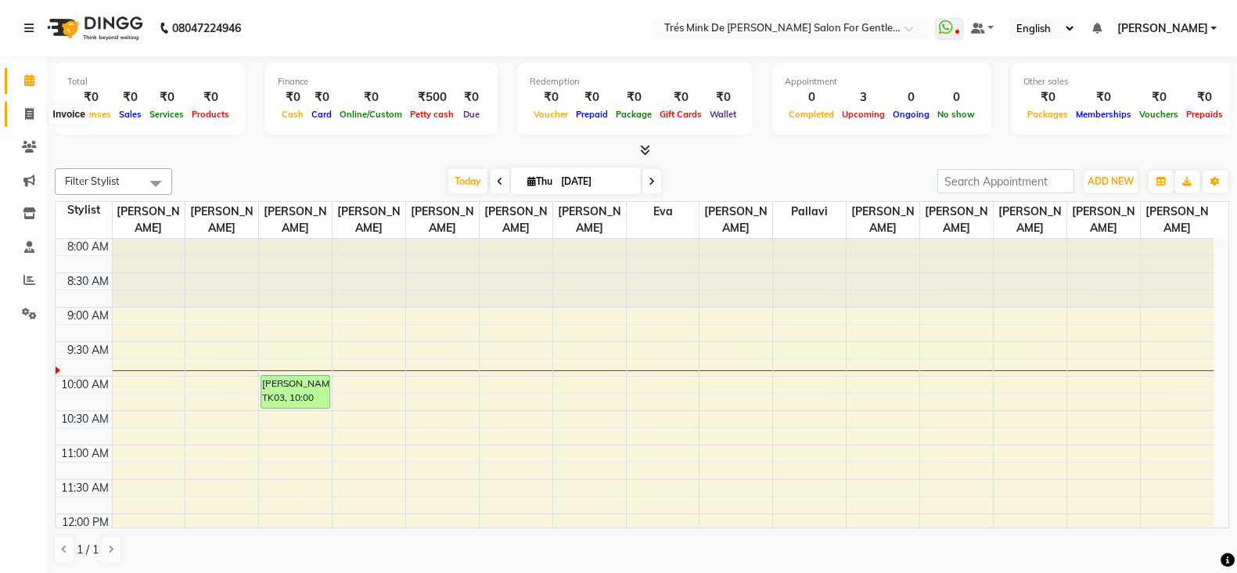
click at [28, 113] on icon at bounding box center [29, 114] width 9 height 12
select select "service"
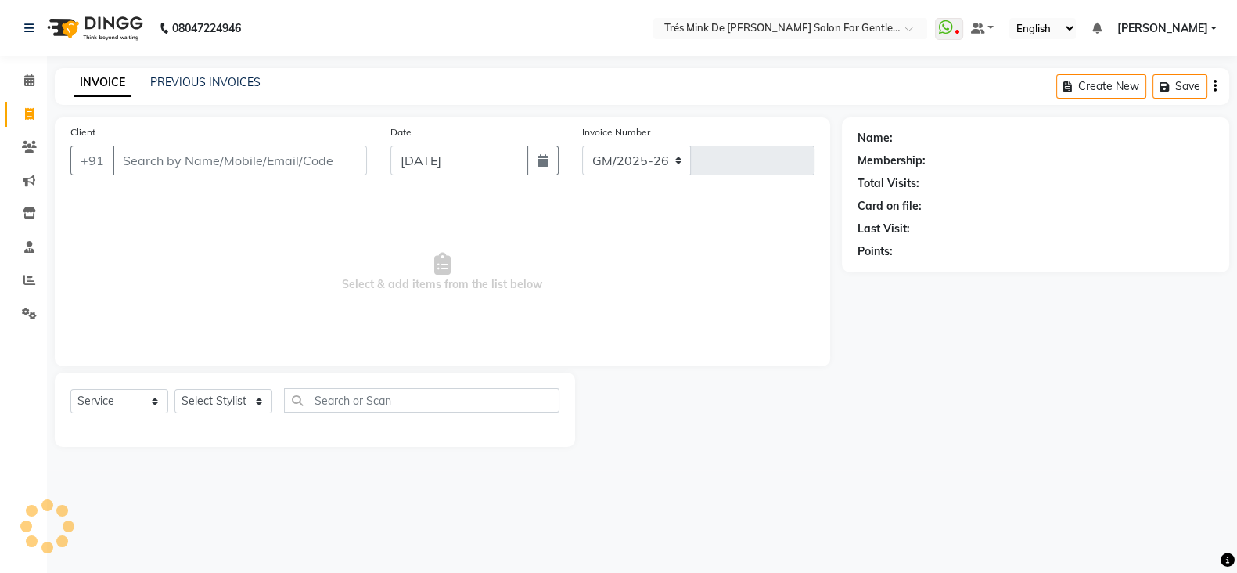
select select "4236"
type input "1643"
click at [225, 83] on link "PREVIOUS INVOICES" at bounding box center [205, 82] width 110 height 14
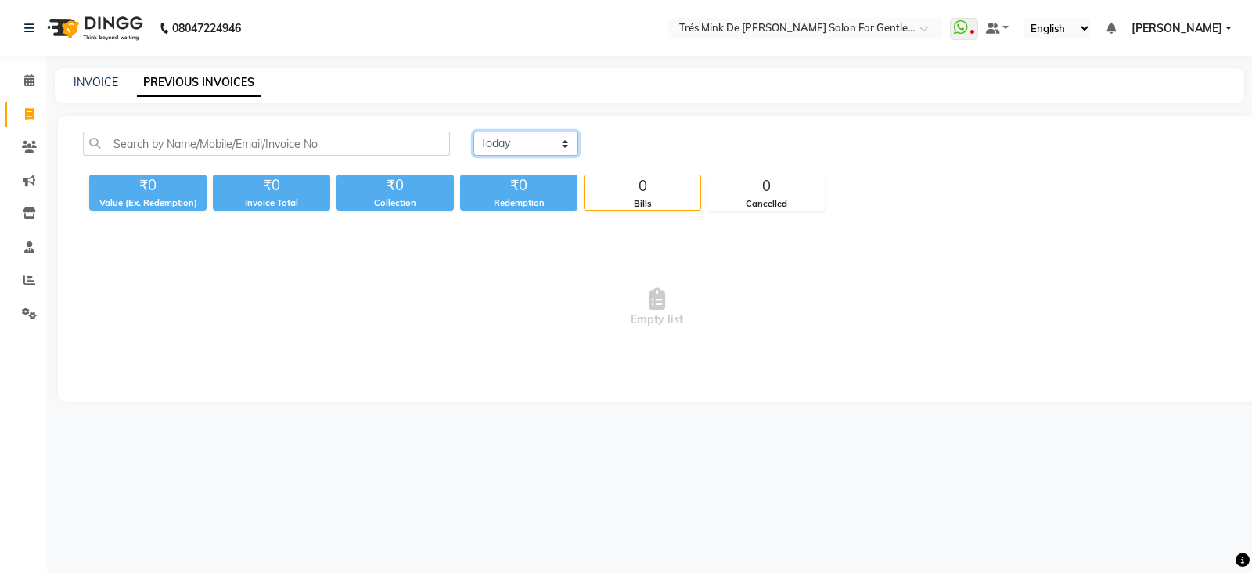
click at [510, 146] on select "Today Yesterday Custom Range" at bounding box center [525, 143] width 105 height 24
select select "yesterday"
click at [473, 131] on select "Today Yesterday Custom Range" at bounding box center [525, 143] width 105 height 24
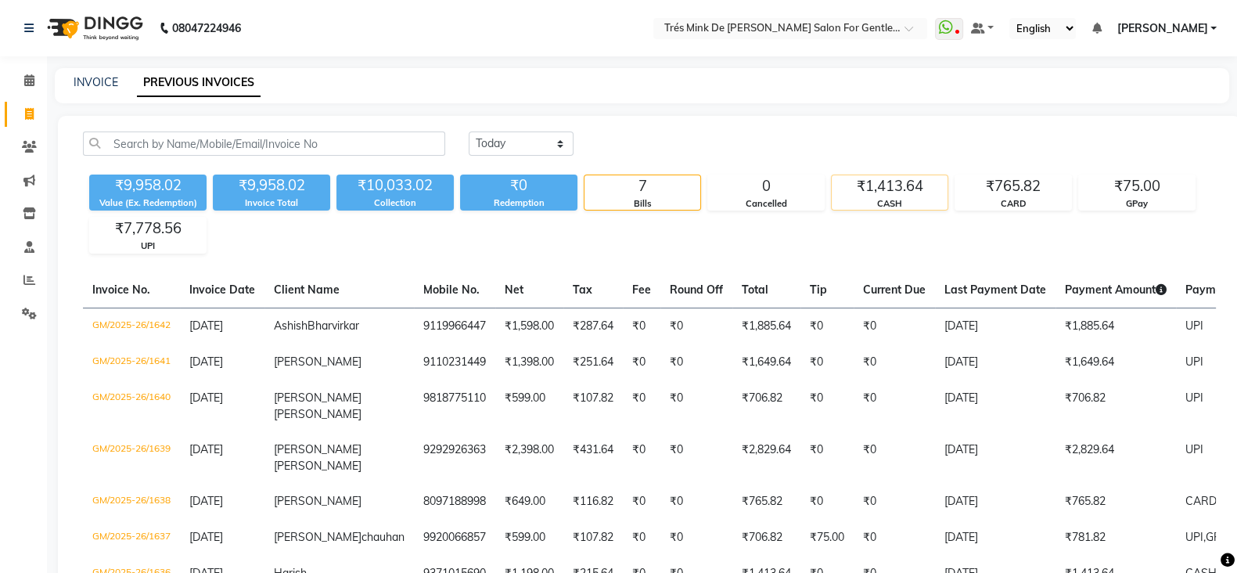
click at [890, 200] on div "CASH" at bounding box center [890, 203] width 116 height 13
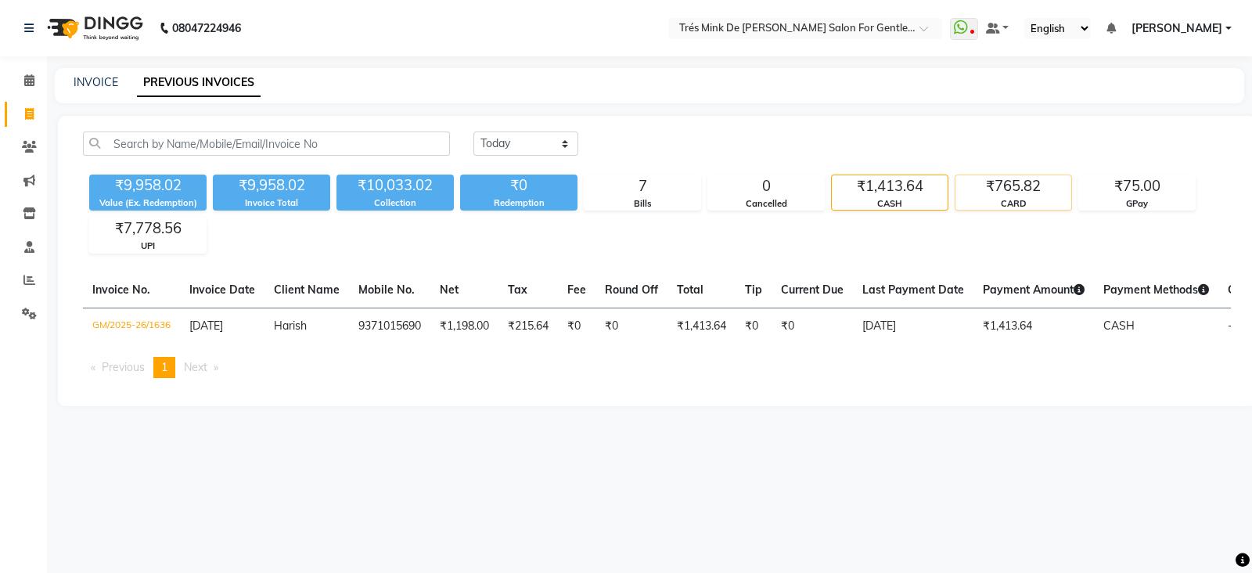
click at [1023, 195] on div "₹765.82" at bounding box center [1013, 186] width 116 height 22
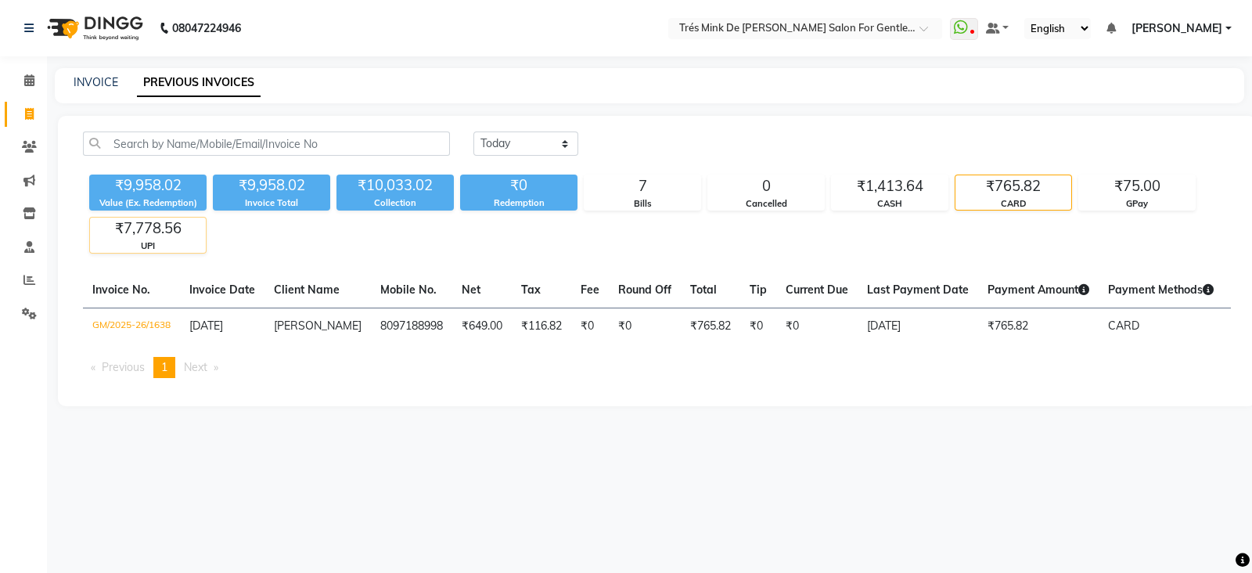
click at [143, 228] on div "₹7,778.56" at bounding box center [148, 229] width 116 height 22
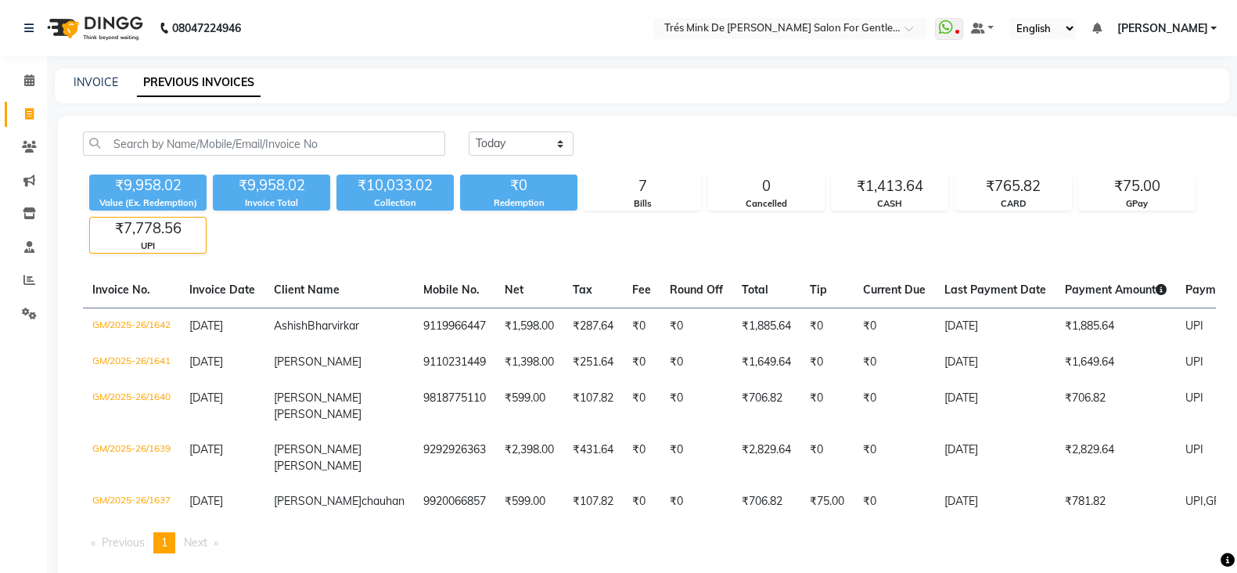
scroll to position [77, 0]
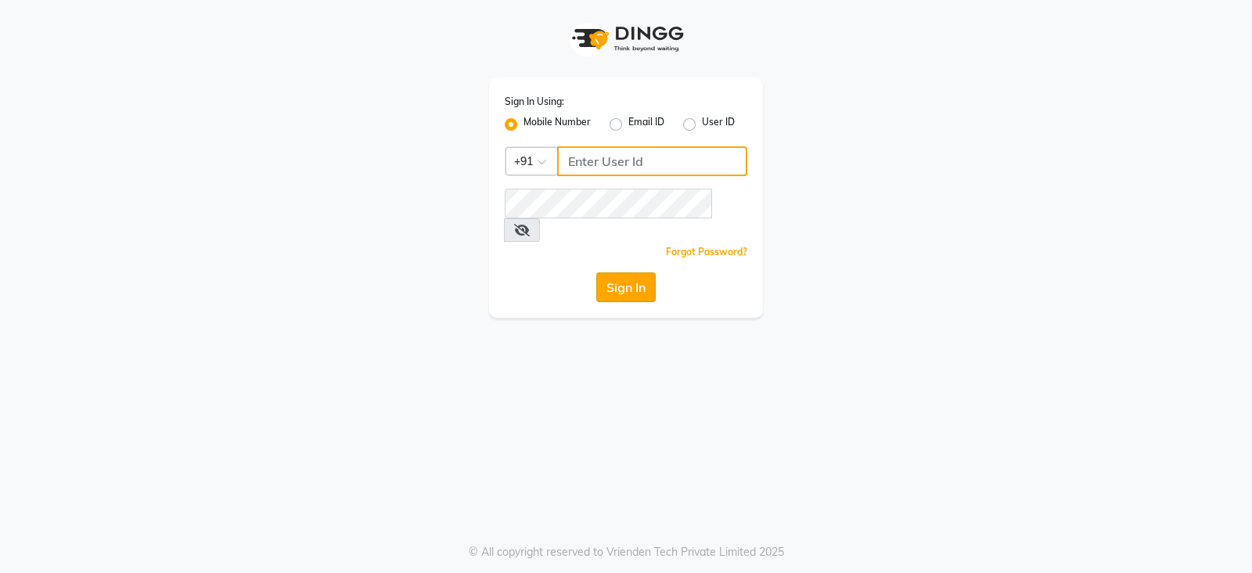
type input "8421447058"
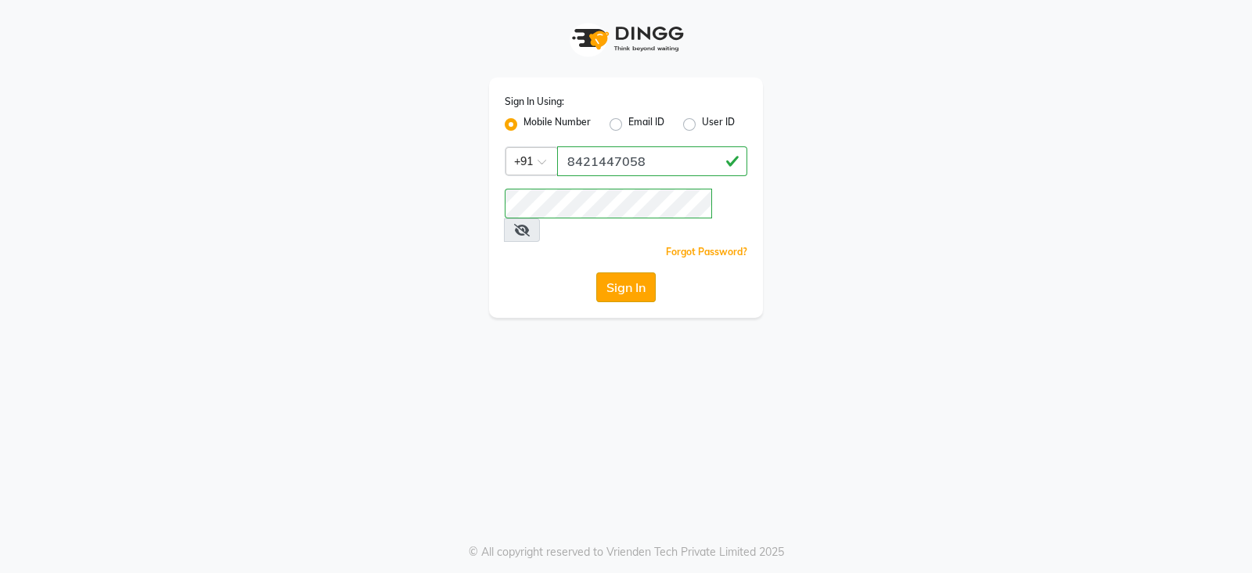
click at [630, 272] on button "Sign In" at bounding box center [625, 287] width 59 height 30
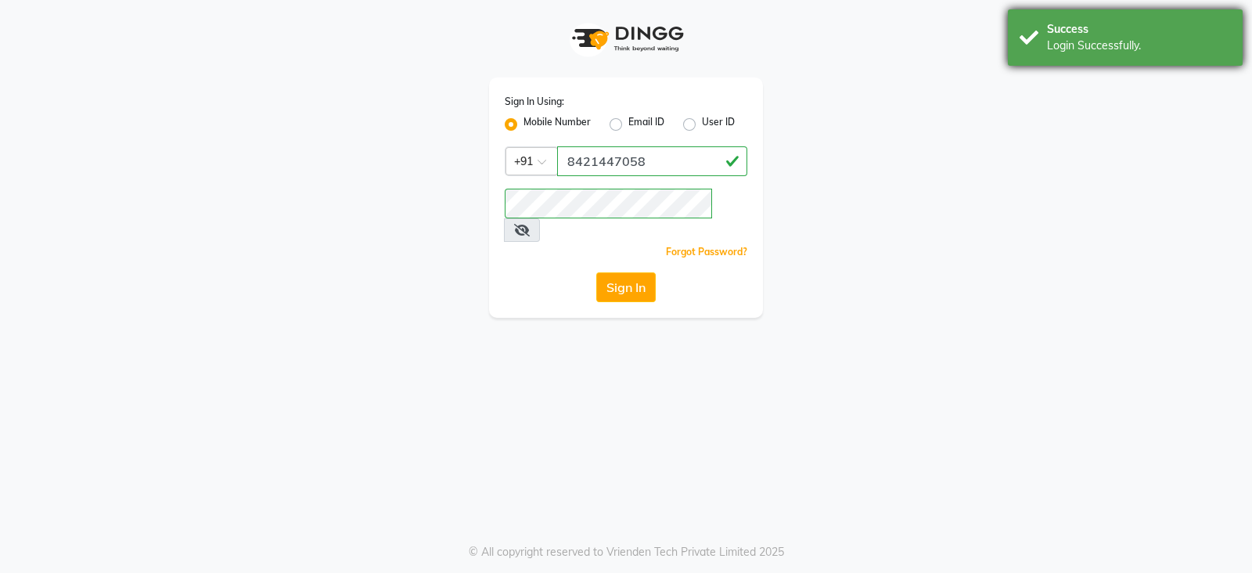
click at [1161, 16] on div "Success Login Successfully." at bounding box center [1125, 37] width 235 height 56
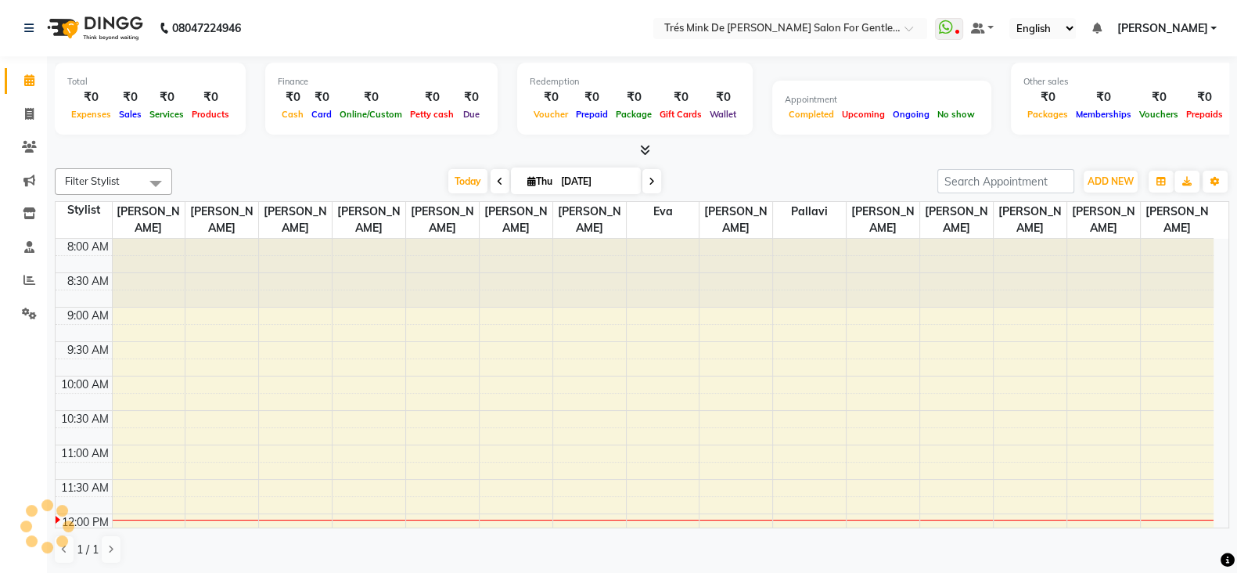
select select "en"
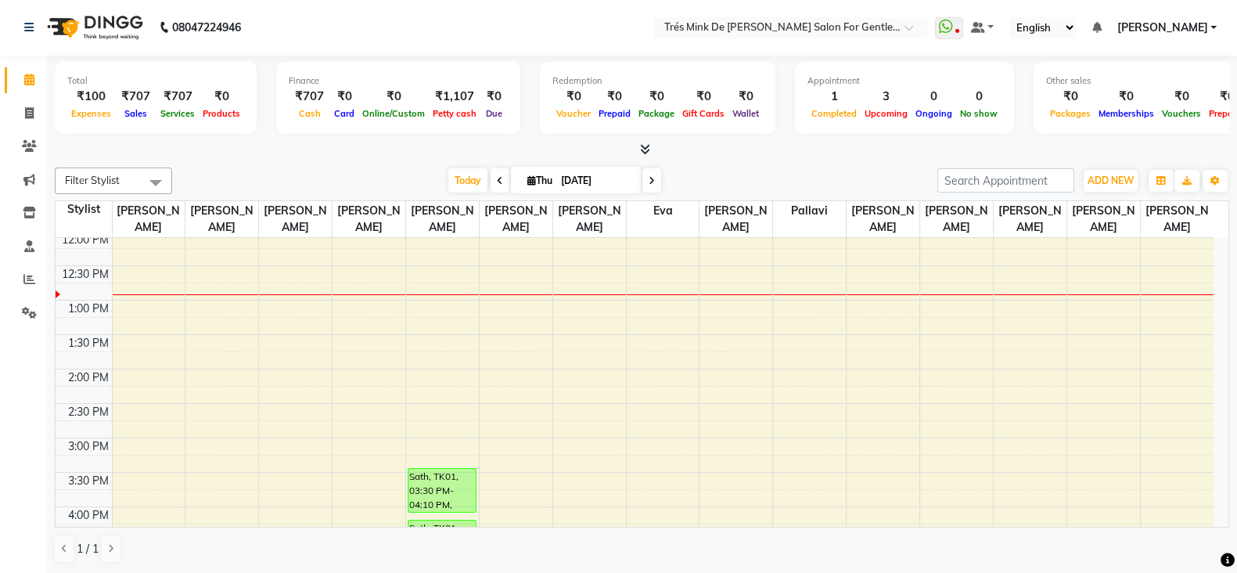
scroll to position [313, 0]
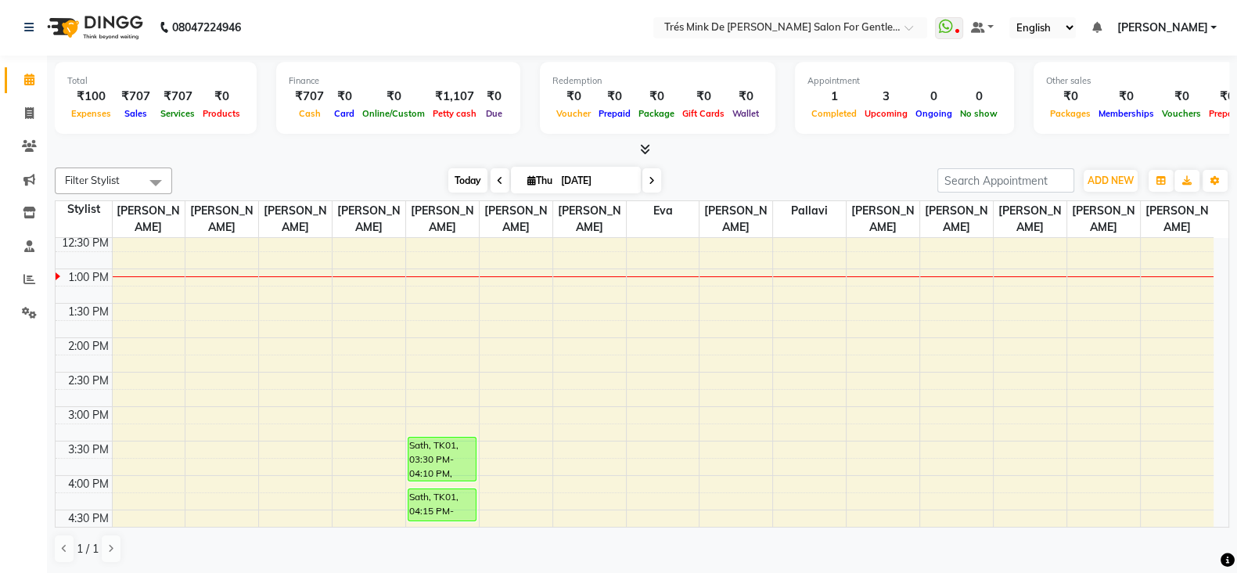
click at [473, 183] on span "Today" at bounding box center [467, 180] width 39 height 24
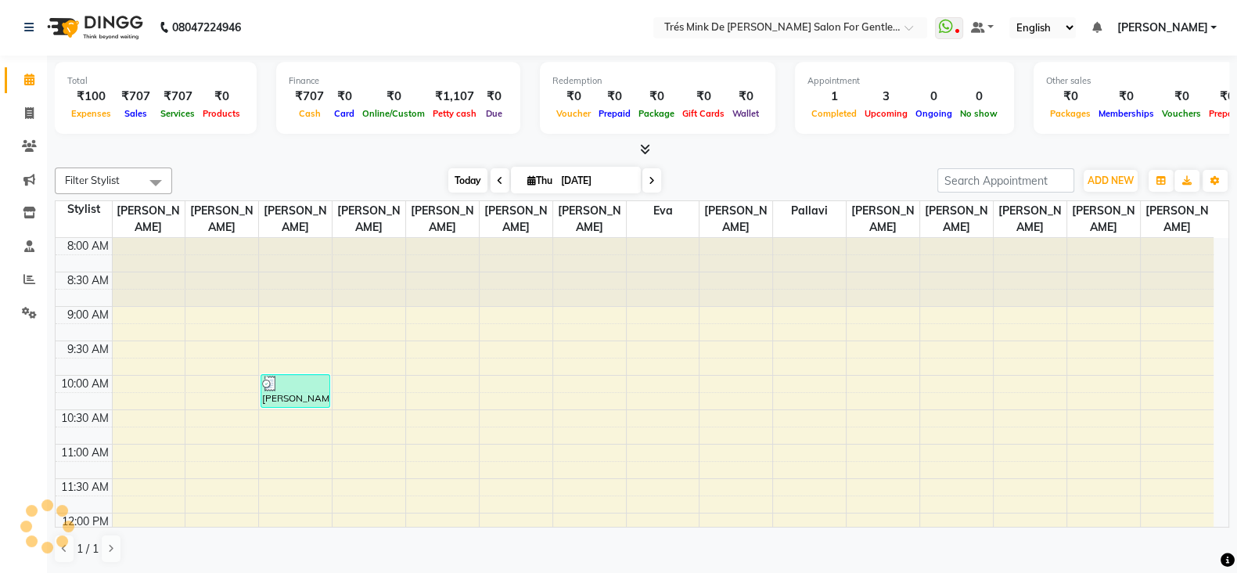
scroll to position [343, 0]
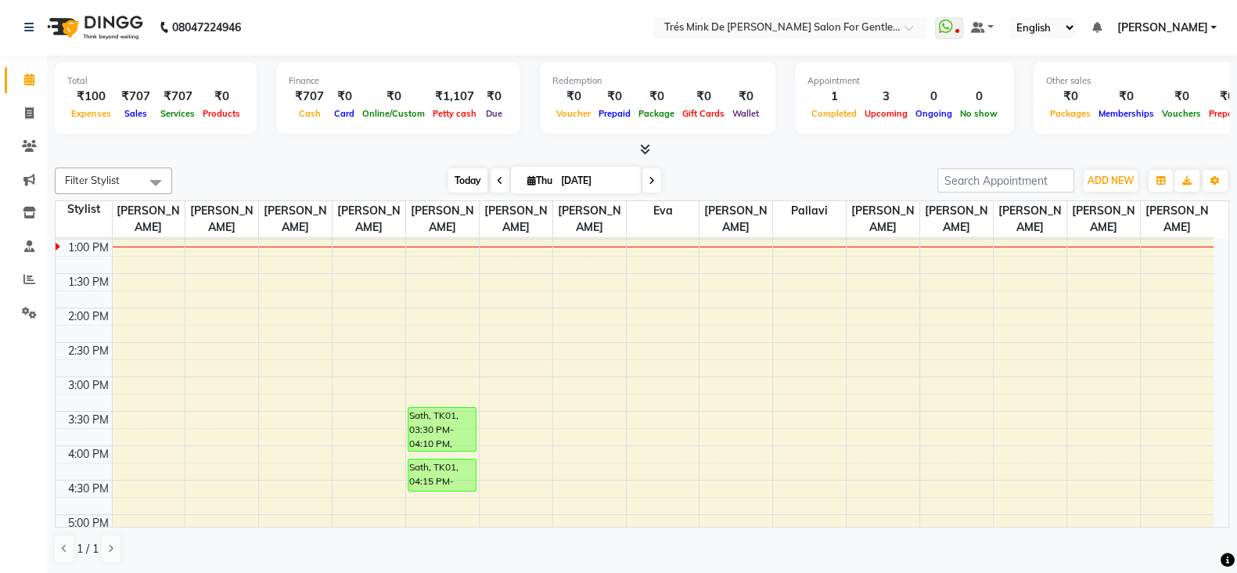
click at [473, 183] on span "Today" at bounding box center [467, 180] width 39 height 24
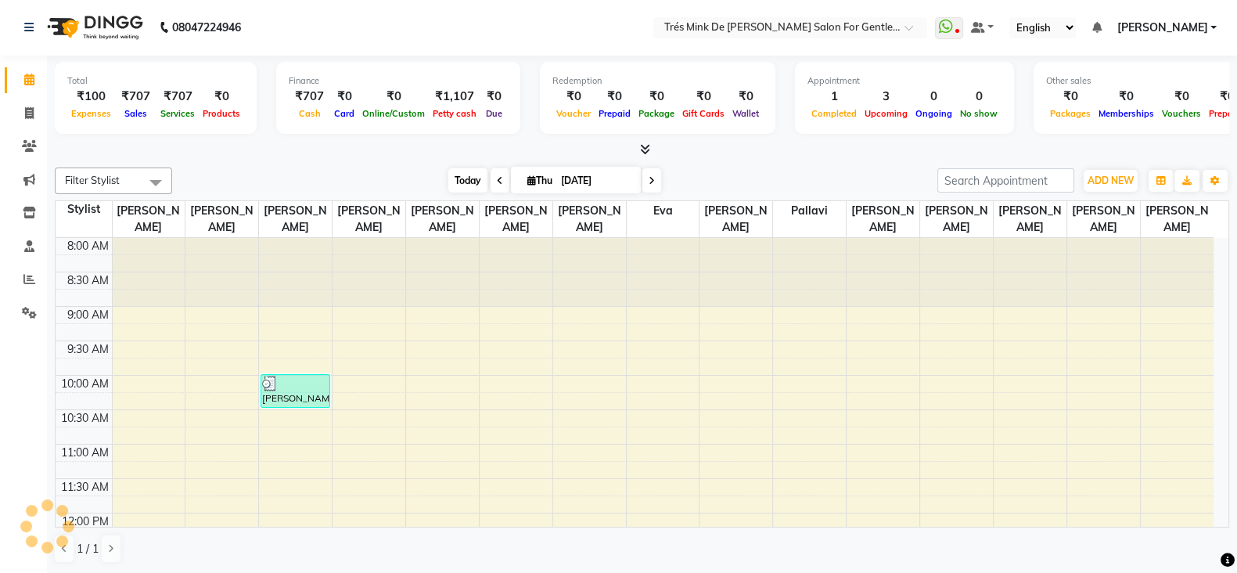
click at [473, 183] on span "Today" at bounding box center [467, 180] width 39 height 24
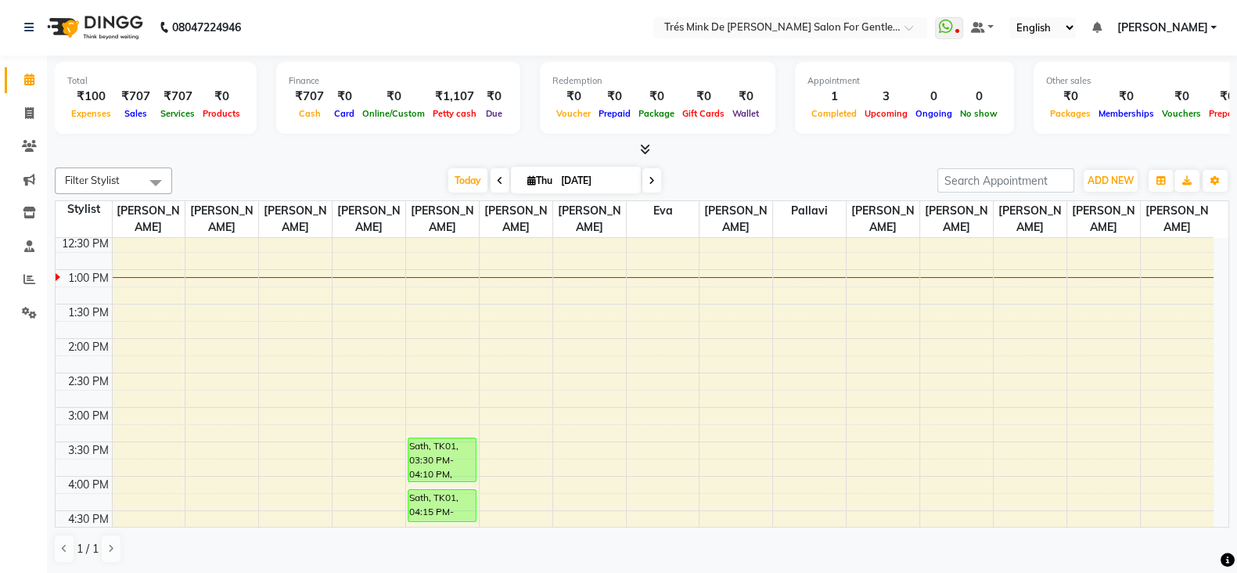
scroll to position [343, 0]
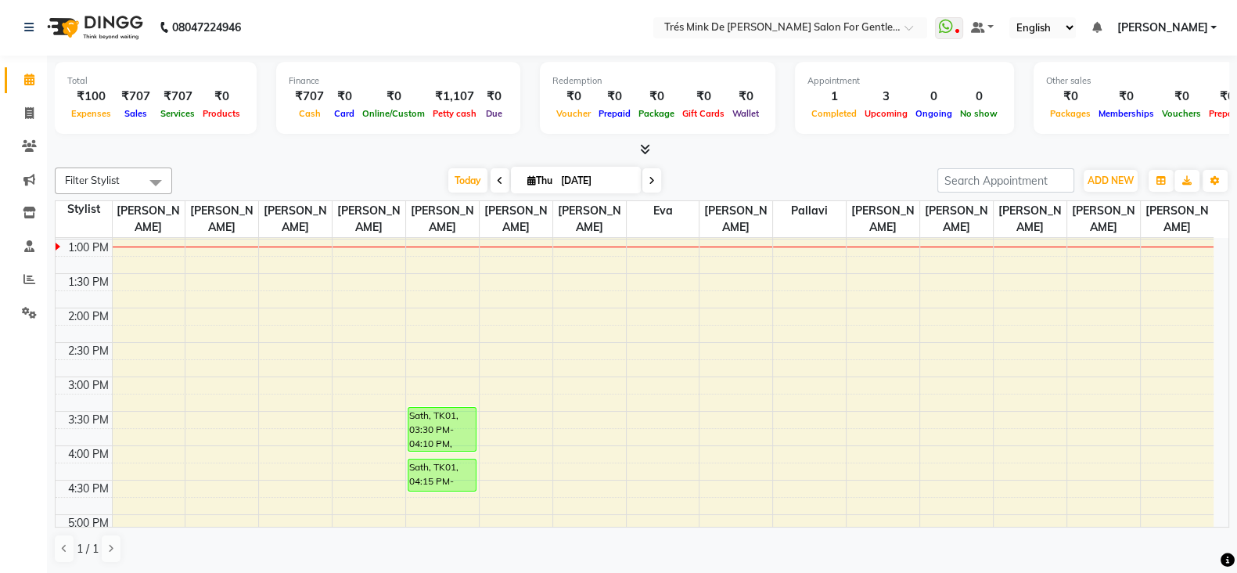
click at [282, 394] on td at bounding box center [663, 402] width 1102 height 17
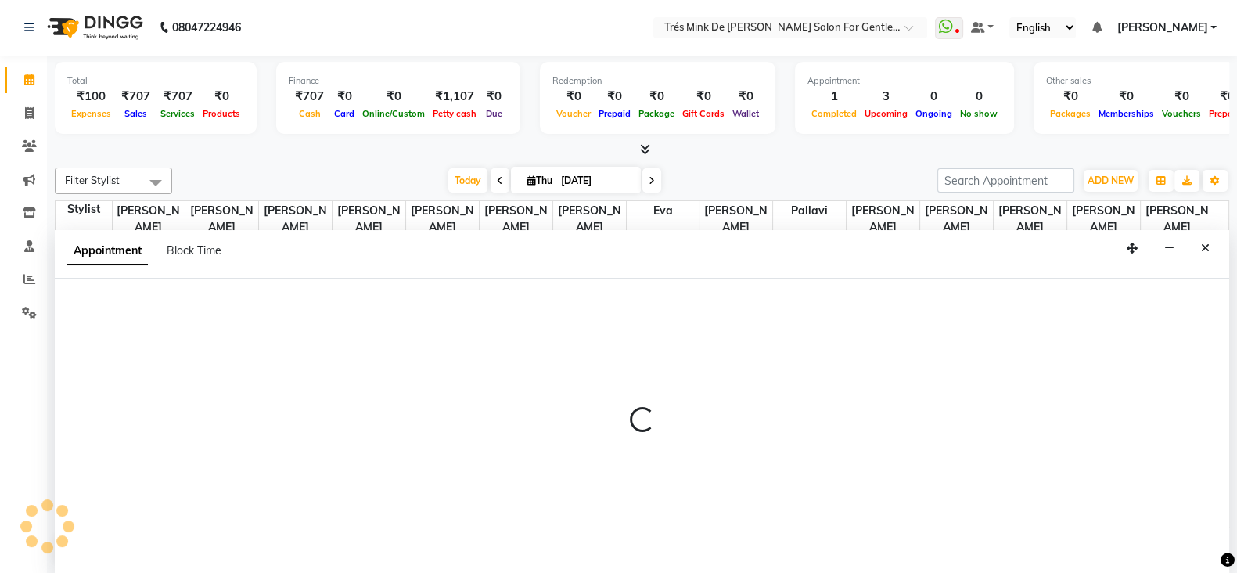
select select "18143"
select select "tentative"
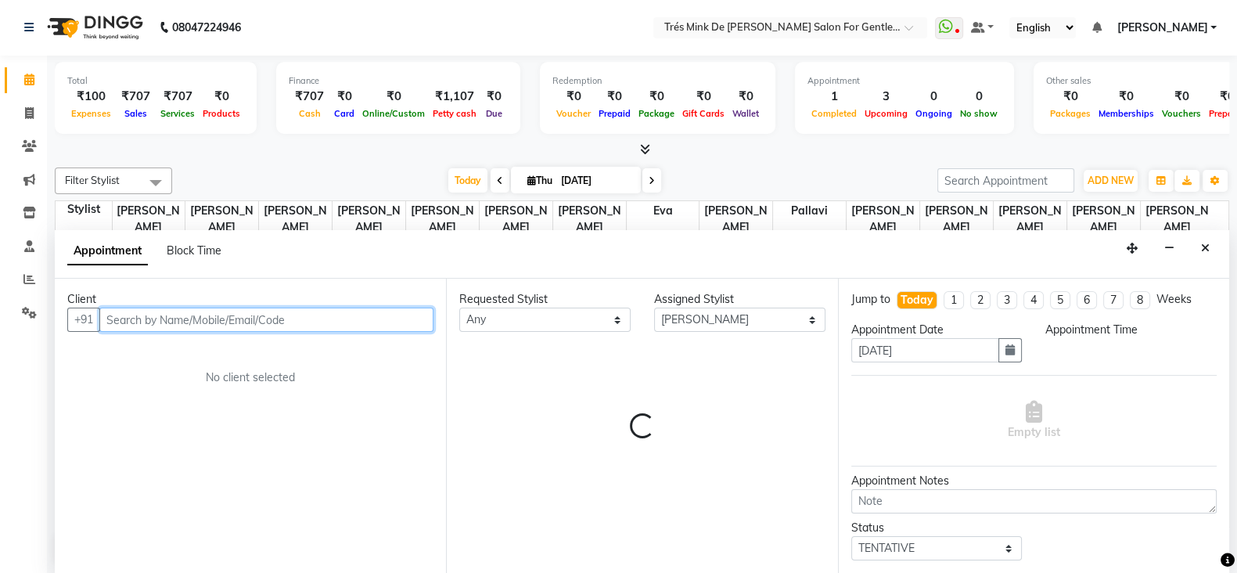
select select "900"
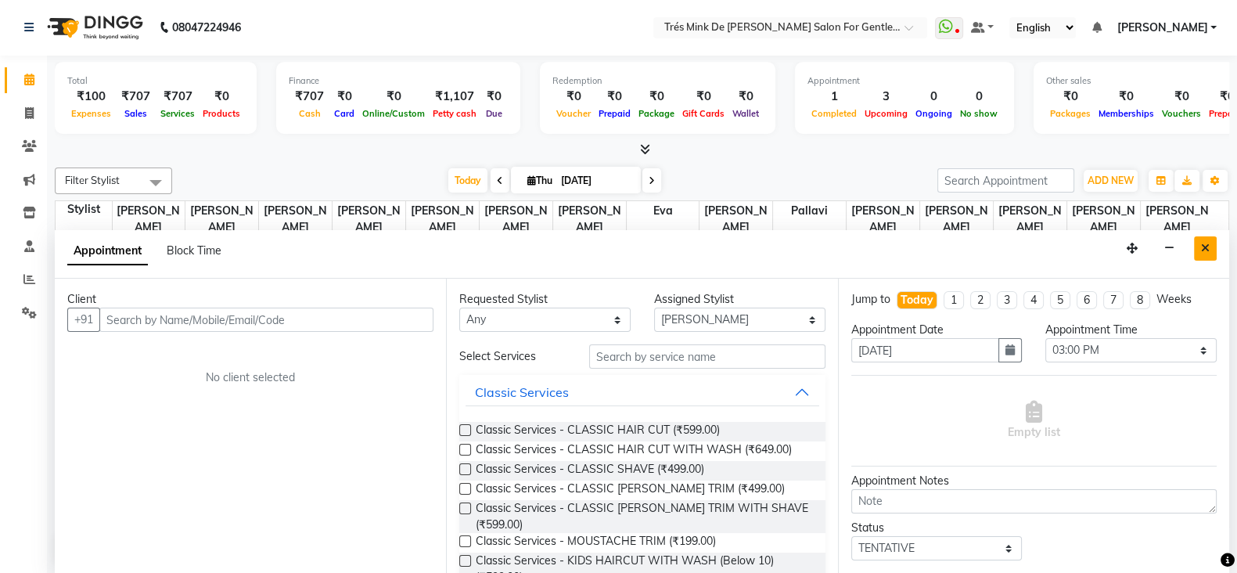
click at [1198, 248] on button "Close" at bounding box center [1205, 248] width 23 height 24
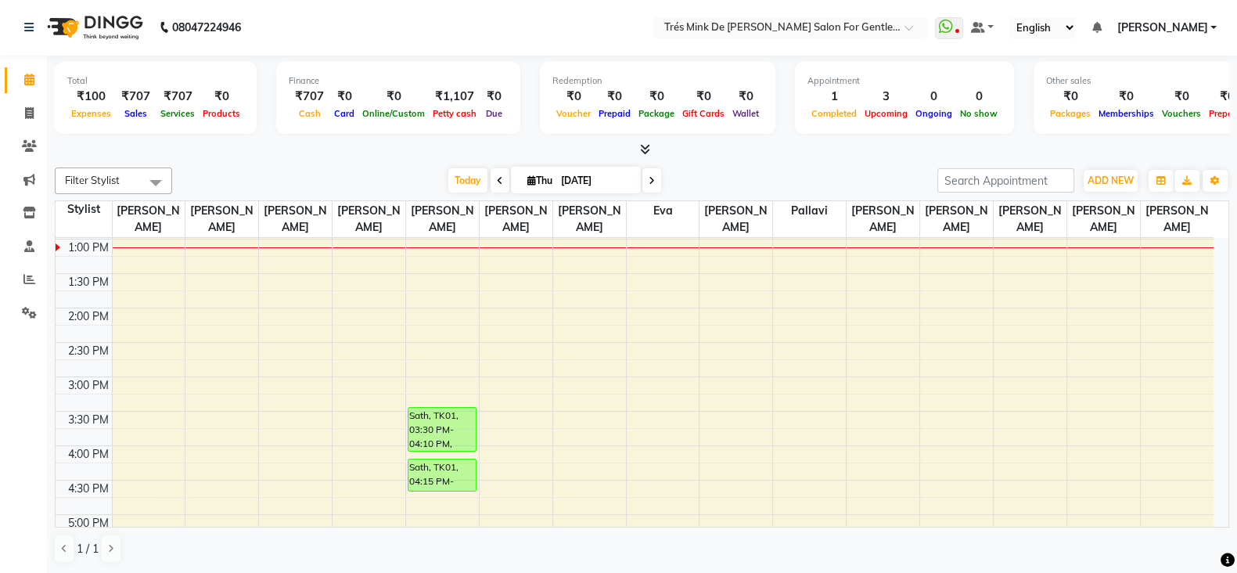
click at [278, 393] on div "8:00 AM 8:30 AM 9:00 AM 9:30 AM 10:00 AM 10:30 AM 11:00 AM 11:30 AM 12:00 PM 12…" at bounding box center [635, 445] width 1158 height 1101
select select "18143"
select select "tentative"
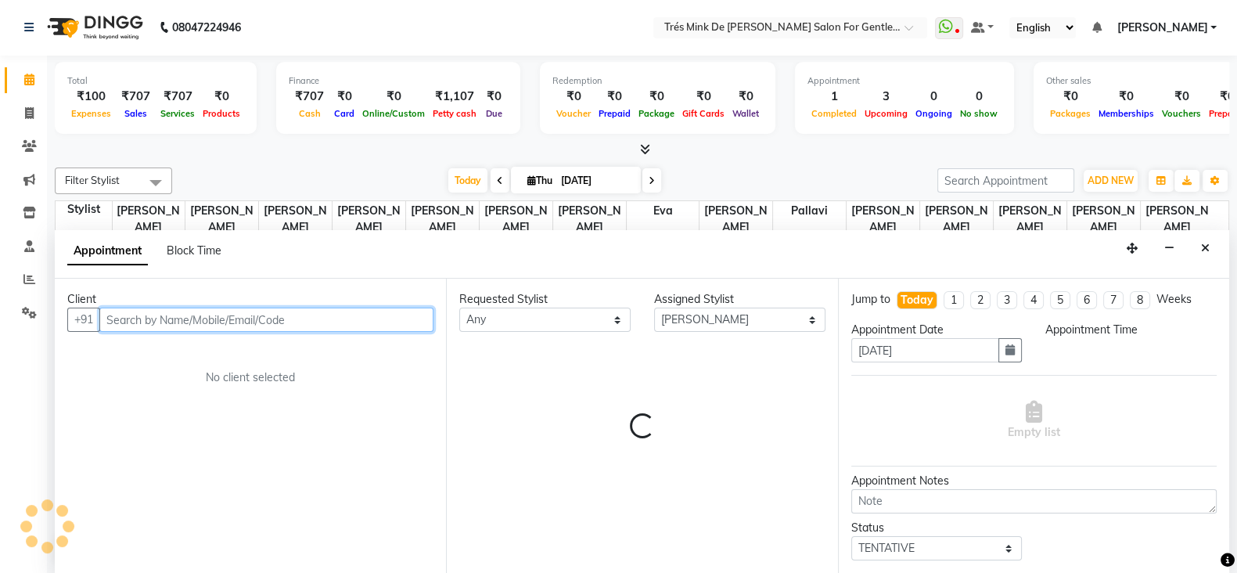
select select "915"
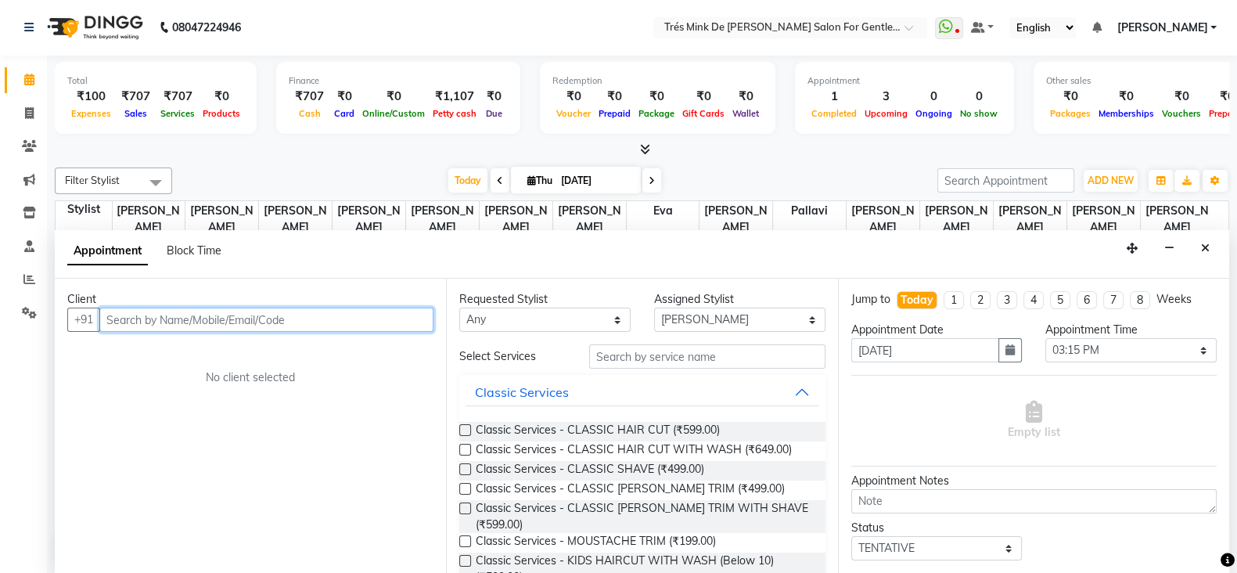
click at [246, 318] on input "text" at bounding box center [266, 319] width 334 height 24
drag, startPoint x: 253, startPoint y: 321, endPoint x: 206, endPoint y: 327, distance: 48.1
click at [206, 327] on input "text" at bounding box center [266, 319] width 334 height 24
drag, startPoint x: 206, startPoint y: 327, endPoint x: 83, endPoint y: 438, distance: 165.6
click at [83, 438] on div "Client +91 No client selected" at bounding box center [250, 426] width 391 height 295
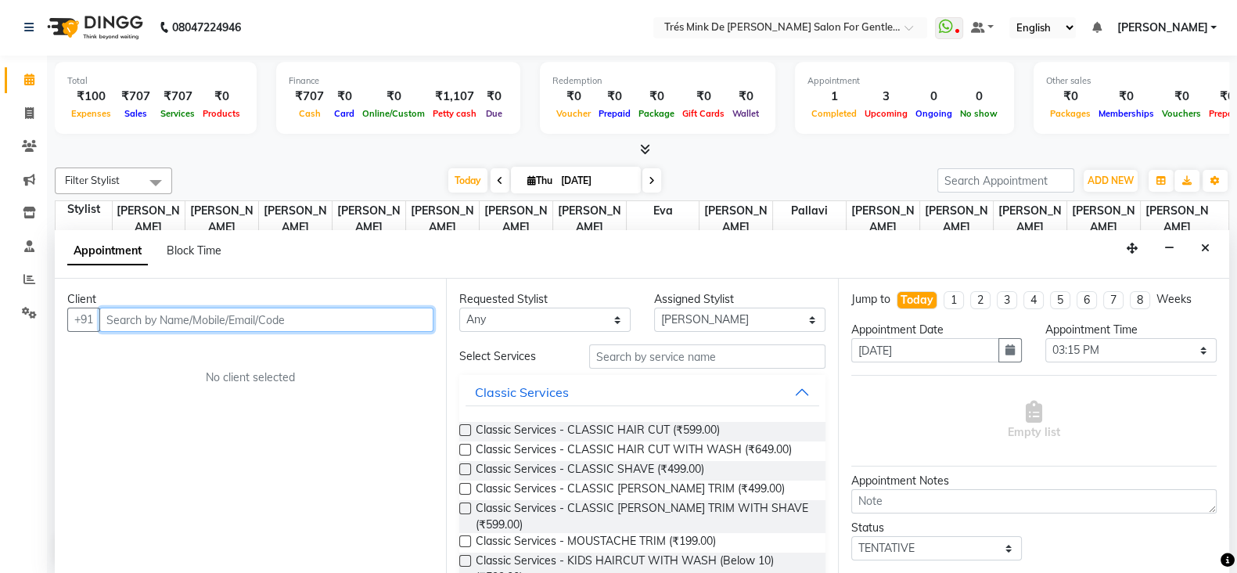
click at [175, 315] on input "text" at bounding box center [266, 319] width 334 height 24
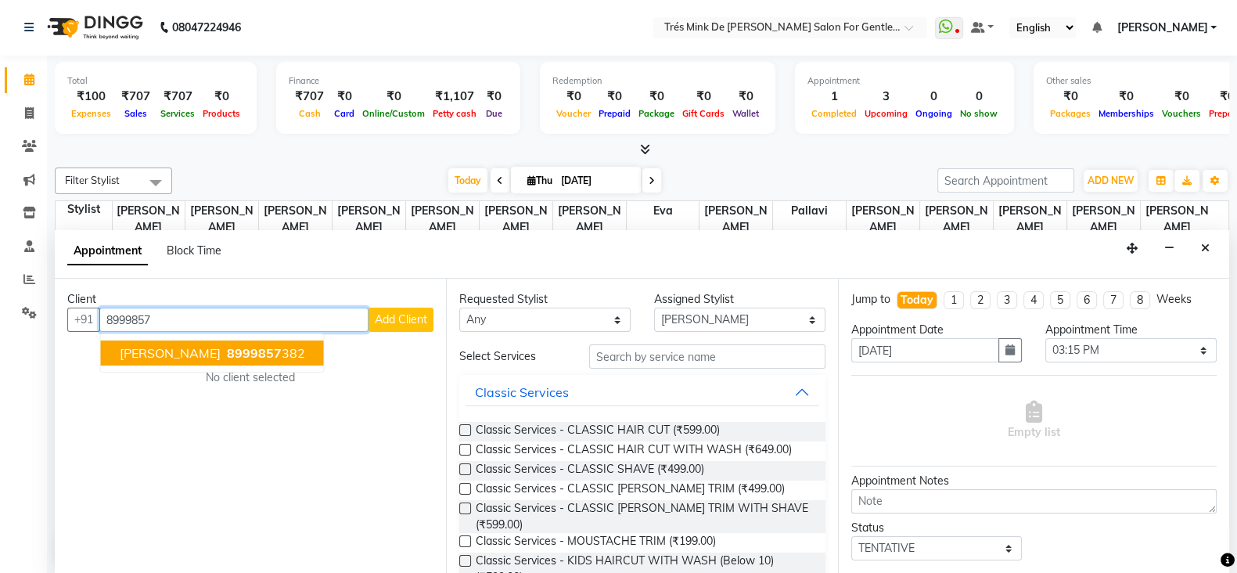
click at [189, 358] on span "[PERSON_NAME]" at bounding box center [170, 353] width 101 height 16
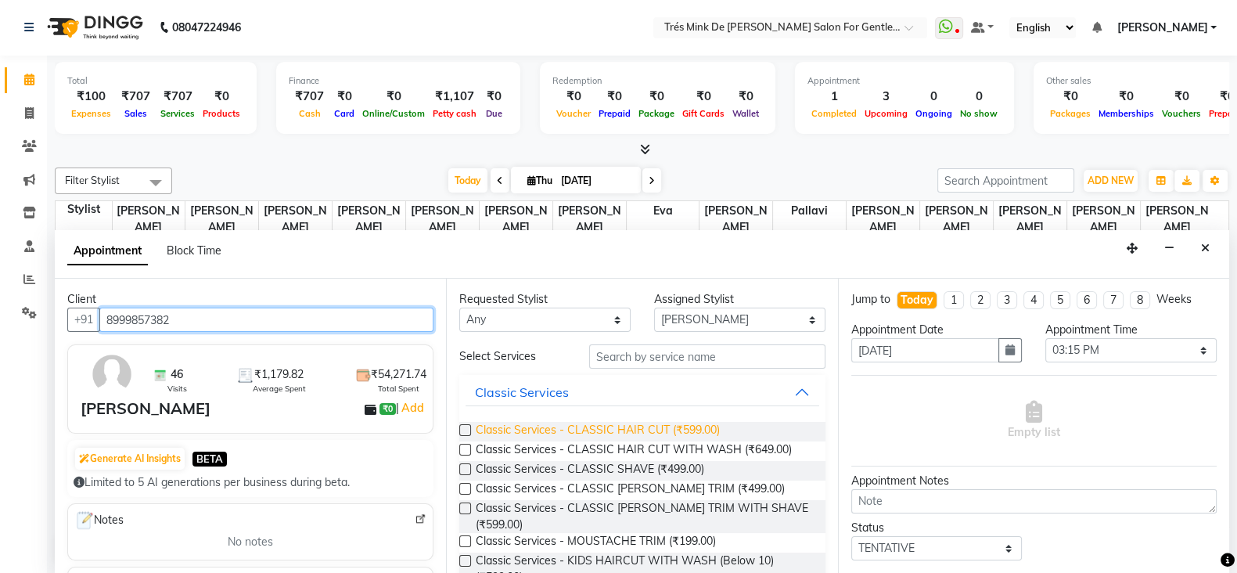
type input "8999857382"
click at [584, 428] on span "Classic Services - CLASSIC HAIR CUT (₹599.00)" at bounding box center [598, 432] width 244 height 20
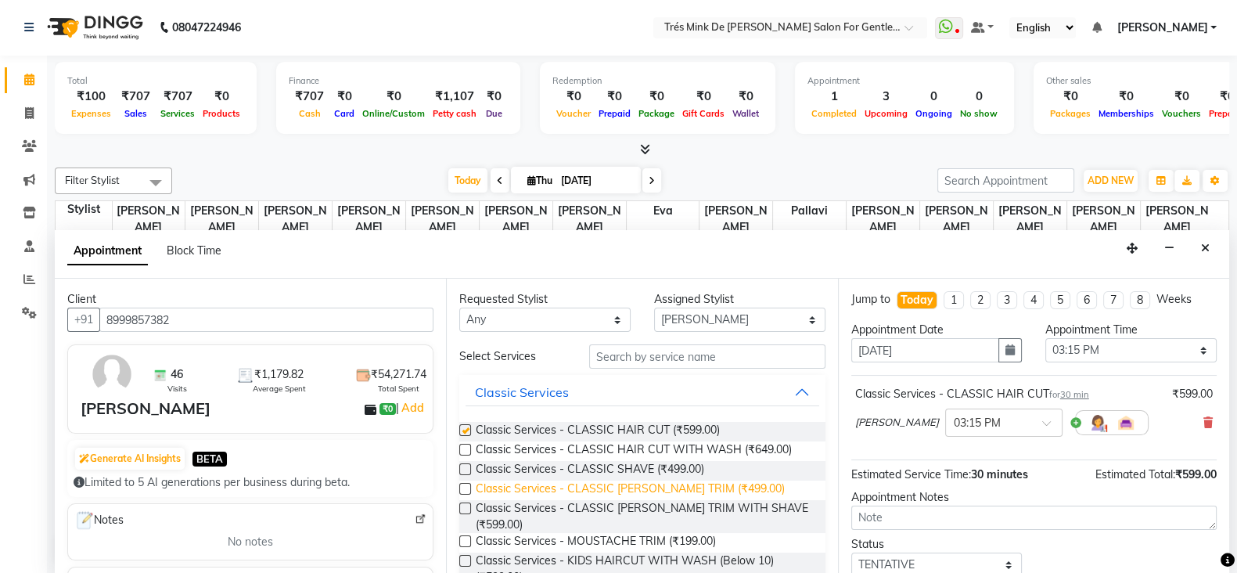
checkbox input "false"
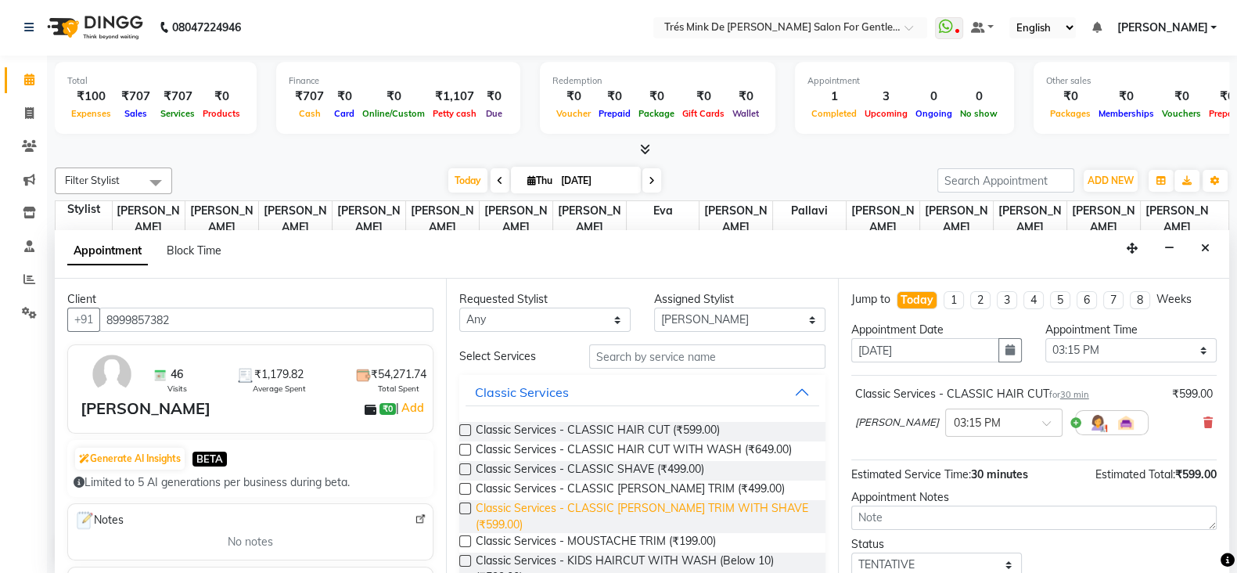
click at [592, 509] on span "Classic Services - CLASSIC [PERSON_NAME] TRIM WITH SHAVE (₹599.00)" at bounding box center [644, 516] width 336 height 33
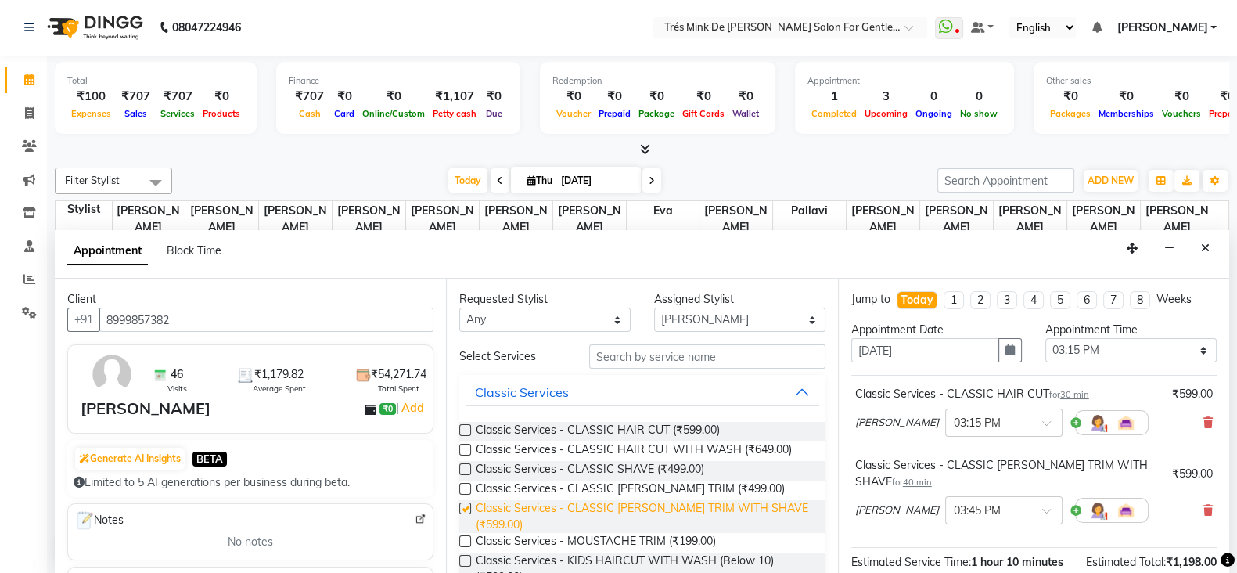
checkbox input "false"
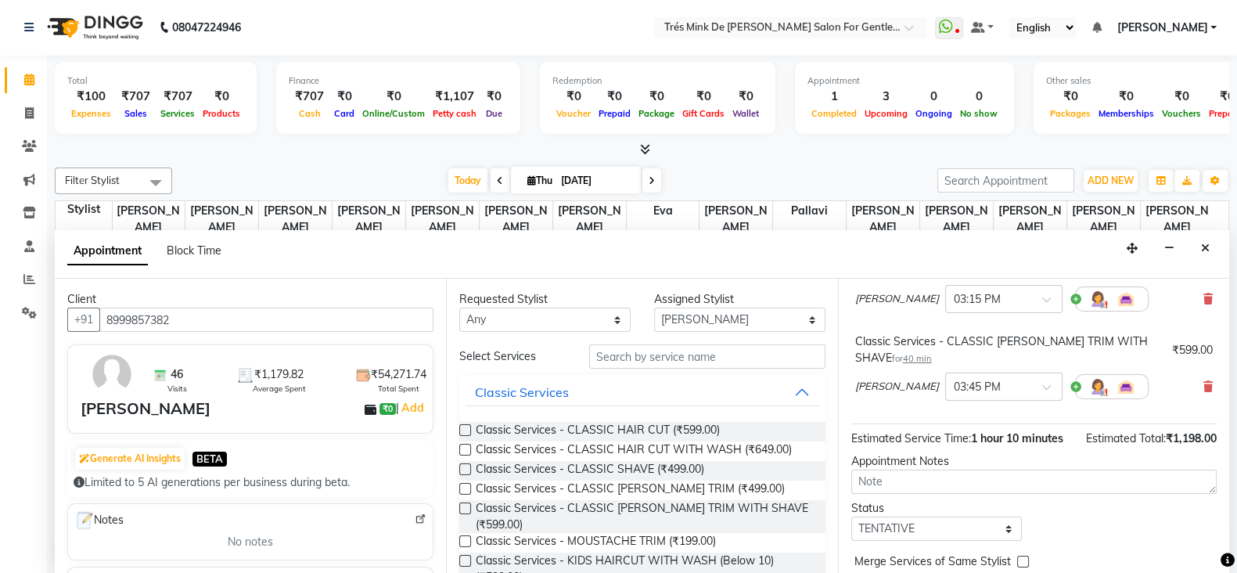
scroll to position [204, 0]
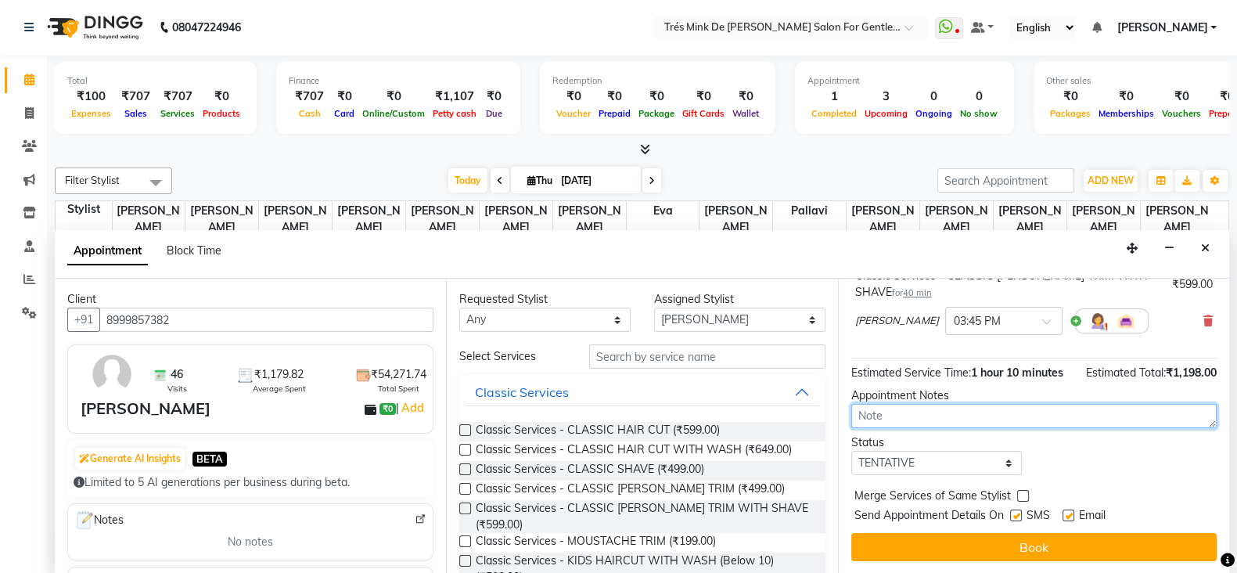
click at [990, 412] on textarea at bounding box center [1033, 416] width 365 height 24
type textarea "[PERSON_NAME]"
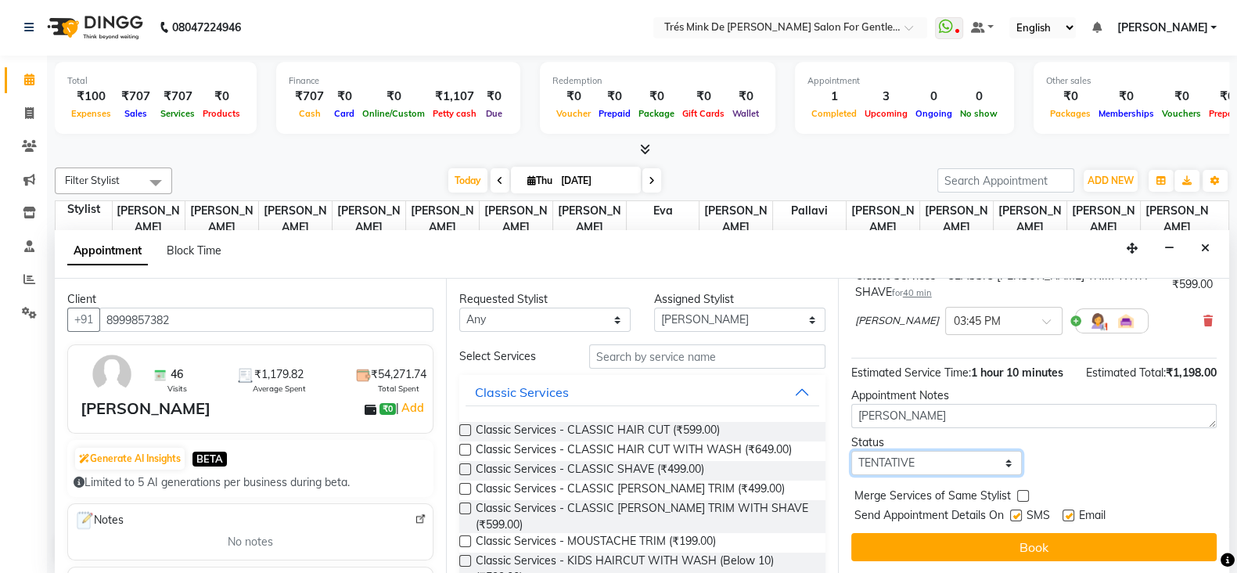
click at [984, 467] on select "Select TENTATIVE CONFIRM CHECK-IN UPCOMING" at bounding box center [936, 463] width 171 height 24
select select "upcoming"
click at [851, 451] on select "Select TENTATIVE CONFIRM CHECK-IN UPCOMING" at bounding box center [936, 463] width 171 height 24
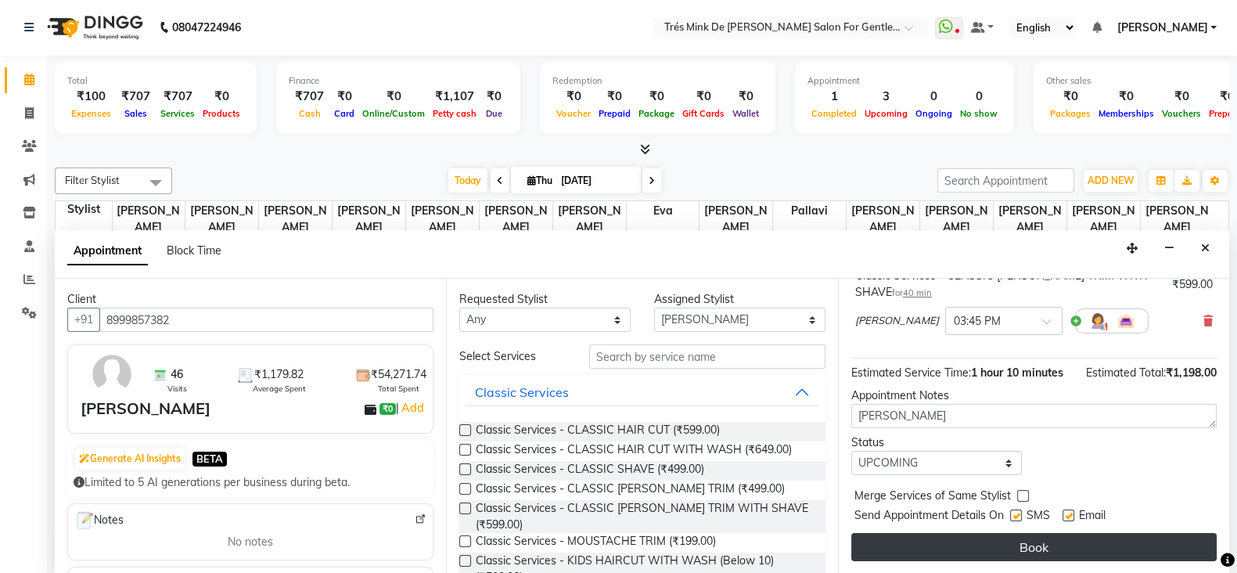
click at [976, 557] on button "Book" at bounding box center [1033, 547] width 365 height 28
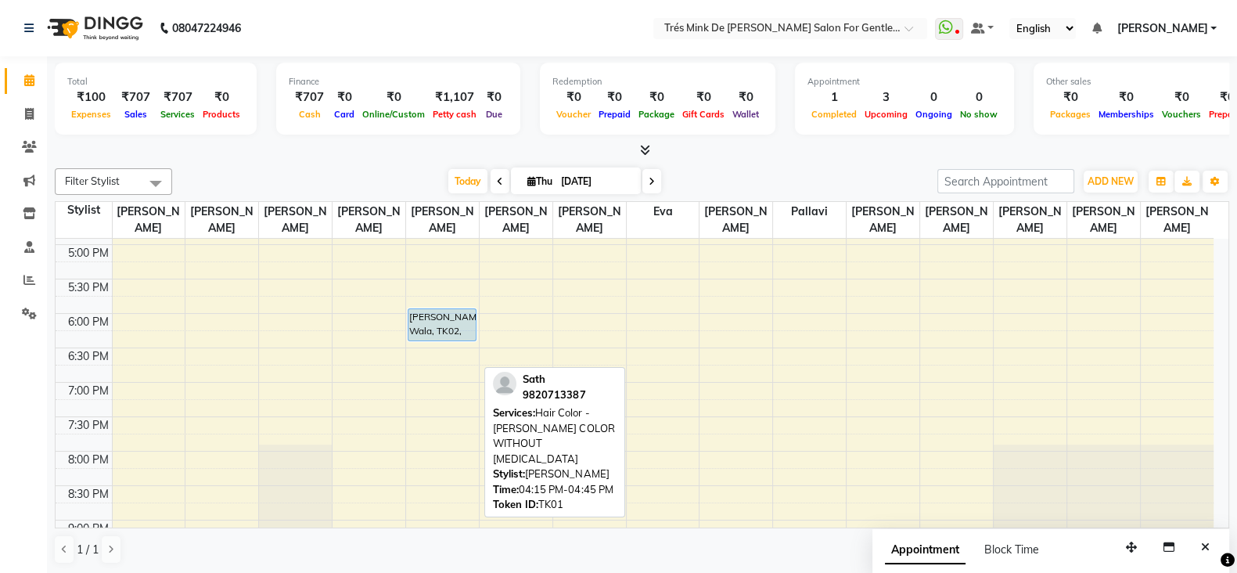
scroll to position [636, 0]
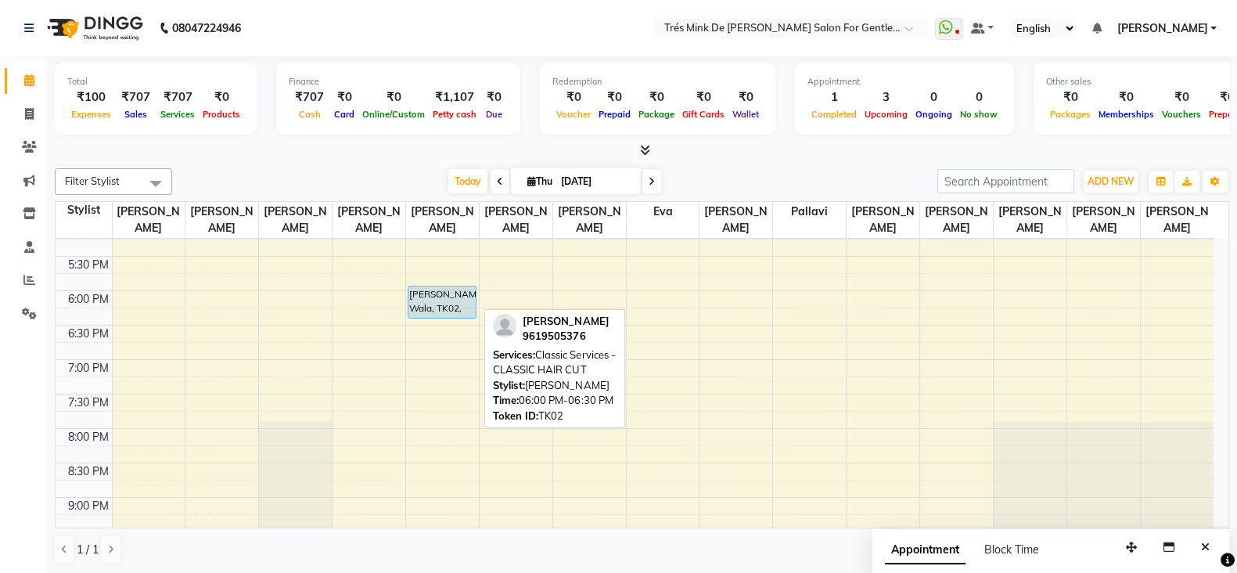
click at [442, 289] on div "[PERSON_NAME] Wala, TK02, 06:00 PM-06:30 PM, Classic Services - CLASSIC HAIR CUT" at bounding box center [442, 301] width 68 height 31
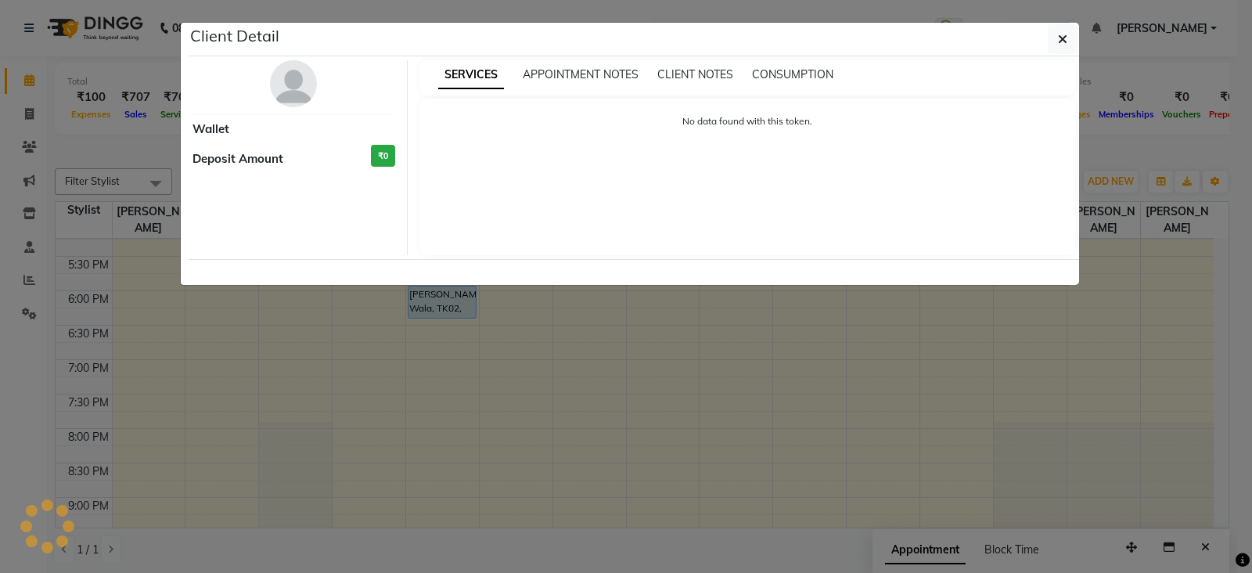
select select "5"
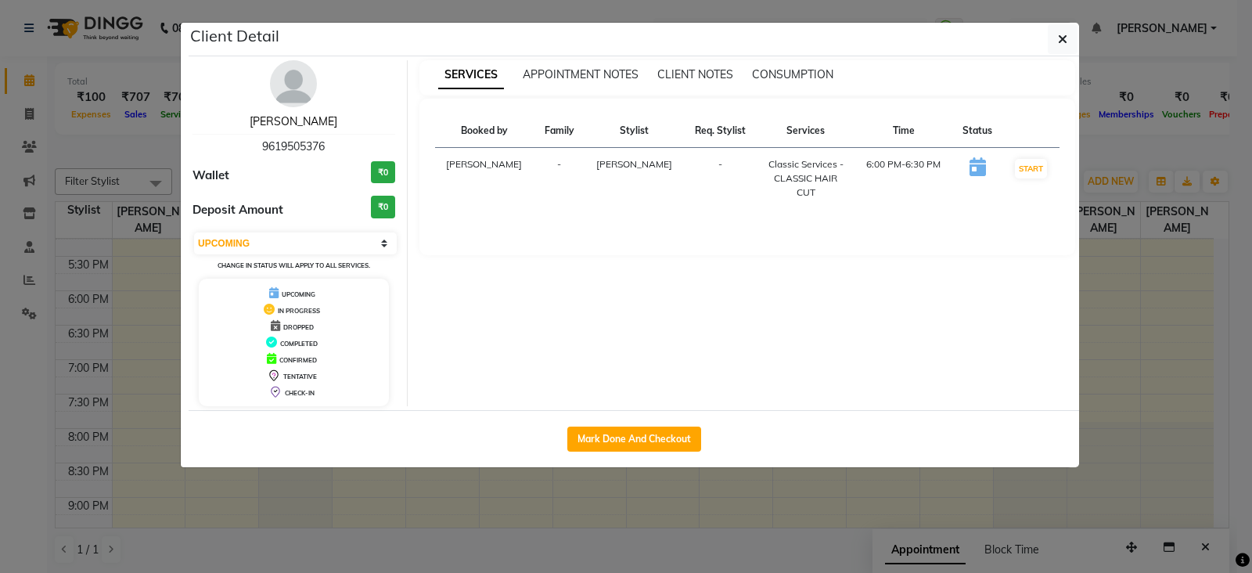
click at [314, 121] on link "[PERSON_NAME]" at bounding box center [294, 121] width 88 height 14
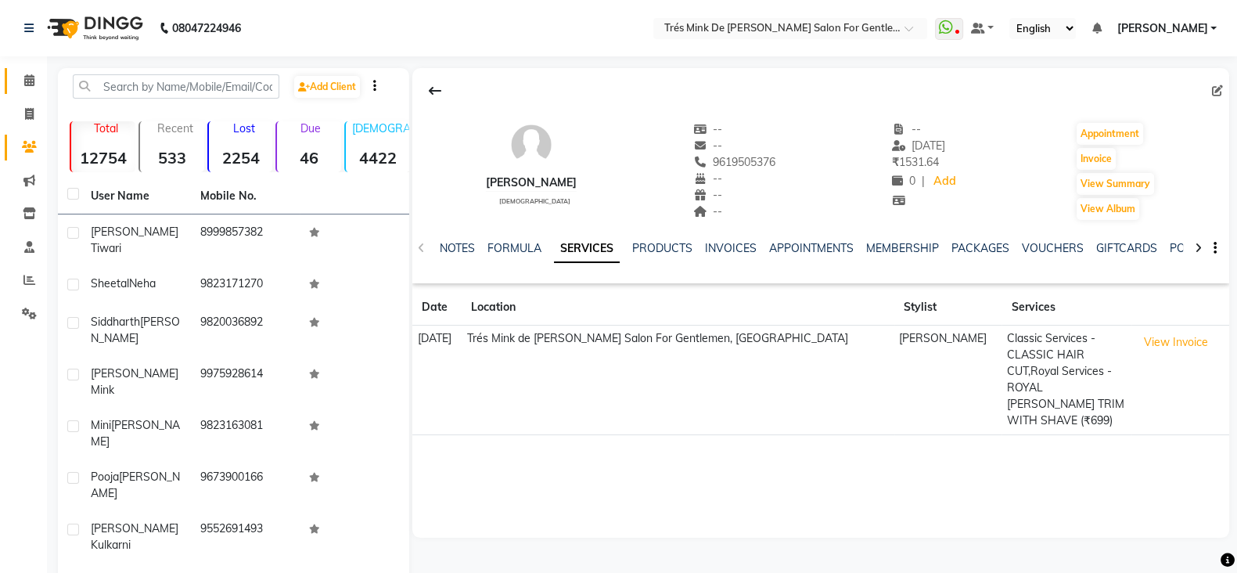
click at [39, 84] on span at bounding box center [29, 81] width 27 height 18
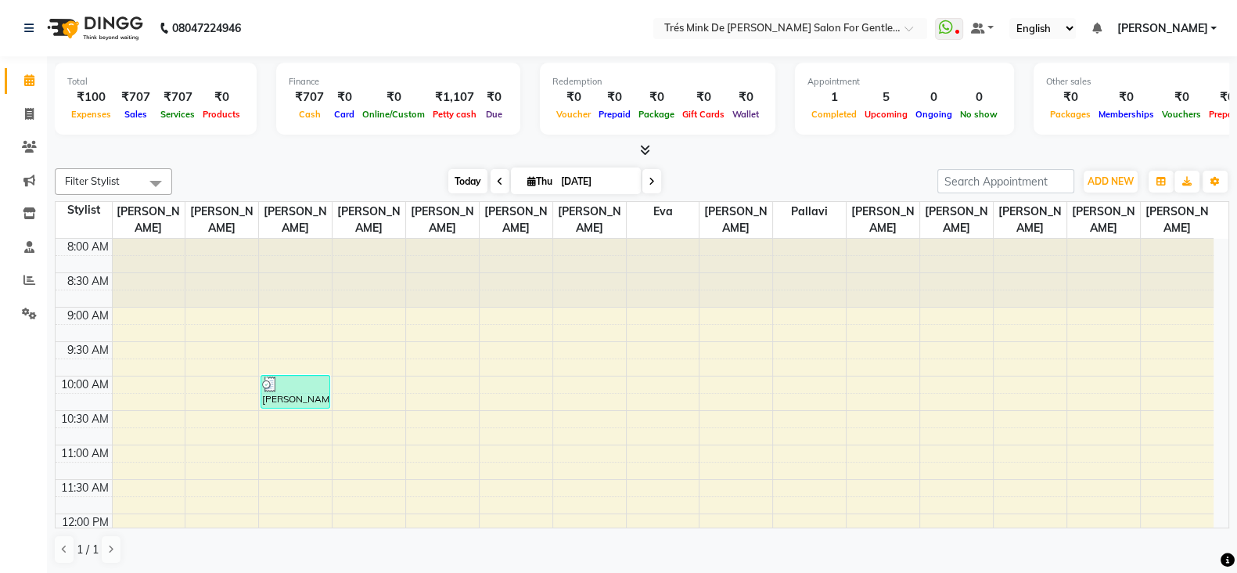
click at [465, 174] on span "Today" at bounding box center [467, 181] width 39 height 24
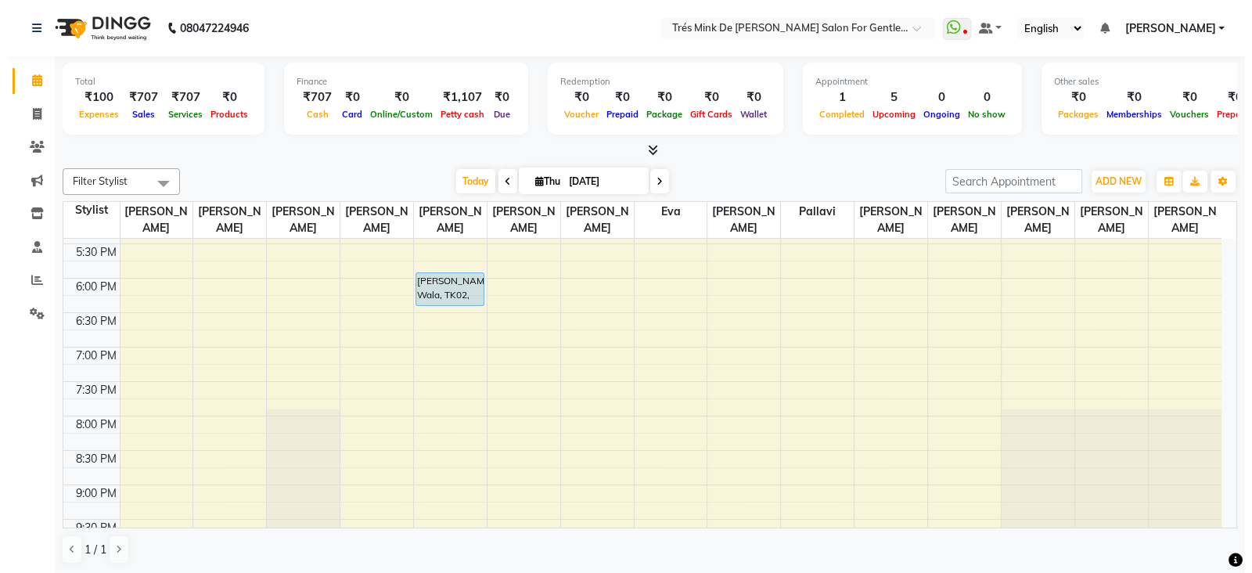
scroll to position [538, 0]
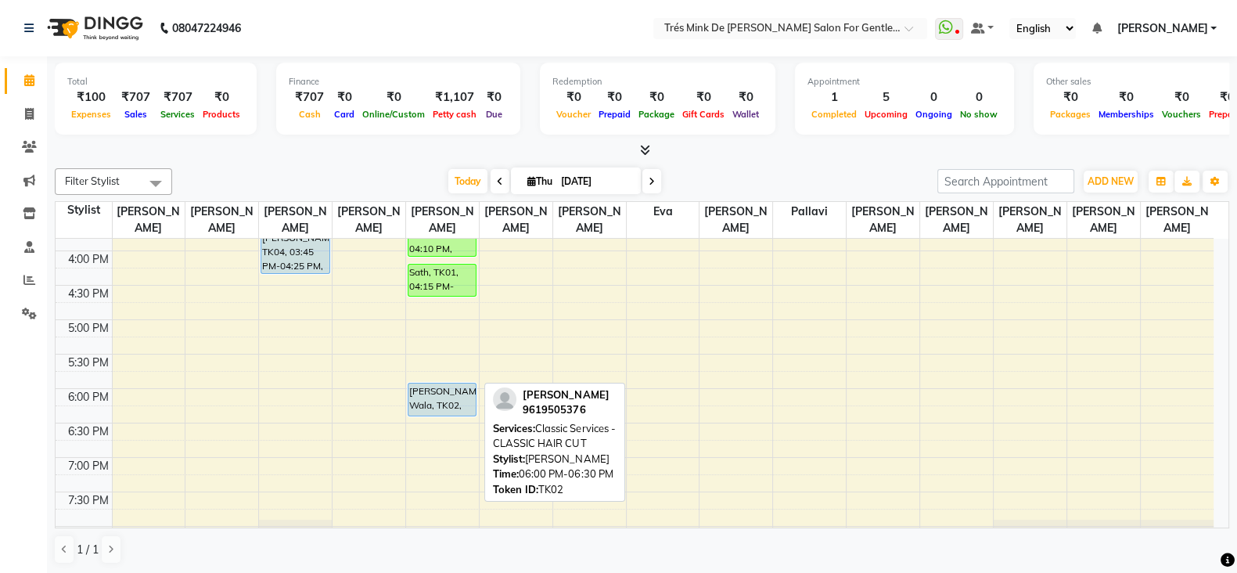
click at [428, 391] on div "[PERSON_NAME] Wala, TK02, 06:00 PM-06:30 PM, Classic Services - CLASSIC HAIR CUT" at bounding box center [442, 399] width 68 height 32
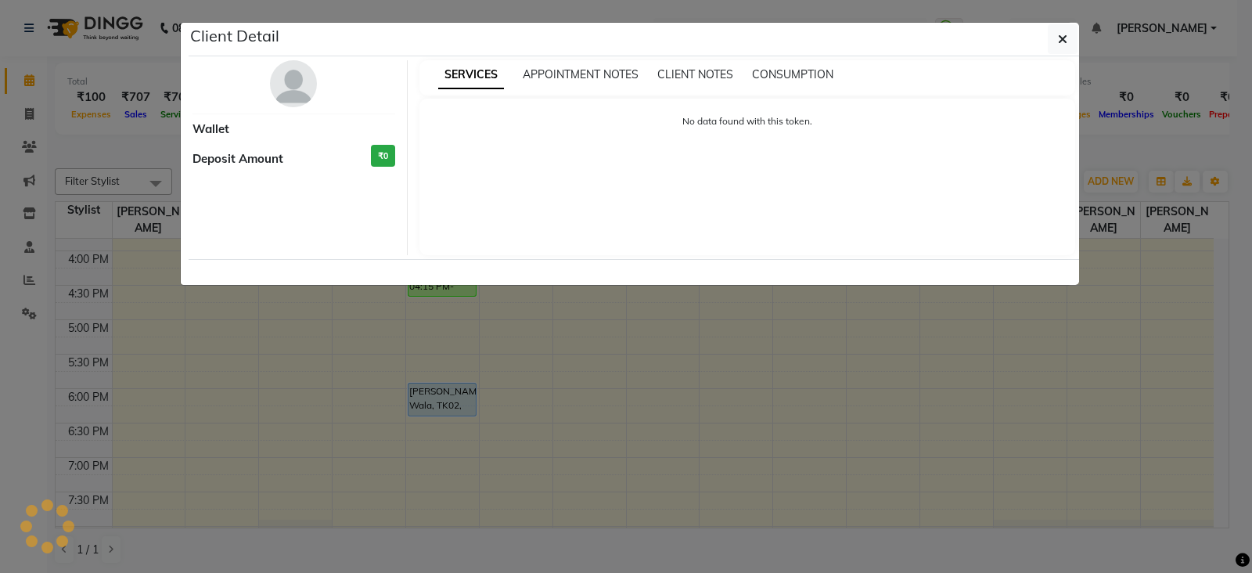
select select "5"
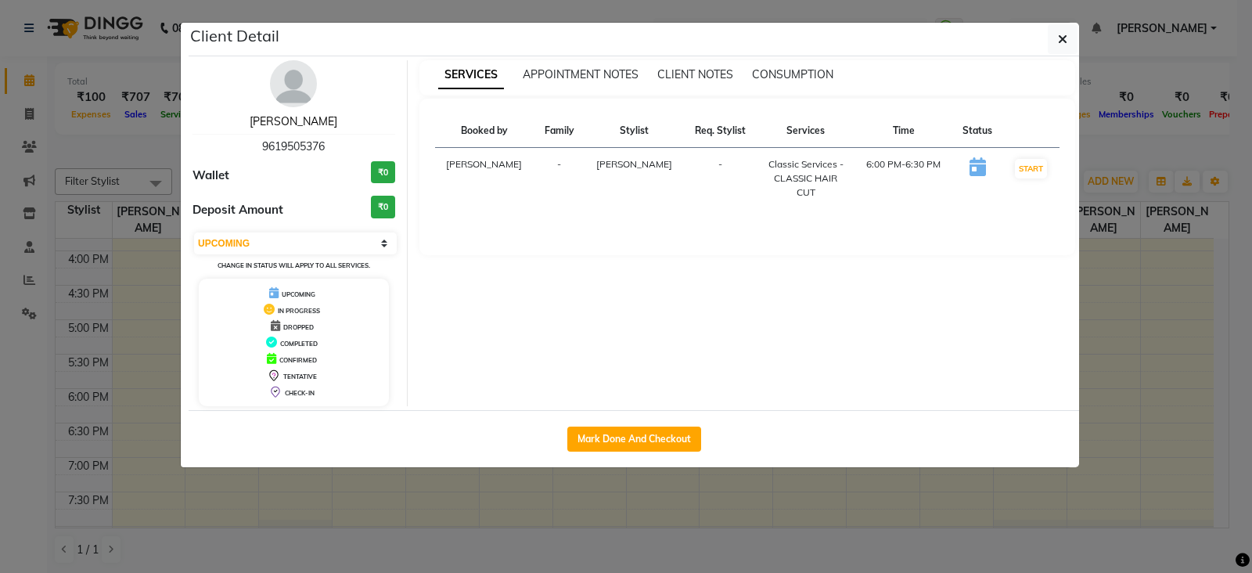
click at [304, 122] on link "[PERSON_NAME]" at bounding box center [294, 121] width 88 height 14
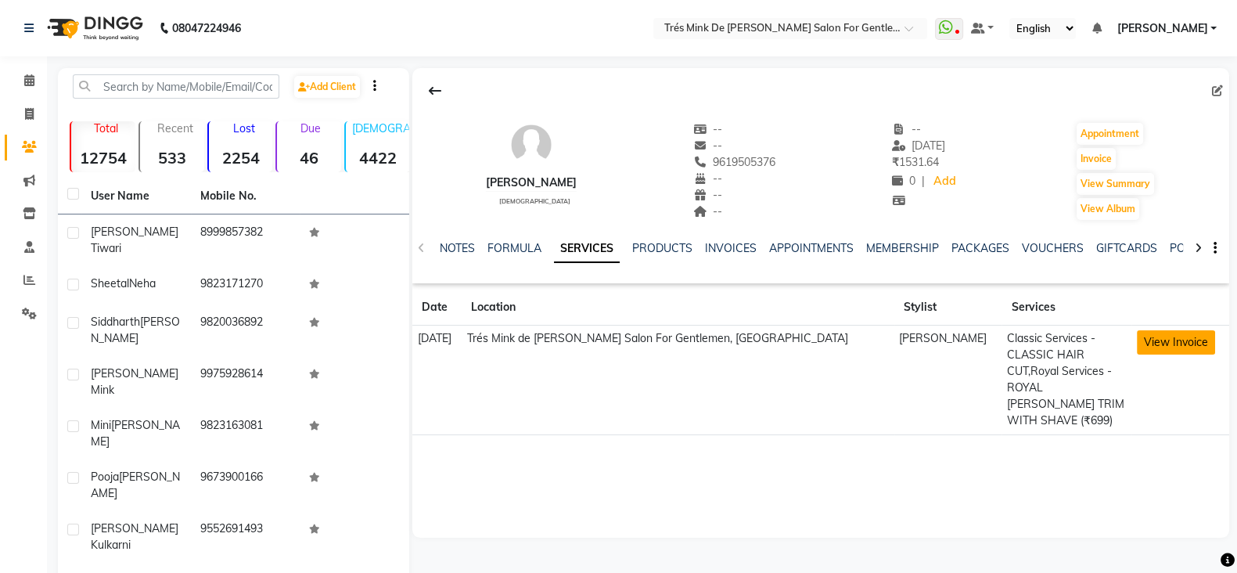
click at [1159, 340] on button "View Invoice" at bounding box center [1176, 342] width 78 height 24
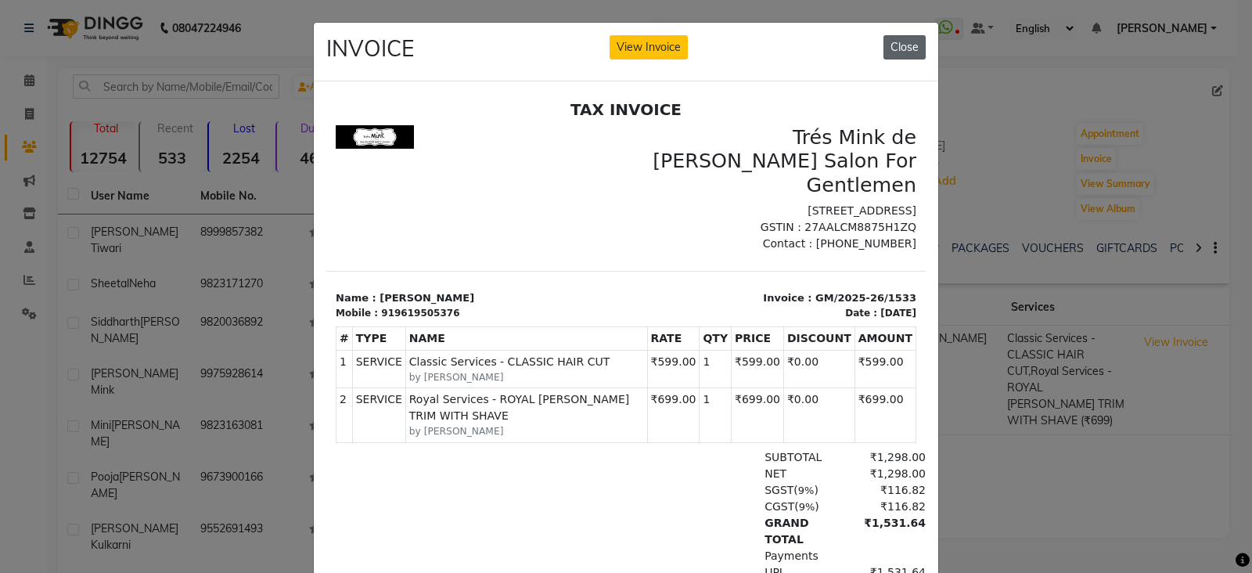
click at [908, 49] on button "Close" at bounding box center [904, 47] width 42 height 24
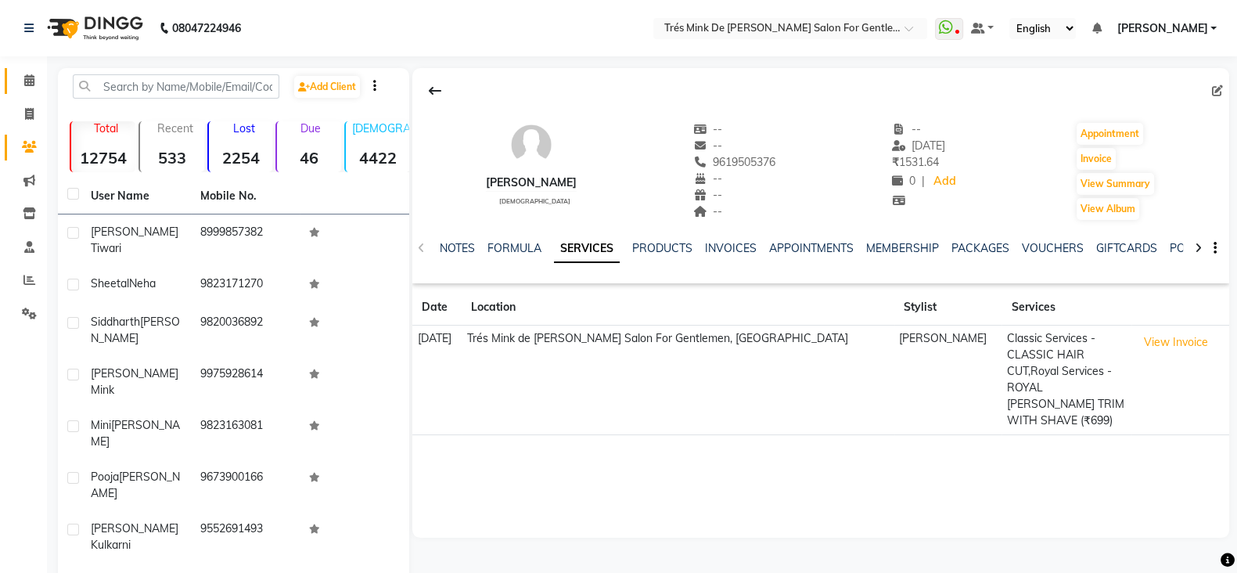
click at [30, 72] on span at bounding box center [29, 81] width 27 height 18
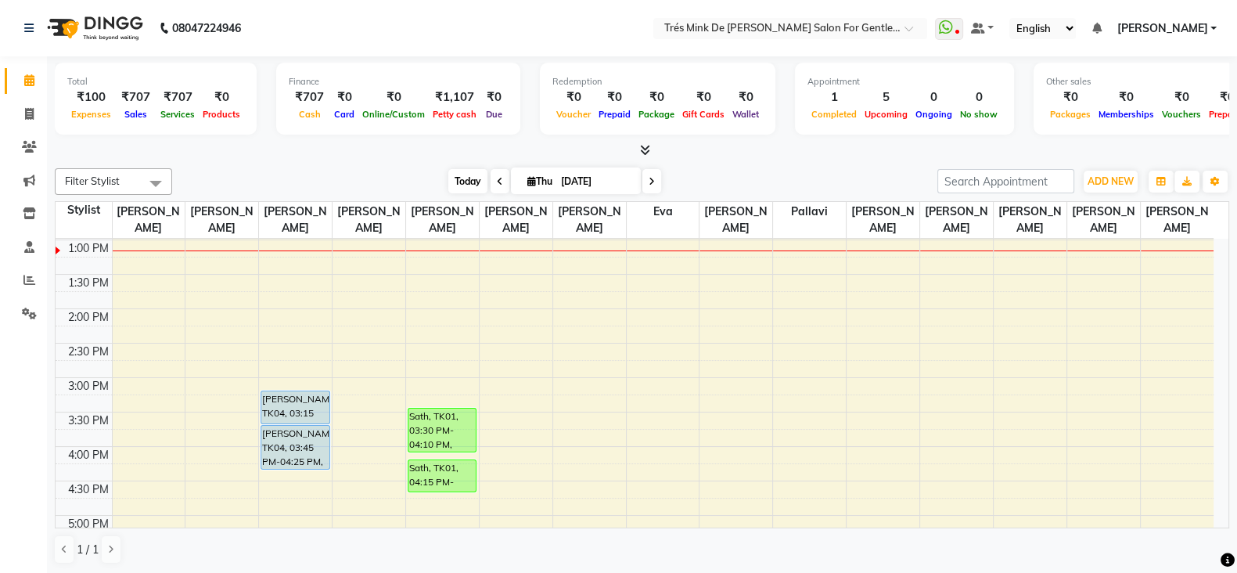
click at [454, 178] on span "Today" at bounding box center [467, 181] width 39 height 24
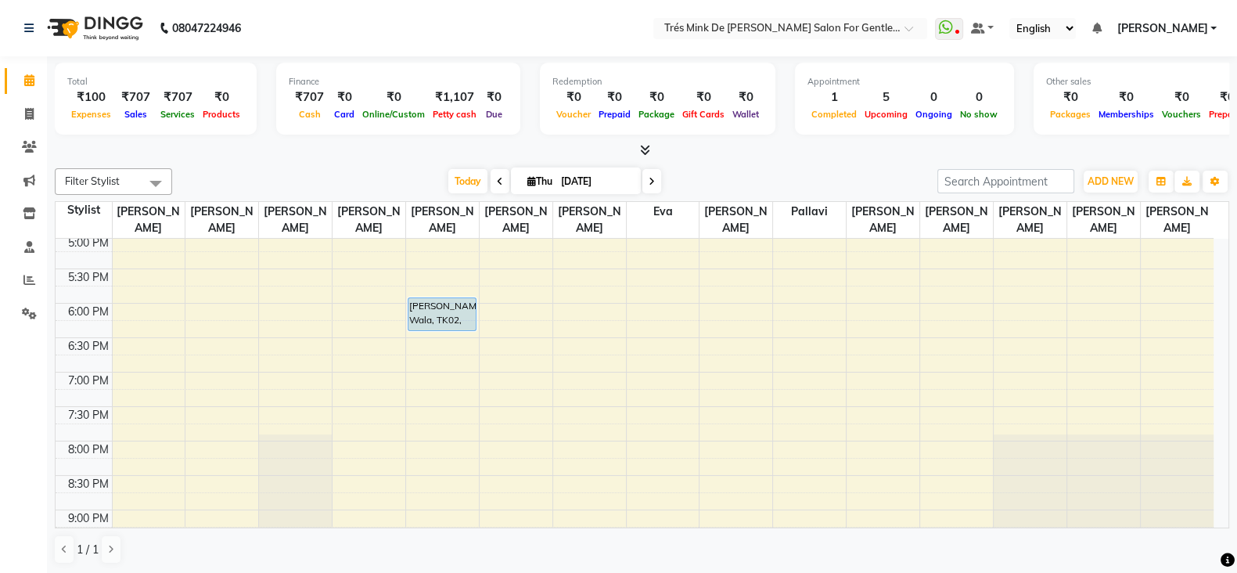
scroll to position [636, 0]
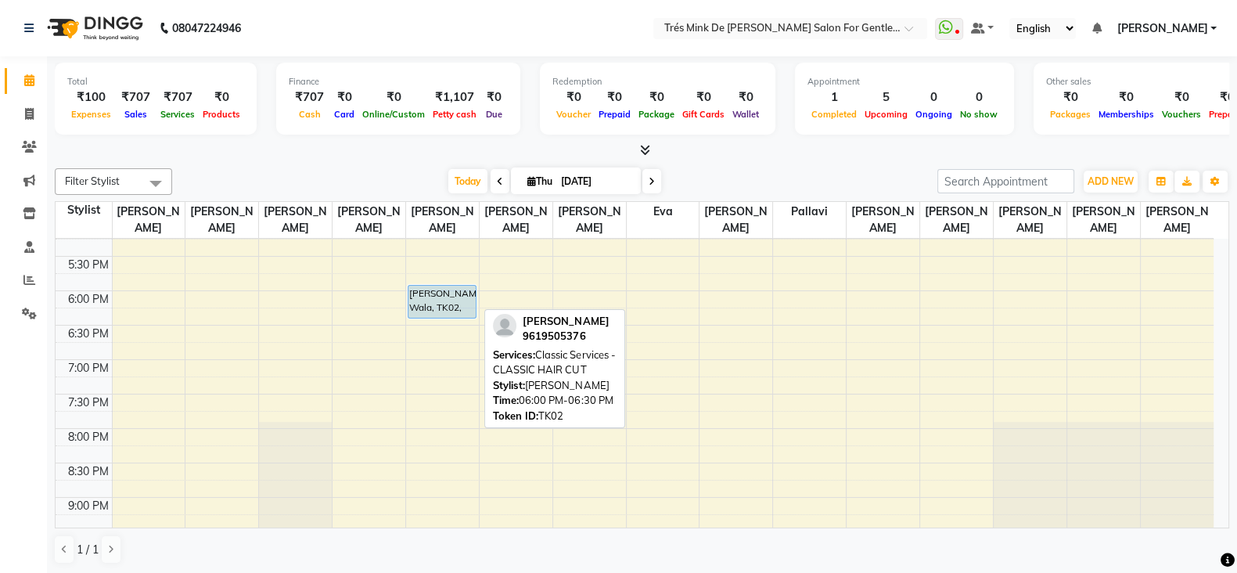
click at [432, 294] on div "[PERSON_NAME] Wala, TK02, 06:00 PM-06:30 PM, Classic Services - CLASSIC HAIR CUT" at bounding box center [442, 302] width 68 height 32
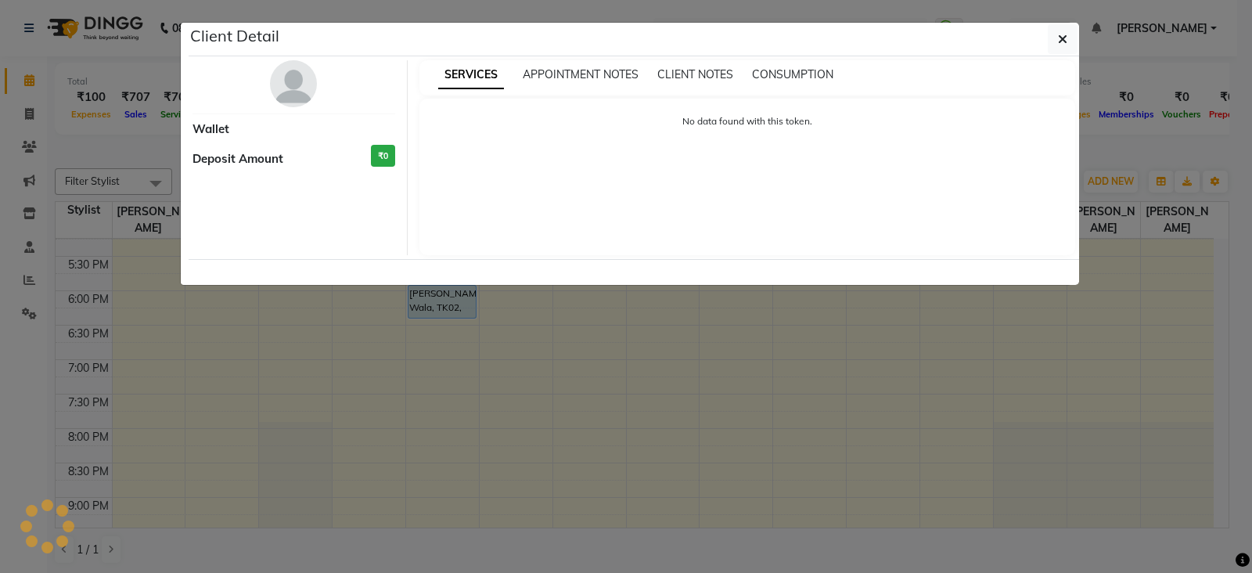
select select "5"
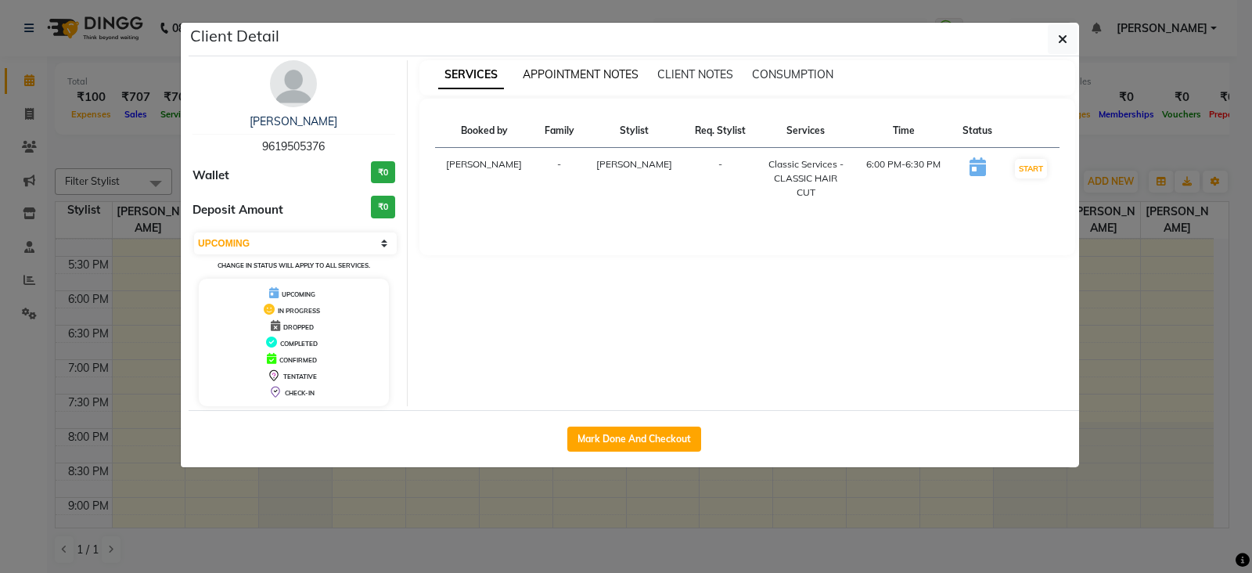
click at [584, 80] on span "APPOINTMENT NOTES" at bounding box center [581, 74] width 116 height 14
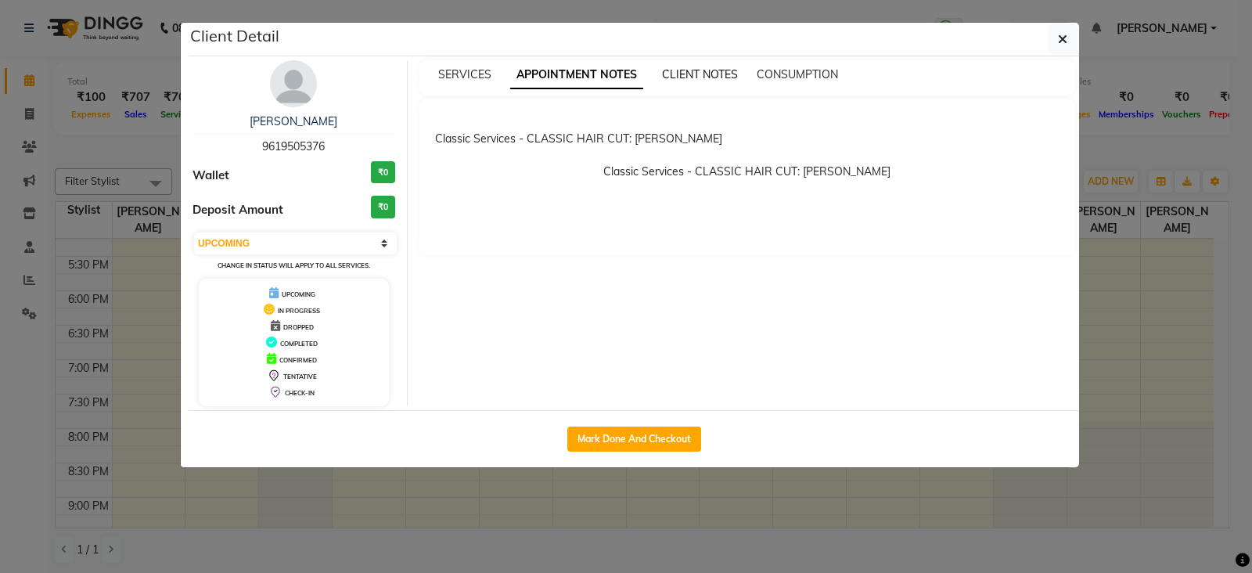
click at [678, 68] on span "CLIENT NOTES" at bounding box center [700, 74] width 76 height 14
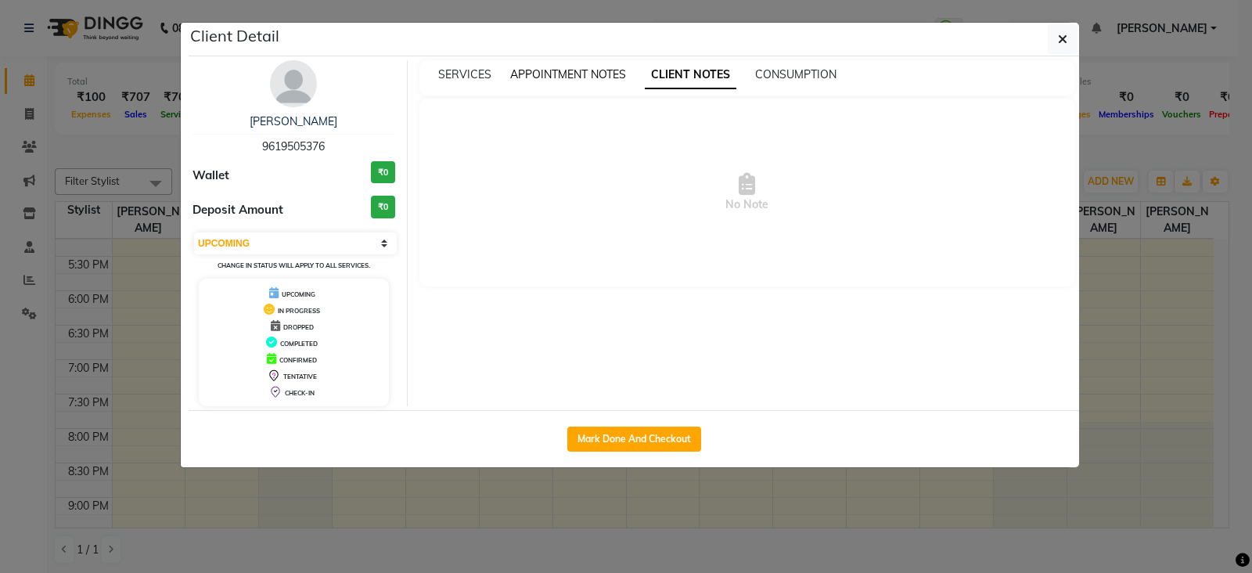
click at [538, 80] on span "APPOINTMENT NOTES" at bounding box center [568, 74] width 116 height 14
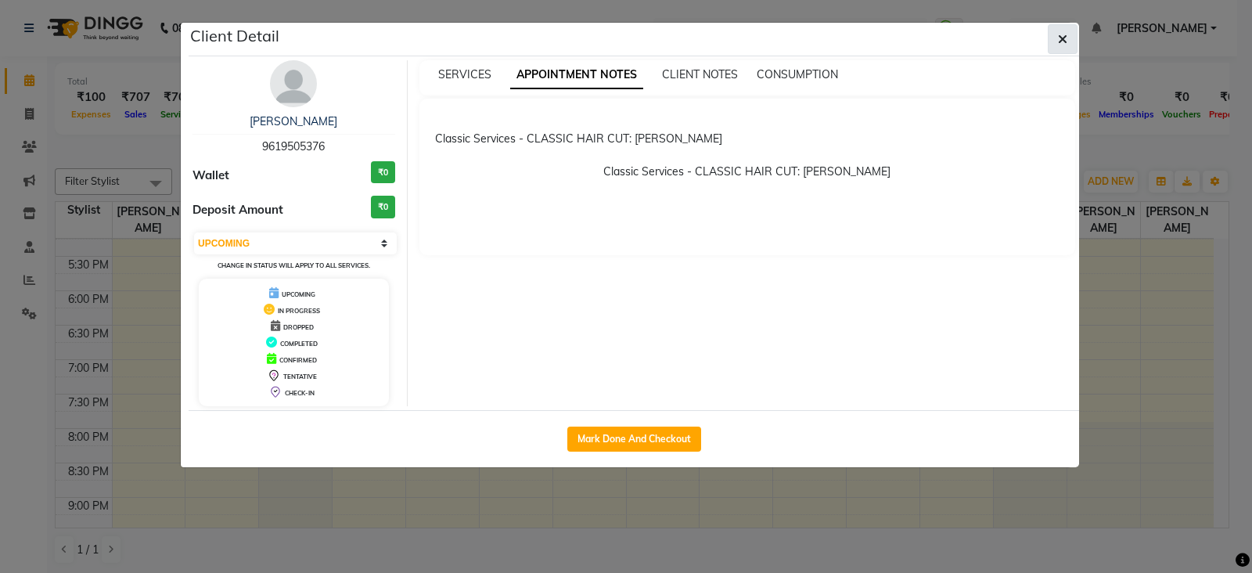
click at [1055, 46] on button "button" at bounding box center [1063, 39] width 30 height 30
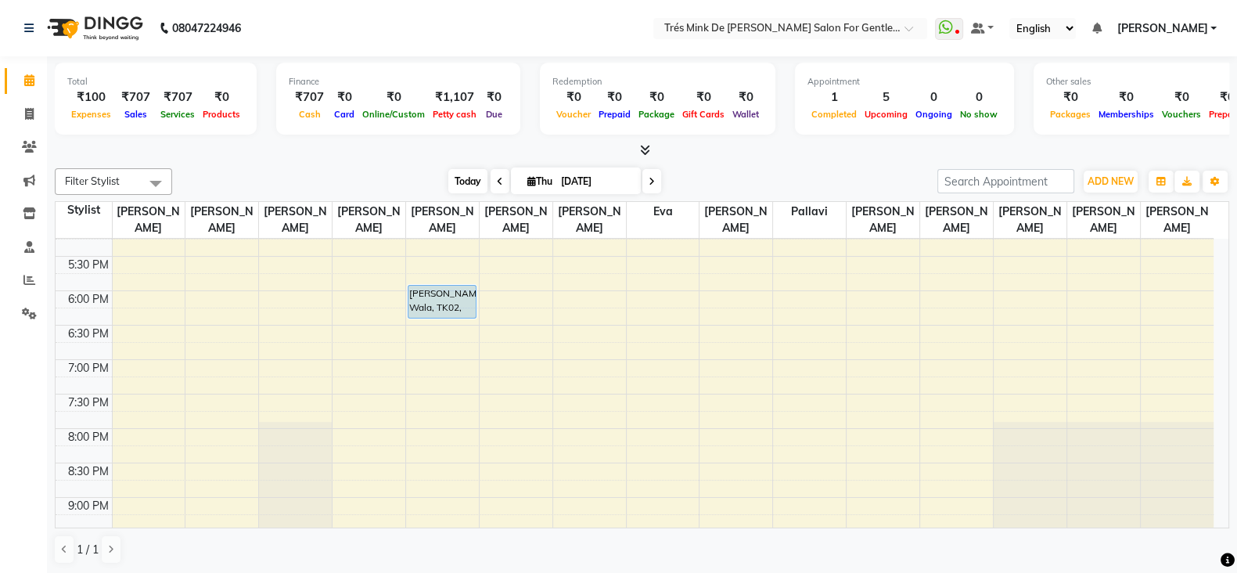
click at [455, 170] on span "Today" at bounding box center [467, 181] width 39 height 24
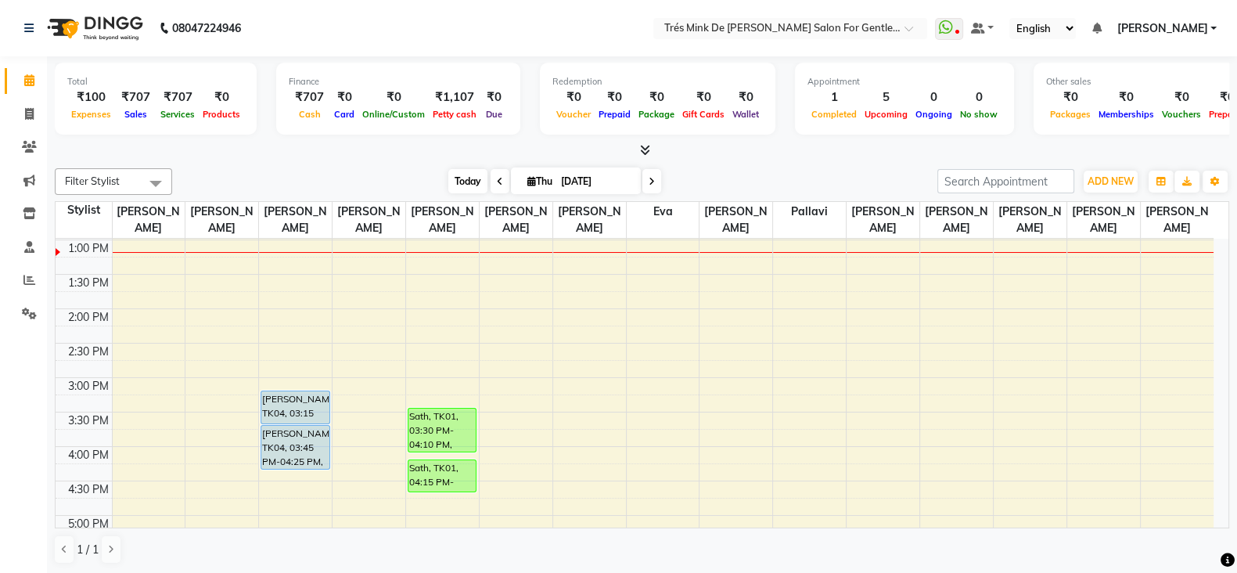
click at [455, 169] on span "Today" at bounding box center [467, 181] width 39 height 24
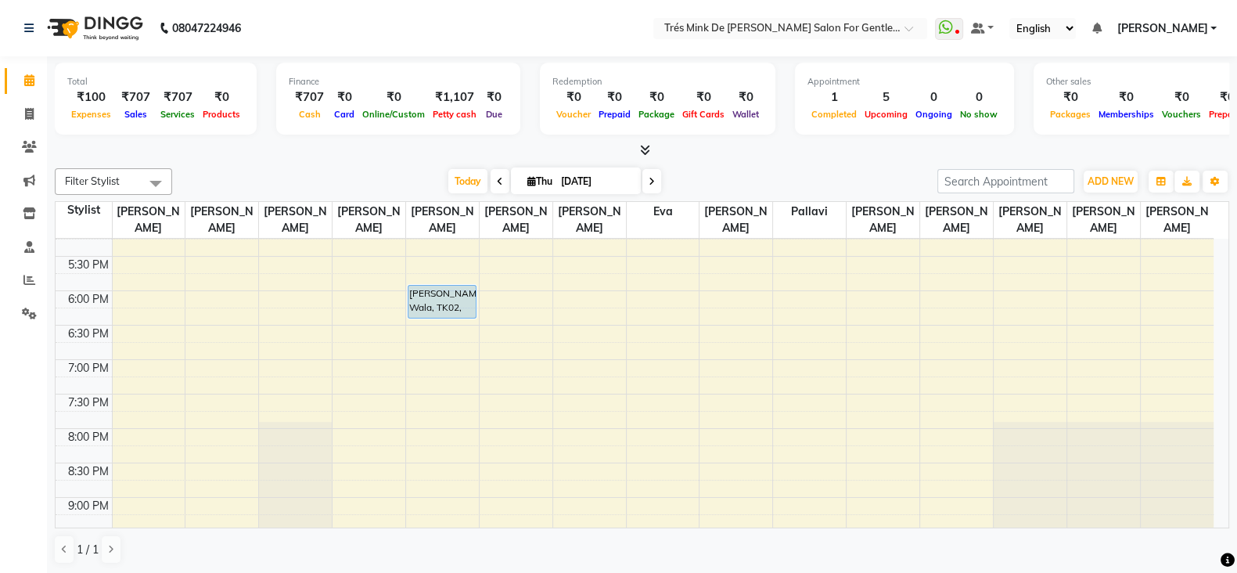
scroll to position [538, 0]
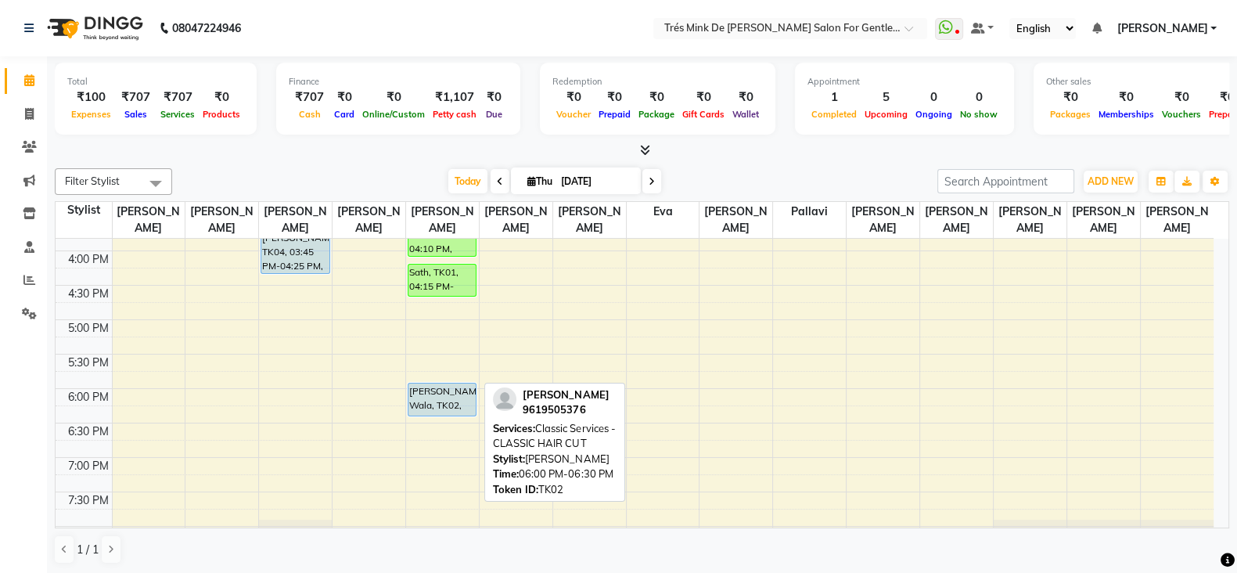
click at [439, 390] on div "[PERSON_NAME] Wala, TK02, 06:00 PM-06:30 PM, Classic Services - CLASSIC HAIR CUT" at bounding box center [442, 399] width 68 height 32
select select "5"
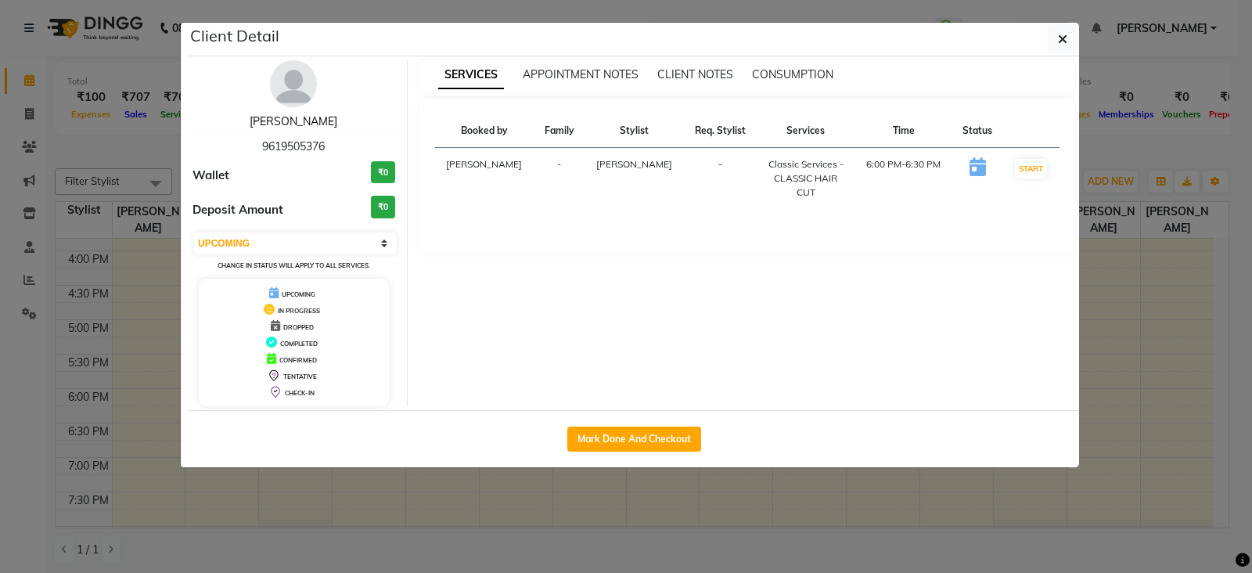
click at [282, 119] on link "[PERSON_NAME]" at bounding box center [294, 121] width 88 height 14
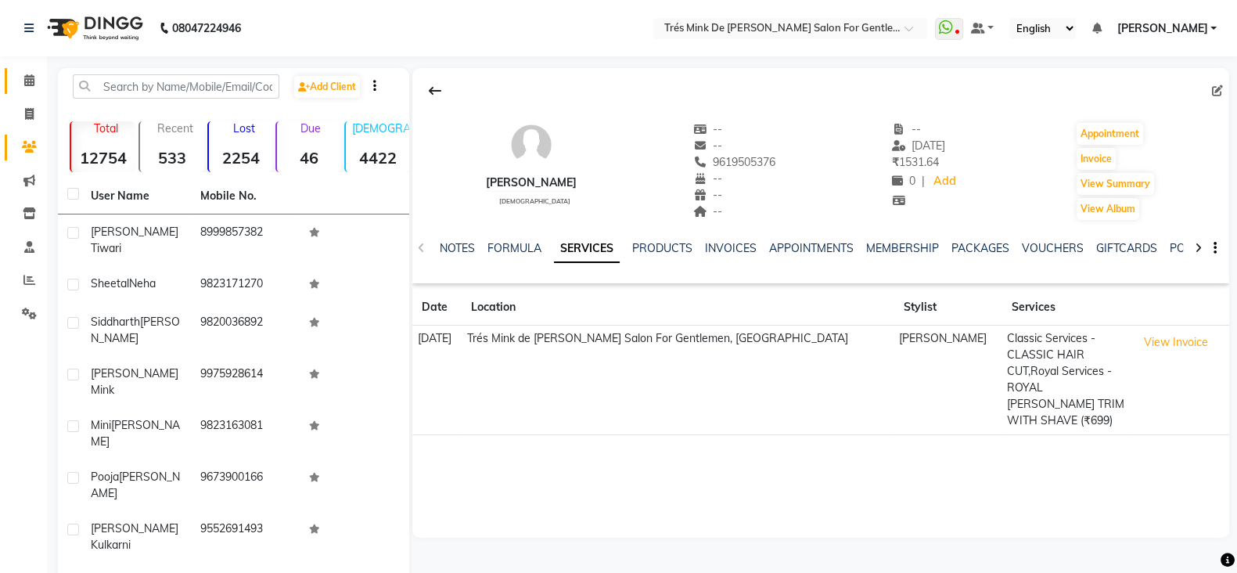
click at [13, 81] on link "Calendar" at bounding box center [24, 81] width 38 height 26
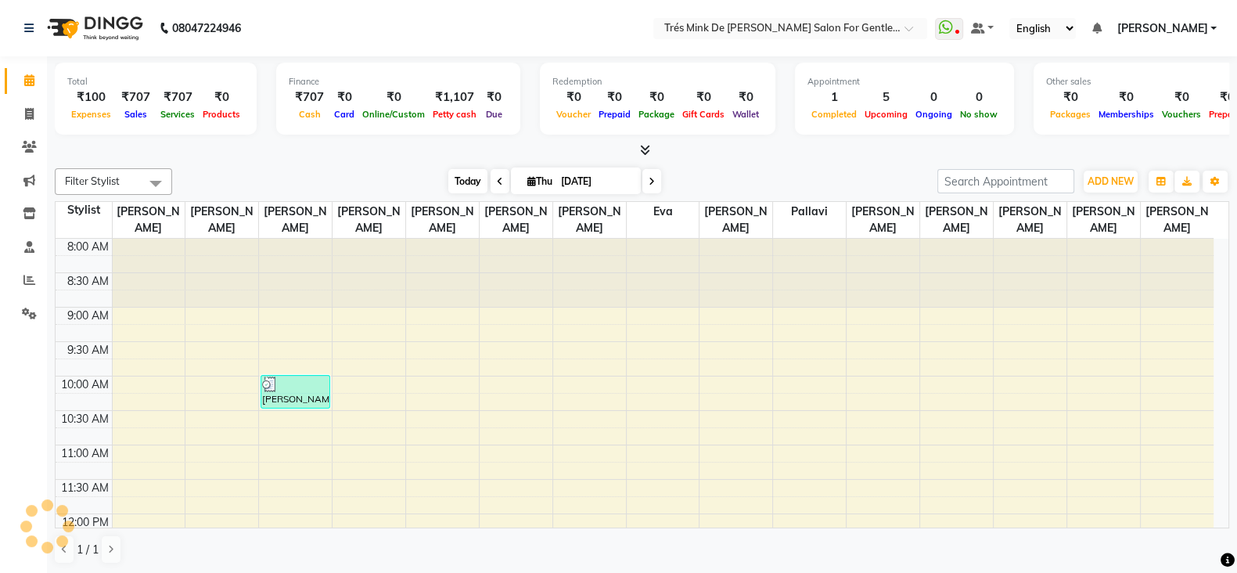
click at [470, 180] on span "Today" at bounding box center [467, 181] width 39 height 24
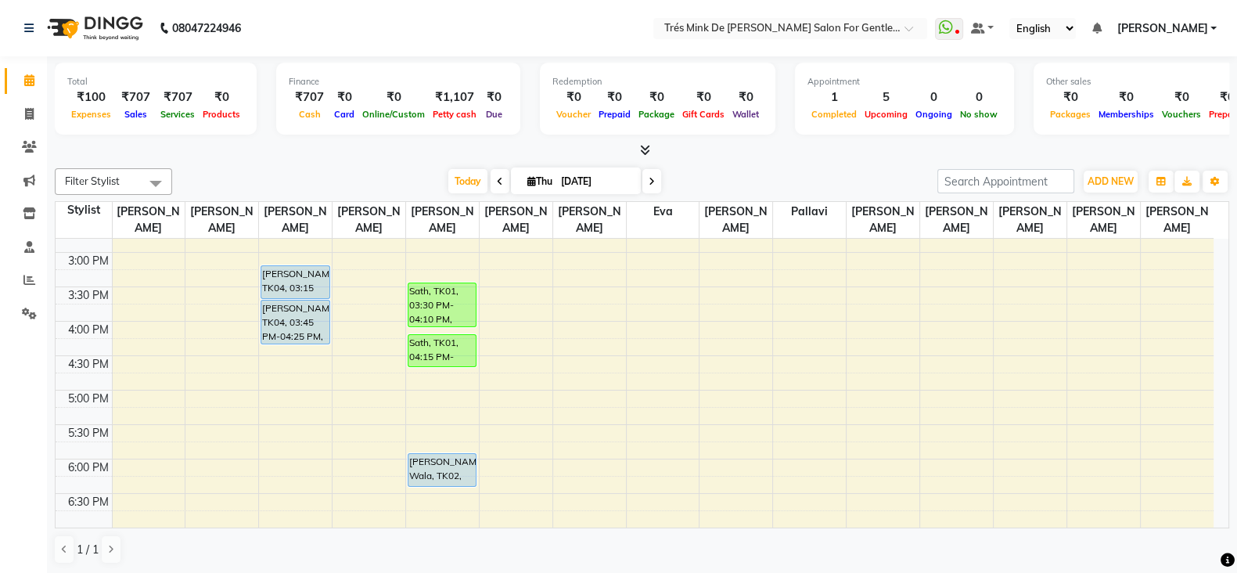
scroll to position [440, 0]
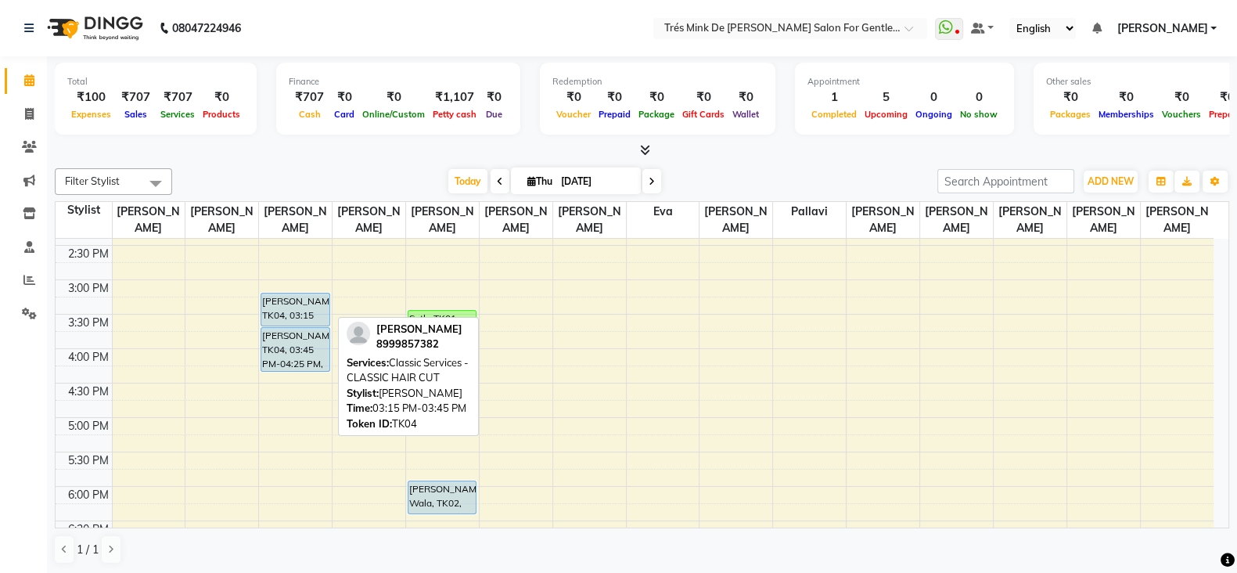
click at [295, 305] on div "[PERSON_NAME], TK04, 03:15 PM-03:45 PM, Classic Services - CLASSIC HAIR CUT" at bounding box center [295, 309] width 68 height 32
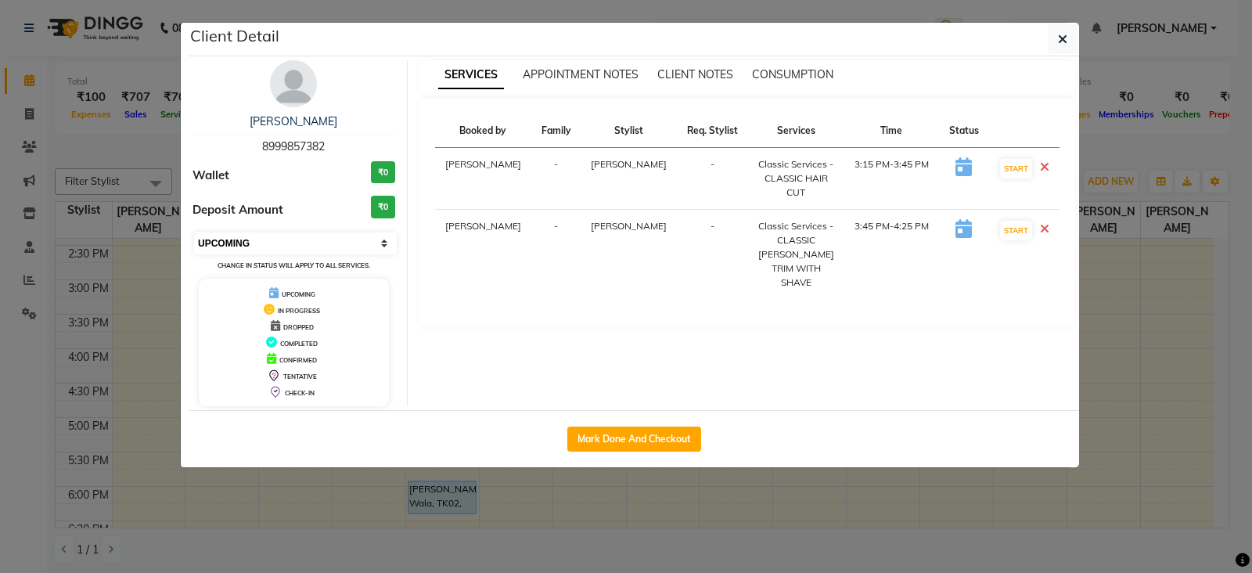
click at [324, 243] on select "Select IN SERVICE CONFIRMED TENTATIVE CHECK IN MARK DONE DROPPED UPCOMING" at bounding box center [295, 243] width 203 height 22
select select "6"
click at [194, 232] on select "Select IN SERVICE CONFIRMED TENTATIVE CHECK IN MARK DONE DROPPED UPCOMING" at bounding box center [295, 243] width 203 height 22
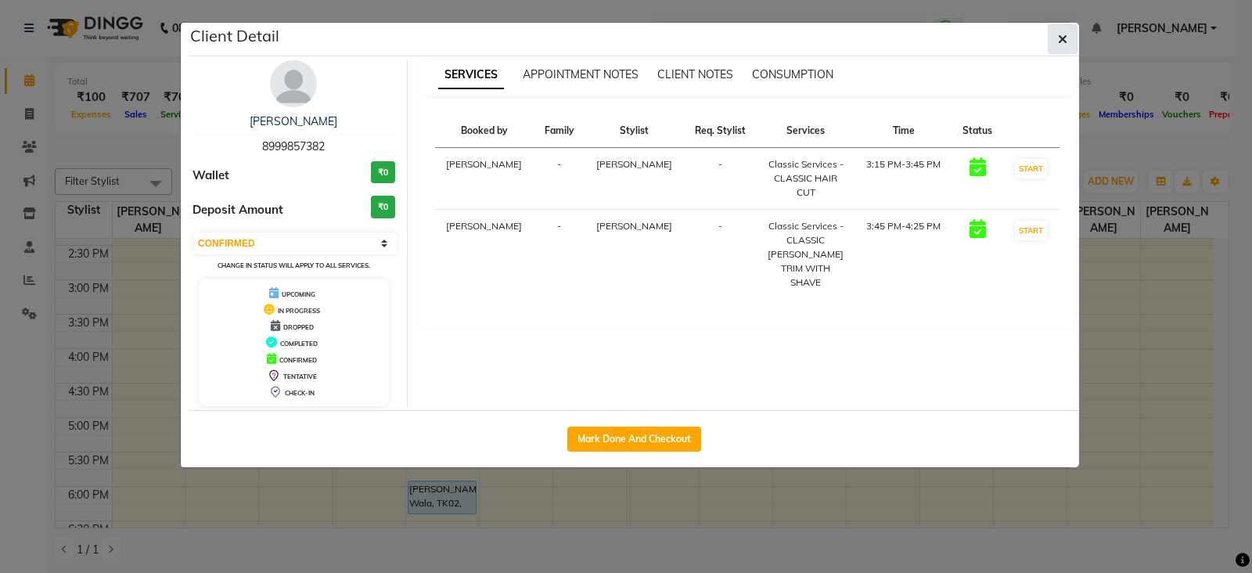
click at [1060, 41] on icon "button" at bounding box center [1062, 39] width 9 height 13
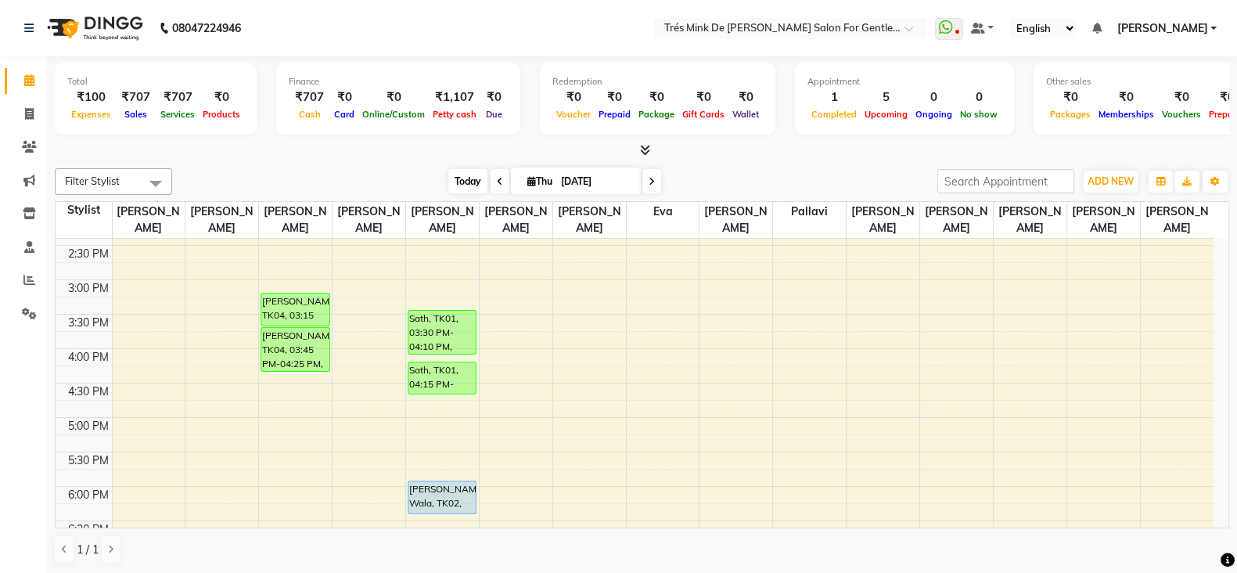
click at [465, 181] on span "Today" at bounding box center [467, 181] width 39 height 24
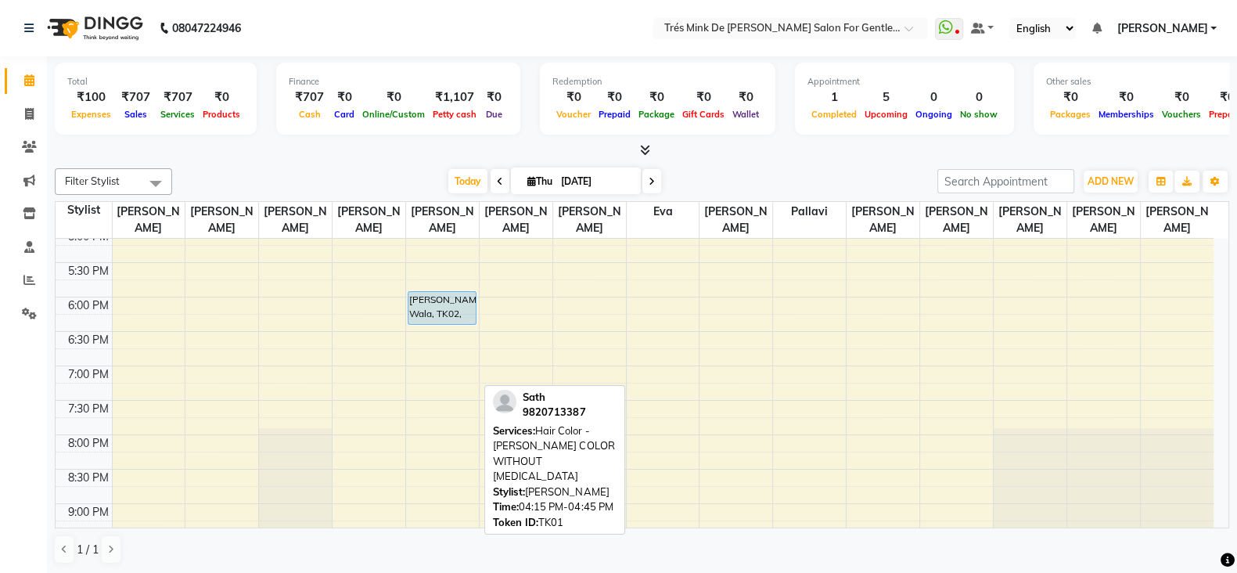
scroll to position [636, 0]
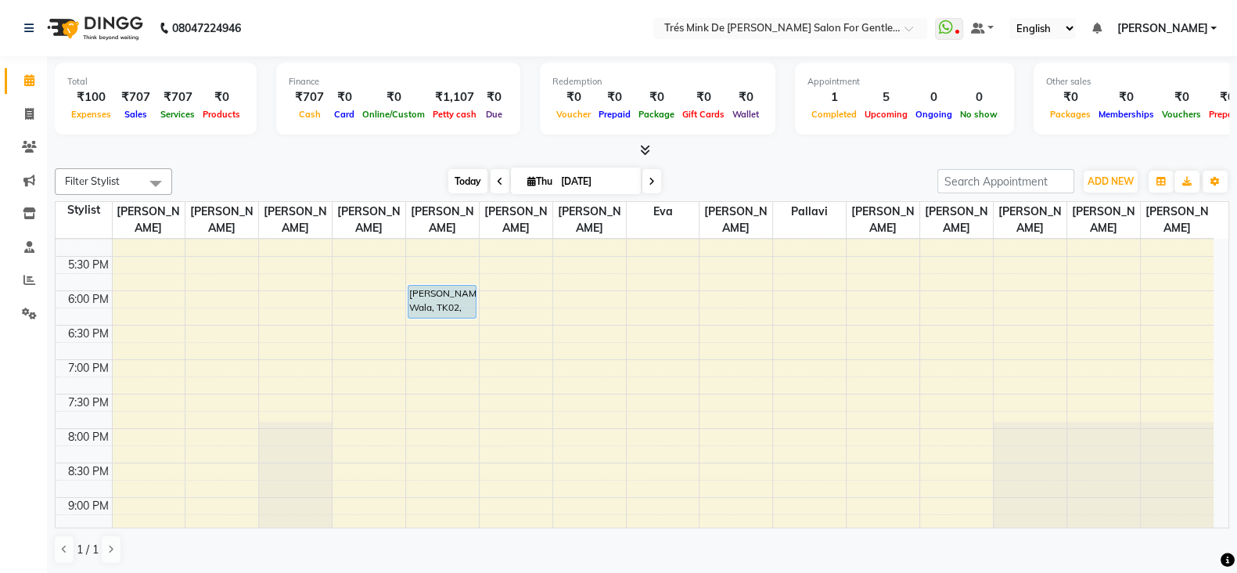
click at [462, 170] on span "Today" at bounding box center [467, 181] width 39 height 24
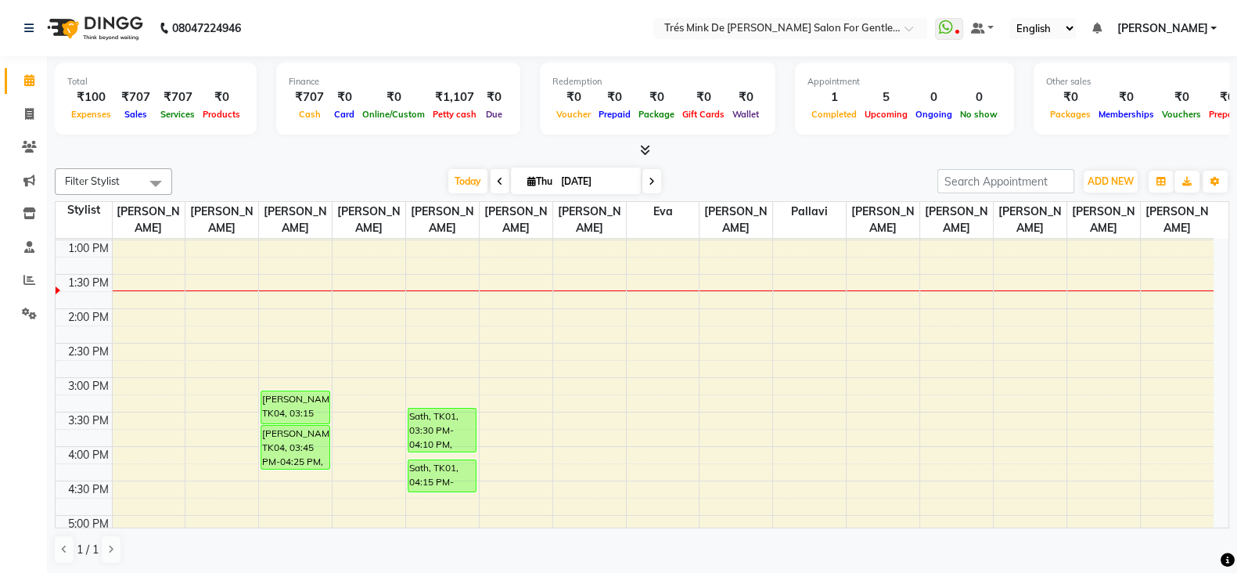
scroll to position [0, 0]
